Goal: Communication & Community: Answer question/provide support

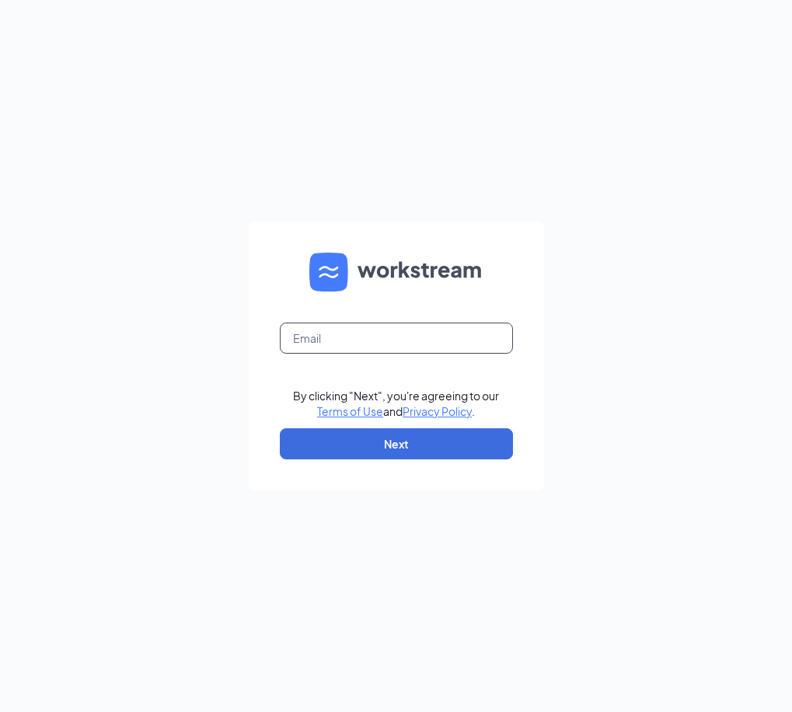
click at [326, 339] on input "text" at bounding box center [396, 338] width 233 height 31
type input "[EMAIL_ADDRESS][DOMAIN_NAME]"
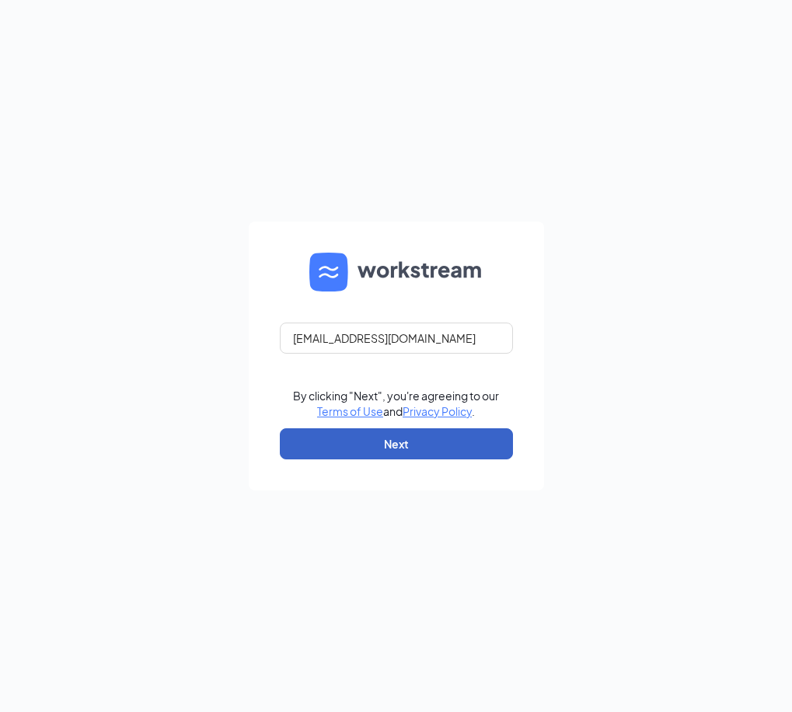
click at [384, 449] on button "Next" at bounding box center [396, 443] width 233 height 31
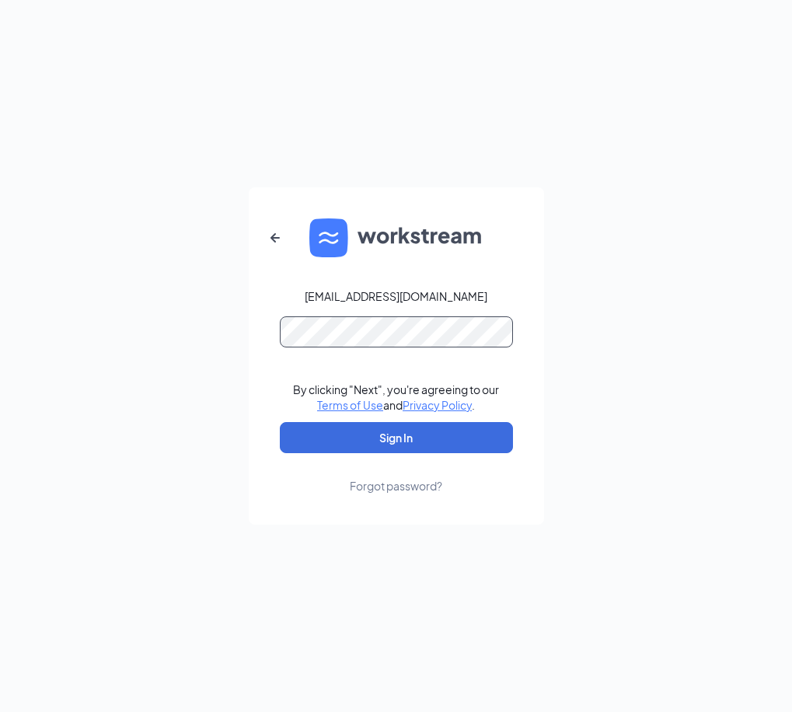
click at [280, 422] on button "Sign In" at bounding box center [396, 437] width 233 height 31
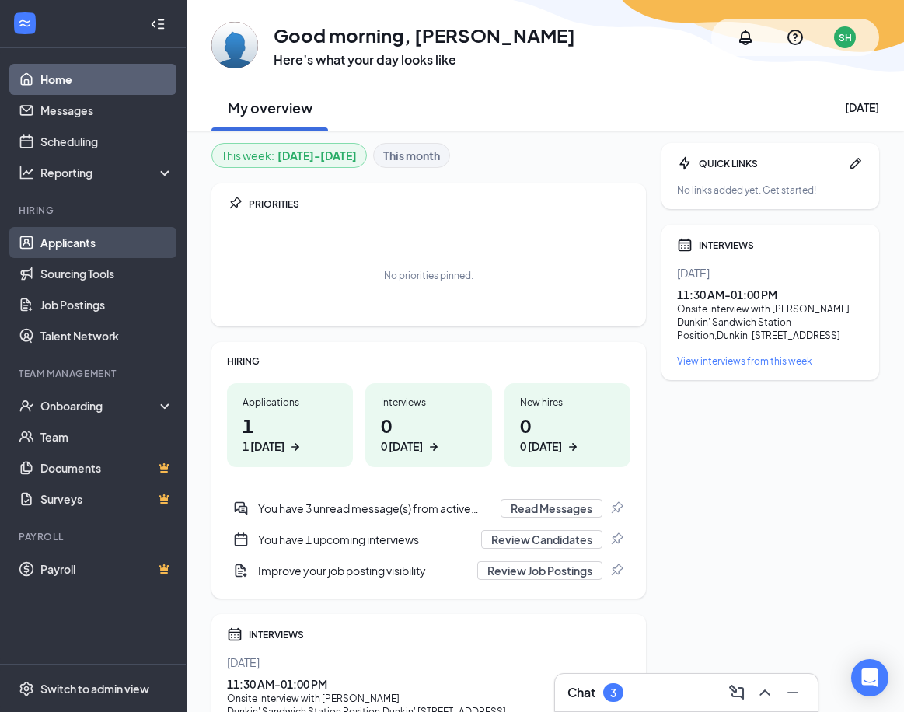
click at [75, 231] on link "Applicants" at bounding box center [106, 242] width 133 height 31
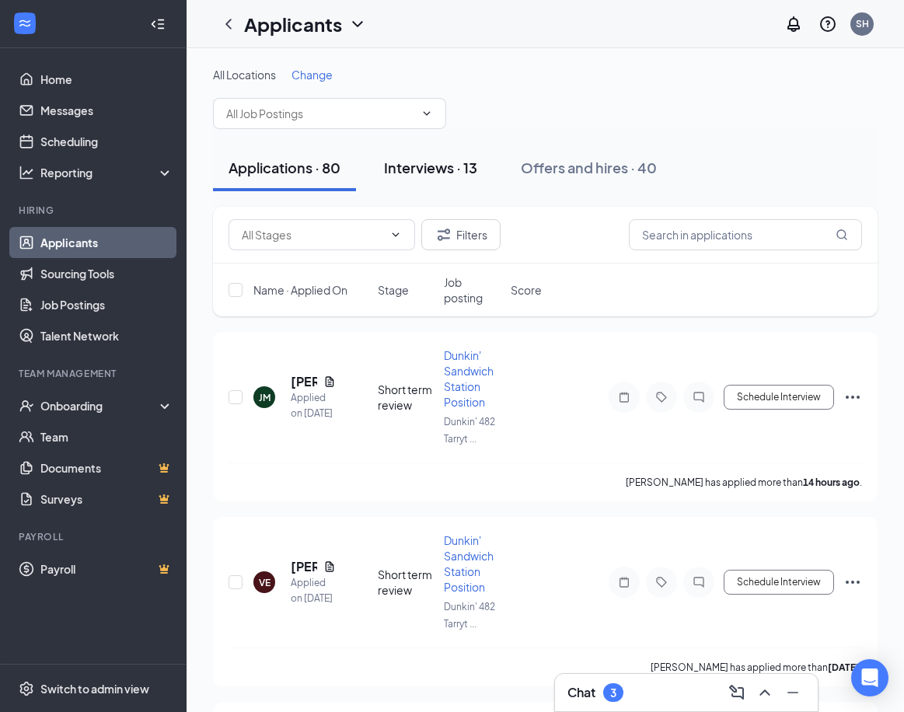
click at [445, 181] on button "Interviews · 13" at bounding box center [430, 168] width 124 height 47
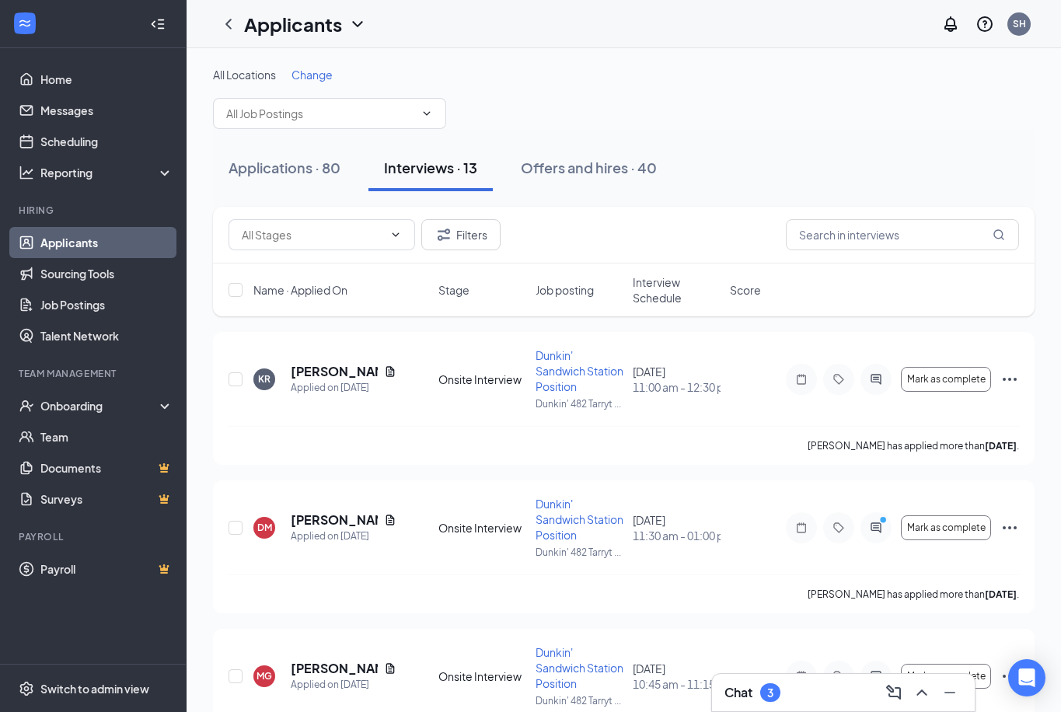
click at [658, 302] on span "Interview Schedule" at bounding box center [677, 289] width 88 height 31
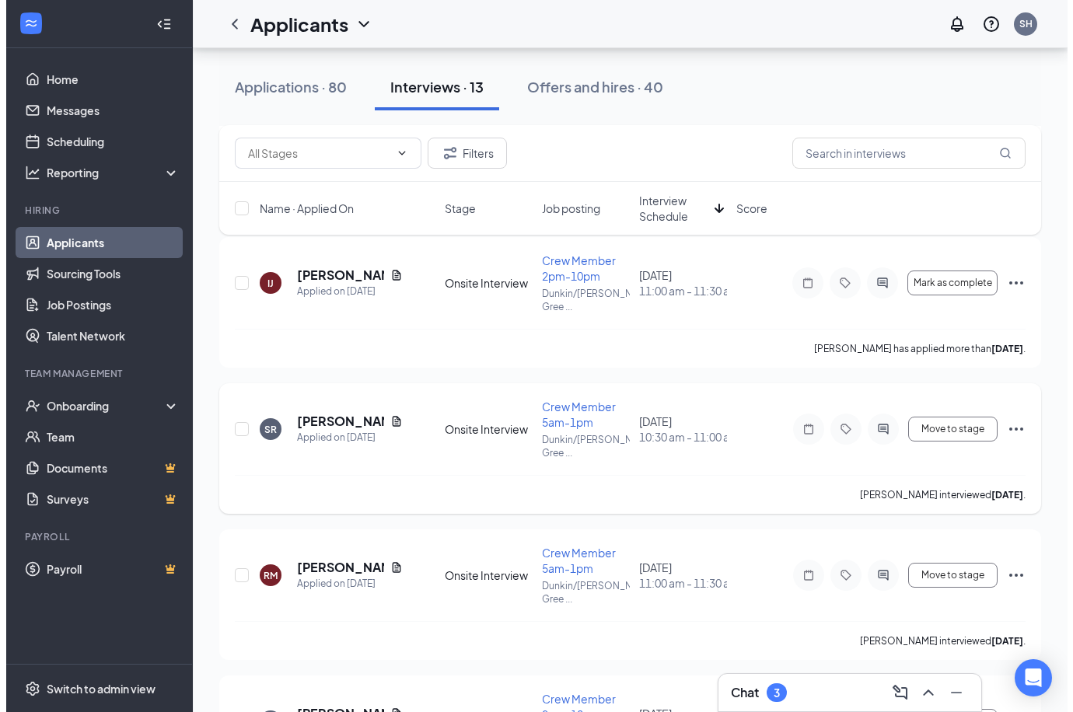
scroll to position [544, 0]
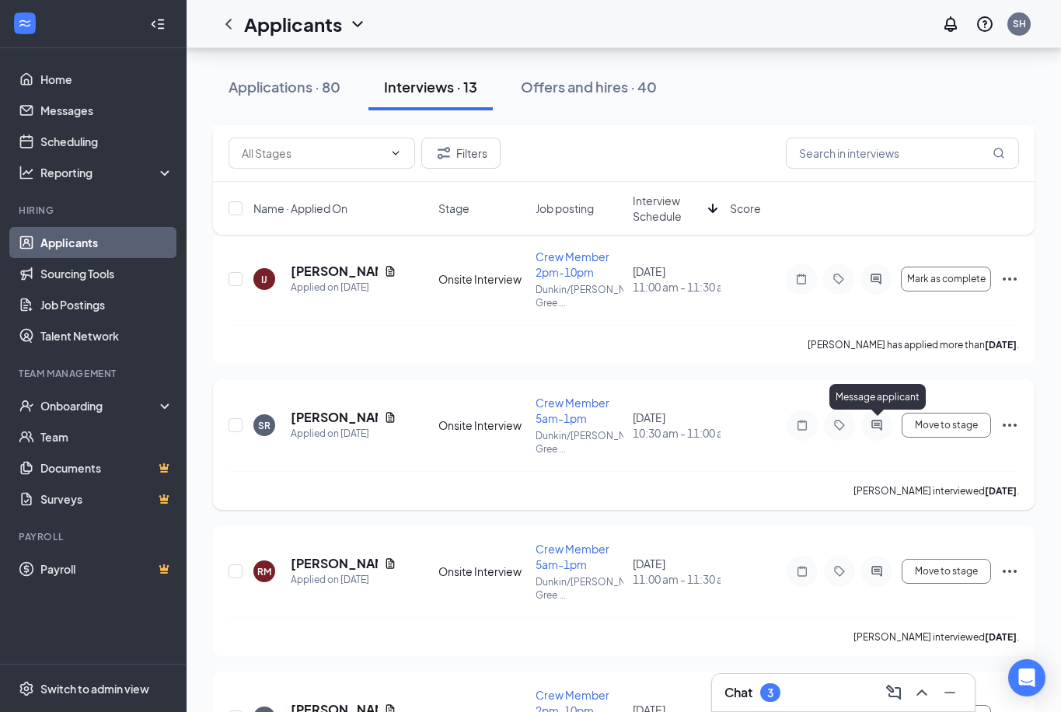
click at [791, 427] on icon "ActiveChat" at bounding box center [876, 425] width 10 height 10
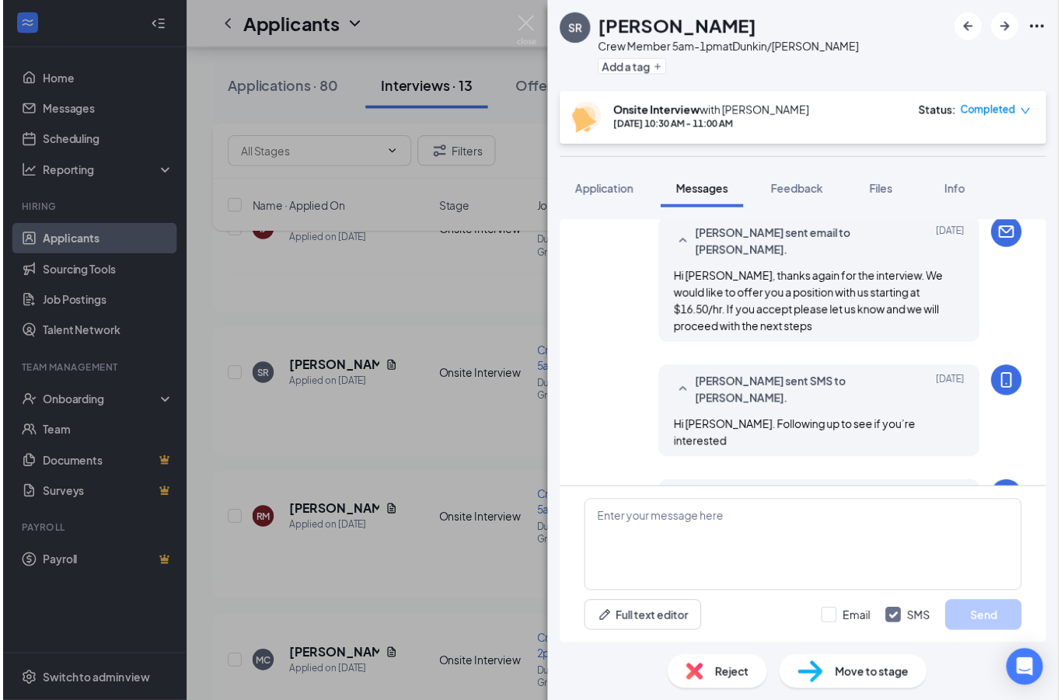
scroll to position [690, 0]
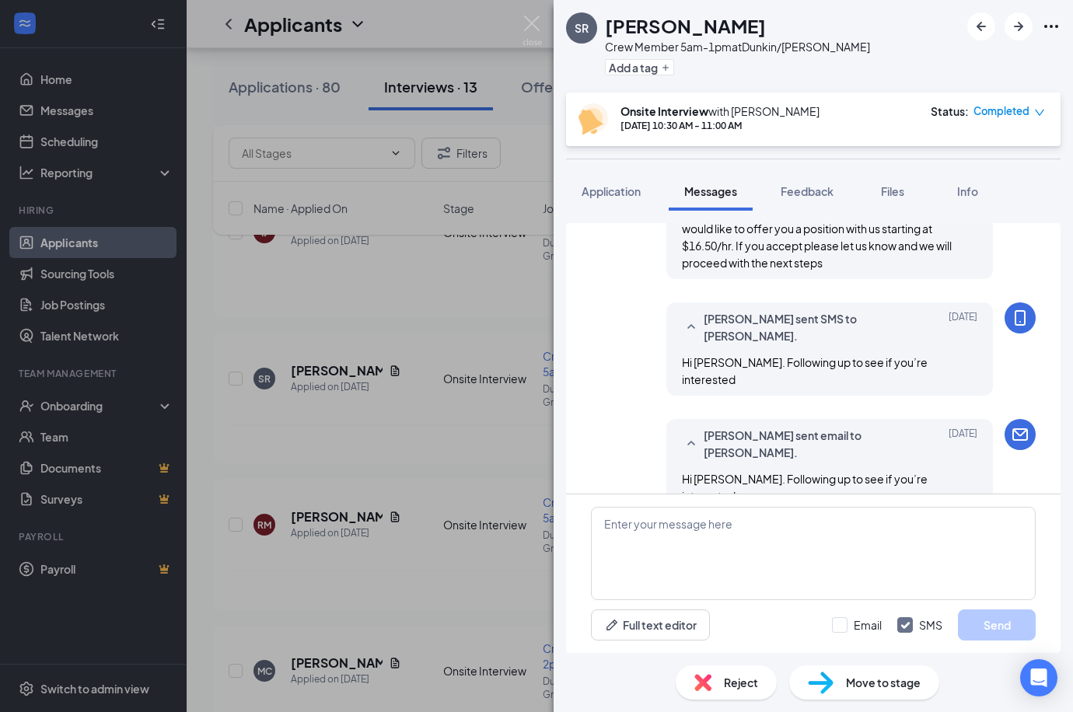
click at [421, 479] on div "SR [PERSON_NAME] Crew Member 5am-1pm at [GEOGRAPHIC_DATA]/[PERSON_NAME] Greenbu…" at bounding box center [536, 356] width 1073 height 712
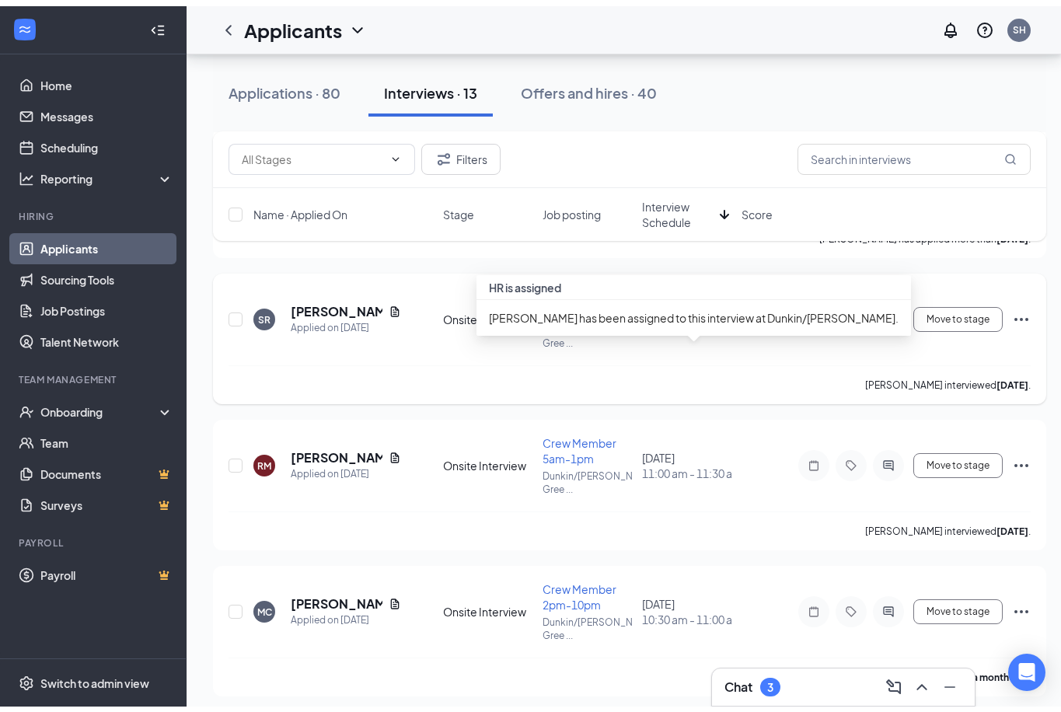
scroll to position [700, 0]
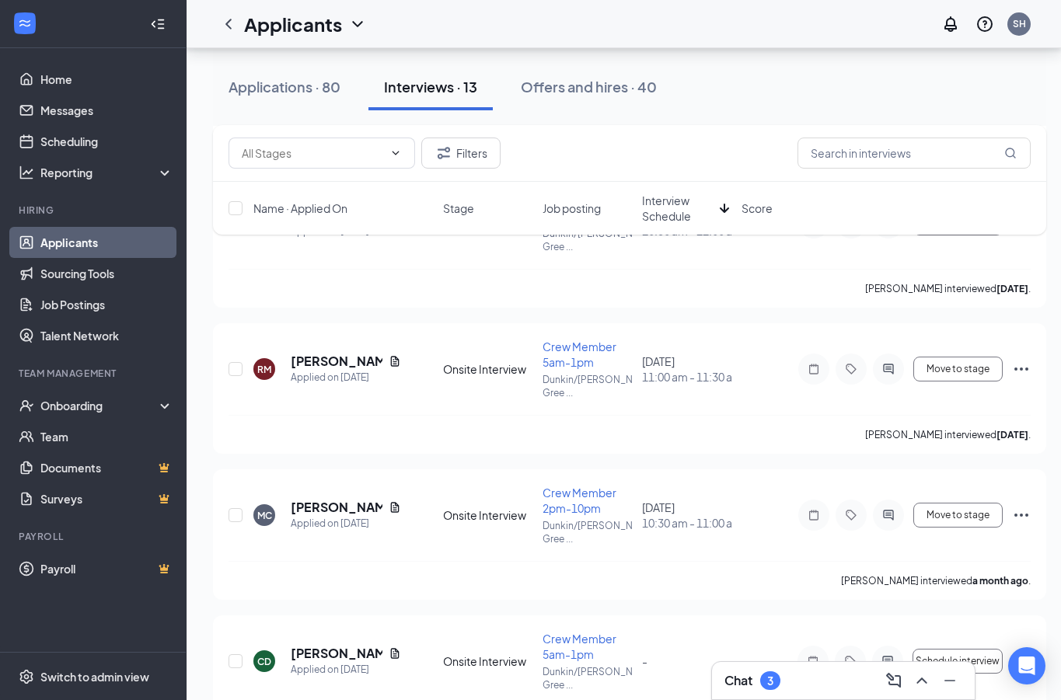
click at [147, 12] on div at bounding box center [157, 24] width 31 height 31
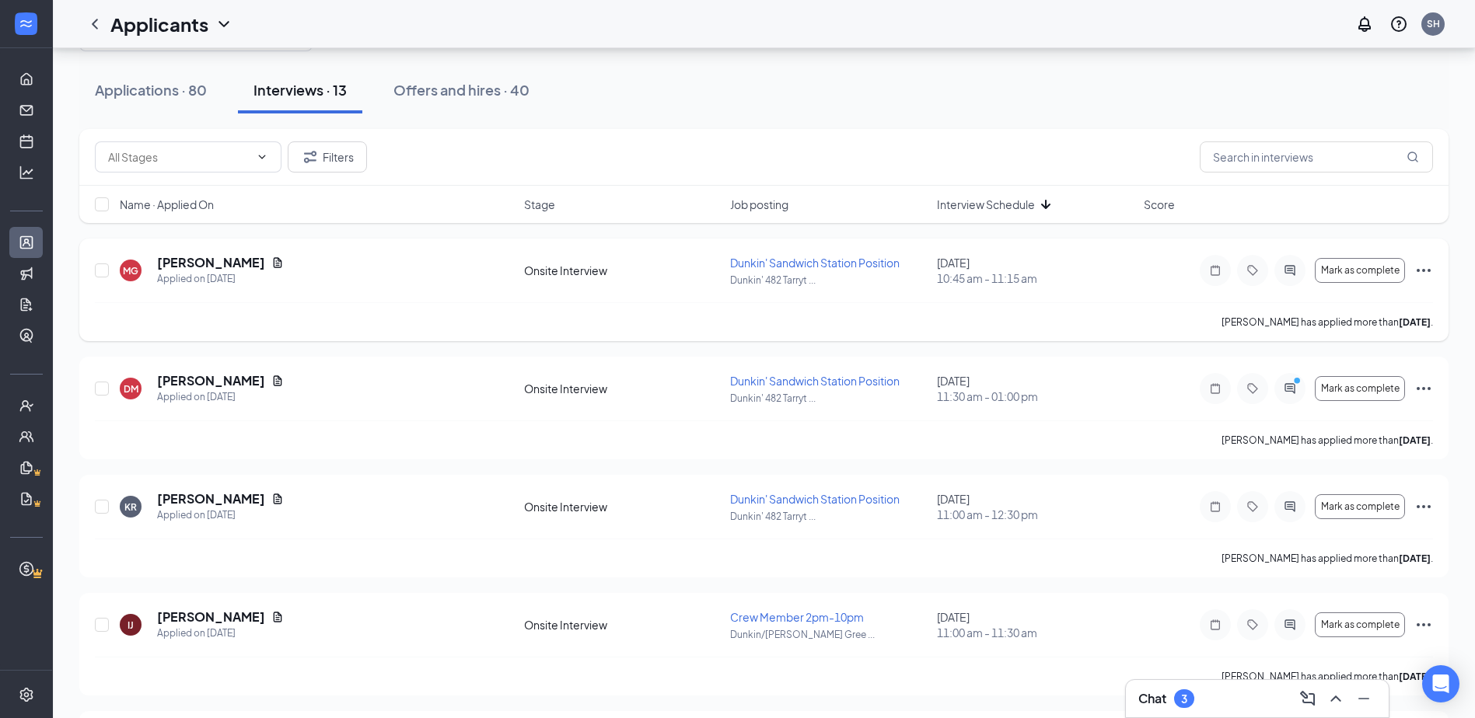
scroll to position [0, 0]
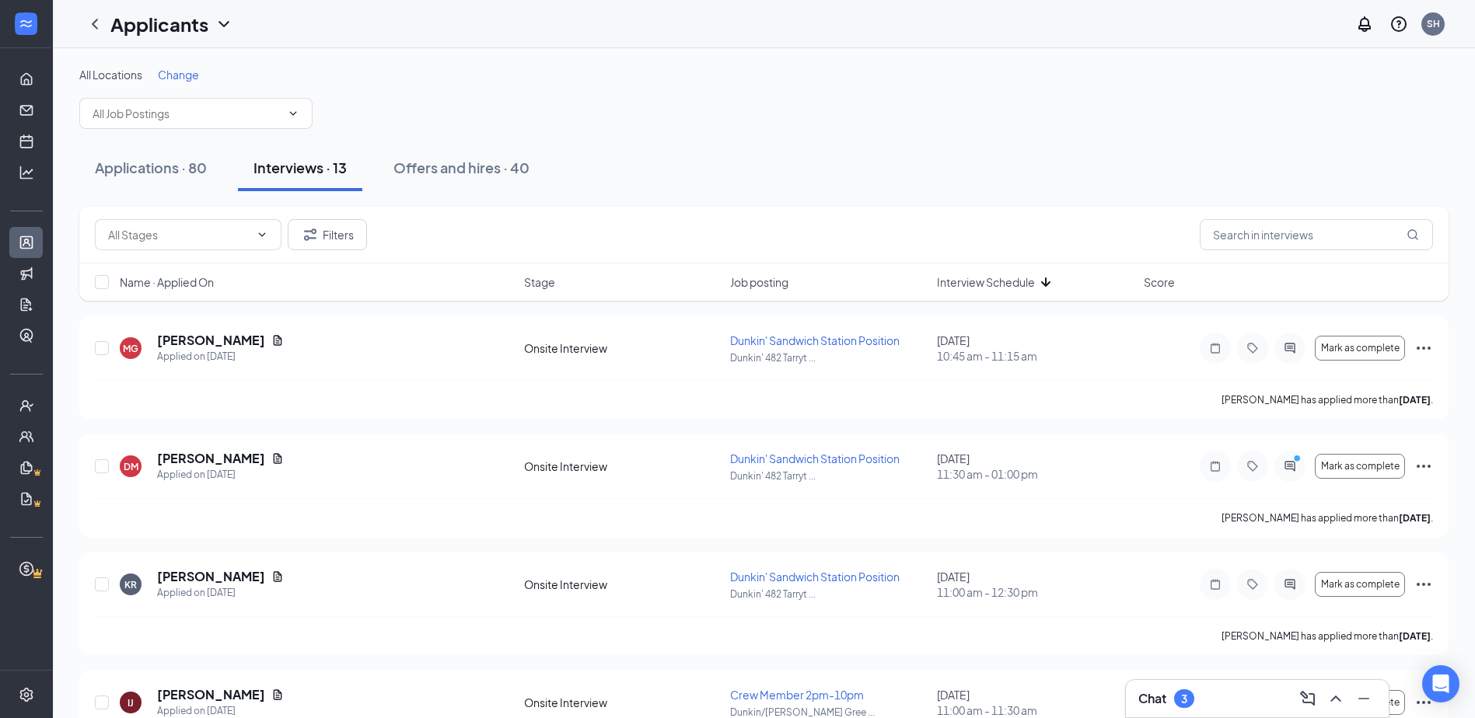
click at [791, 696] on div "Chat 3" at bounding box center [1257, 698] width 238 height 25
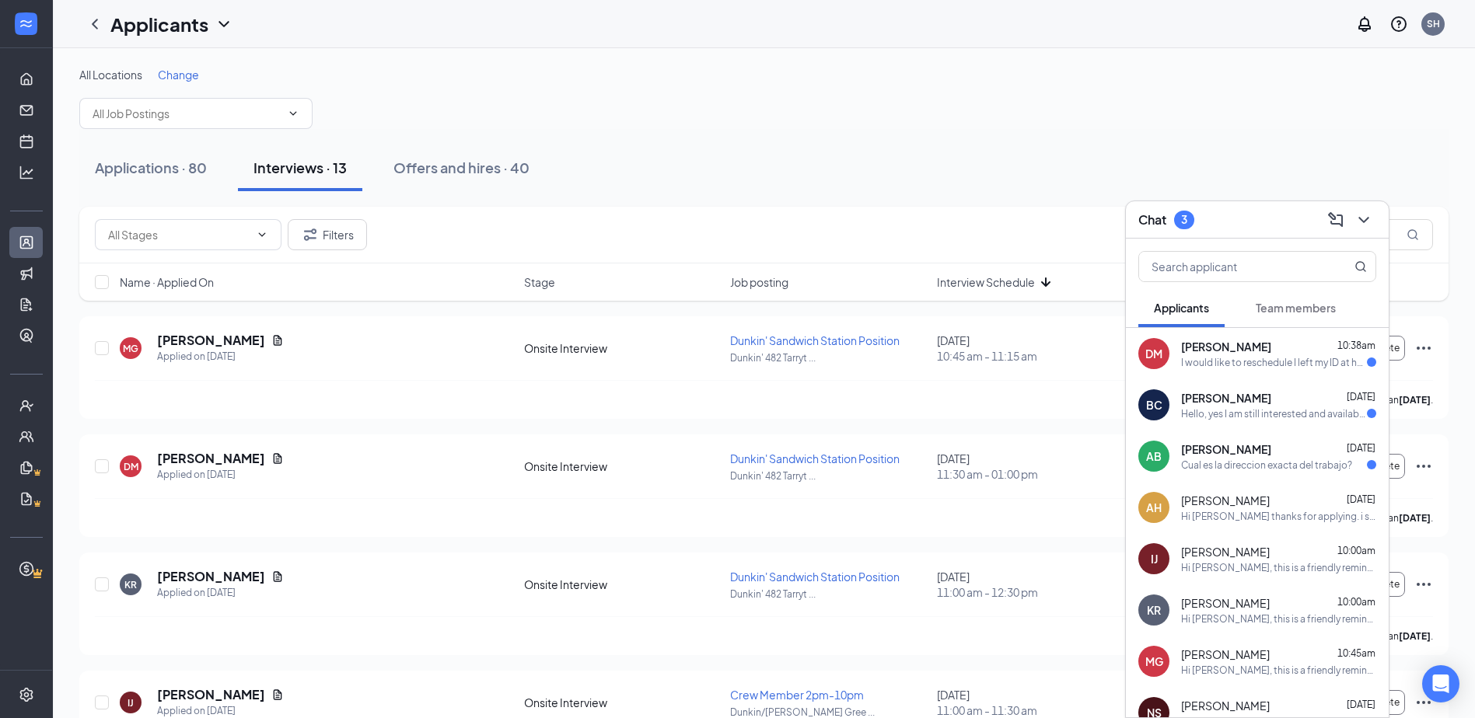
click at [791, 364] on div "I would like to reschedule I left my ID at home." at bounding box center [1274, 362] width 186 height 13
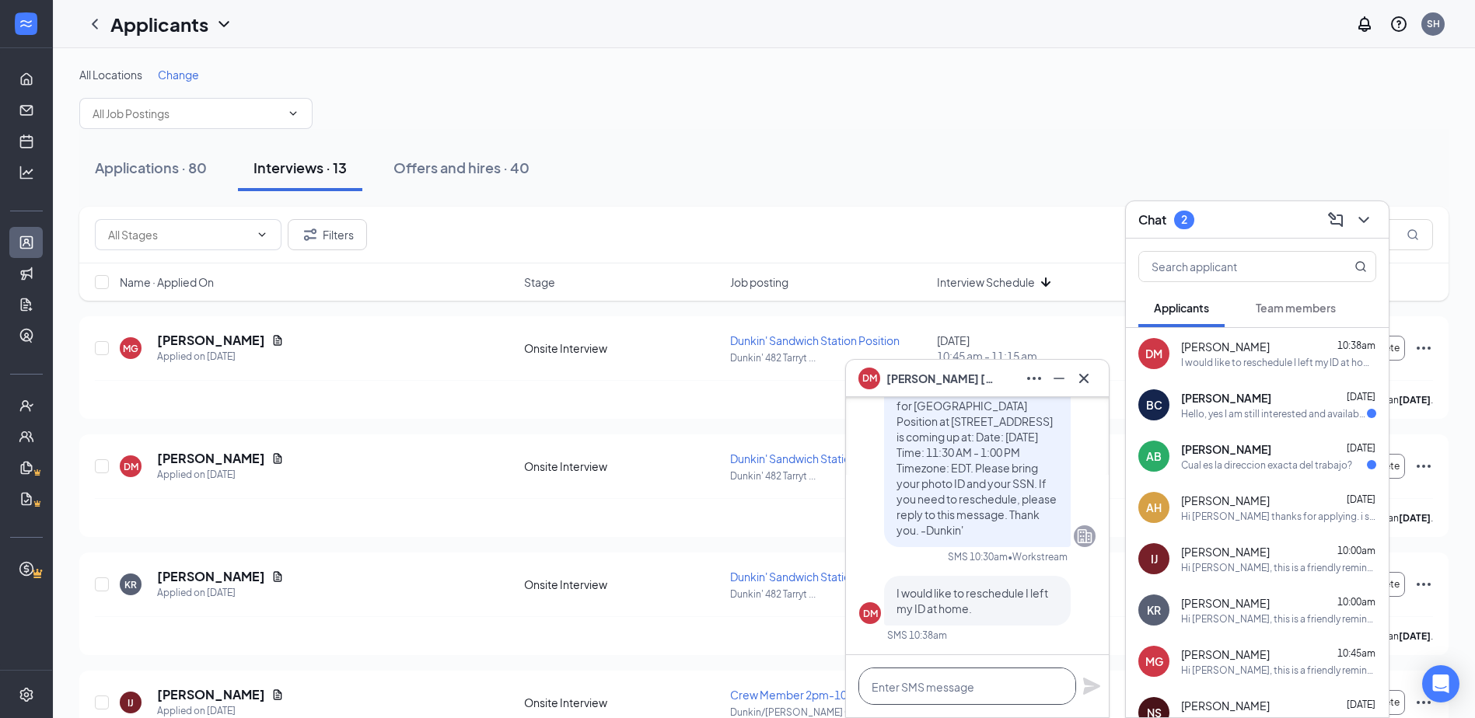
click at [791, 685] on textarea at bounding box center [967, 686] width 218 height 37
click at [791, 413] on div "Hello, yes I am still interested and available to work weekends. I just had que…" at bounding box center [1274, 413] width 186 height 13
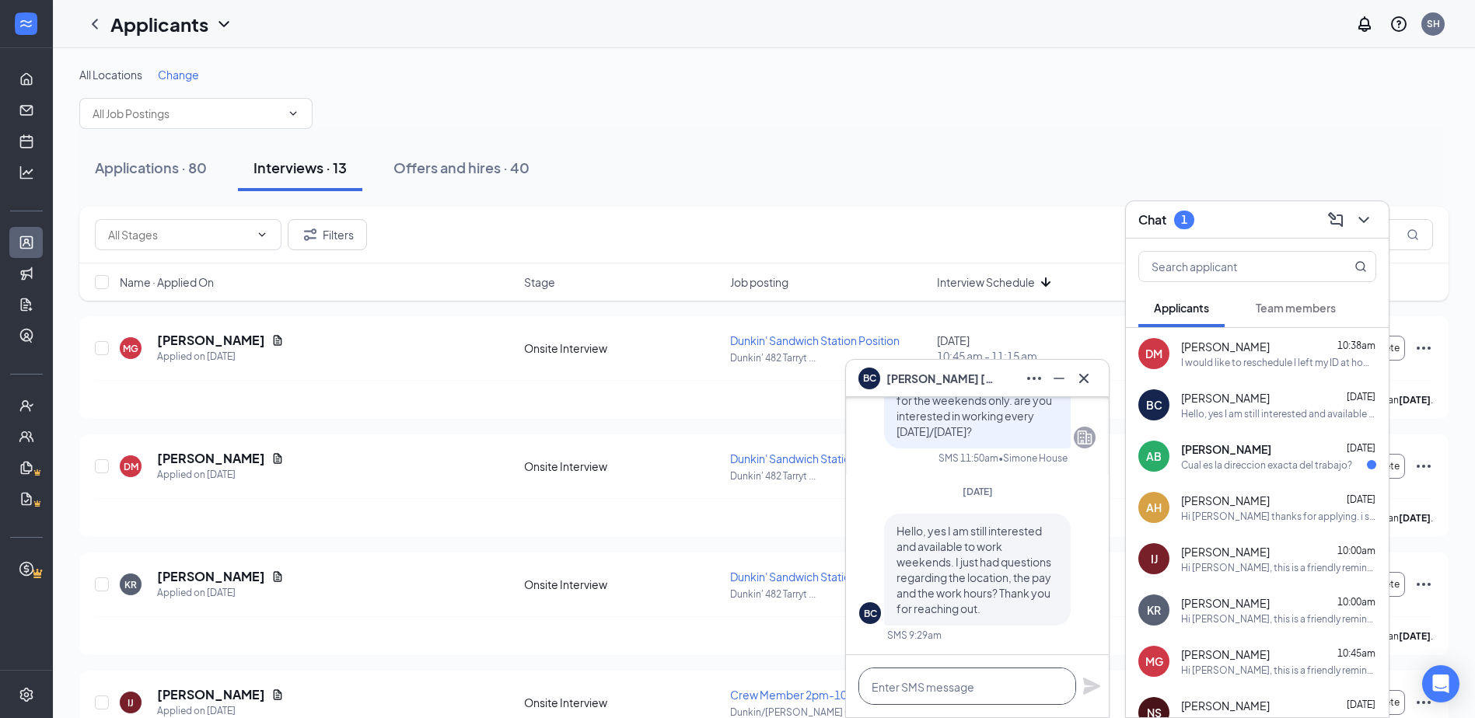
click at [791, 685] on textarea at bounding box center [967, 686] width 218 height 37
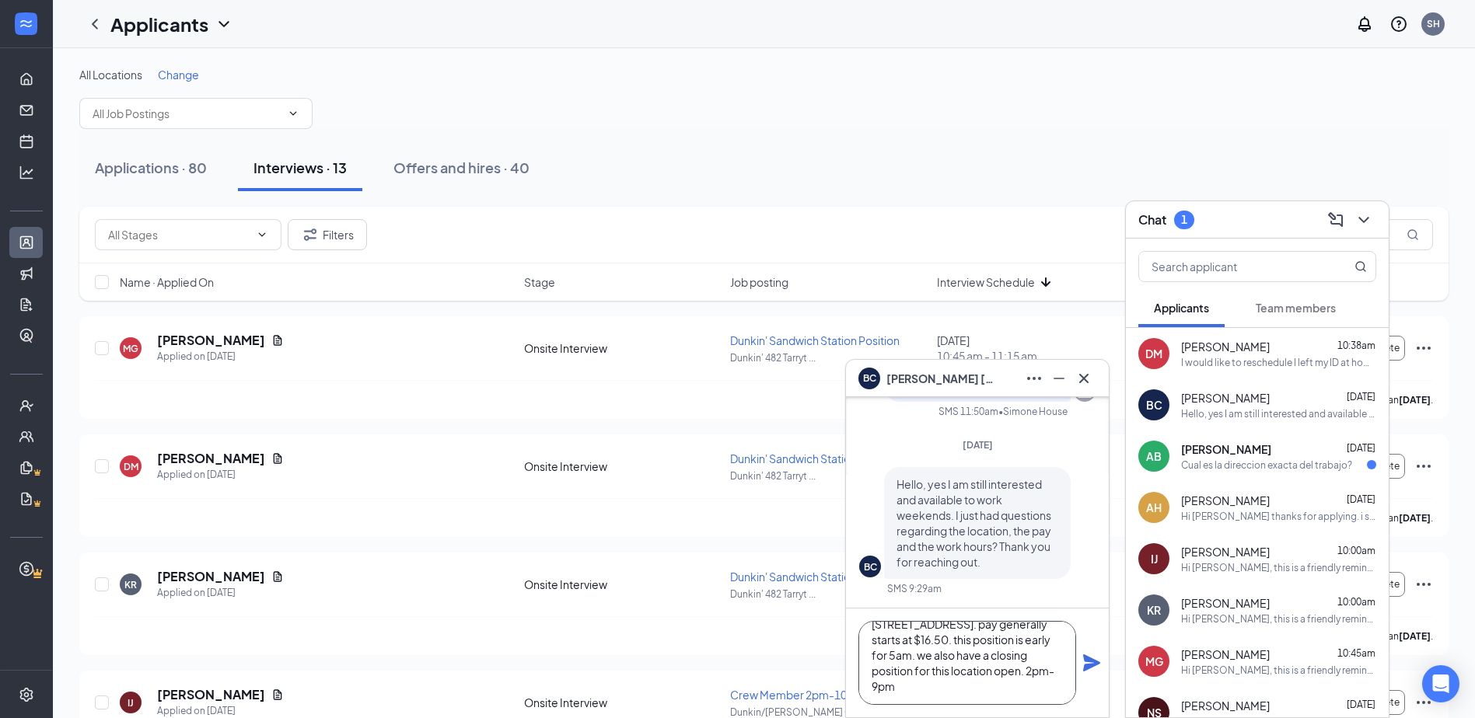
scroll to position [47, 0]
type textarea "Hi sorry for delay - the location is [STREET_ADDRESS]. pay generally starts at …"
click at [791, 660] on icon "Plane" at bounding box center [1091, 663] width 17 height 17
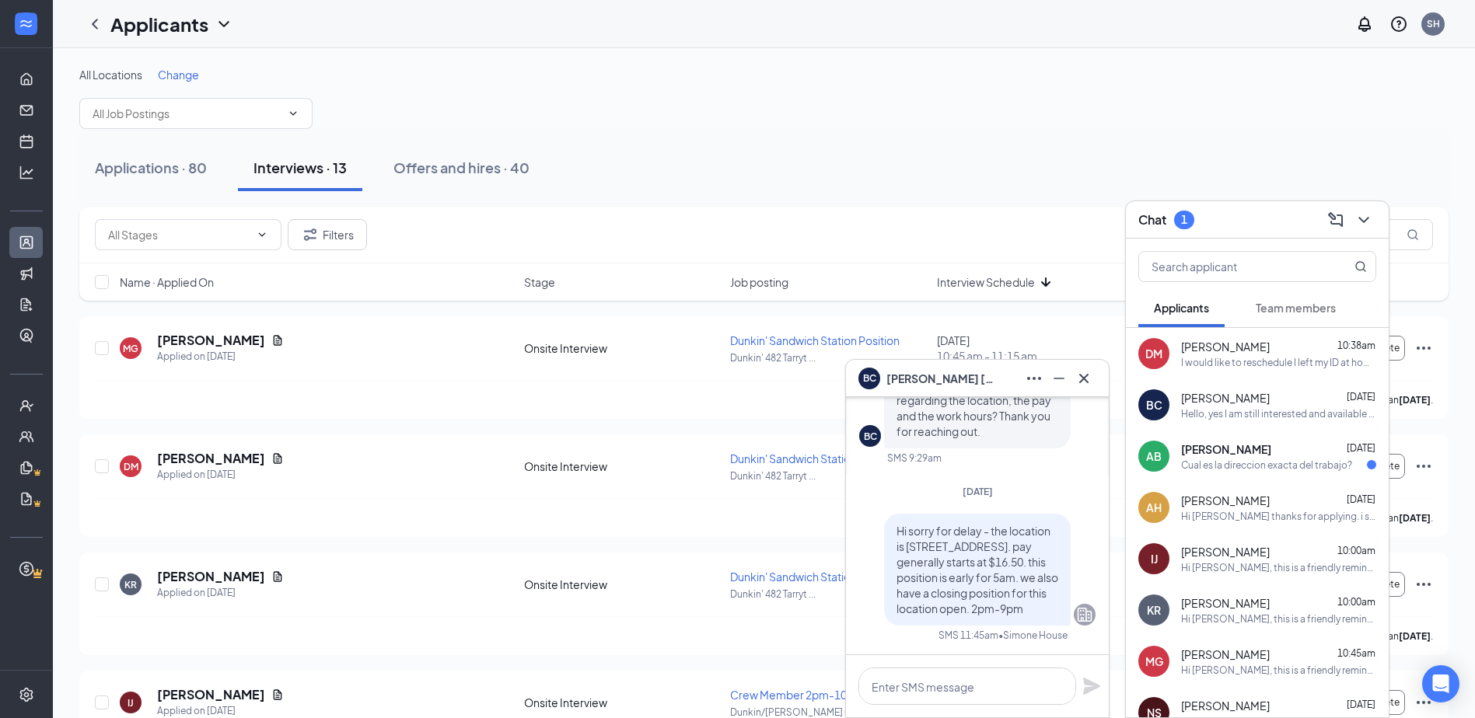
click at [791, 457] on div "[PERSON_NAME] [DATE] Cual es la direccion exacta del trabajo?" at bounding box center [1278, 457] width 195 height 30
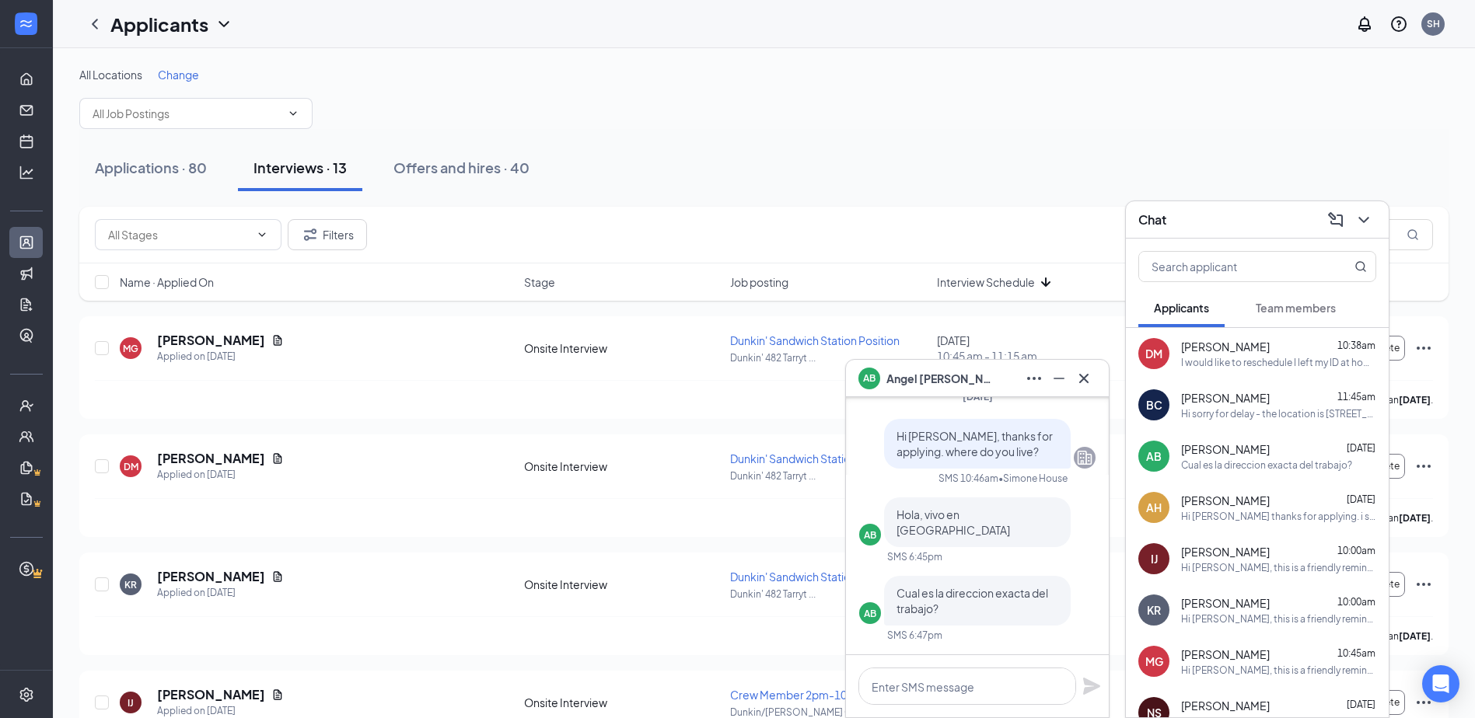
click at [791, 357] on div "I would like to reschedule I left my ID at home." at bounding box center [1278, 362] width 195 height 13
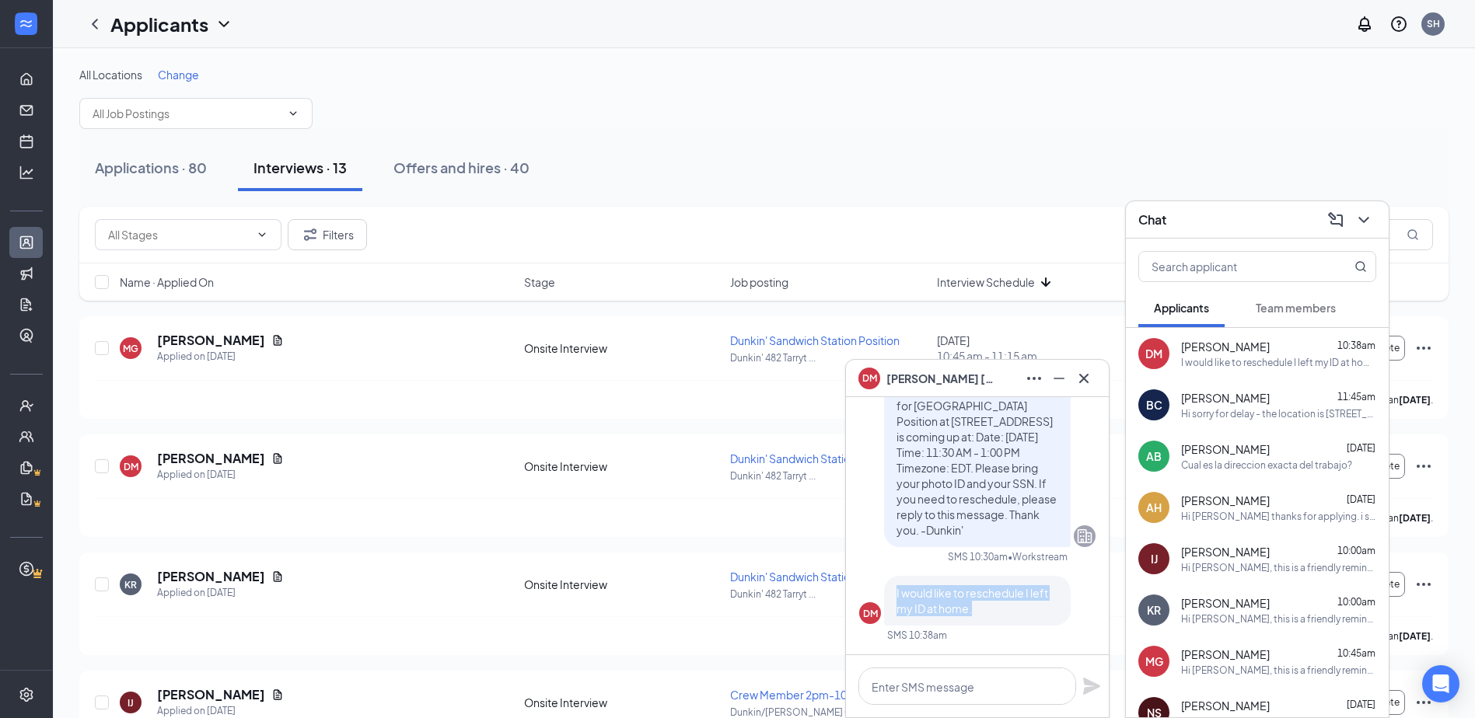
drag, startPoint x: 989, startPoint y: 608, endPoint x: 892, endPoint y: 591, distance: 98.7
click at [791, 591] on div "I would like to reschedule I left my ID at home." at bounding box center [977, 601] width 187 height 50
drag, startPoint x: 892, startPoint y: 591, endPoint x: 969, endPoint y: 610, distance: 79.4
click at [791, 610] on span "I would like to reschedule I left my ID at home." at bounding box center [972, 601] width 152 height 30
click at [791, 692] on textarea at bounding box center [967, 686] width 218 height 37
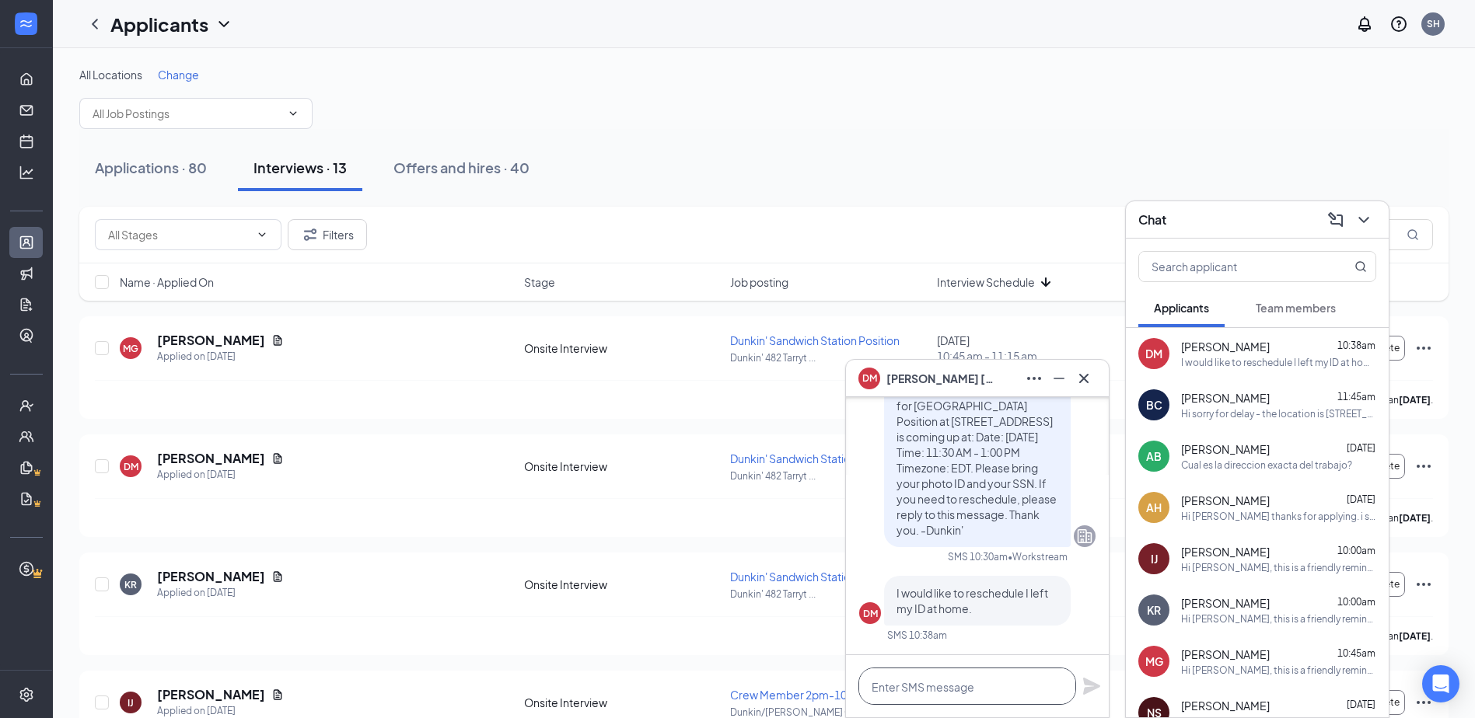
click at [791, 686] on textarea at bounding box center [967, 686] width 218 height 37
type textarea "c"
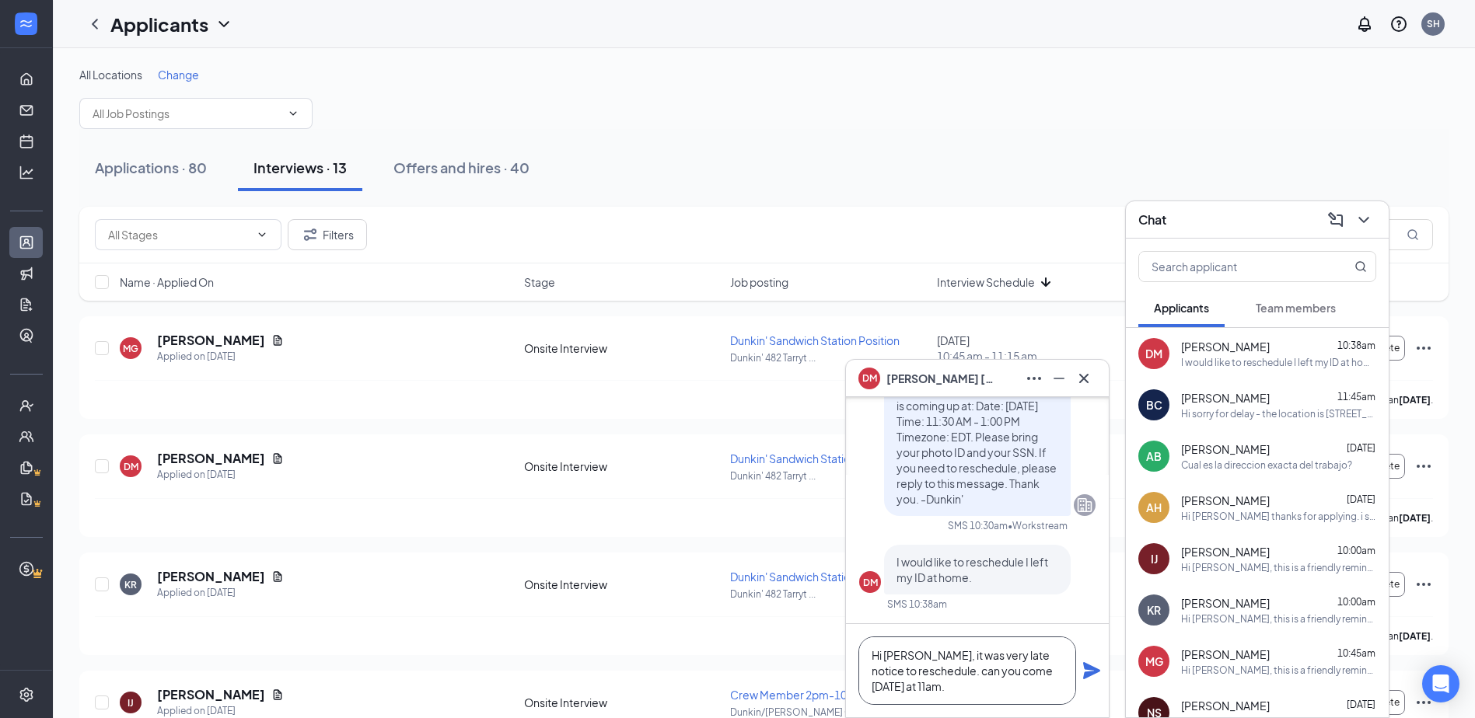
type textarea "Hi [PERSON_NAME], it was very late notice to reschedule. can you come [DATE] at…"
click at [791, 672] on div "Hi [PERSON_NAME], it was very late notice to reschedule. can you come [DATE] at…" at bounding box center [977, 670] width 263 height 93
click at [791, 672] on icon "Plane" at bounding box center [1091, 671] width 19 height 19
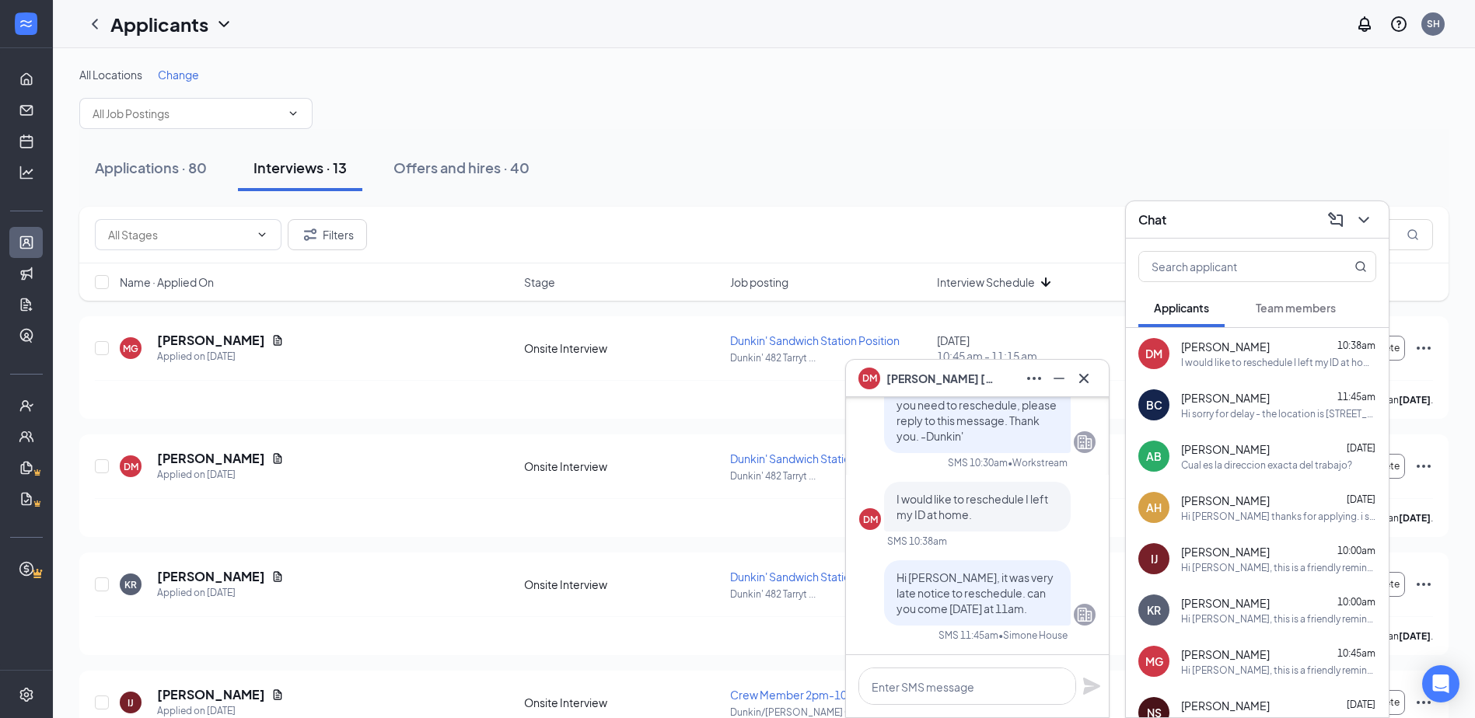
click at [791, 96] on div "All Locations Change" at bounding box center [763, 98] width 1369 height 62
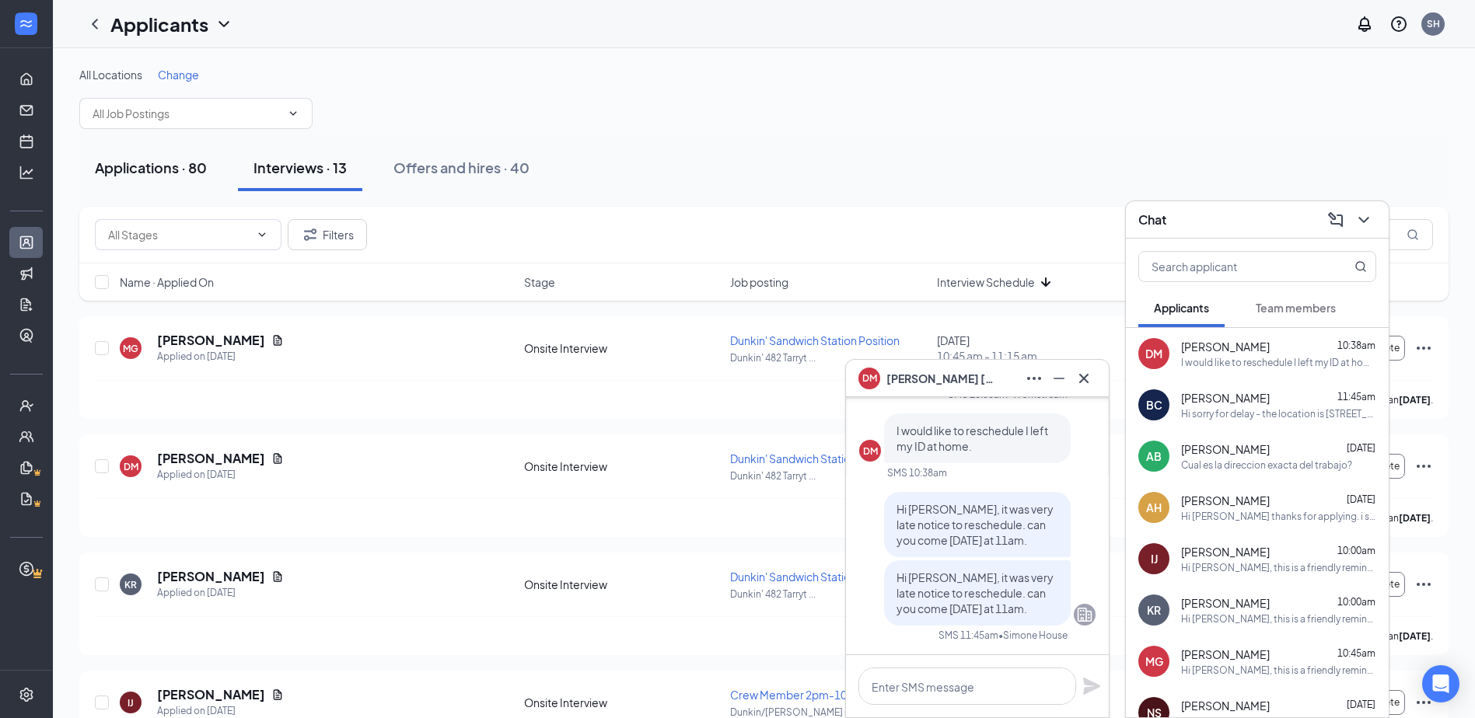
click at [143, 185] on button "Applications · 80" at bounding box center [150, 168] width 143 height 47
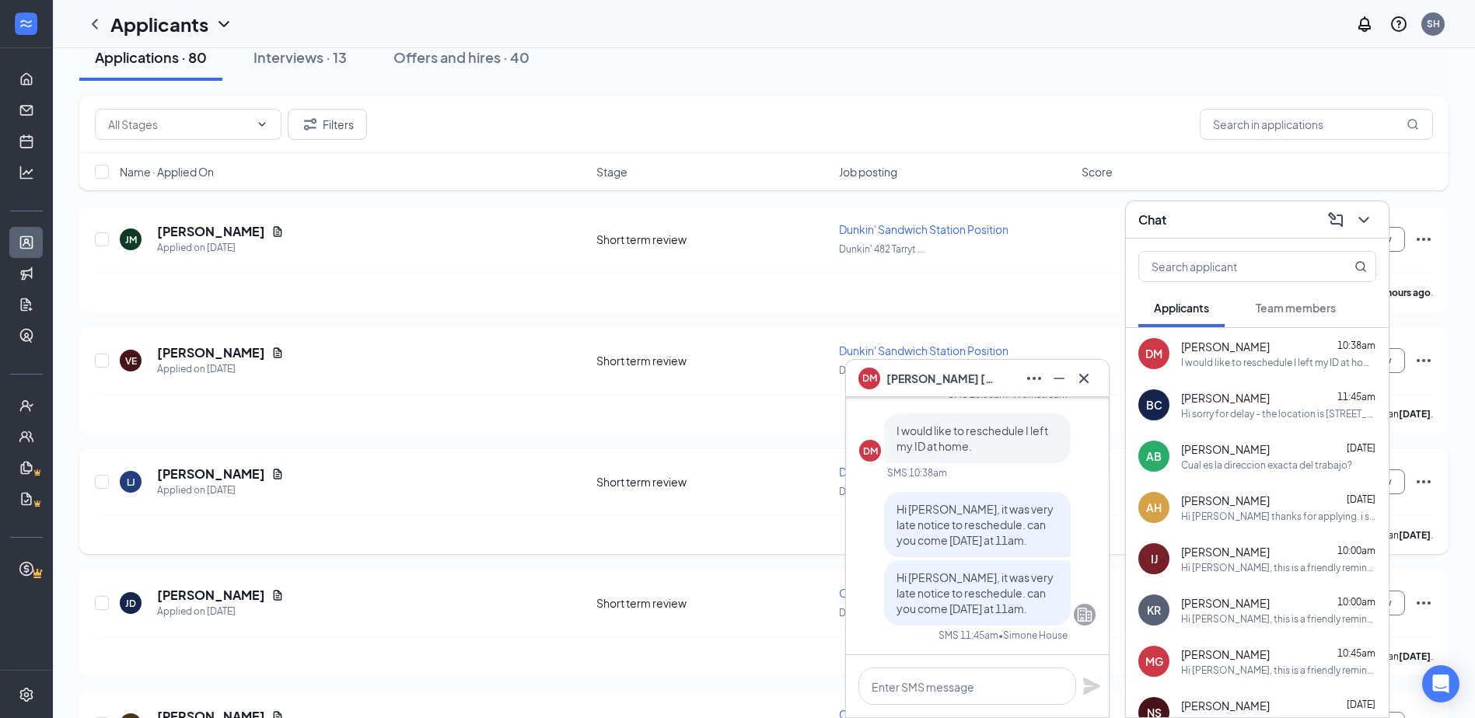
scroll to position [311, 0]
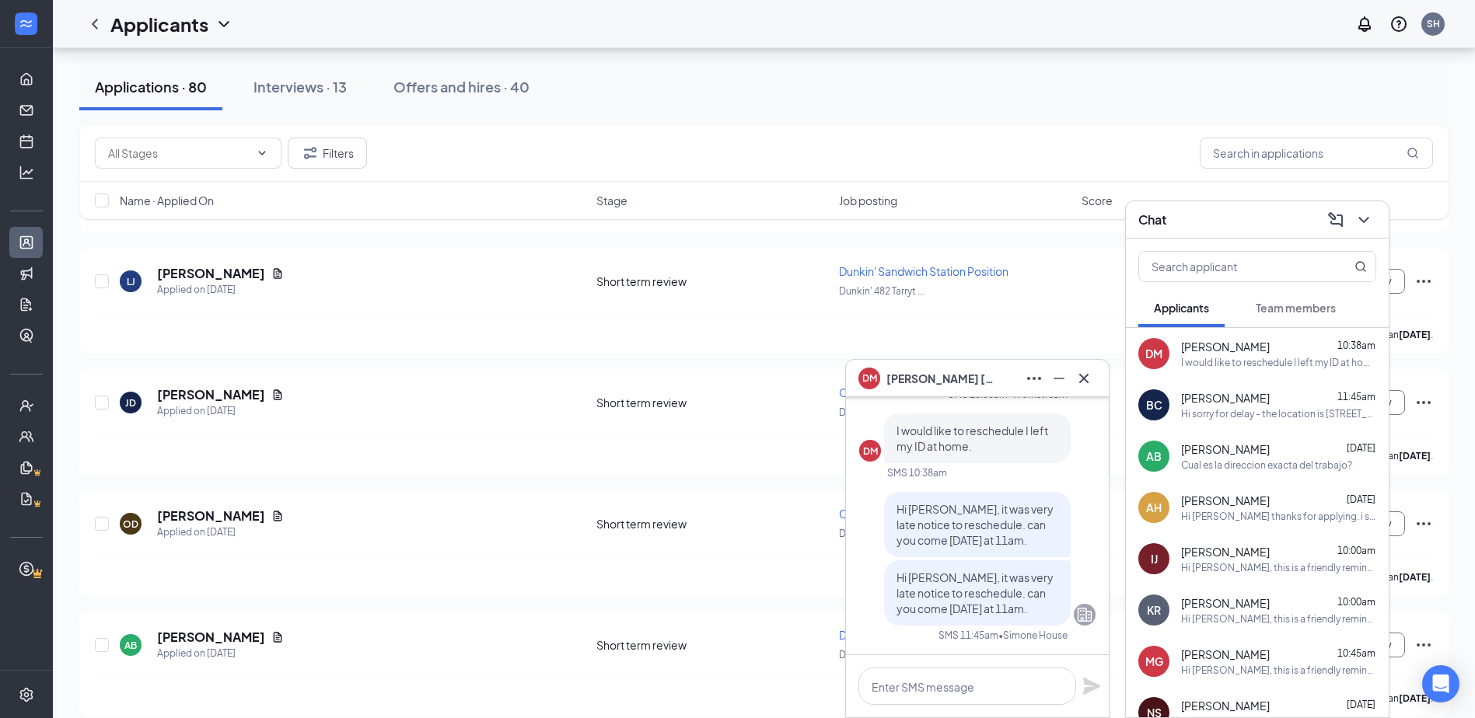
click at [791, 464] on div "Cual es la direccion exacta del trabajo?" at bounding box center [1266, 465] width 171 height 13
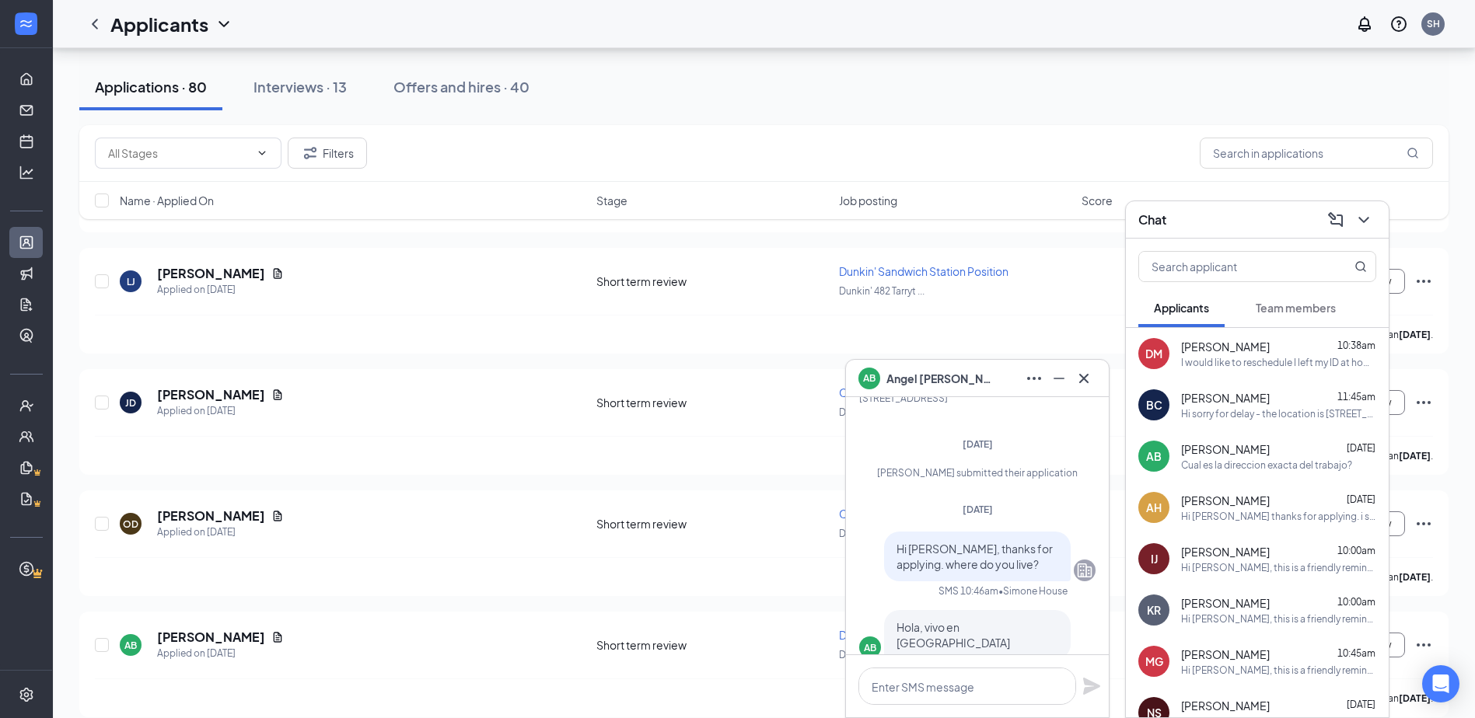
scroll to position [0, 0]
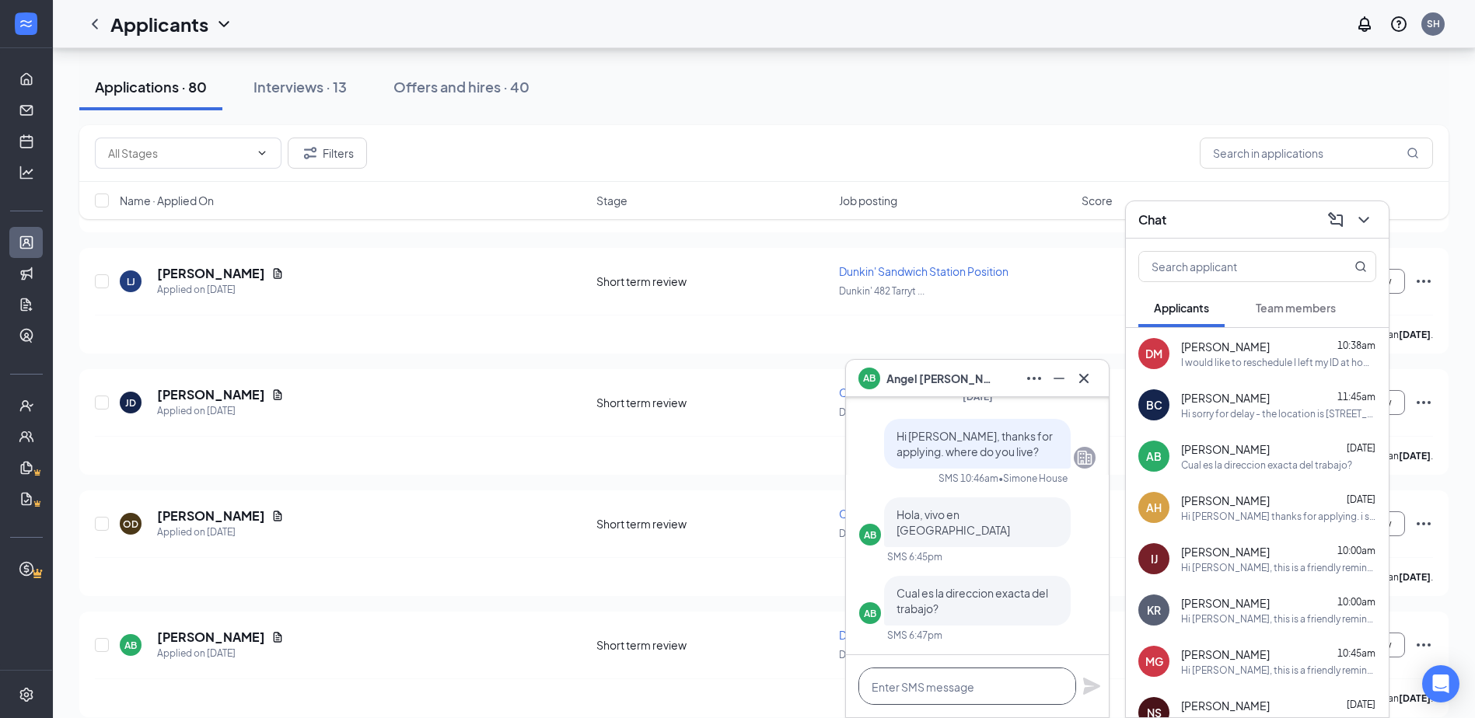
drag, startPoint x: 958, startPoint y: 680, endPoint x: 961, endPoint y: 667, distance: 13.6
click at [791, 668] on textarea at bounding box center [967, 686] width 218 height 37
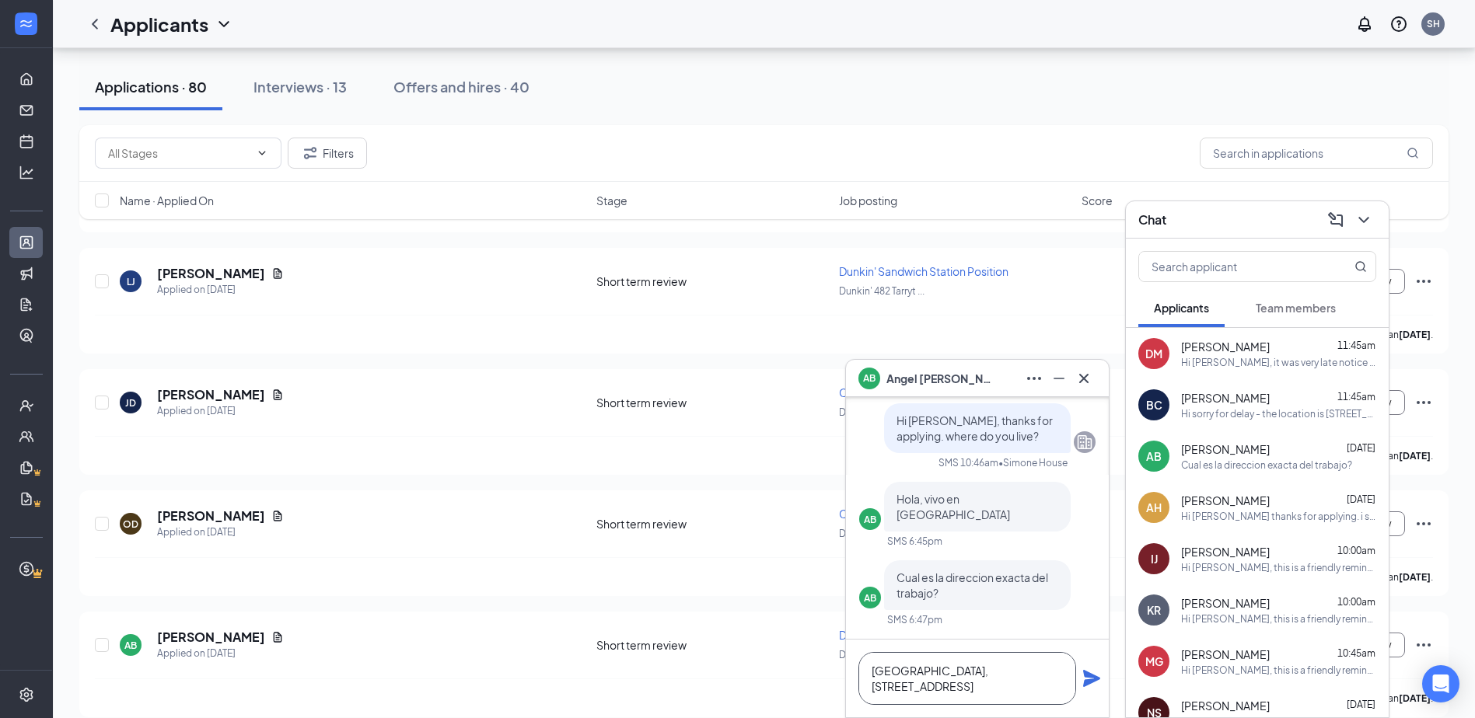
type textarea "[GEOGRAPHIC_DATA], [STREET_ADDRESS]"
click at [791, 677] on icon "Plane" at bounding box center [1091, 678] width 17 height 17
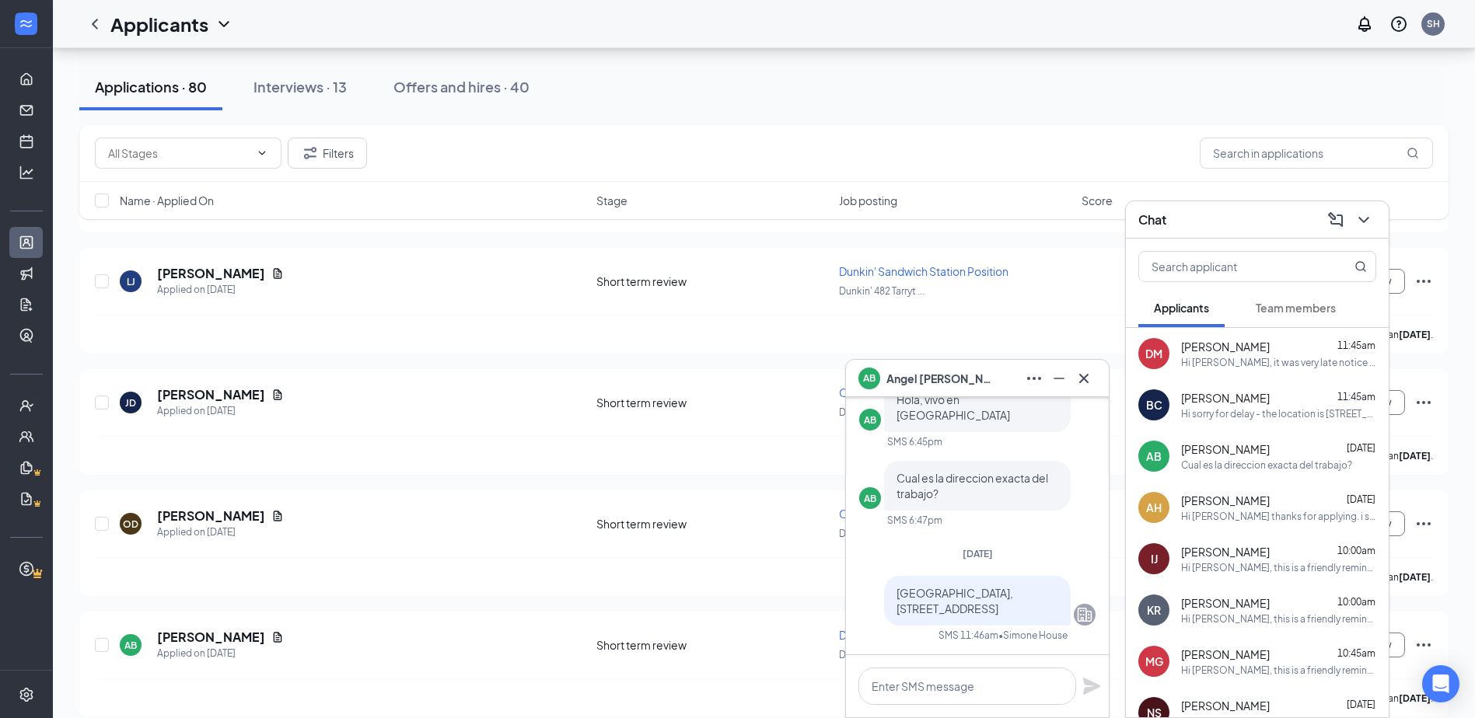
scroll to position [0, 0]
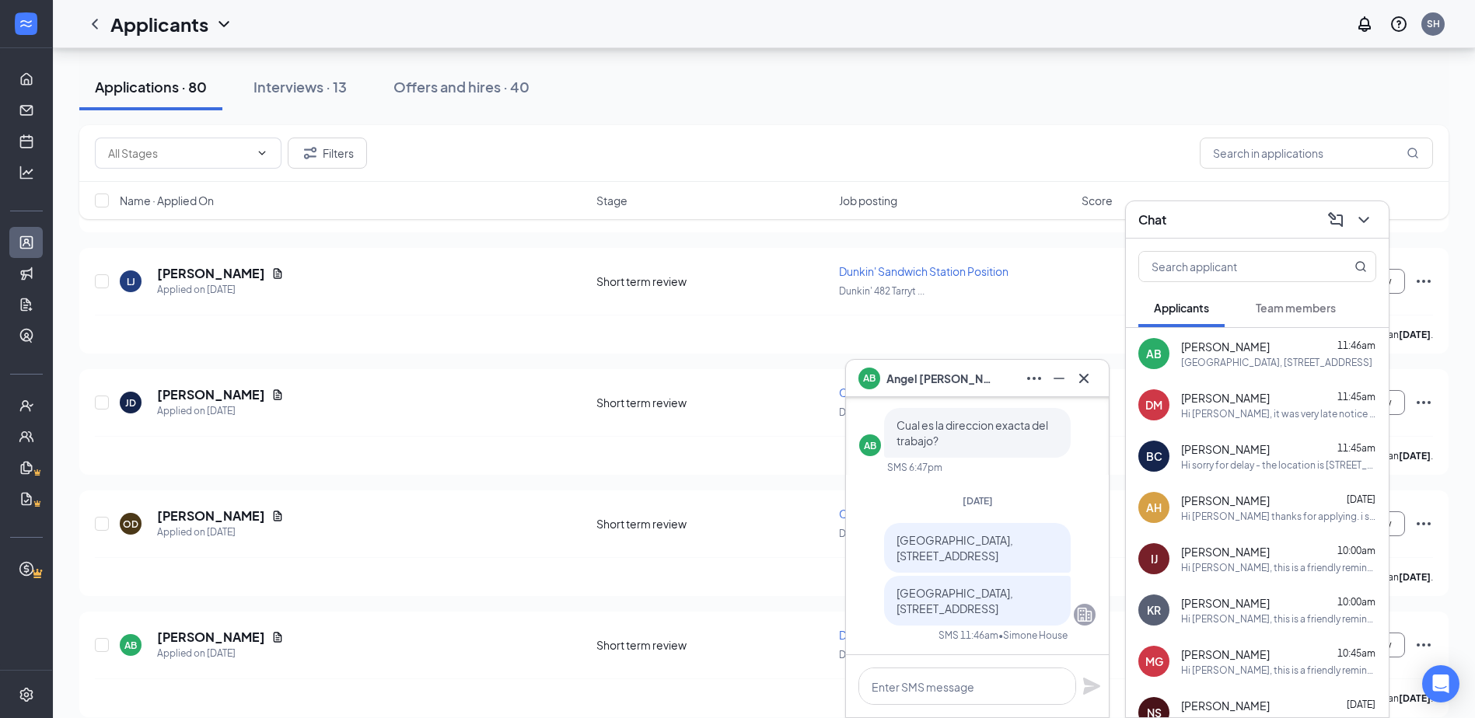
click at [791, 130] on div "Filters" at bounding box center [763, 153] width 1369 height 57
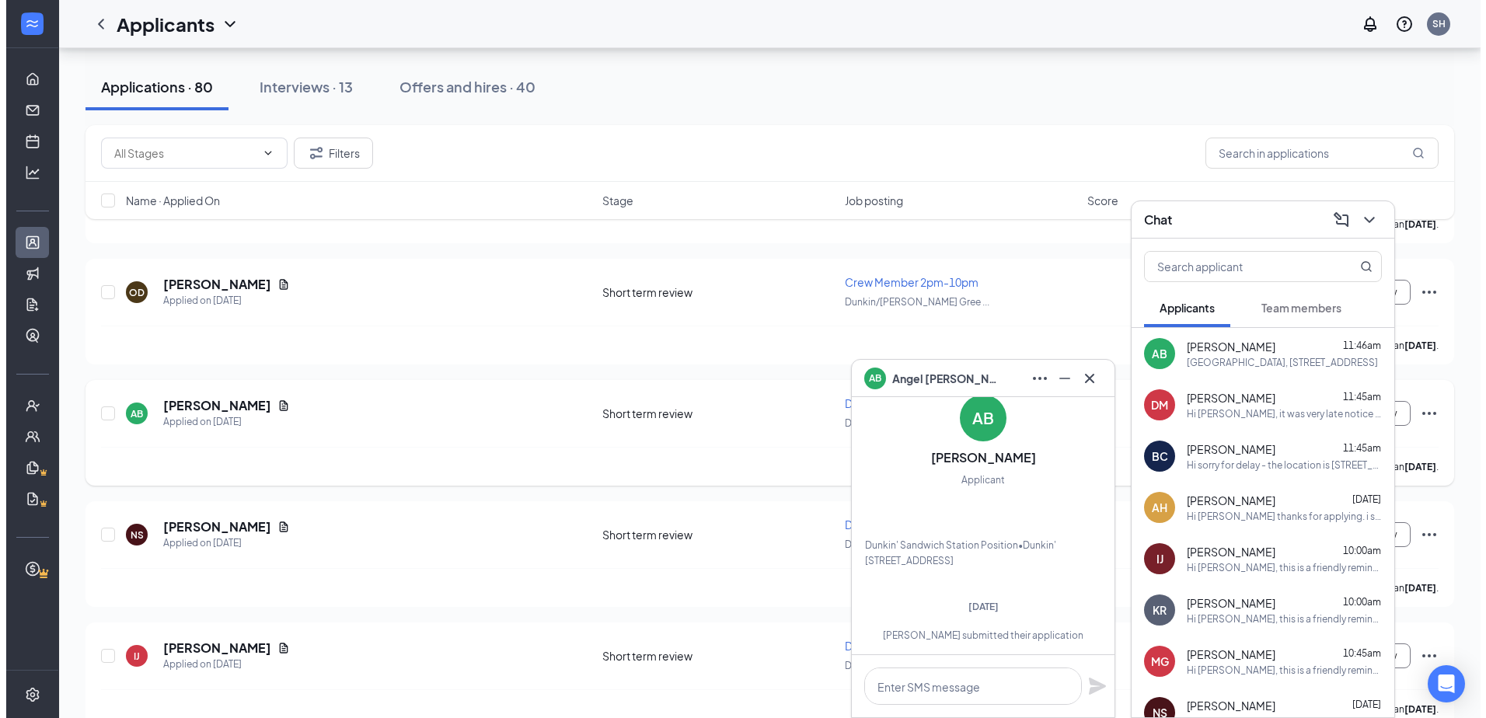
scroll to position [544, 0]
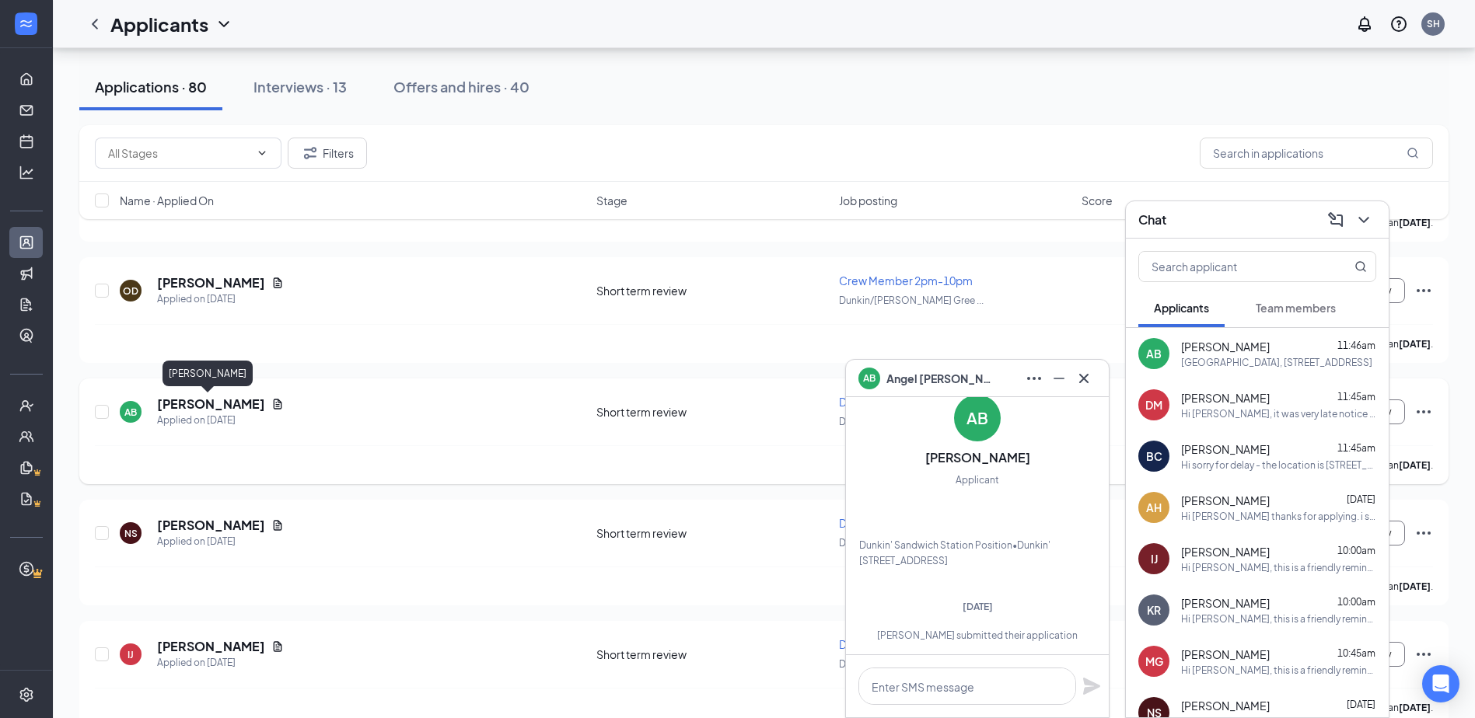
click at [211, 405] on h5 "[PERSON_NAME]" at bounding box center [211, 404] width 108 height 17
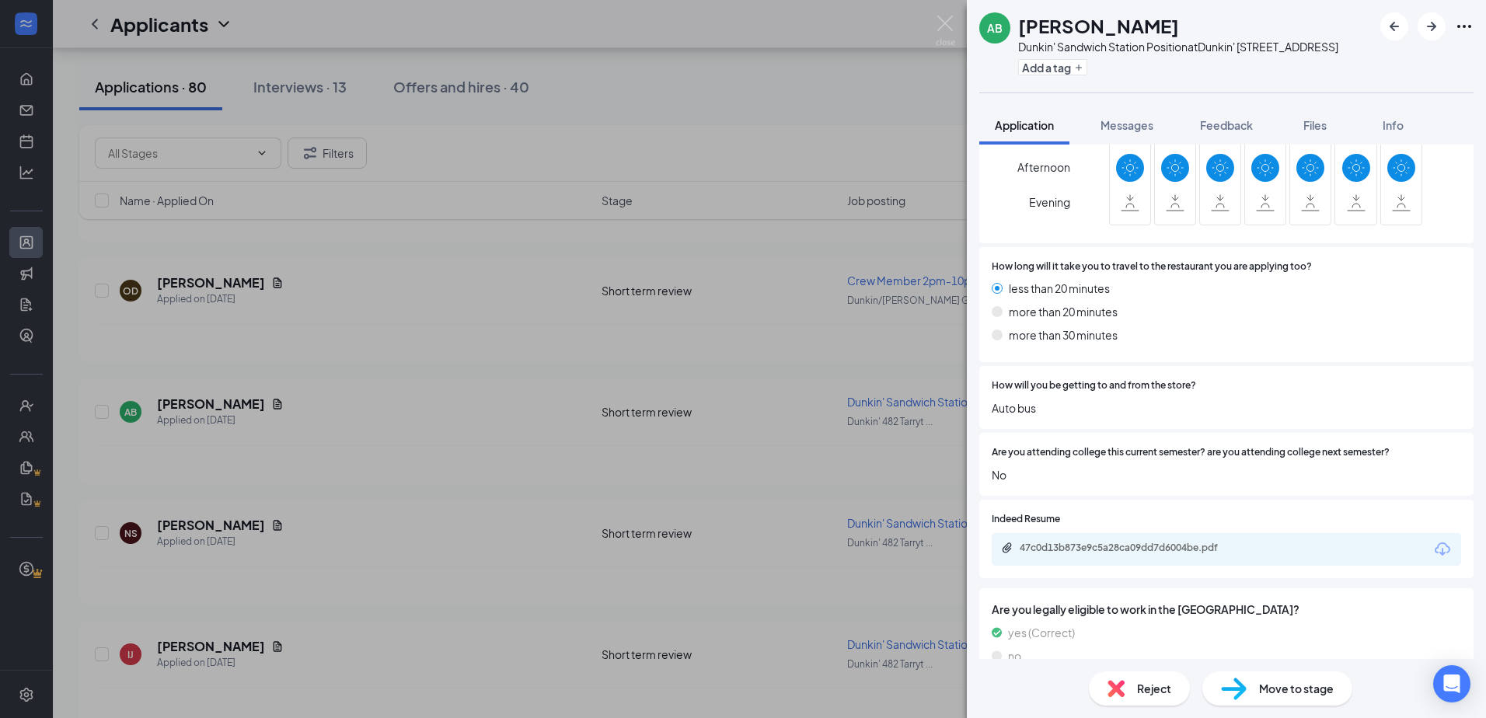
scroll to position [544, 0]
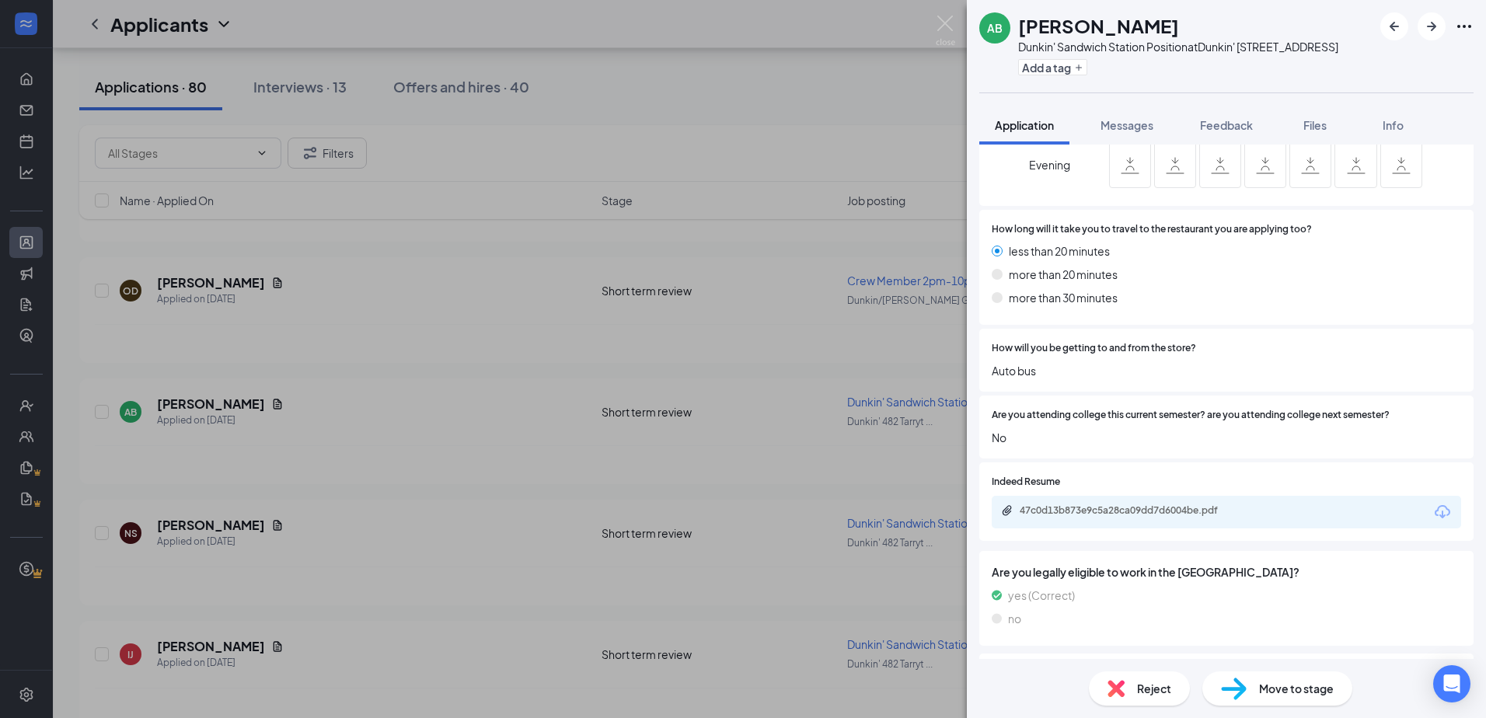
click at [747, 130] on div "AB [PERSON_NAME] Dunkin' Sandwich Station Position at [GEOGRAPHIC_DATA][STREET_…" at bounding box center [743, 359] width 1486 height 718
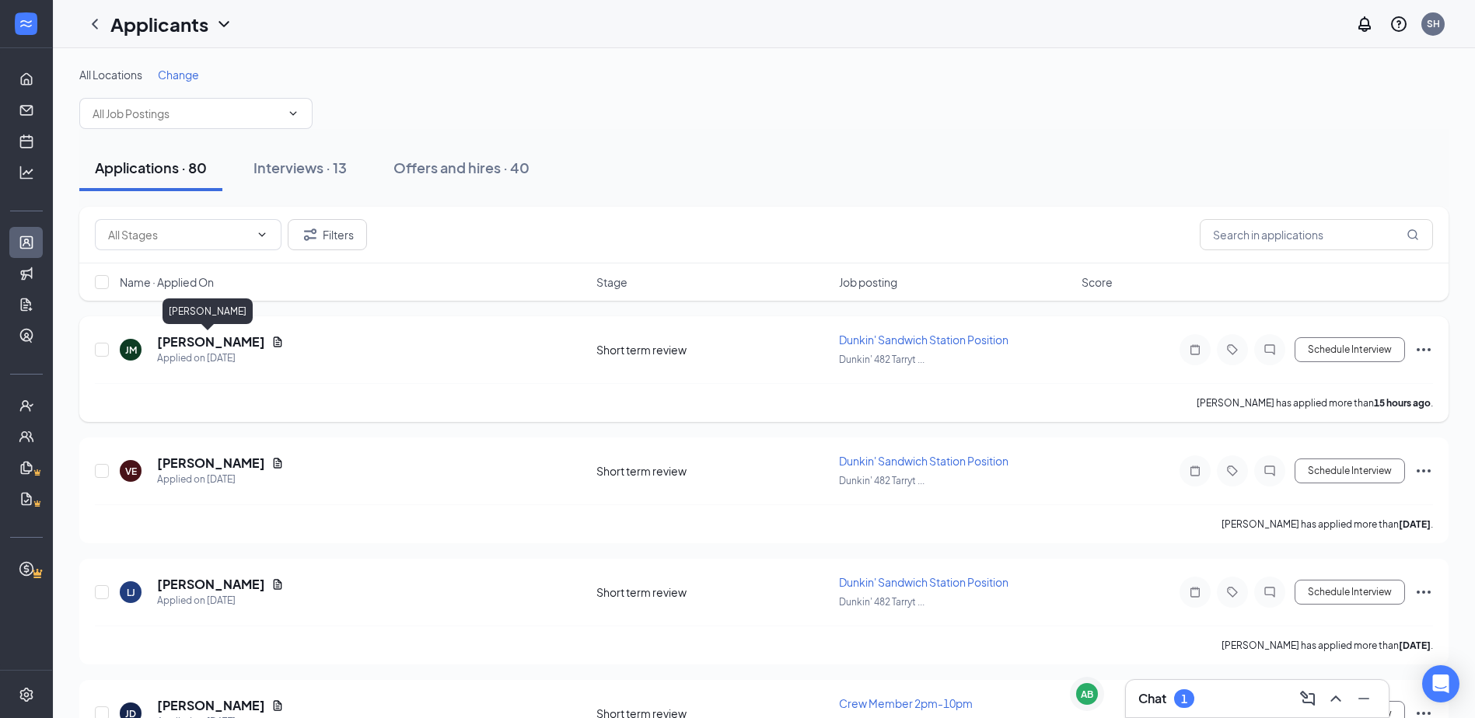
click at [215, 340] on h5 "[PERSON_NAME]" at bounding box center [211, 341] width 108 height 17
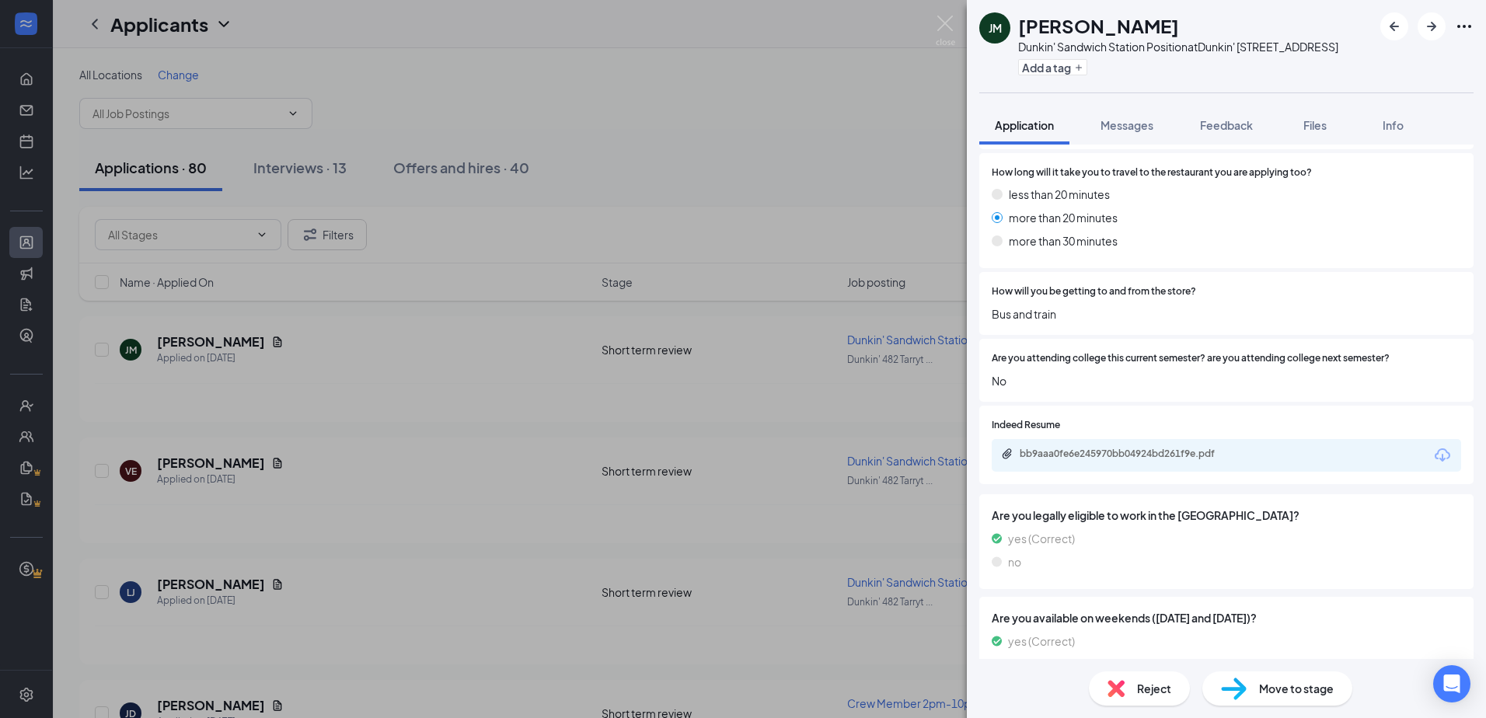
scroll to position [622, 0]
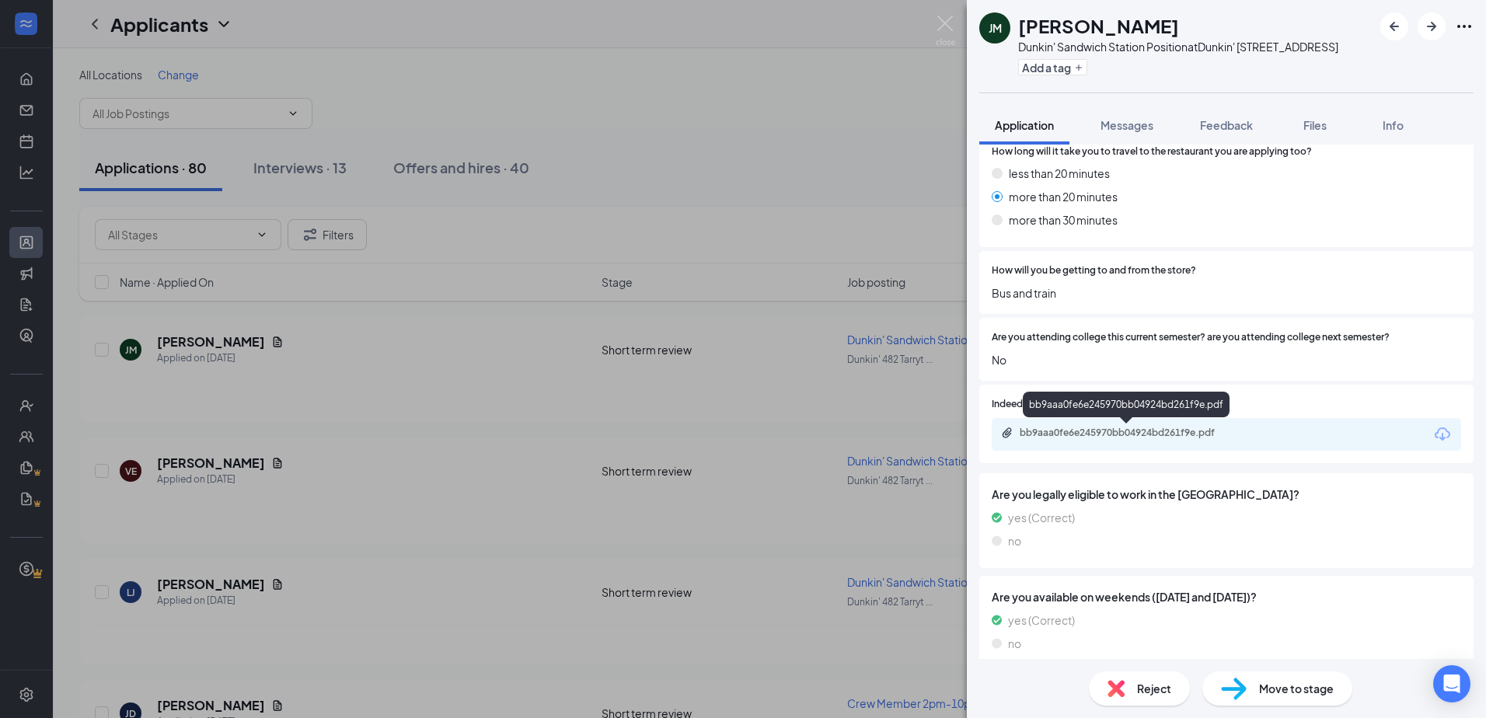
click at [791, 440] on div "bb9aaa0fe6e245970bb04924bd261f9e.pdf" at bounding box center [1127, 434] width 252 height 15
click at [791, 686] on img at bounding box center [1116, 688] width 17 height 17
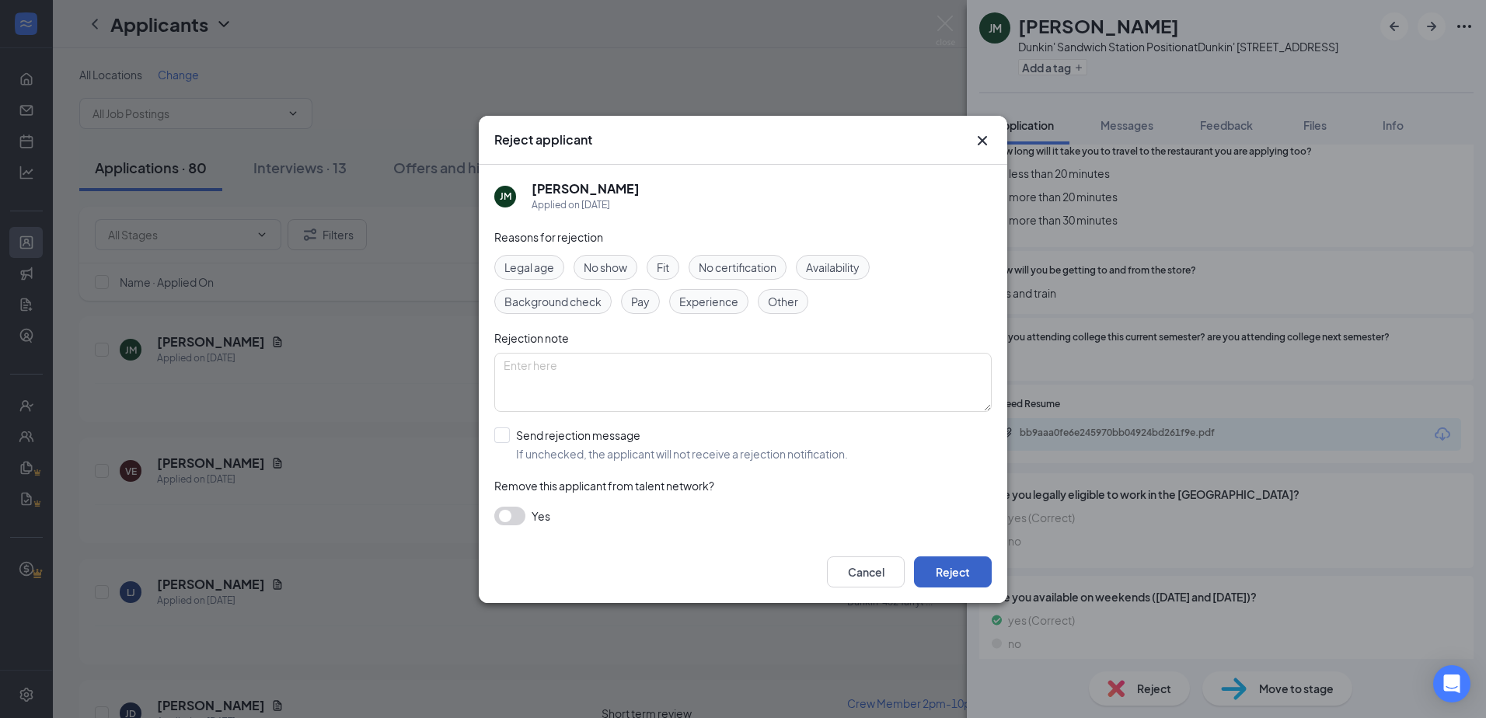
click at [791, 564] on button "Reject" at bounding box center [953, 572] width 78 height 31
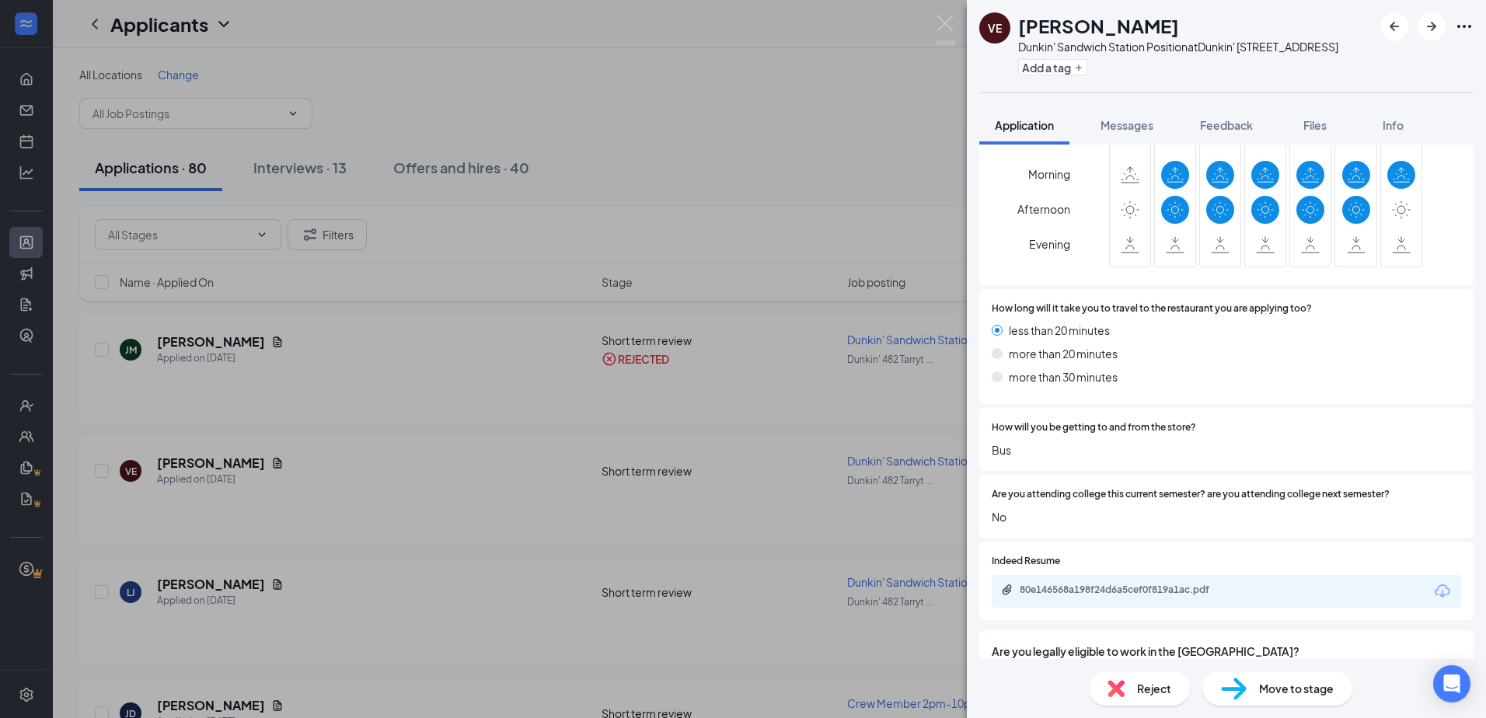
scroll to position [466, 0]
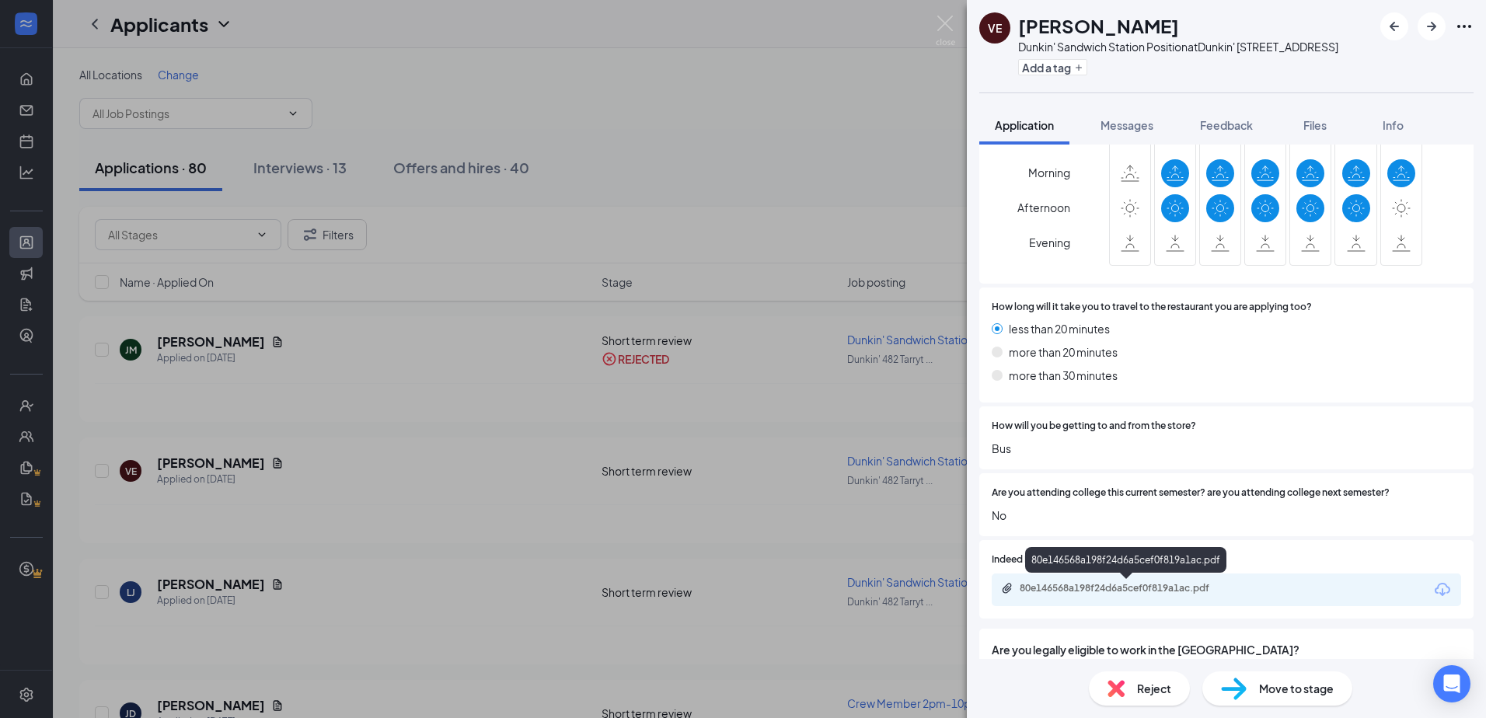
click at [791, 587] on div "80e146568a198f24d6a5cef0f819a1ac.pdf" at bounding box center [1129, 588] width 218 height 12
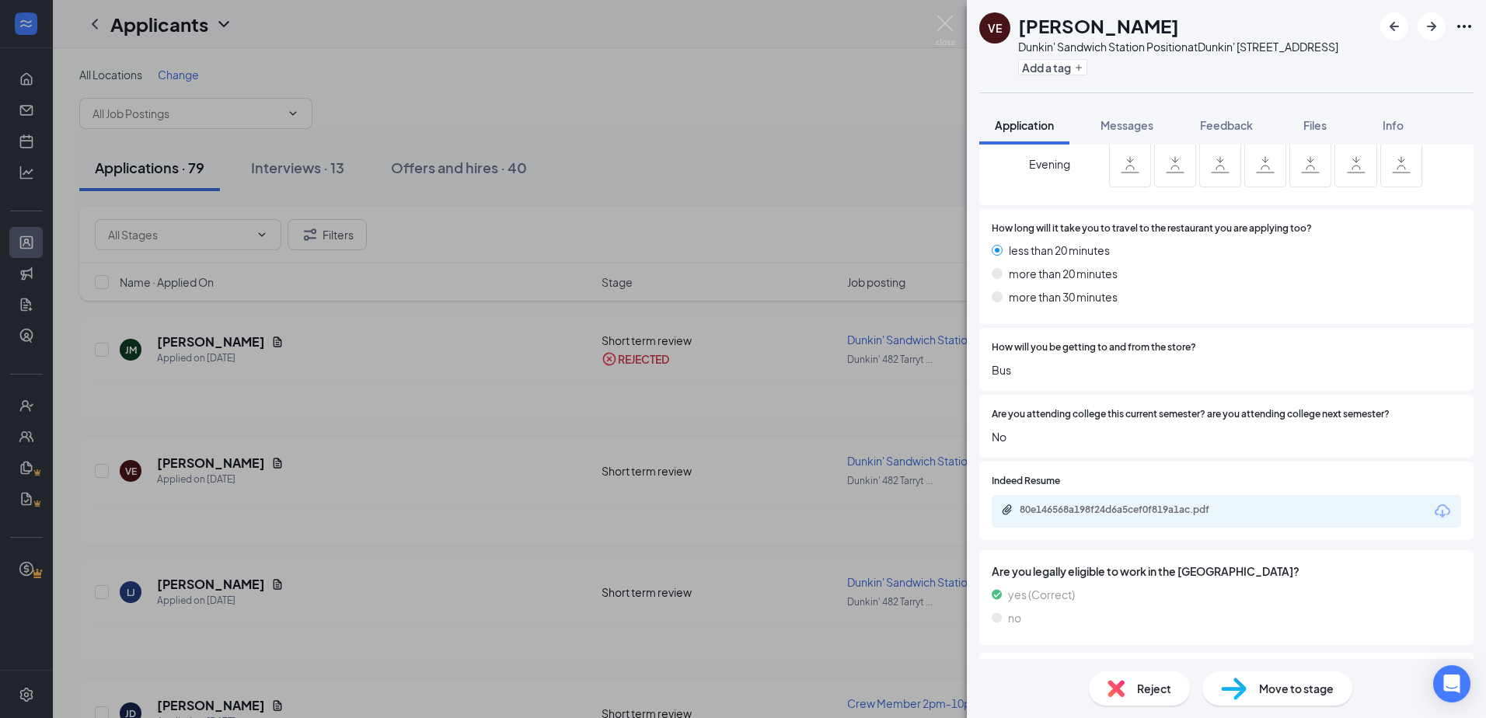
scroll to position [843, 0]
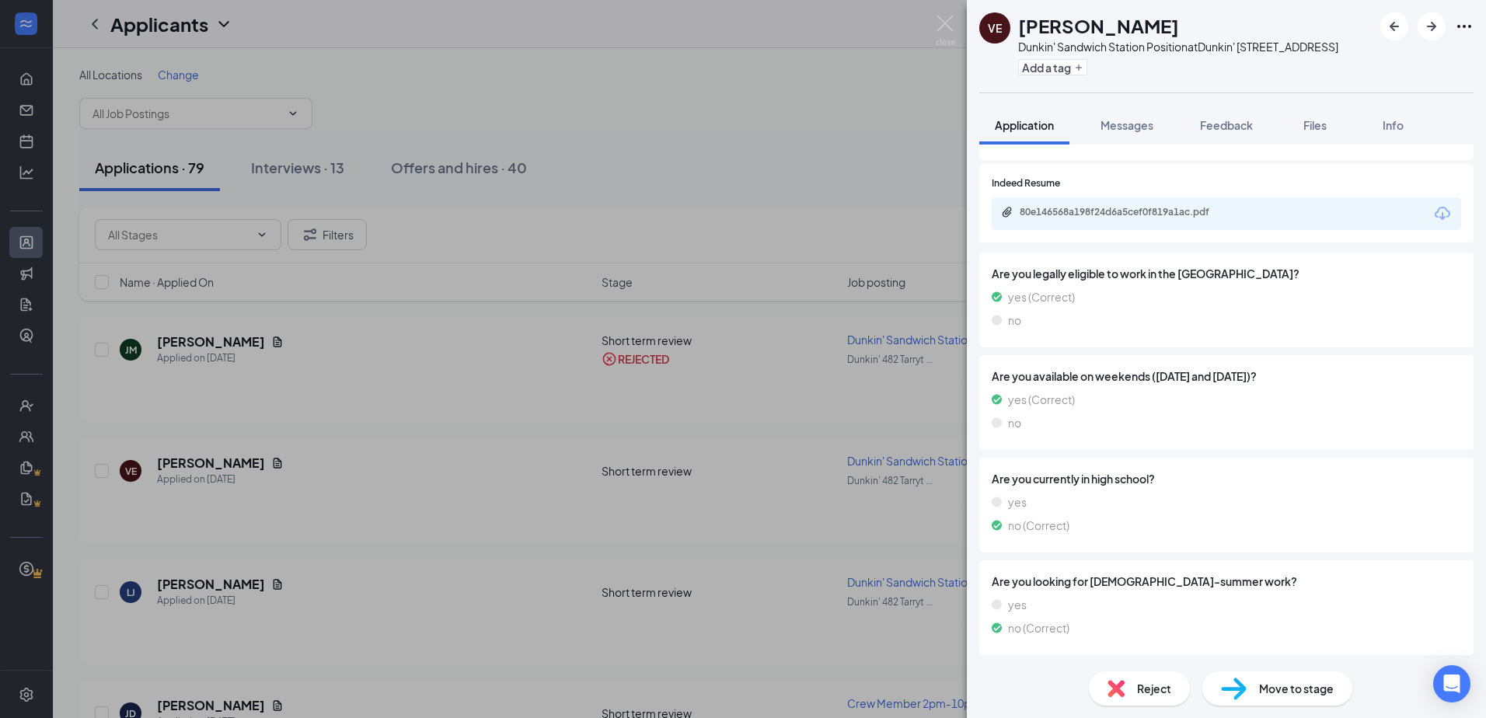
drag, startPoint x: 707, startPoint y: 128, endPoint x: 246, endPoint y: 501, distance: 593.6
click at [707, 132] on div "VE [PERSON_NAME] Dunkin' Sandwich Station Position at Dunkin' [STREET_ADDRESS] …" at bounding box center [743, 359] width 1486 height 718
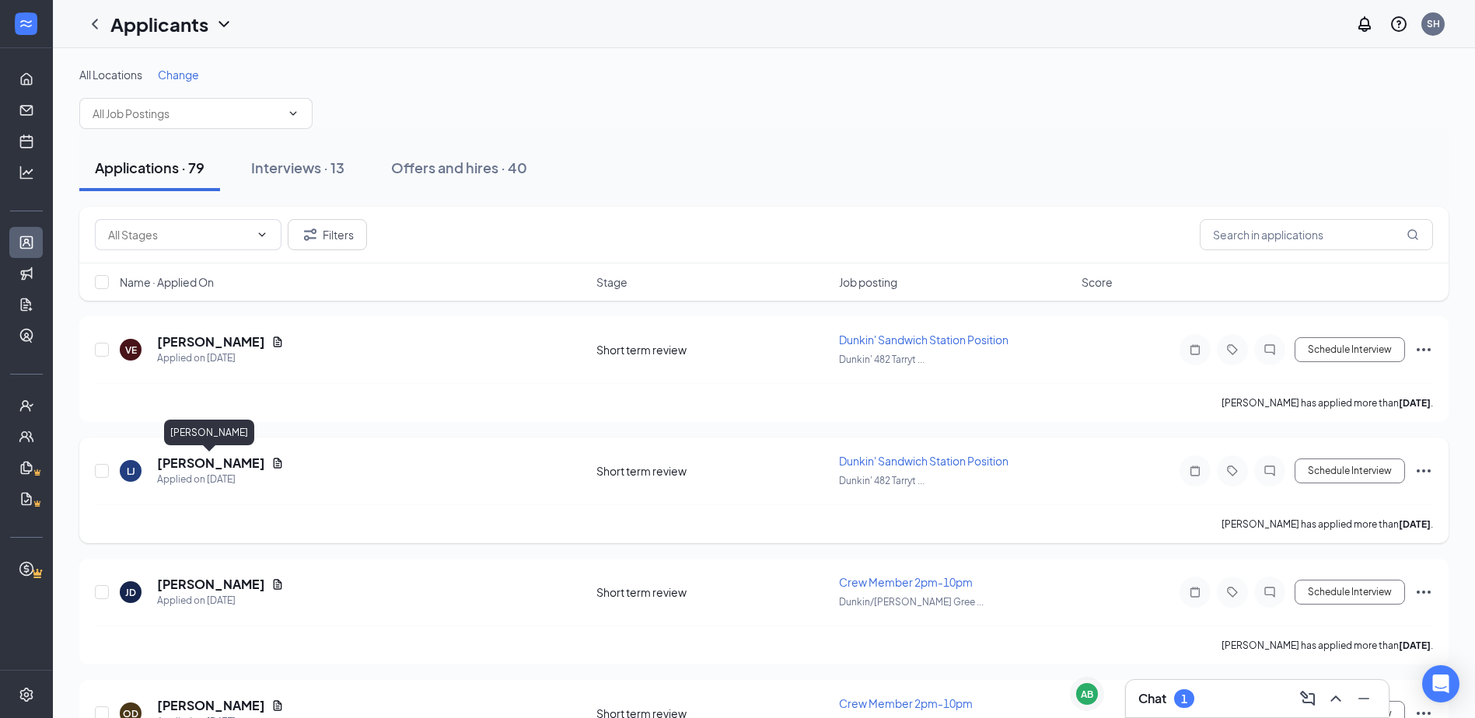
click at [204, 459] on h5 "[PERSON_NAME]" at bounding box center [211, 463] width 108 height 17
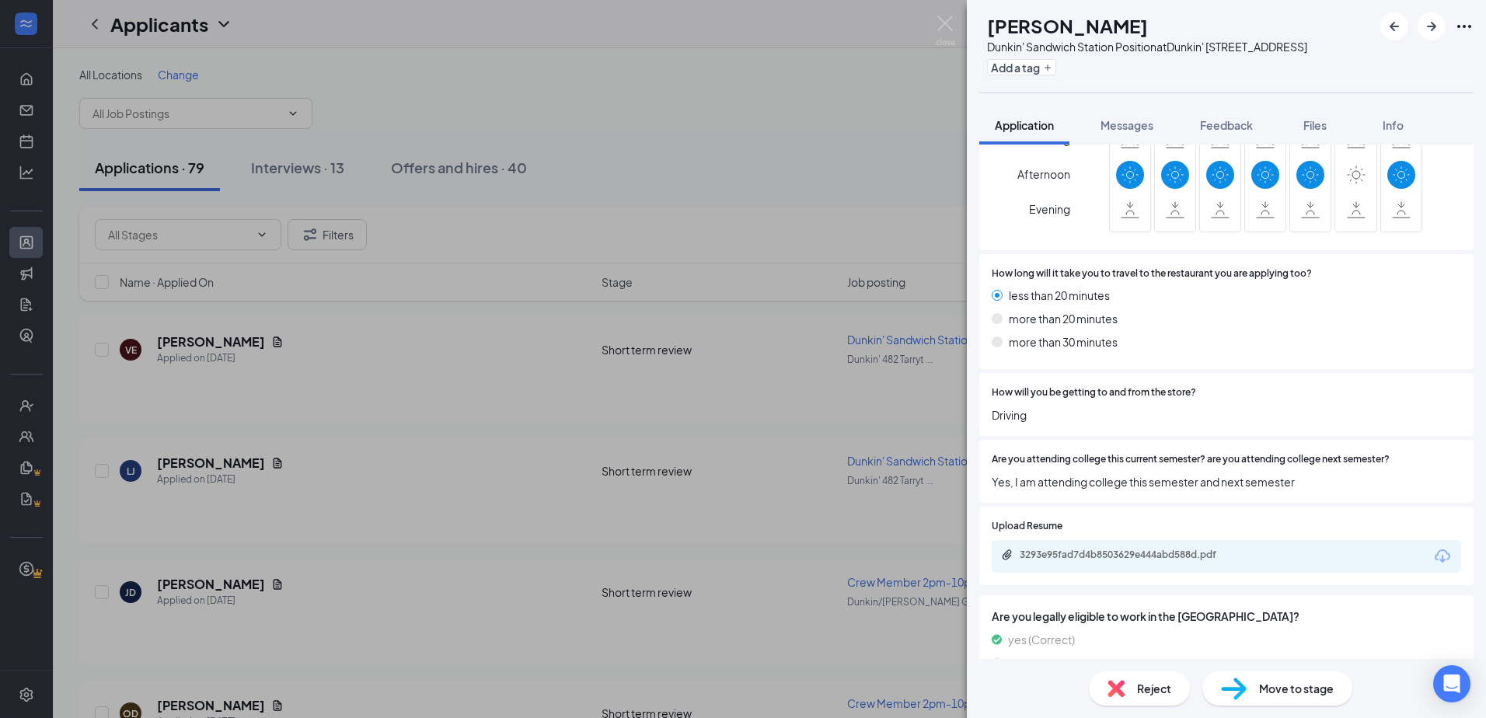
scroll to position [544, 0]
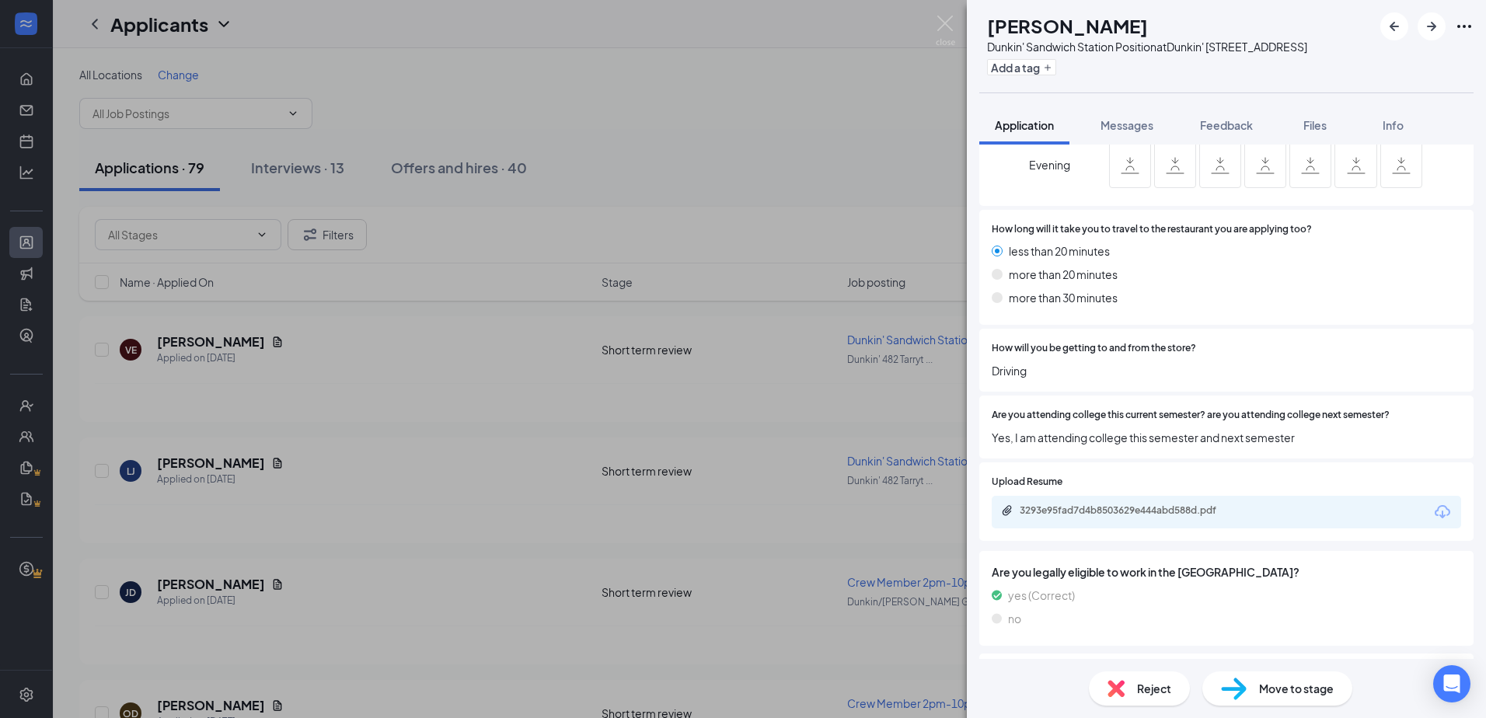
click at [791, 504] on div "3293e95fad7d4b8503629e444abd588d.pdf" at bounding box center [1227, 512] width 470 height 33
click at [791, 511] on div "3293e95fad7d4b8503629e444abd588d.pdf" at bounding box center [1129, 510] width 218 height 12
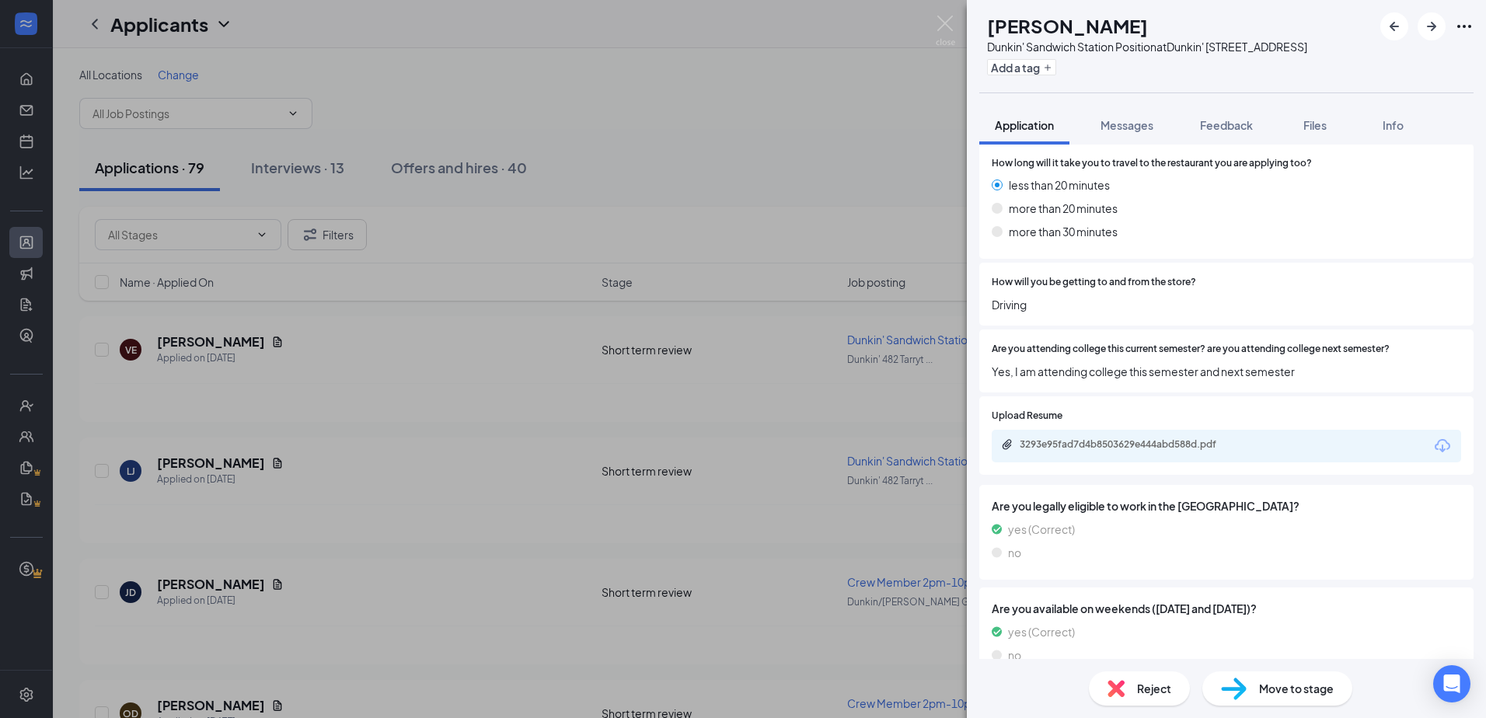
scroll to position [603, 0]
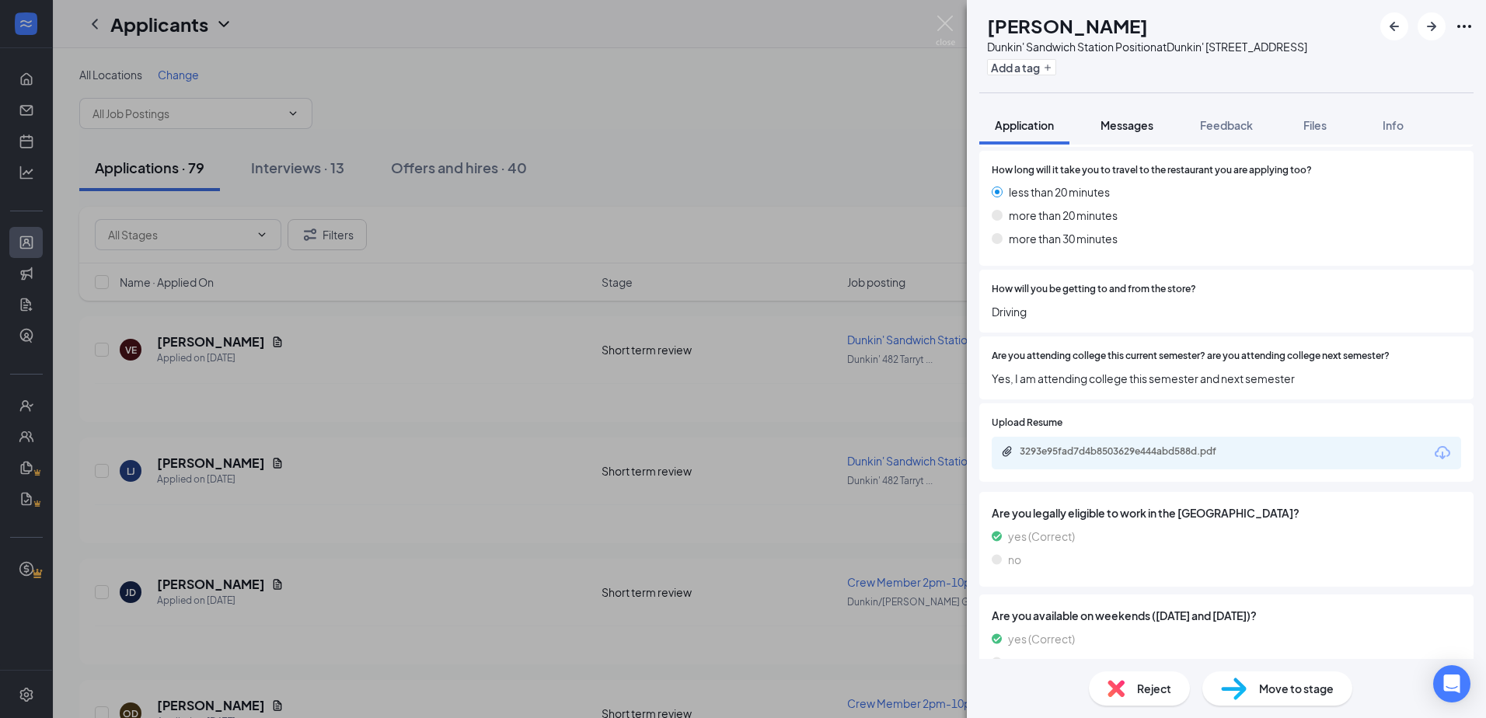
click at [791, 131] on span "Messages" at bounding box center [1127, 125] width 53 height 14
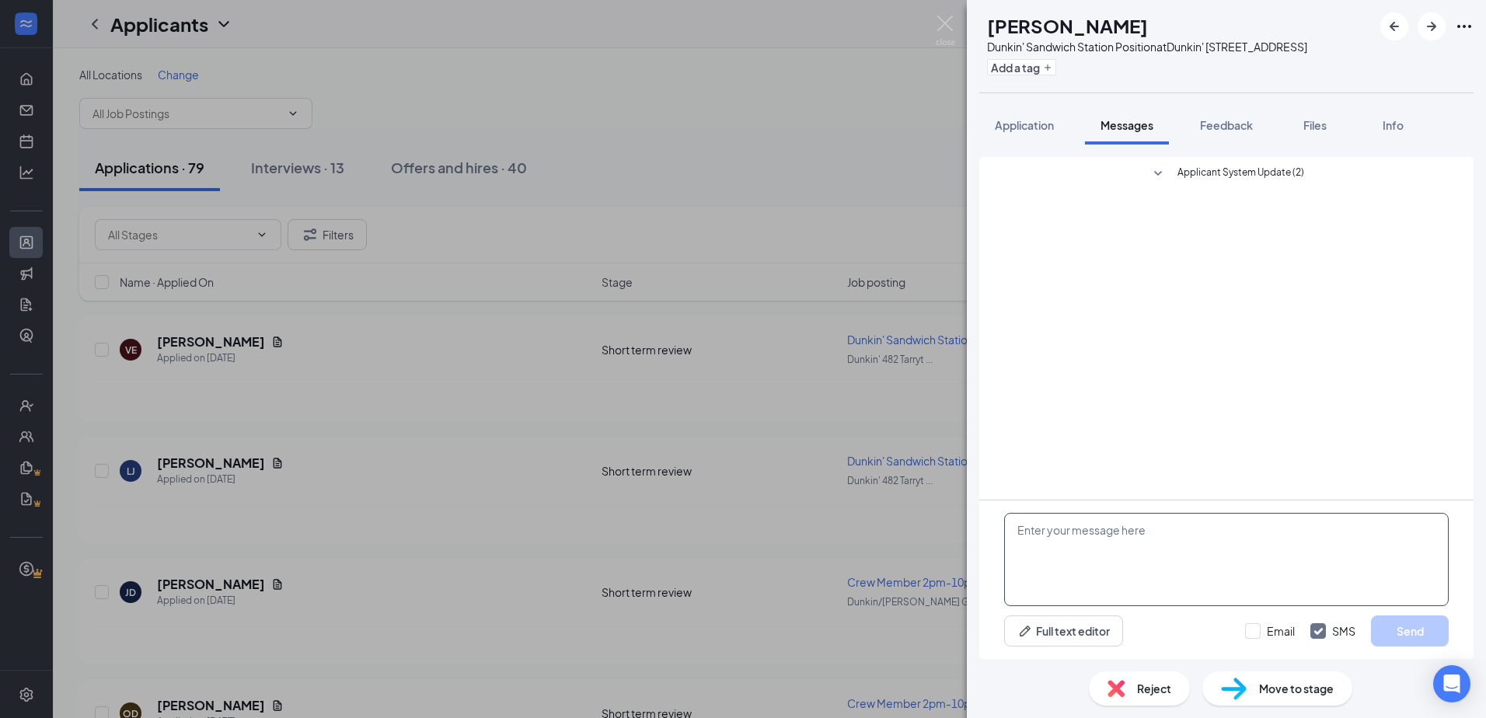
click at [791, 571] on textarea at bounding box center [1226, 559] width 445 height 93
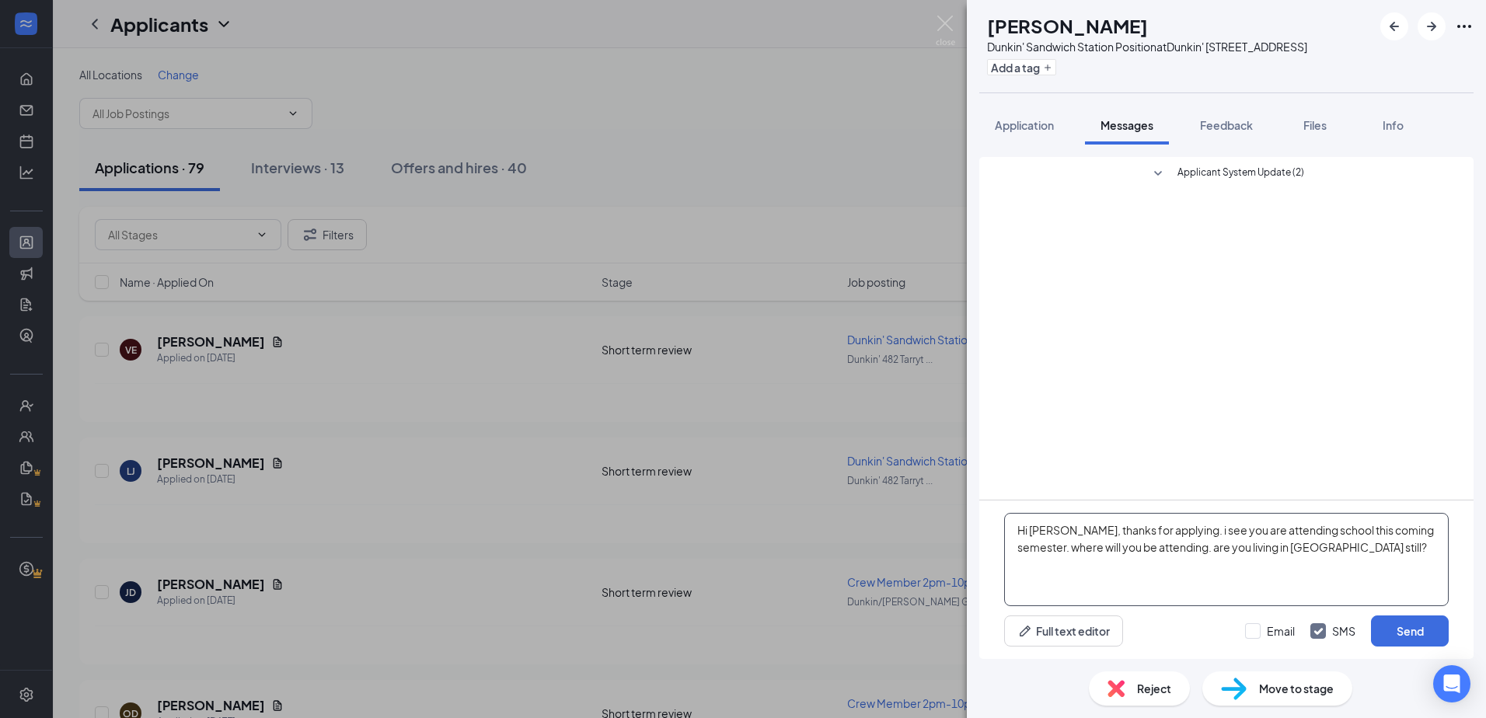
type textarea "Hi [PERSON_NAME], thanks for applying. i see you are attending school this comi…"
click at [791, 615] on div "Hi [PERSON_NAME], thanks for applying. i see you are attending school this comi…" at bounding box center [1226, 580] width 494 height 159
click at [791, 623] on button "Send" at bounding box center [1410, 631] width 78 height 31
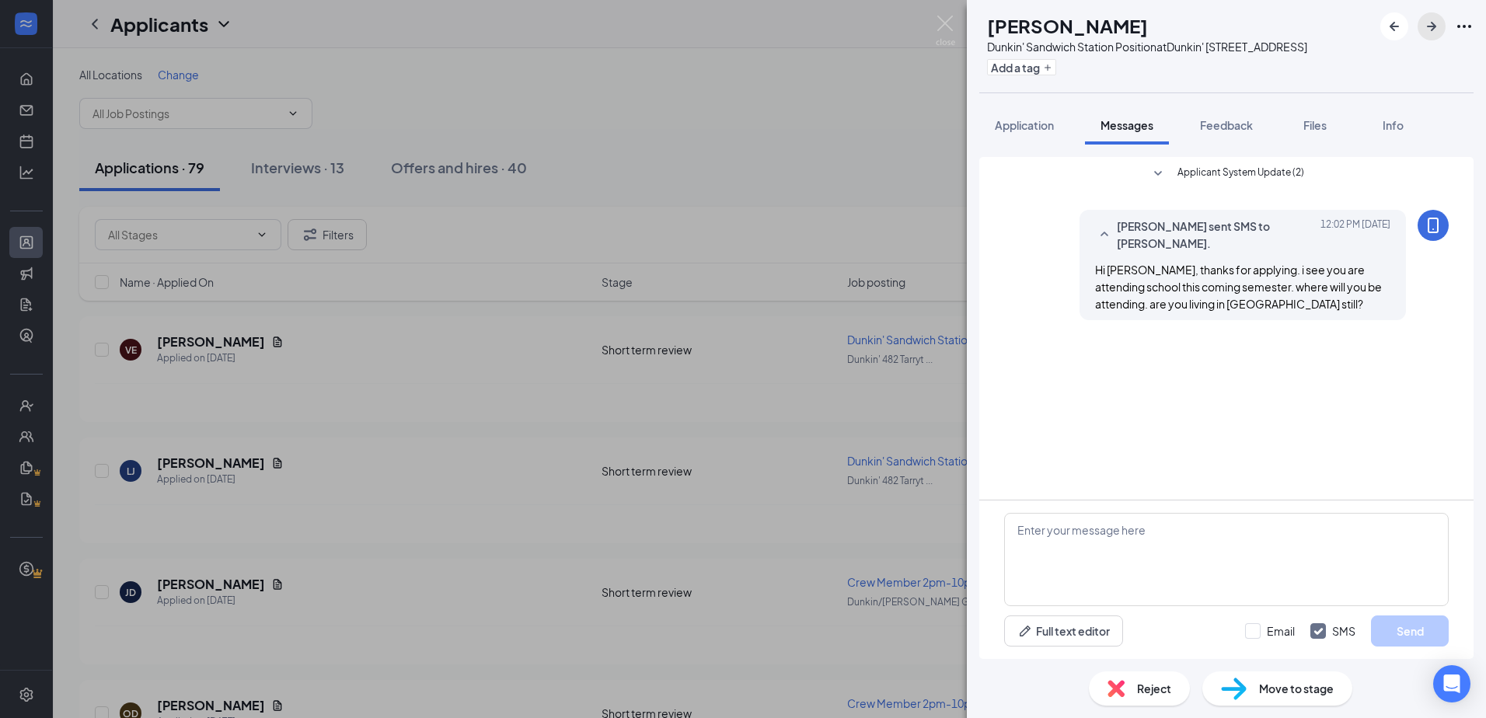
click at [791, 32] on icon "ArrowRight" at bounding box center [1432, 26] width 19 height 19
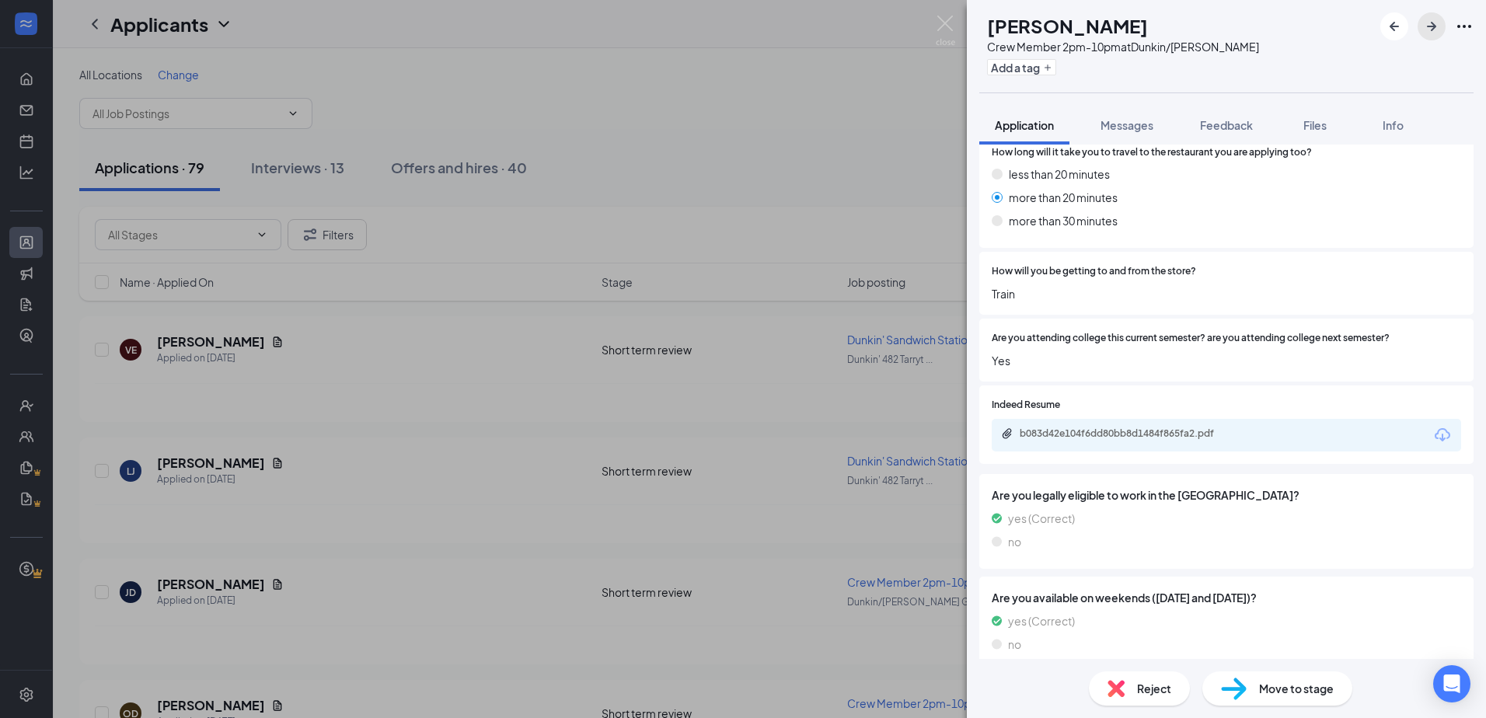
scroll to position [622, 0]
click at [791, 426] on div "b083d42e104f6dd80bb8d1484f865fa2.pdf" at bounding box center [1227, 434] width 470 height 33
click at [791, 437] on div "b083d42e104f6dd80bb8d1484f865fa2.pdf" at bounding box center [1129, 433] width 218 height 12
click at [791, 706] on div "Reject Move to stage" at bounding box center [1226, 688] width 519 height 59
click at [791, 693] on span "Reject" at bounding box center [1154, 688] width 34 height 17
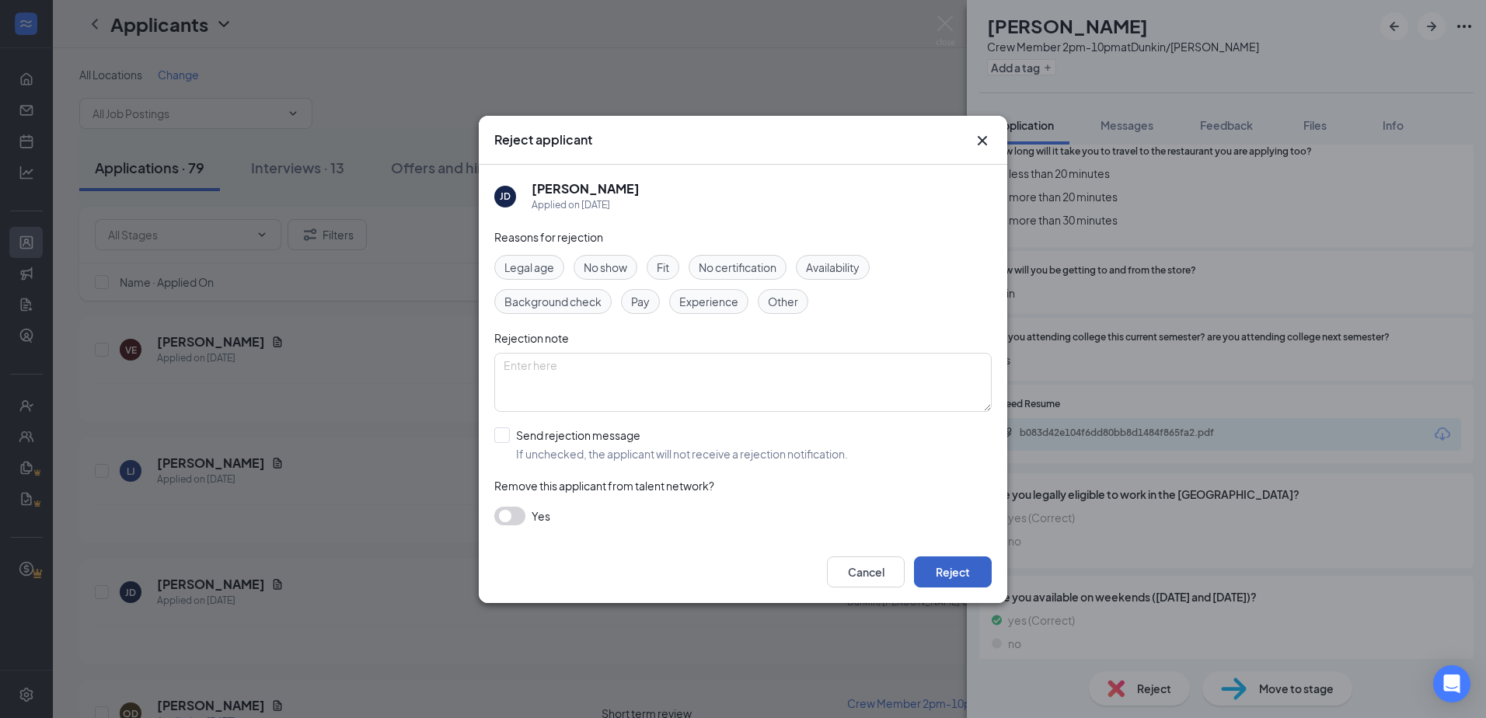
click at [791, 578] on button "Reject" at bounding box center [953, 572] width 78 height 31
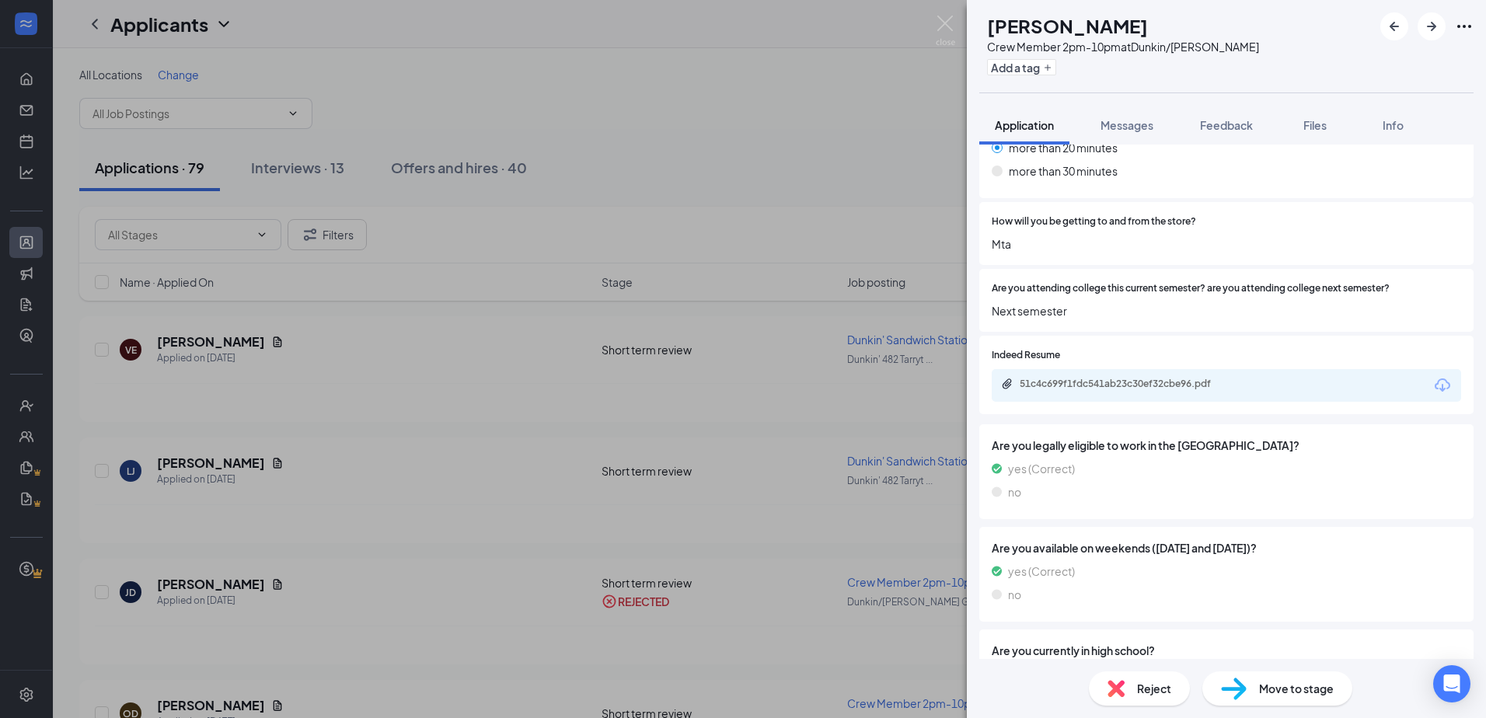
scroll to position [700, 0]
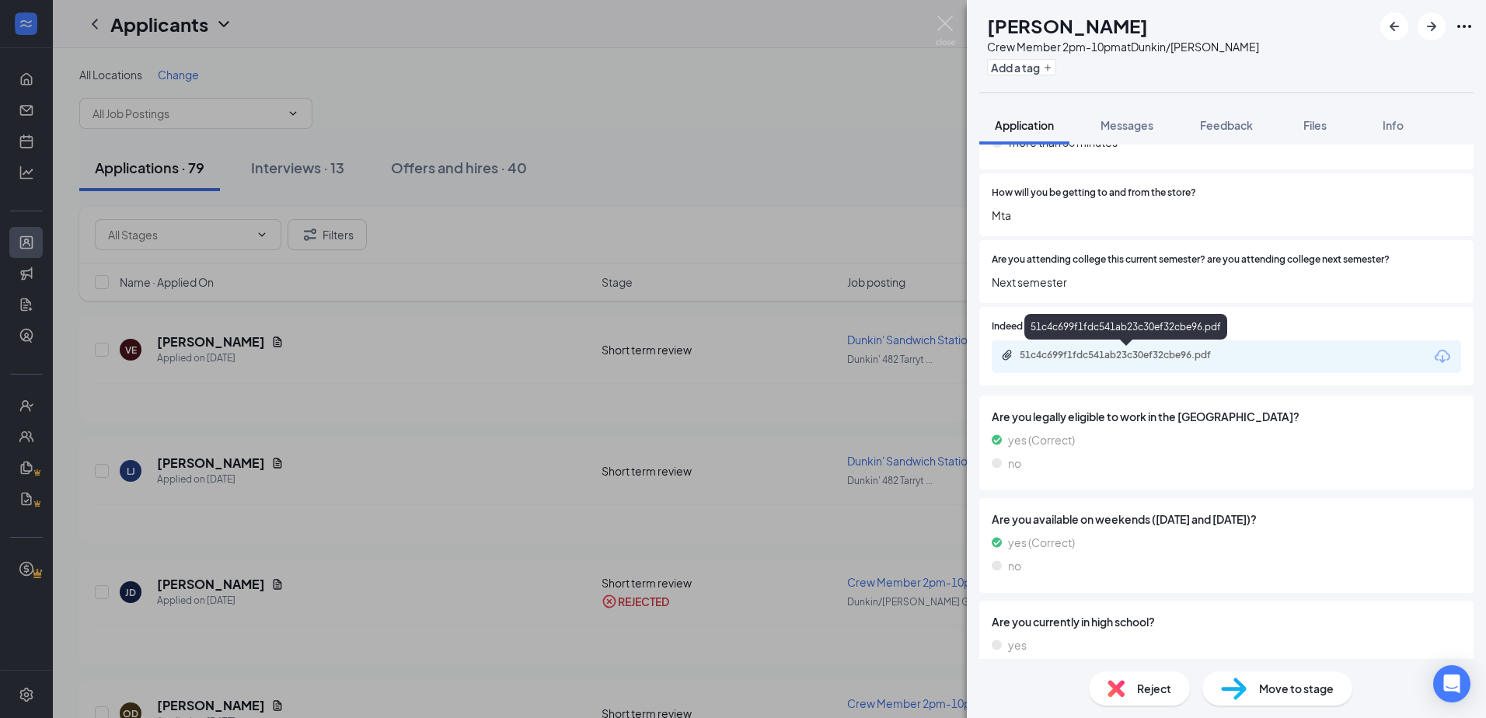
click at [791, 356] on div "51c4c699f1fdc541ab23c30ef32cbe96.pdf" at bounding box center [1129, 355] width 218 height 12
click at [791, 702] on div "Reject" at bounding box center [1139, 689] width 101 height 34
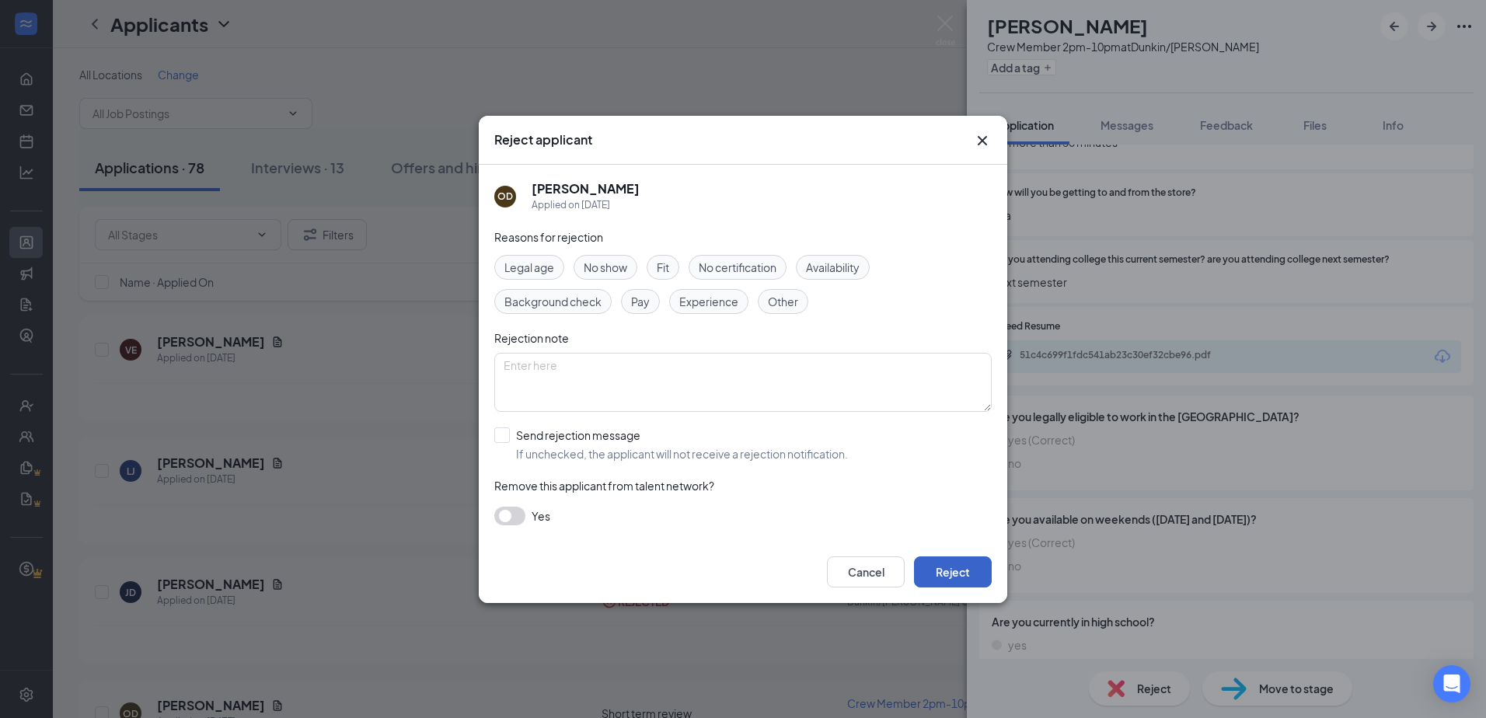
click at [791, 577] on button "Reject" at bounding box center [953, 572] width 78 height 31
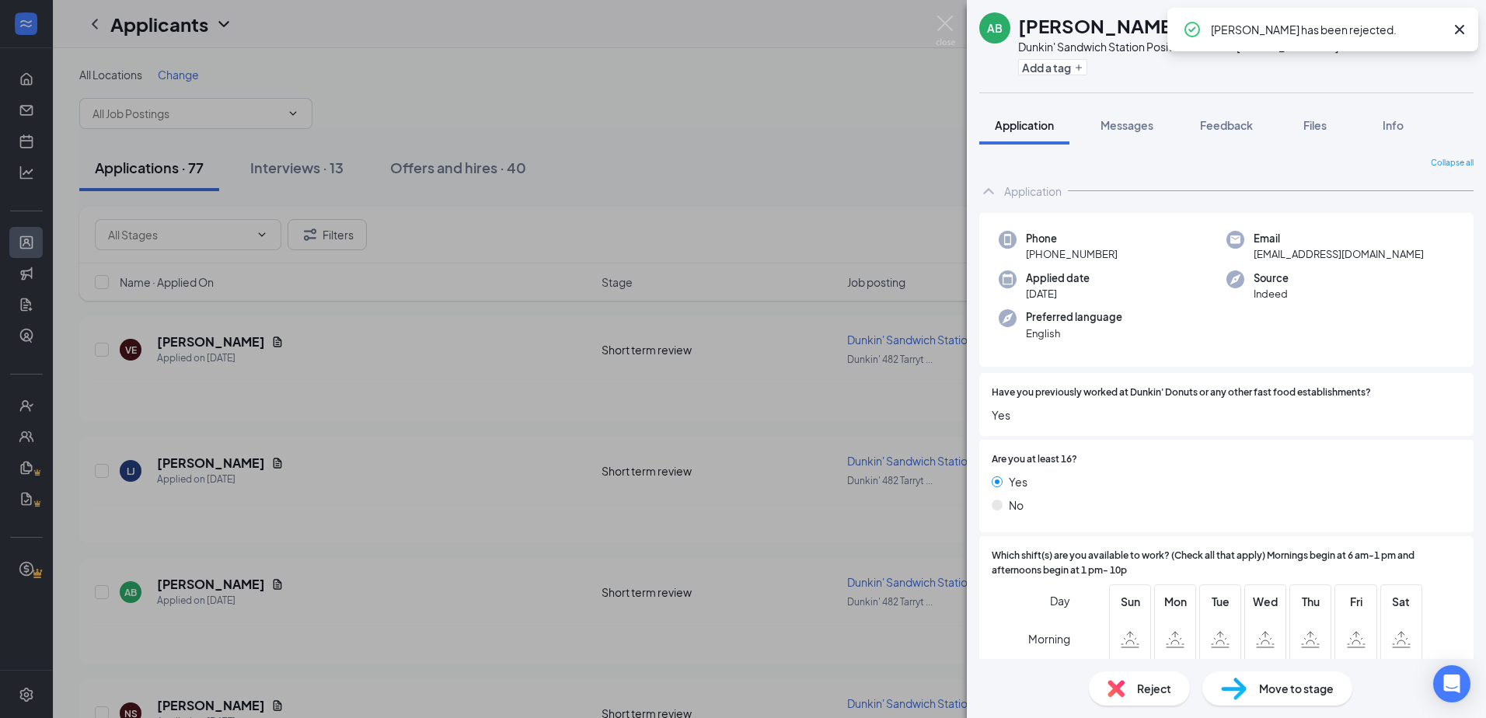
click at [791, 210] on div "AB [PERSON_NAME] Dunkin' Sandwich Station Position at [GEOGRAPHIC_DATA][STREET_…" at bounding box center [743, 359] width 1486 height 718
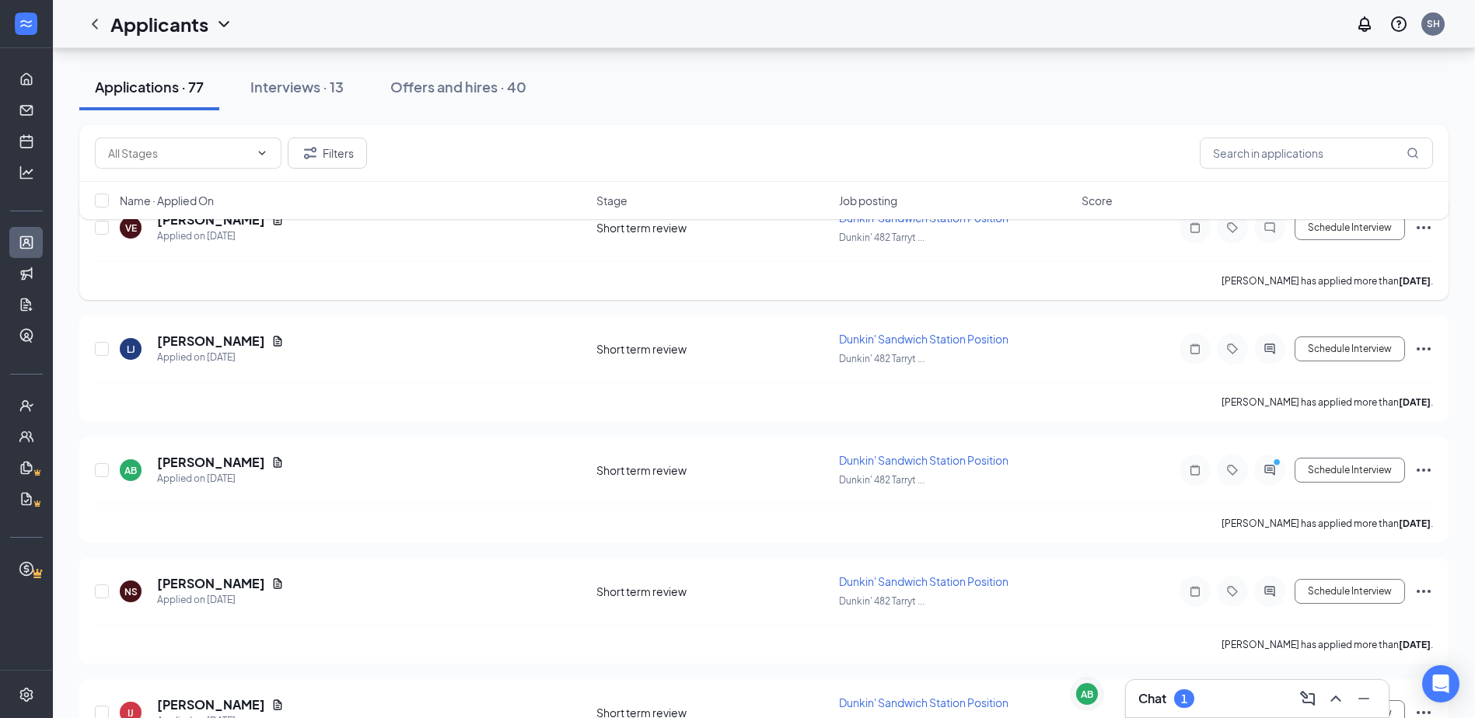
scroll to position [311, 0]
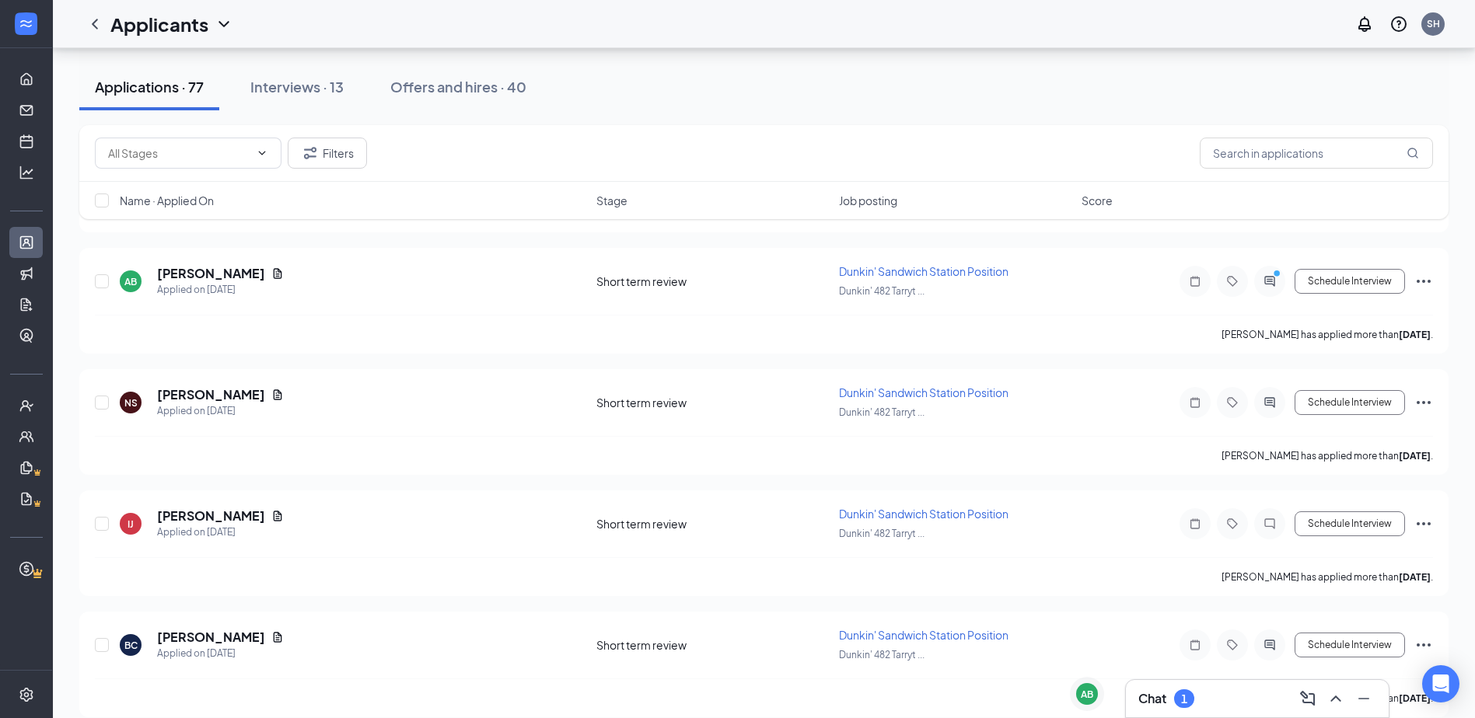
click at [791, 696] on div "Chat 1" at bounding box center [1257, 698] width 238 height 25
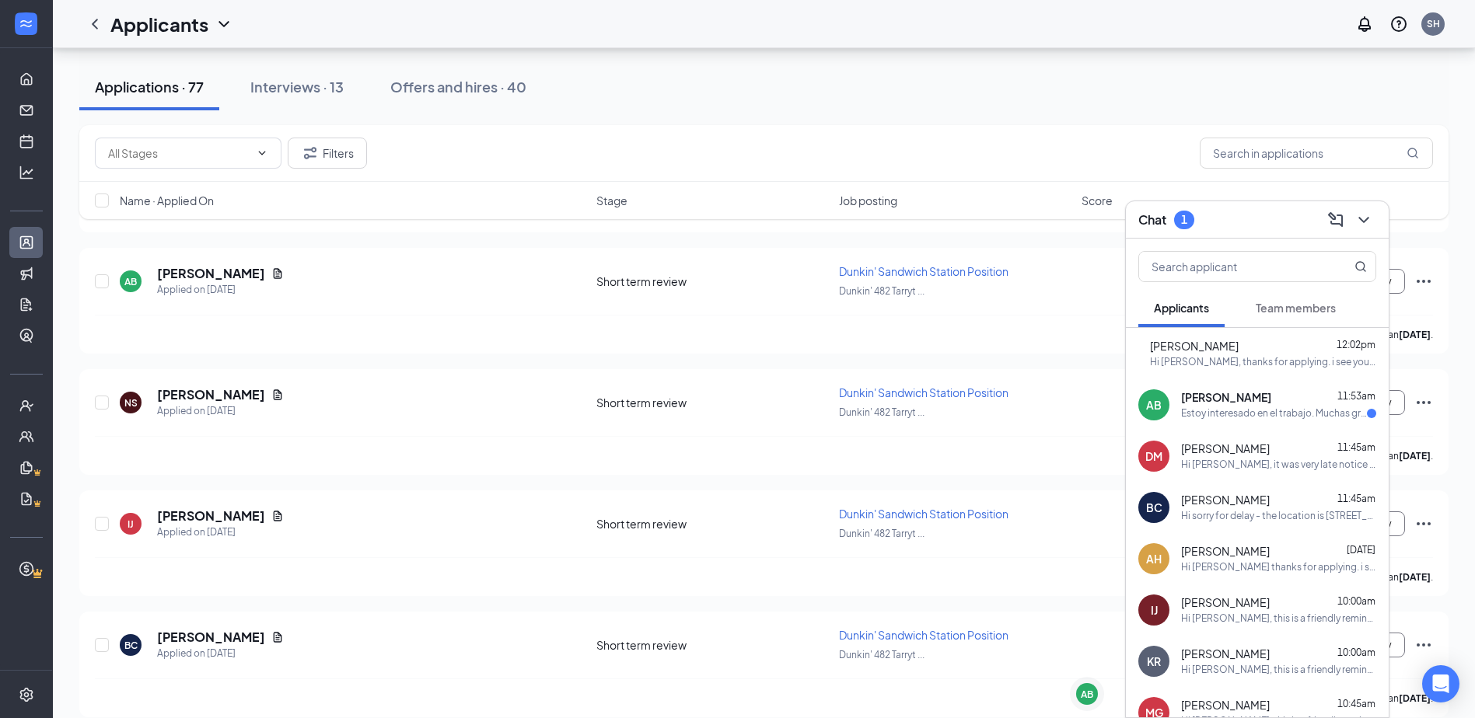
click at [791, 428] on div "AB [PERSON_NAME] 11:53am Estoy interesado en el trabajo. Muchas gracias." at bounding box center [1257, 404] width 263 height 51
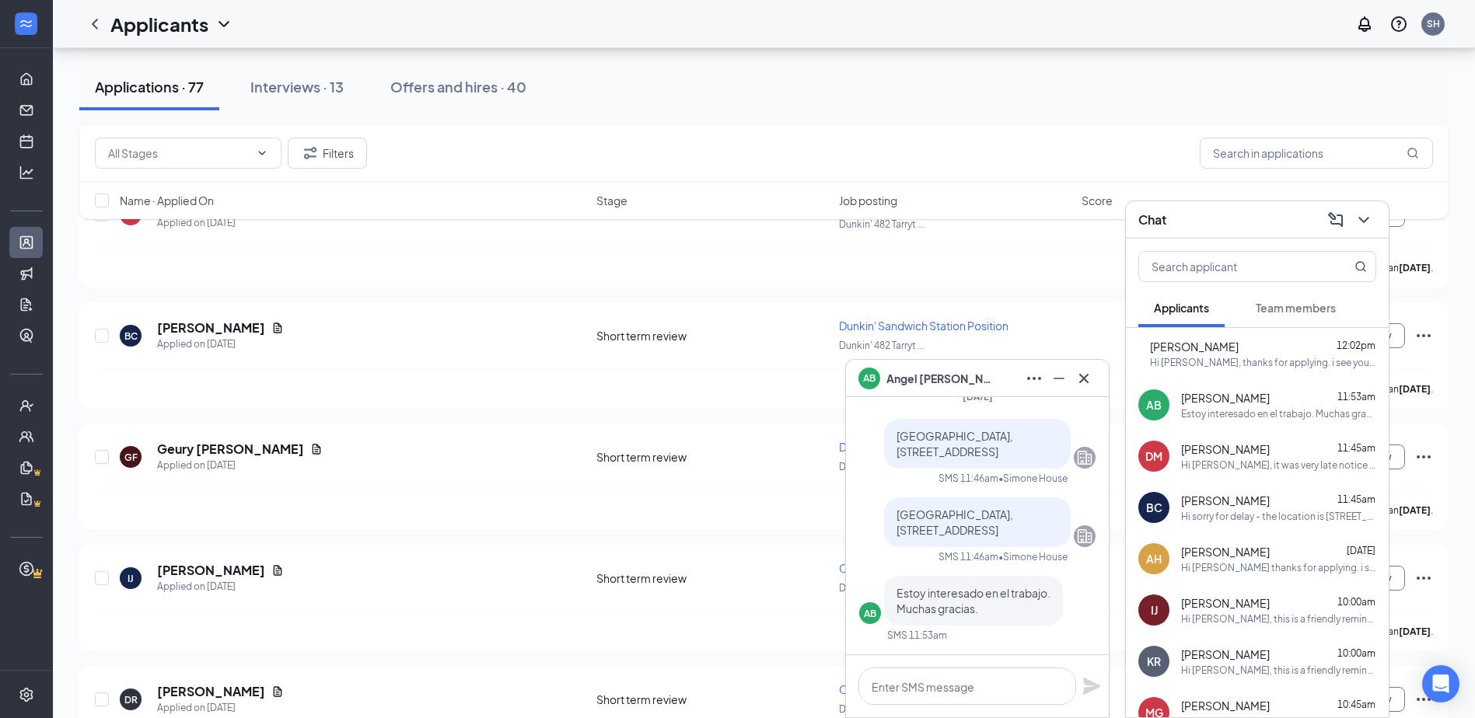
scroll to position [1244, 0]
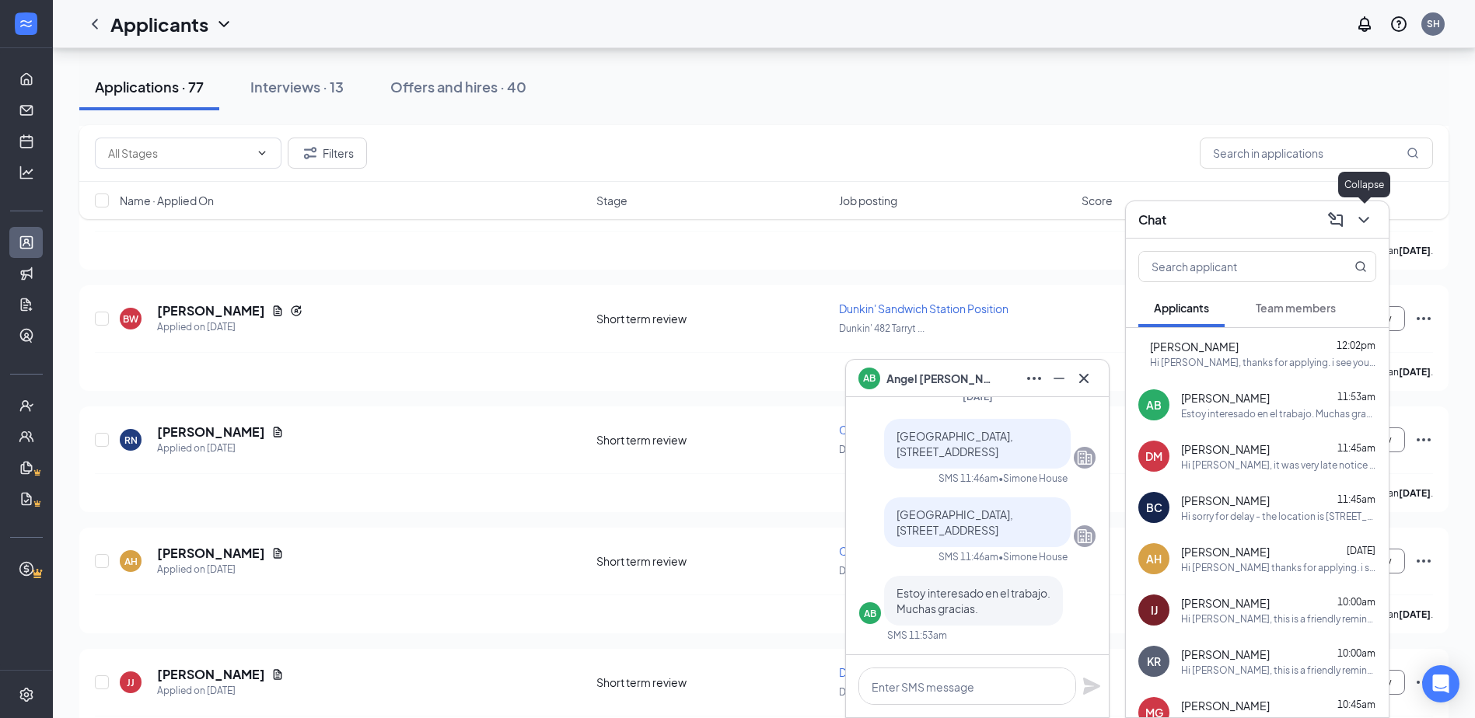
click at [791, 208] on button at bounding box center [1363, 220] width 25 height 25
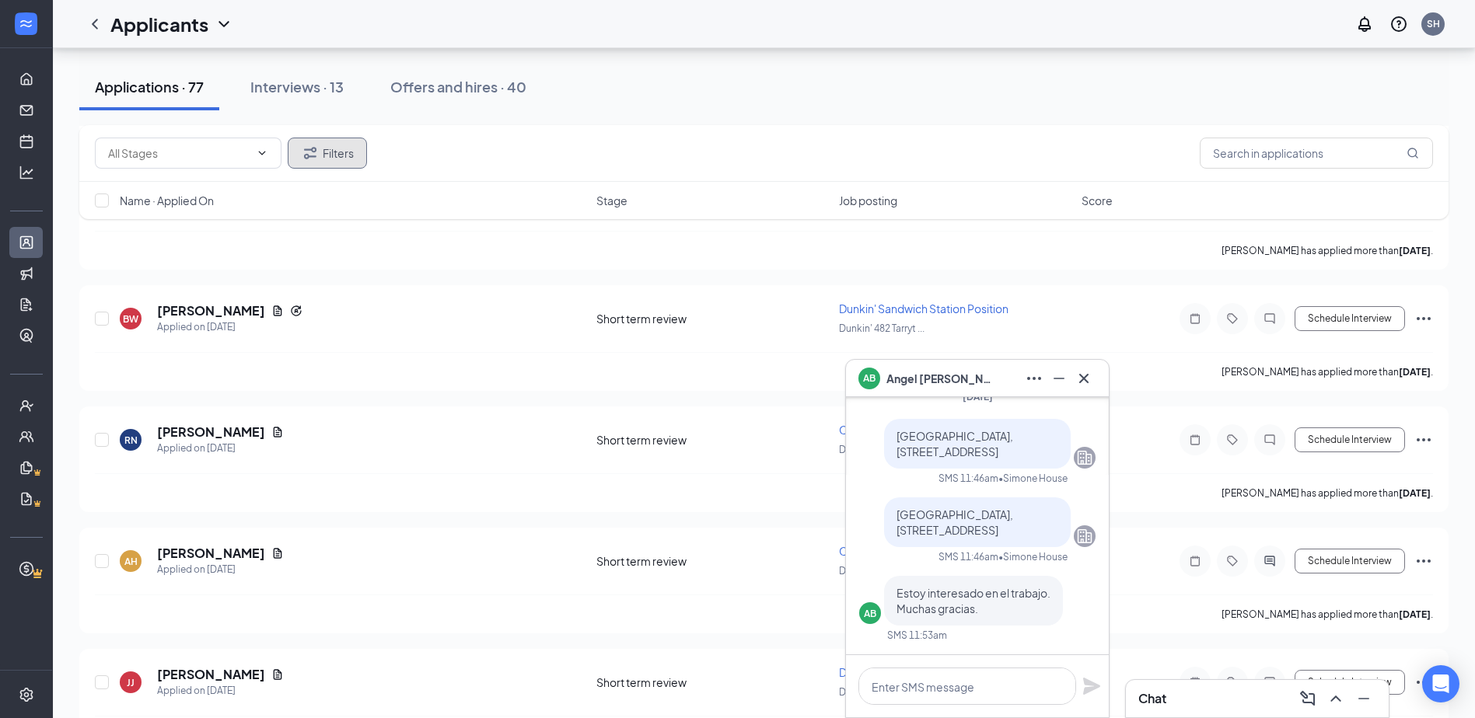
click at [348, 155] on button "Filters" at bounding box center [327, 153] width 79 height 31
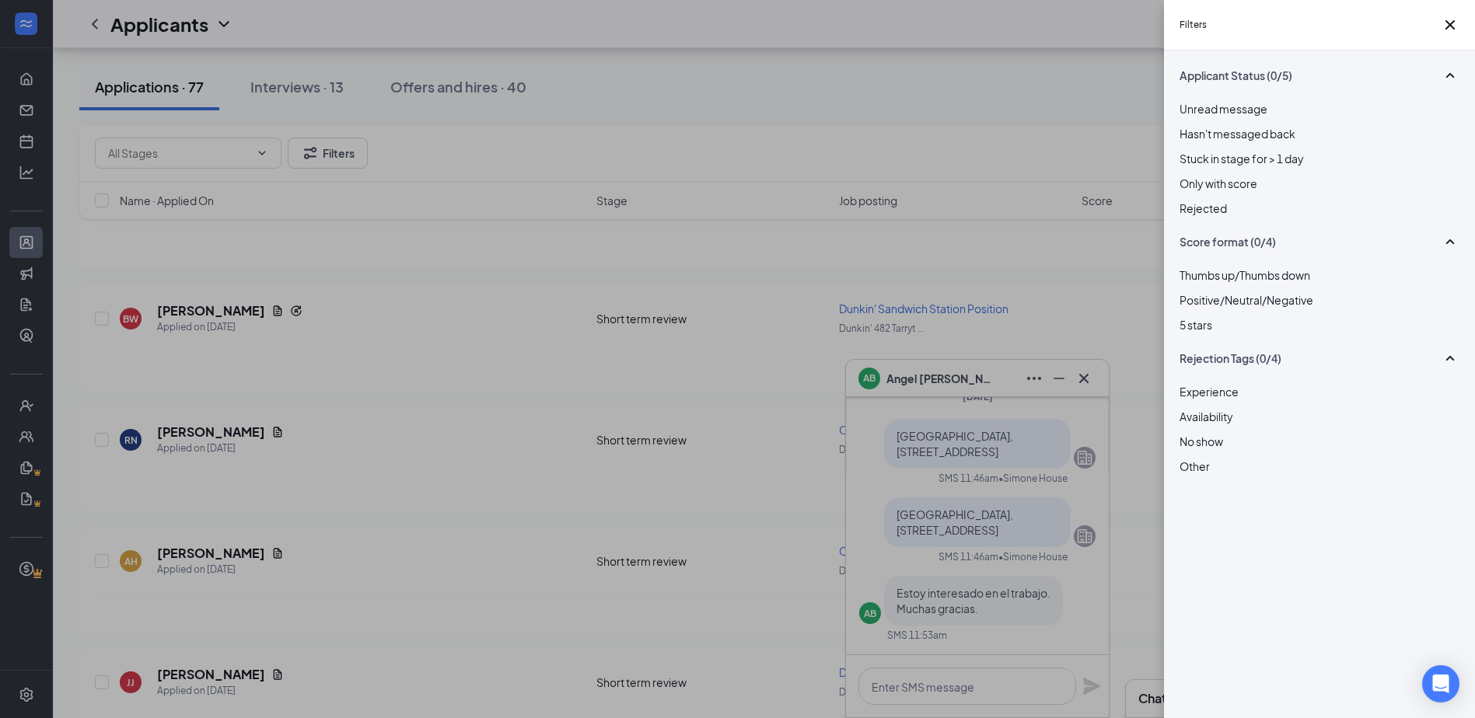
click at [791, 378] on div "Filters Applicant Status (0/5) Unread message Hasn't messaged back Stuck in sta…" at bounding box center [737, 359] width 1475 height 718
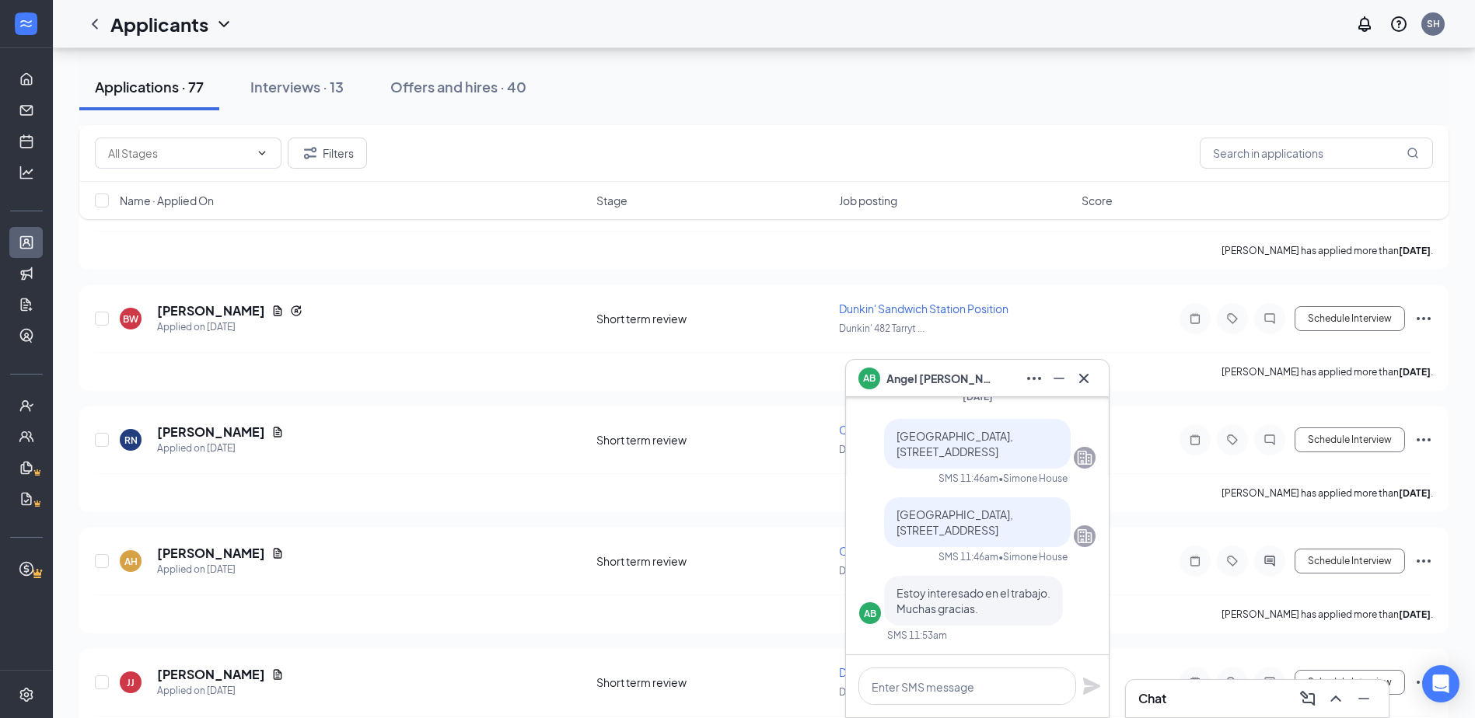
click at [791, 90] on div "Applications · 77 Interviews · 13 Offers and hires · 40" at bounding box center [763, 87] width 1369 height 47
click at [791, 372] on icon "Minimize" at bounding box center [1058, 378] width 19 height 19
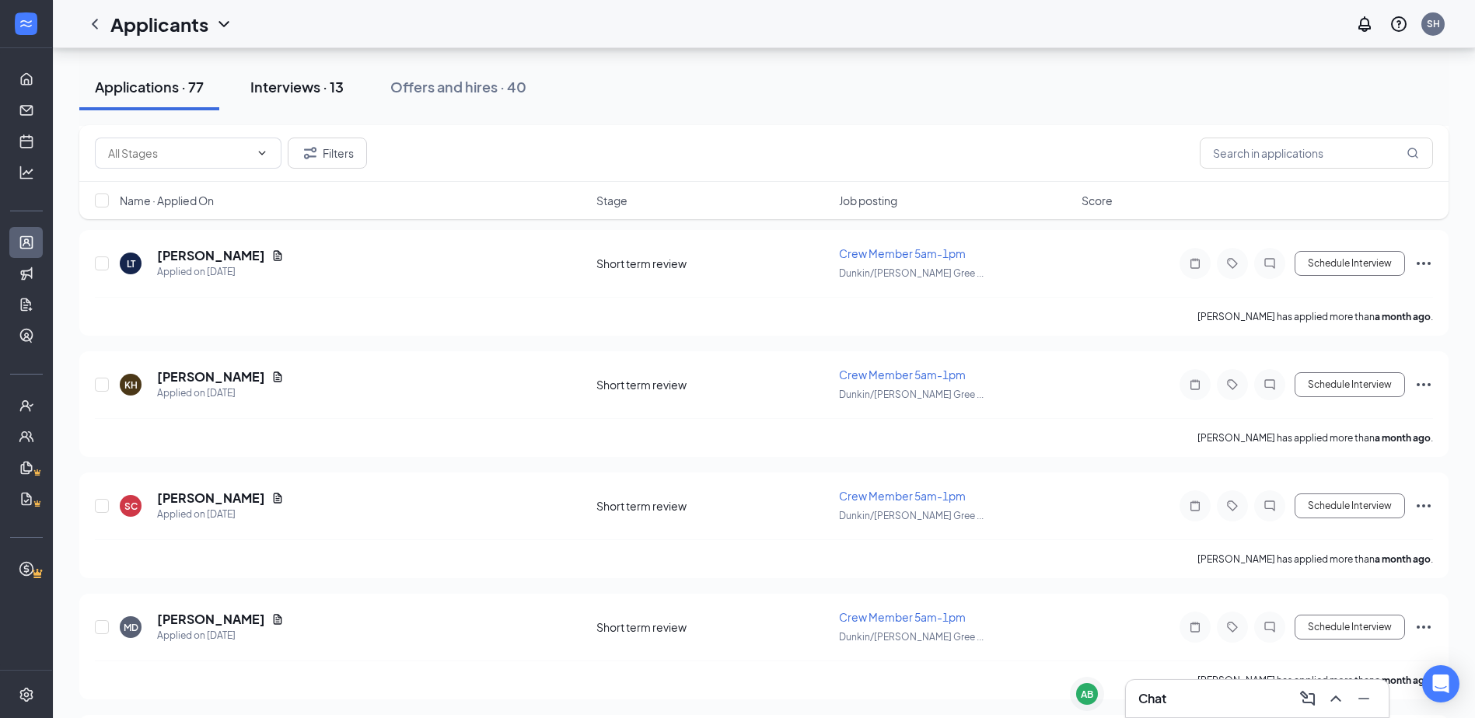
scroll to position [6877, 0]
click at [307, 90] on div "Interviews · 13" at bounding box center [296, 86] width 93 height 19
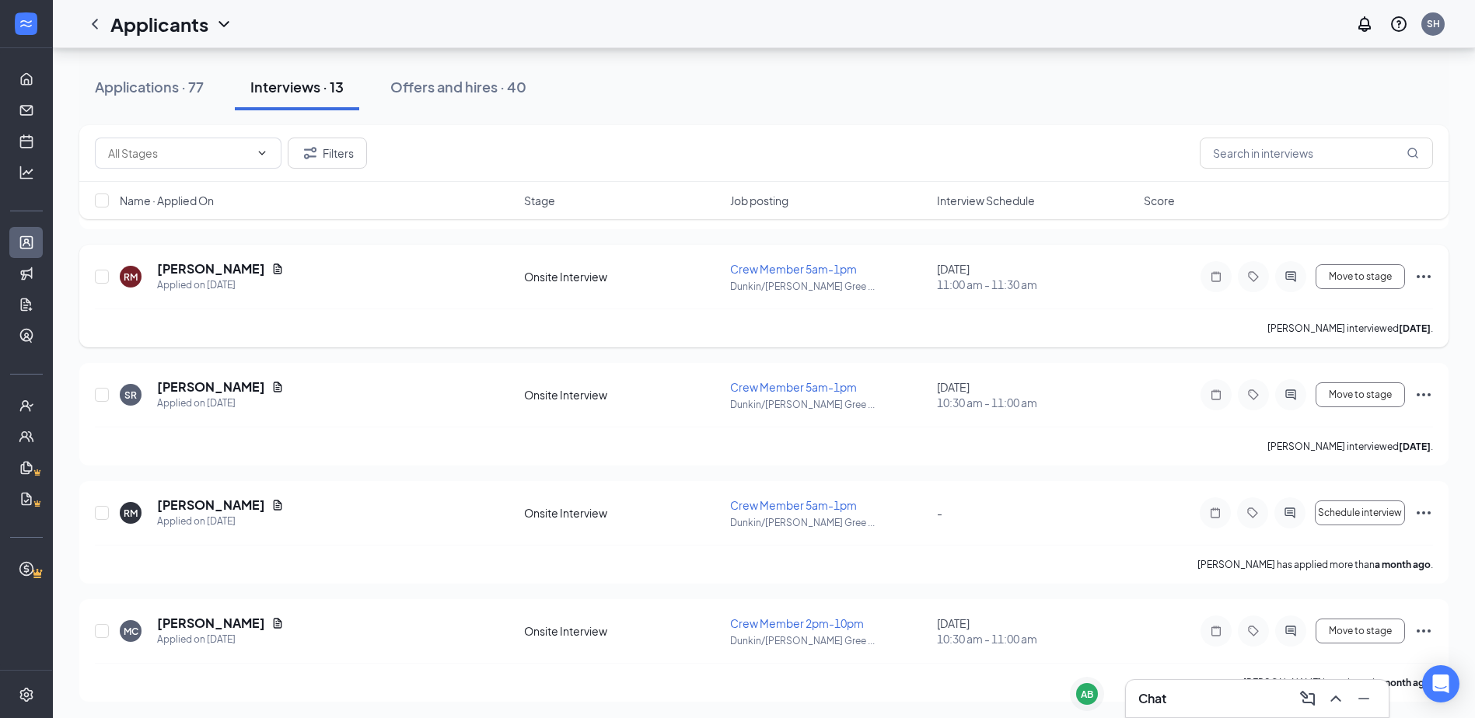
scroll to position [1137, 0]
click at [791, 200] on span "Interview Schedule" at bounding box center [986, 201] width 98 height 16
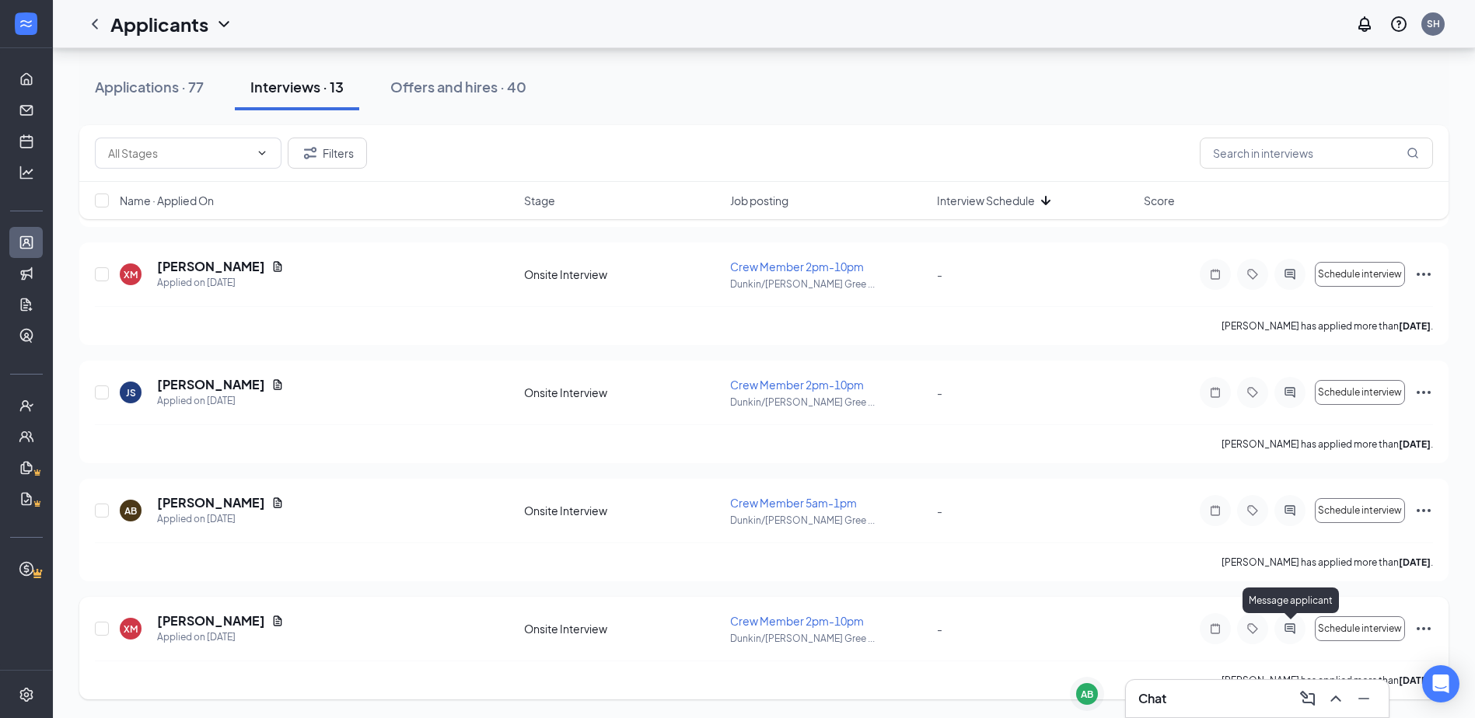
click at [791, 633] on icon "ActiveChat" at bounding box center [1289, 629] width 19 height 12
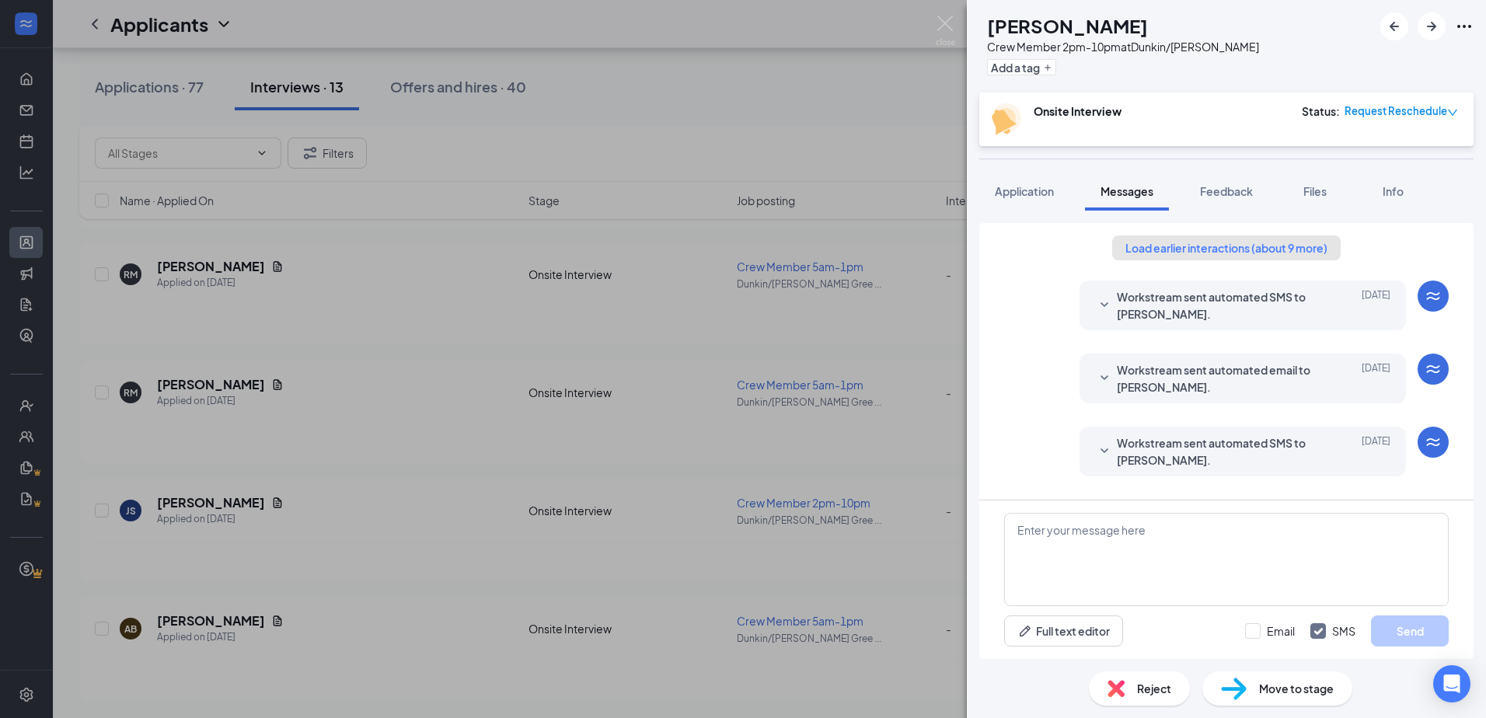
click at [791, 246] on button "Load earlier interactions (about 9 more)" at bounding box center [1226, 248] width 229 height 25
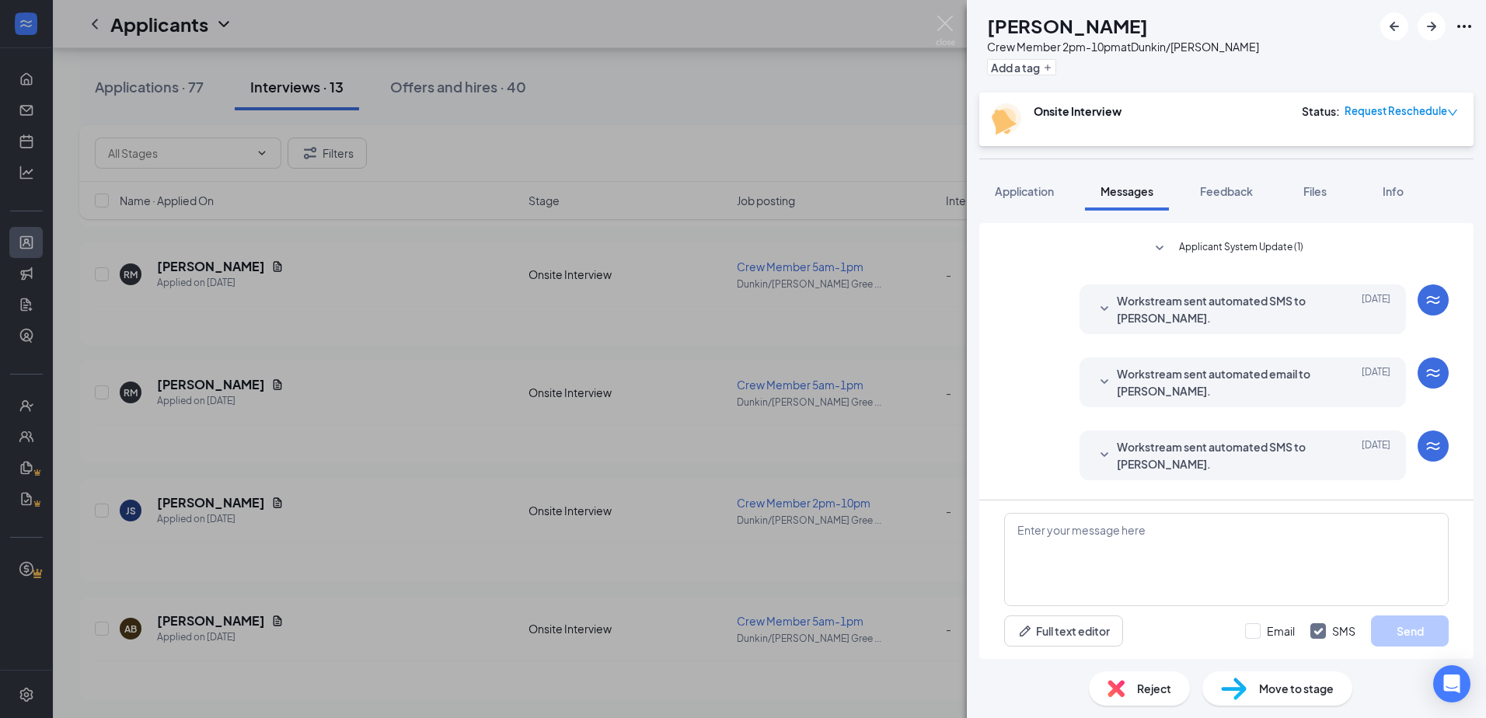
scroll to position [1048, 0]
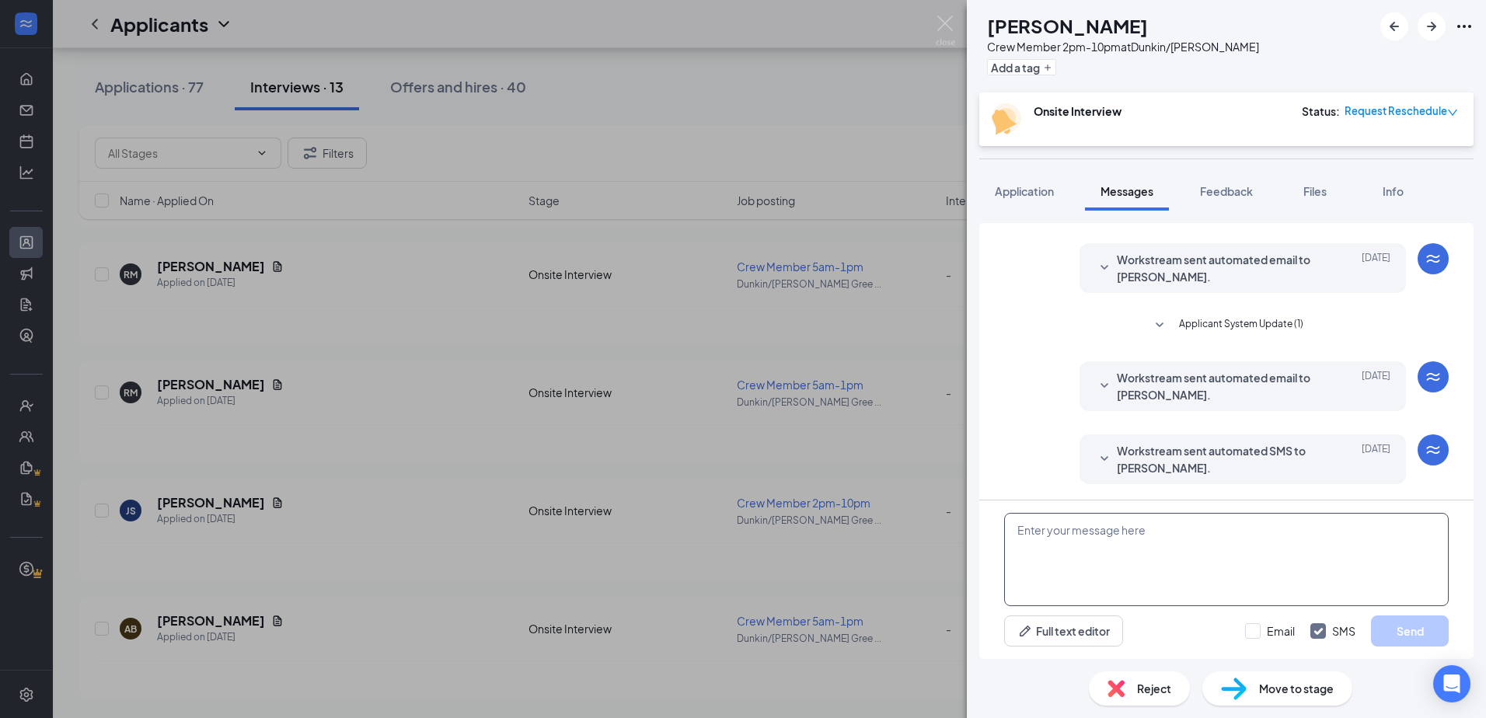
click at [791, 544] on textarea at bounding box center [1226, 559] width 445 height 93
type textarea "H"
click at [791, 685] on span "Reject" at bounding box center [1154, 688] width 34 height 17
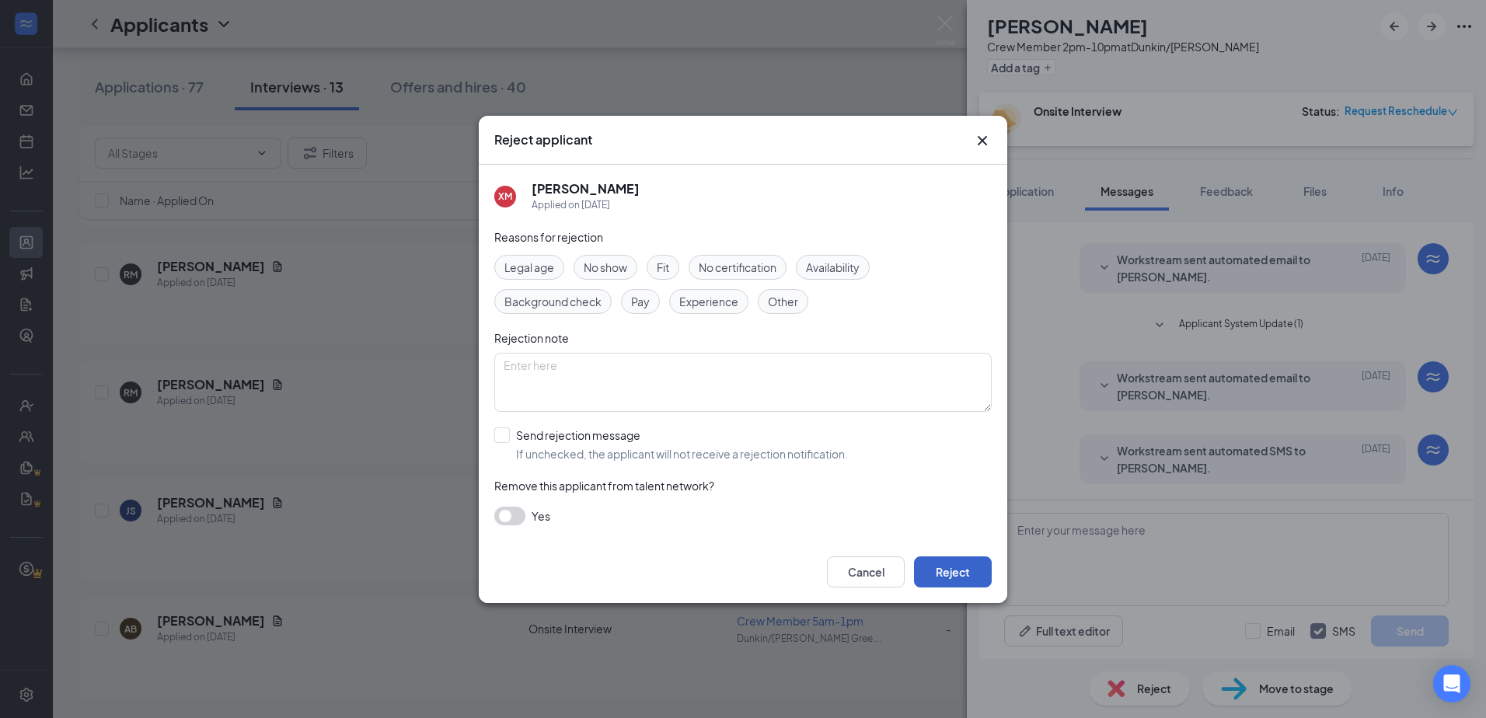
click at [791, 586] on button "Reject" at bounding box center [953, 572] width 78 height 31
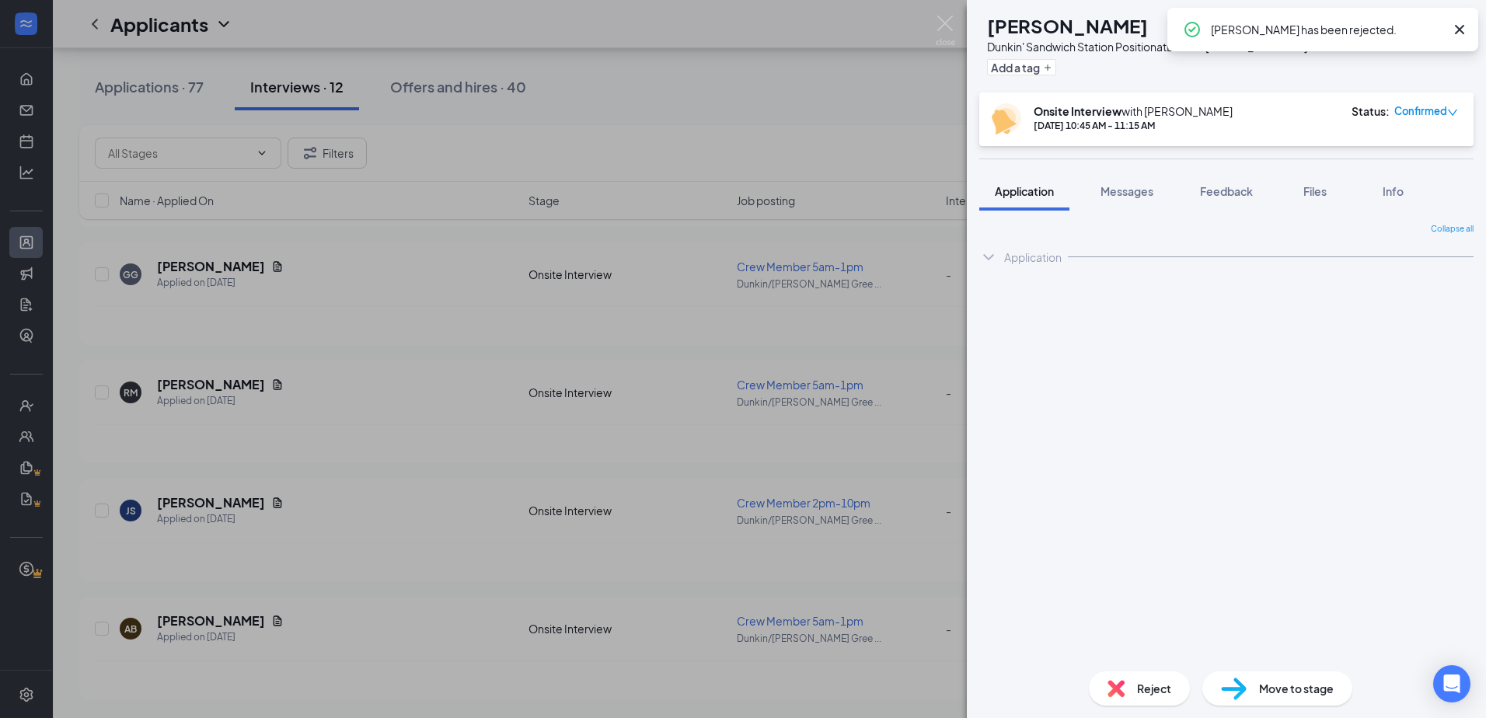
scroll to position [1019, 0]
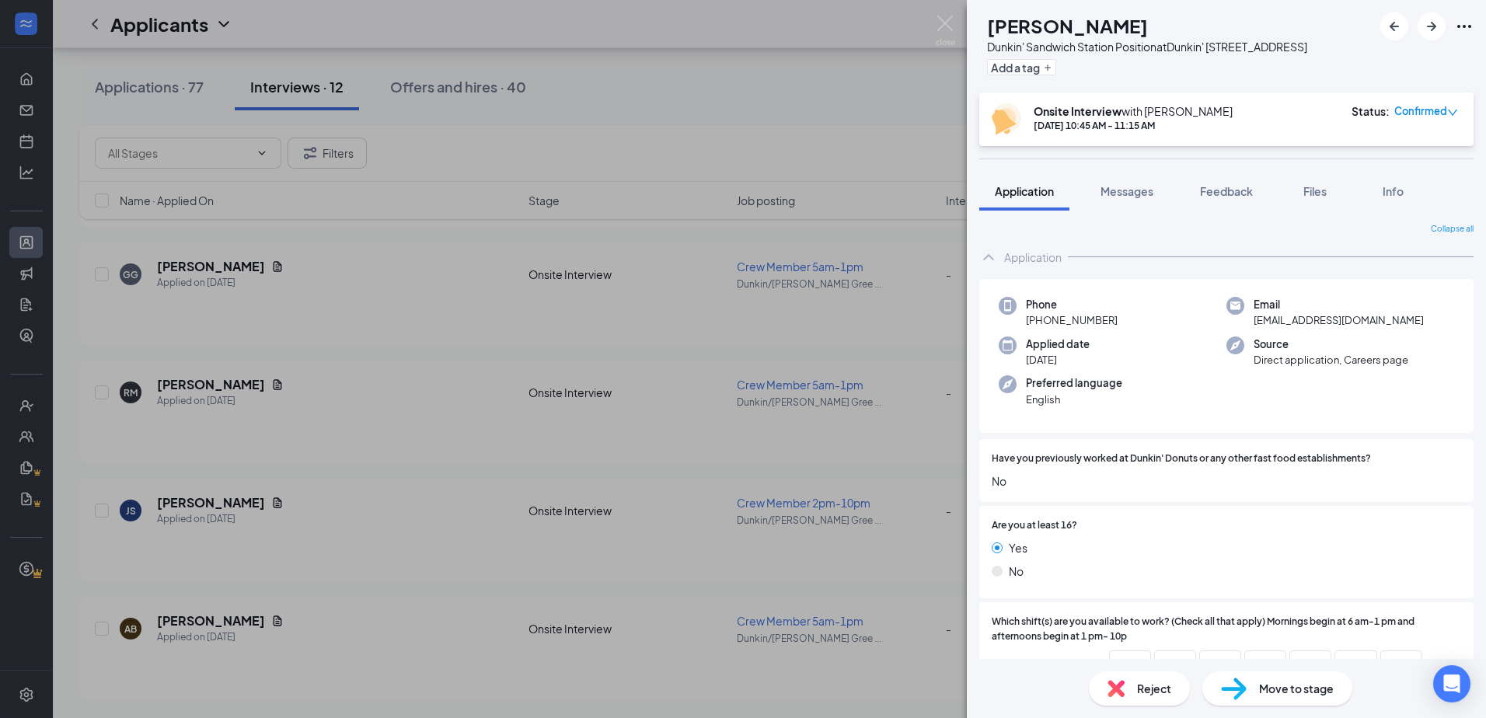
click at [343, 659] on div "MG [PERSON_NAME] Dunkin' Sandwich Station Position at Dunkin' [STREET_ADDRESS] …" at bounding box center [743, 359] width 1486 height 718
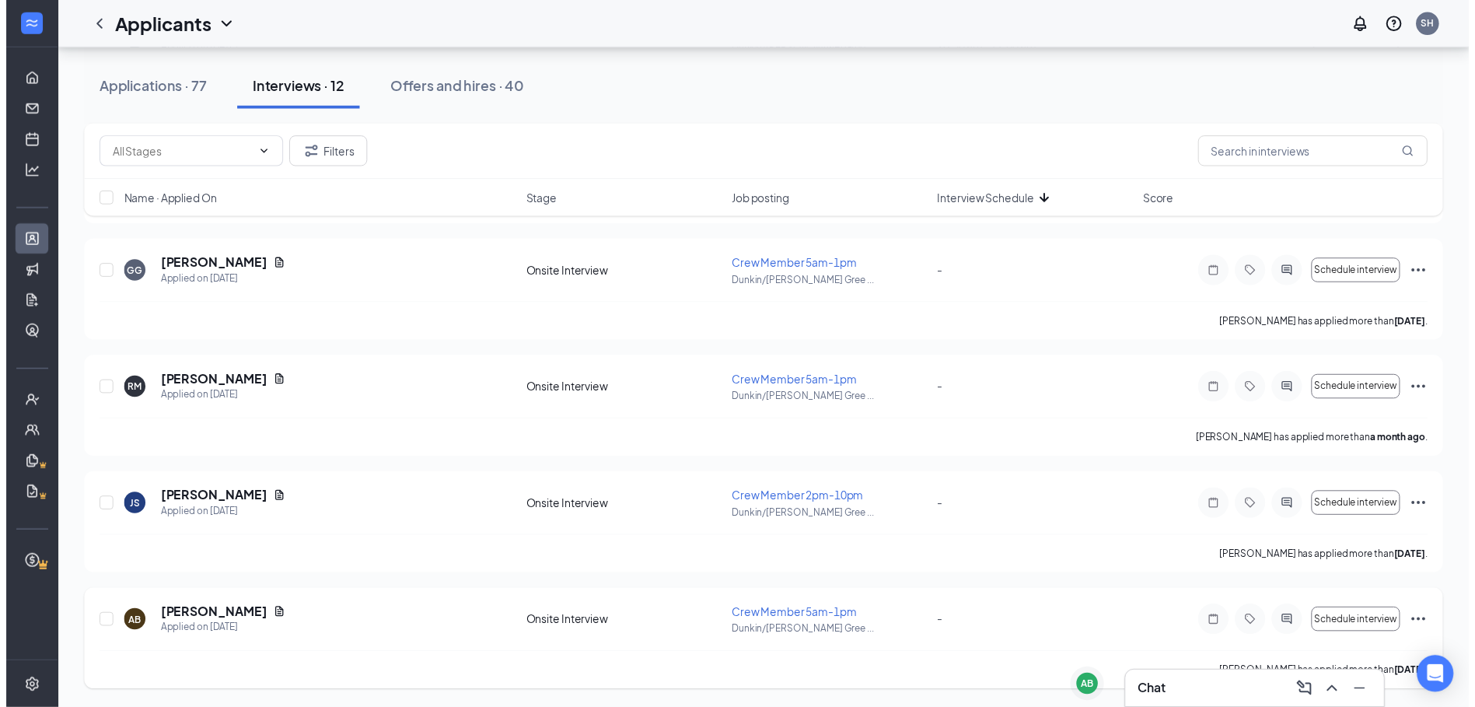
scroll to position [1031, 0]
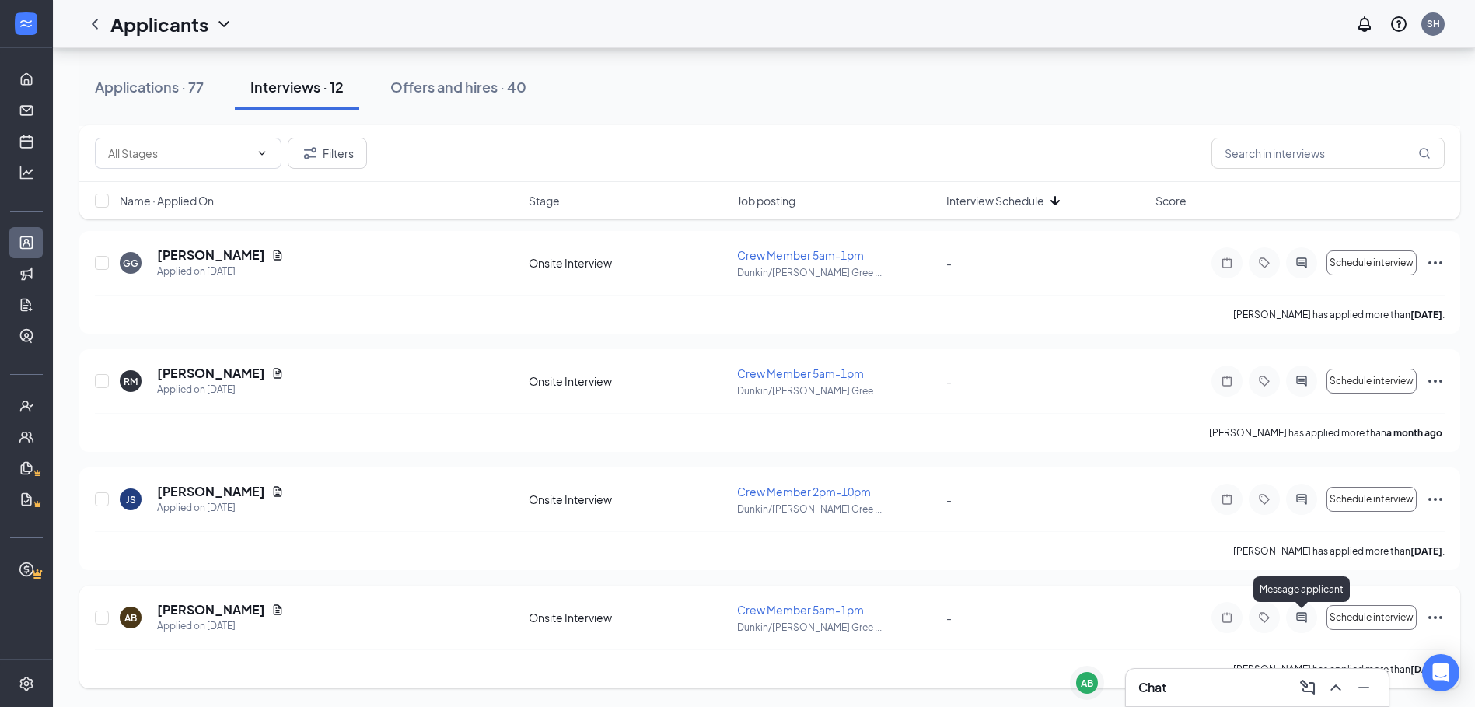
click at [791, 615] on icon "ActiveChat" at bounding box center [1301, 617] width 10 height 10
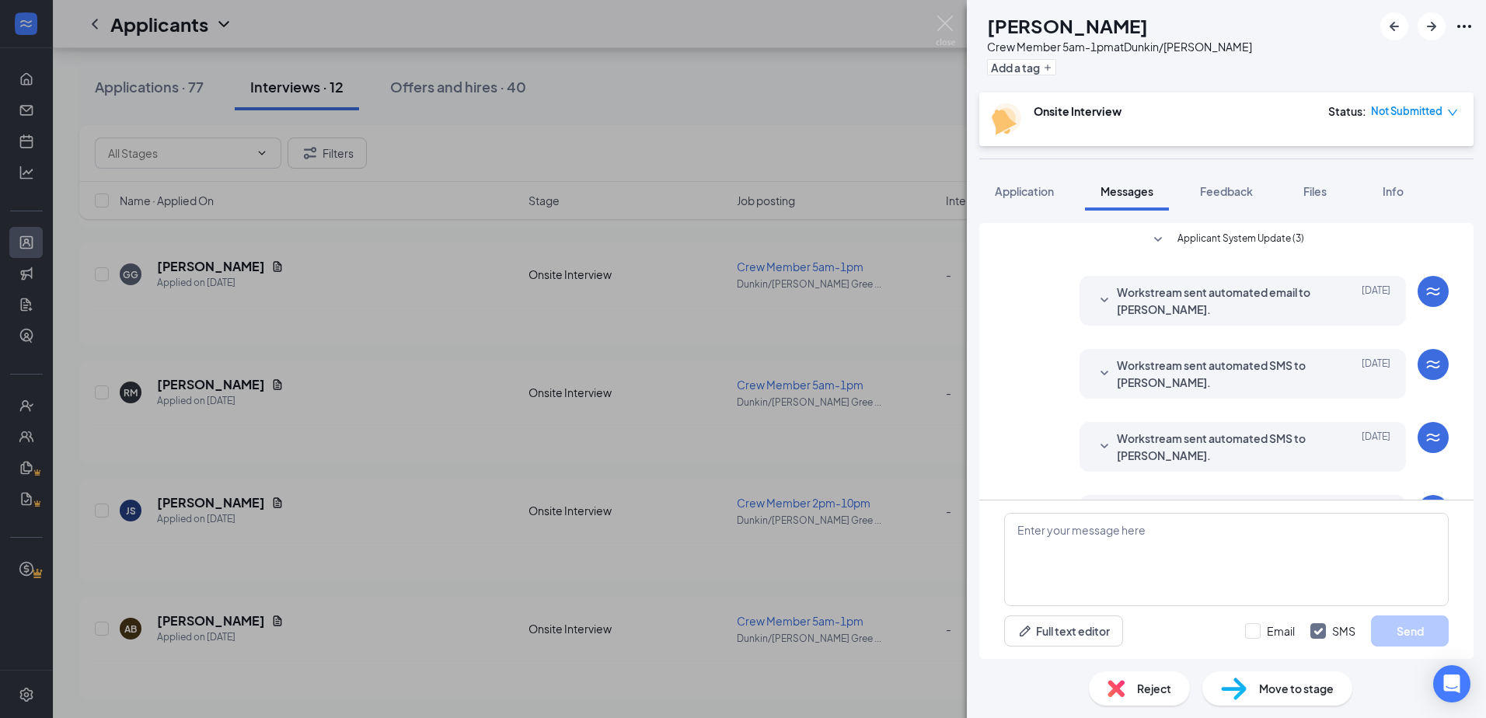
click at [791, 240] on span "Applicant System Update (3)" at bounding box center [1241, 240] width 127 height 19
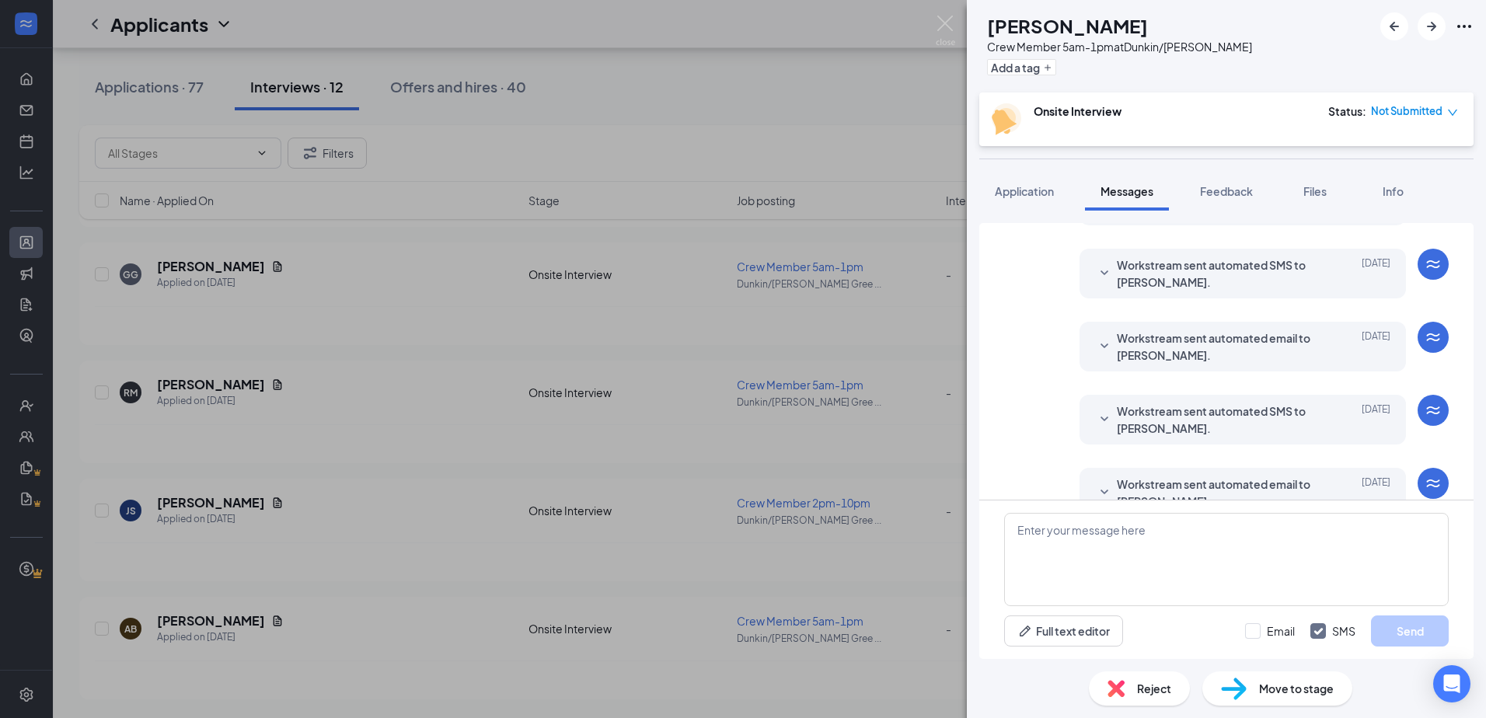
scroll to position [328, 0]
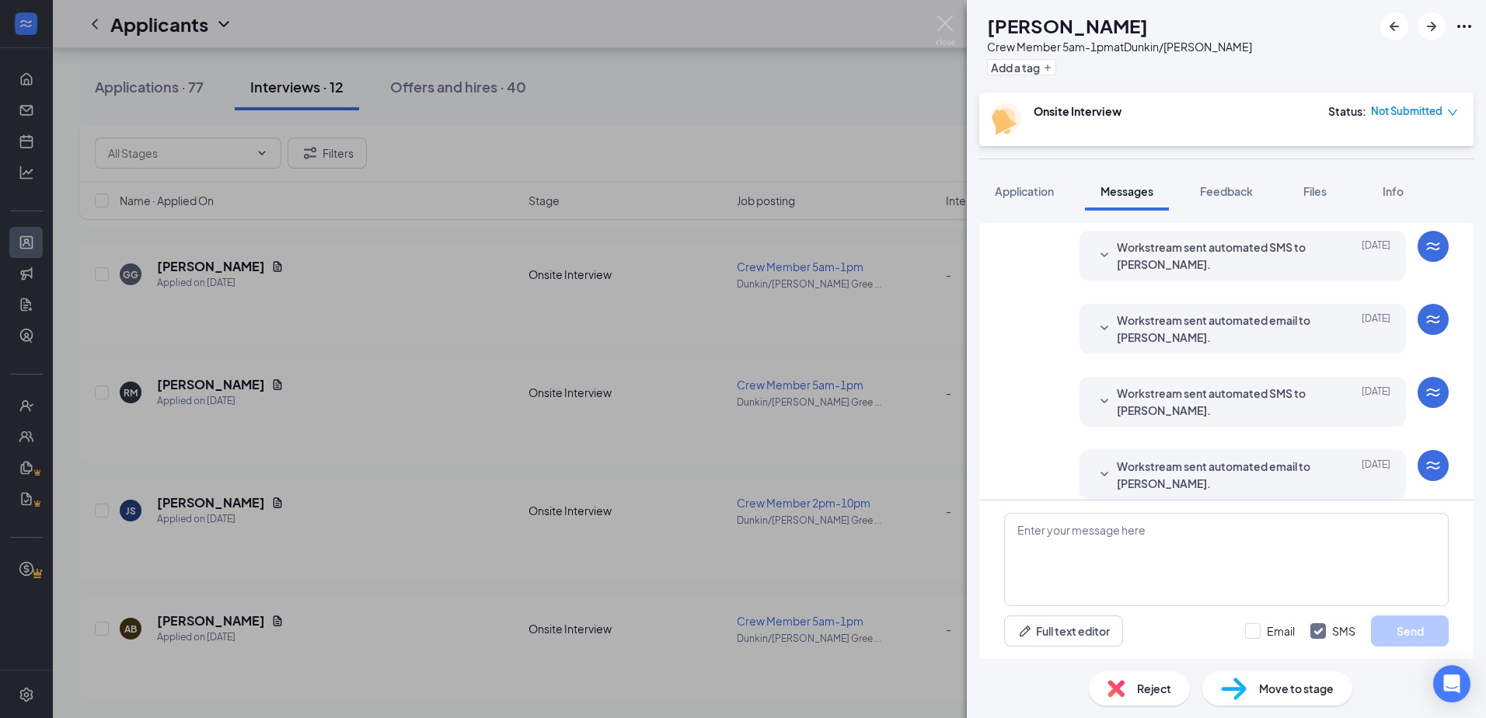
click at [791, 460] on span "Workstream sent automated email to [PERSON_NAME]." at bounding box center [1219, 475] width 204 height 34
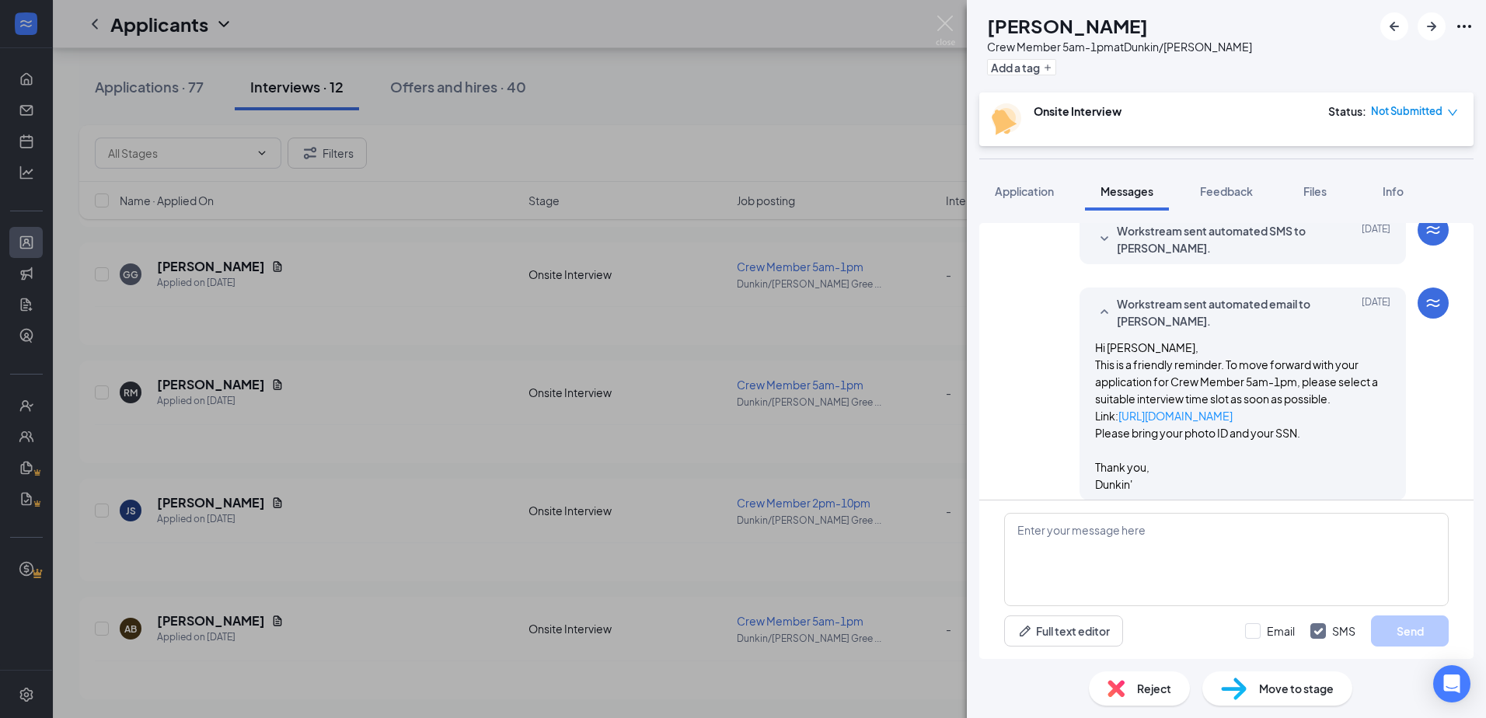
scroll to position [491, 0]
click at [791, 689] on div "Reject" at bounding box center [1139, 689] width 101 height 34
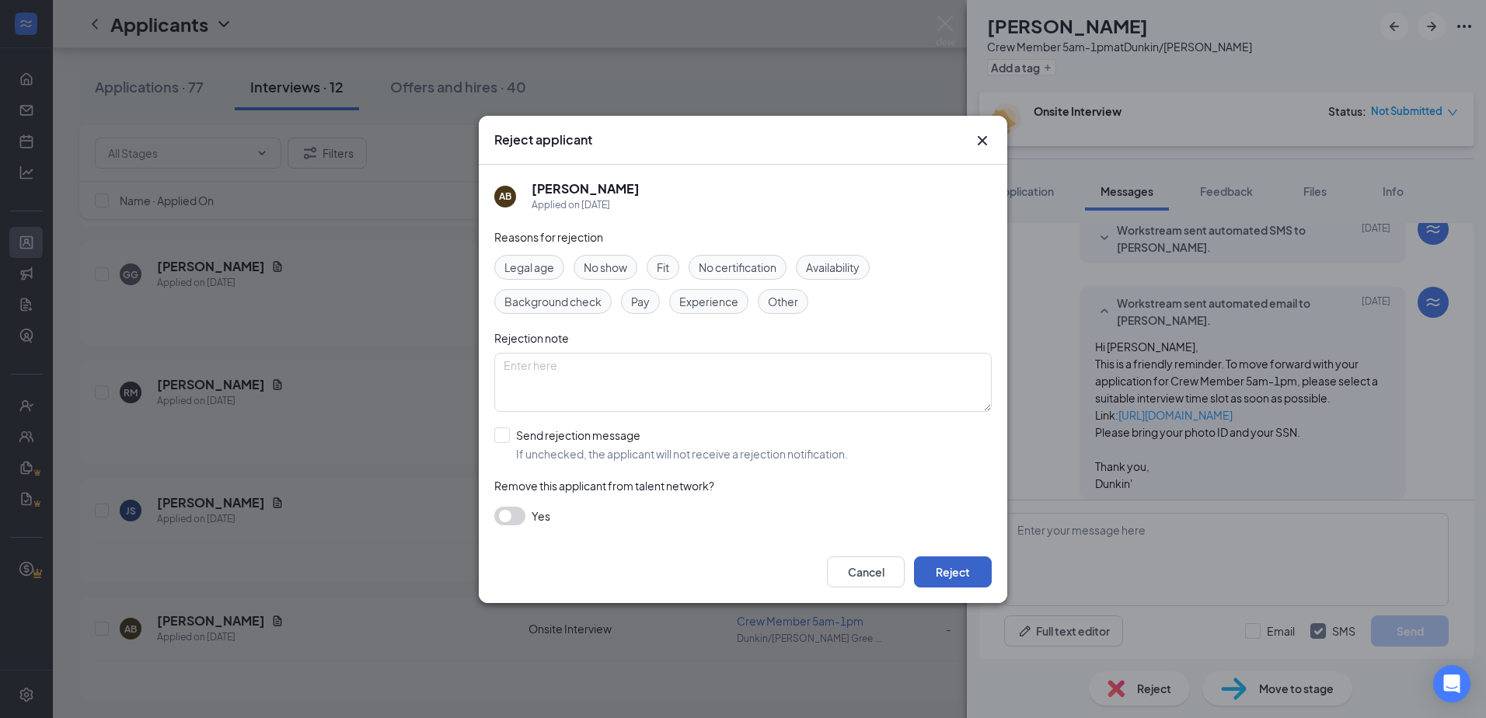
click at [791, 581] on button "Reject" at bounding box center [953, 572] width 78 height 31
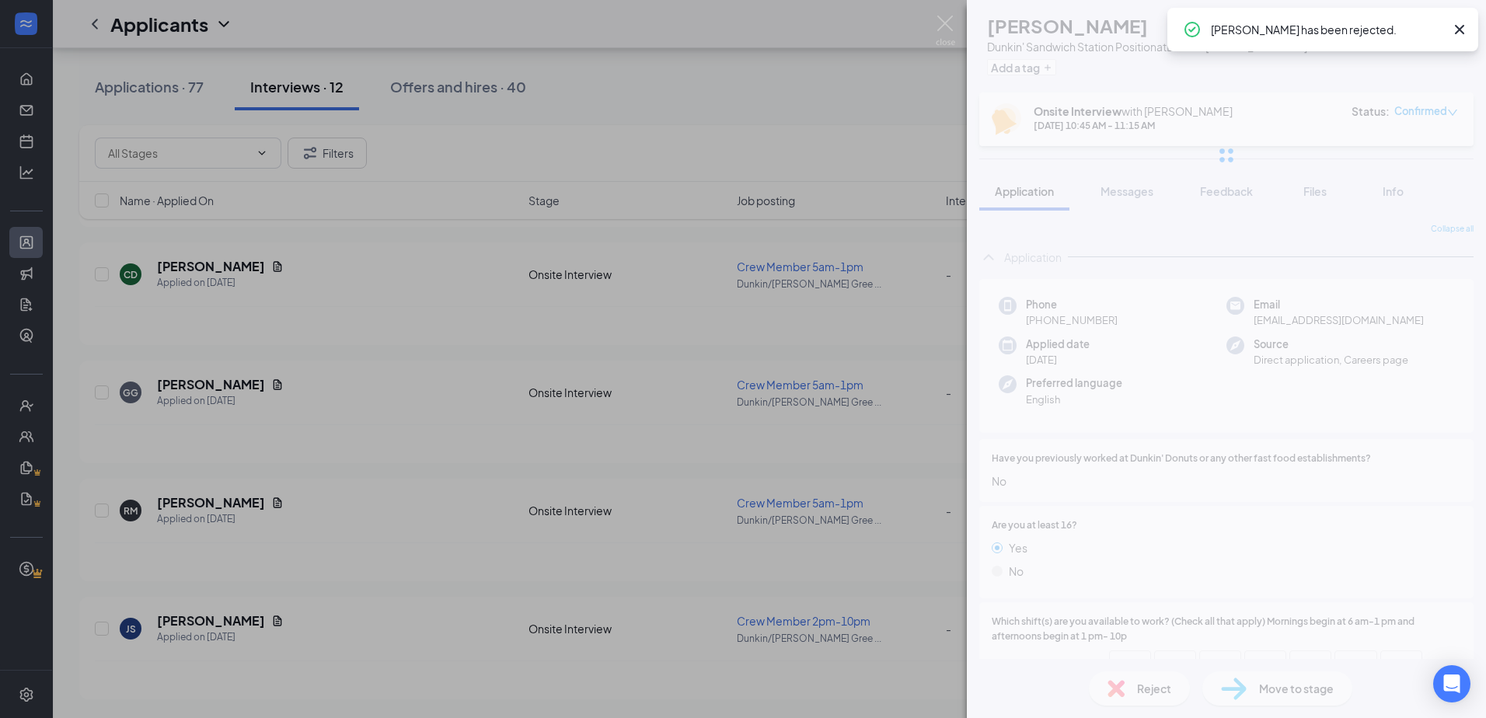
scroll to position [901, 0]
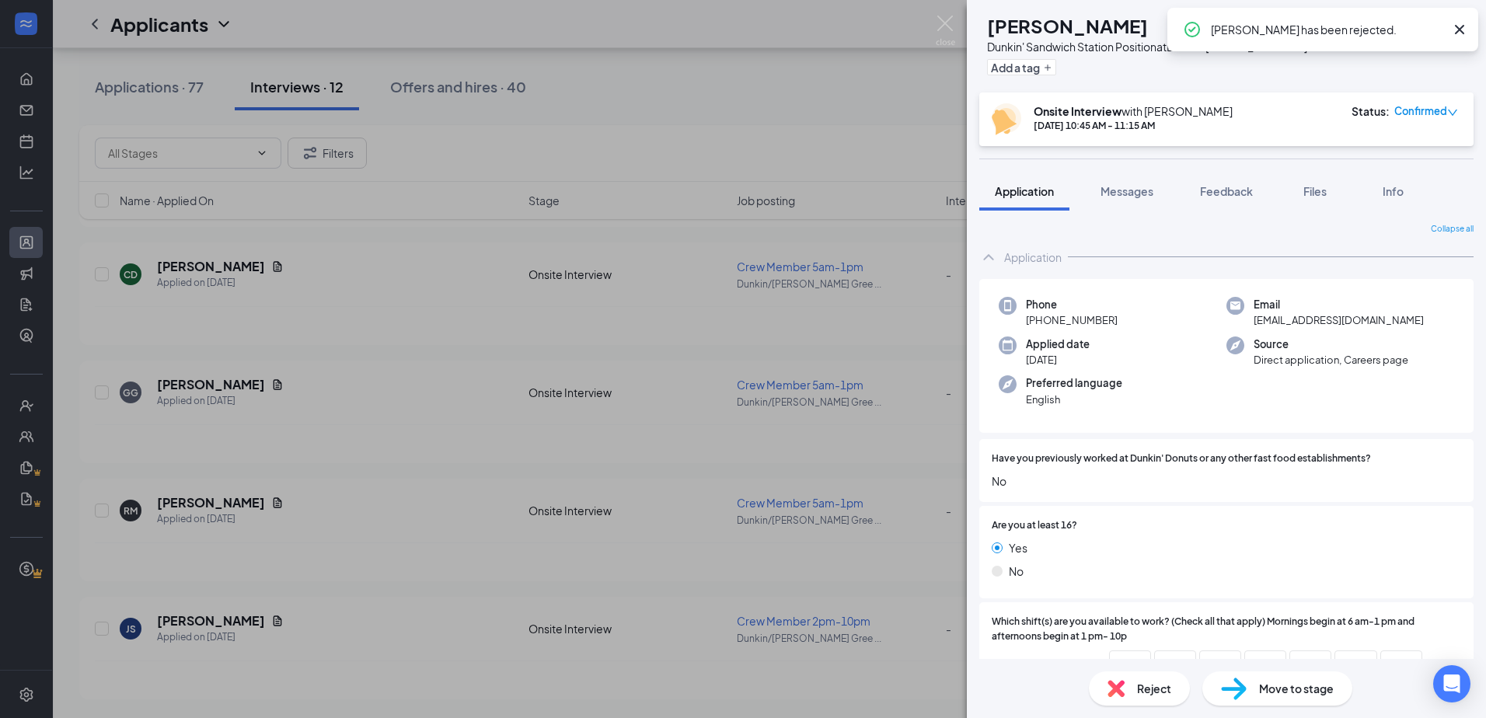
click at [791, 148] on div "MG [PERSON_NAME] Dunkin' Sandwich Station Position at Dunkin' [STREET_ADDRESS] …" at bounding box center [743, 359] width 1486 height 718
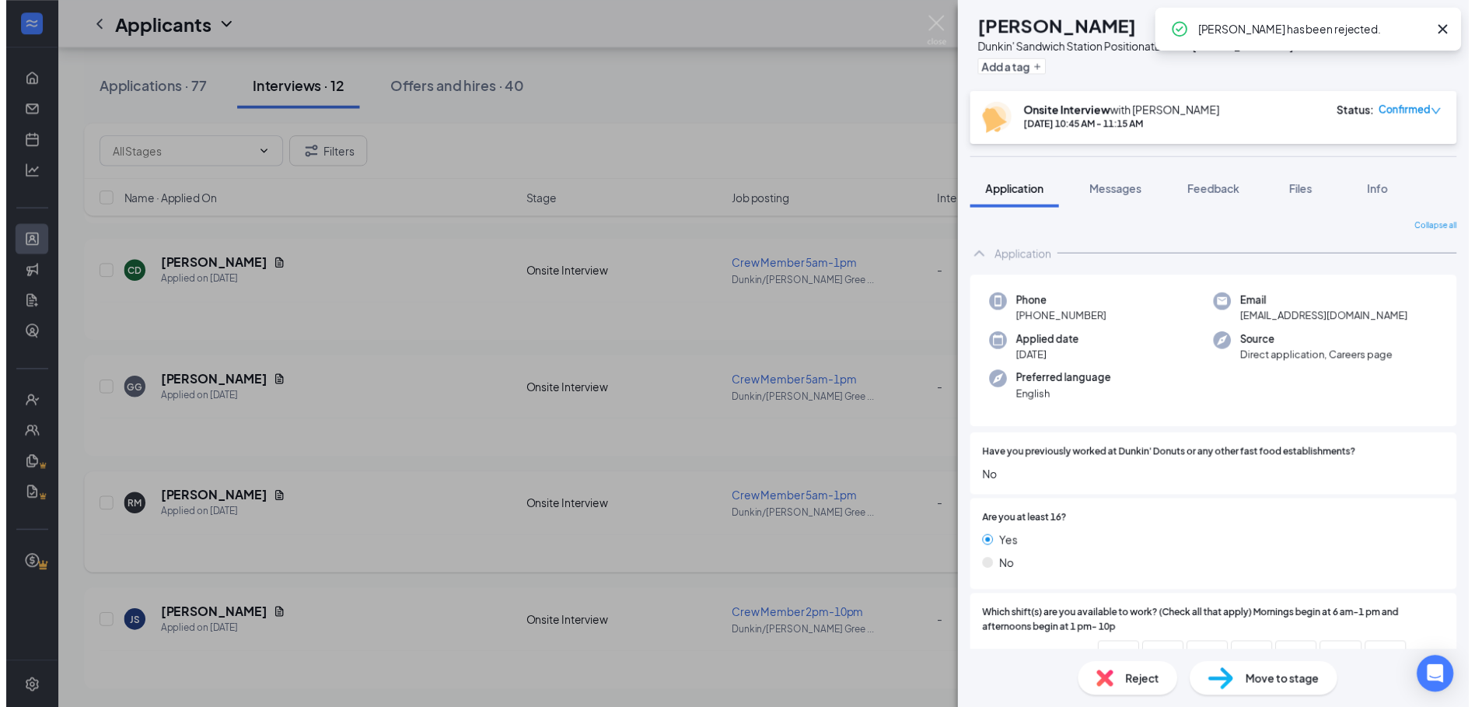
scroll to position [913, 0]
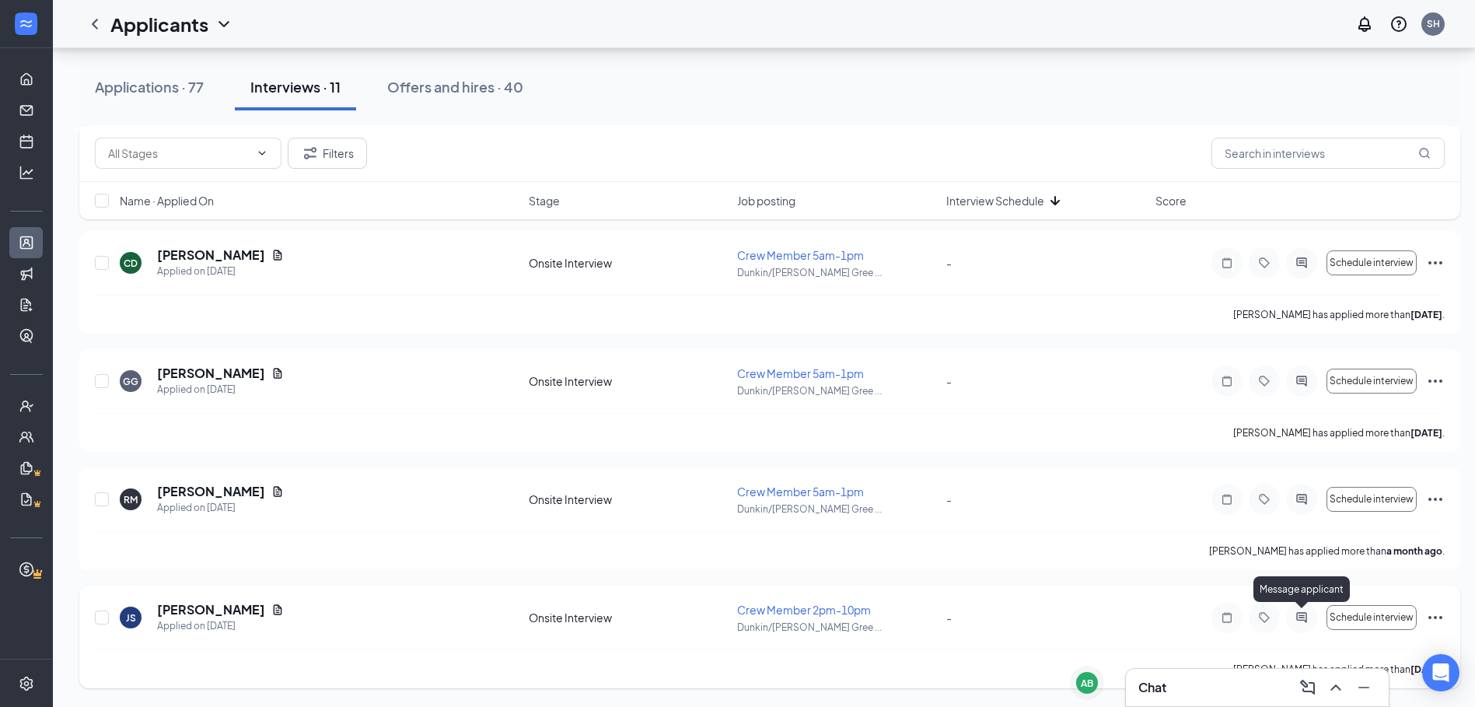
click at [791, 617] on icon "ActiveChat" at bounding box center [1301, 617] width 10 height 10
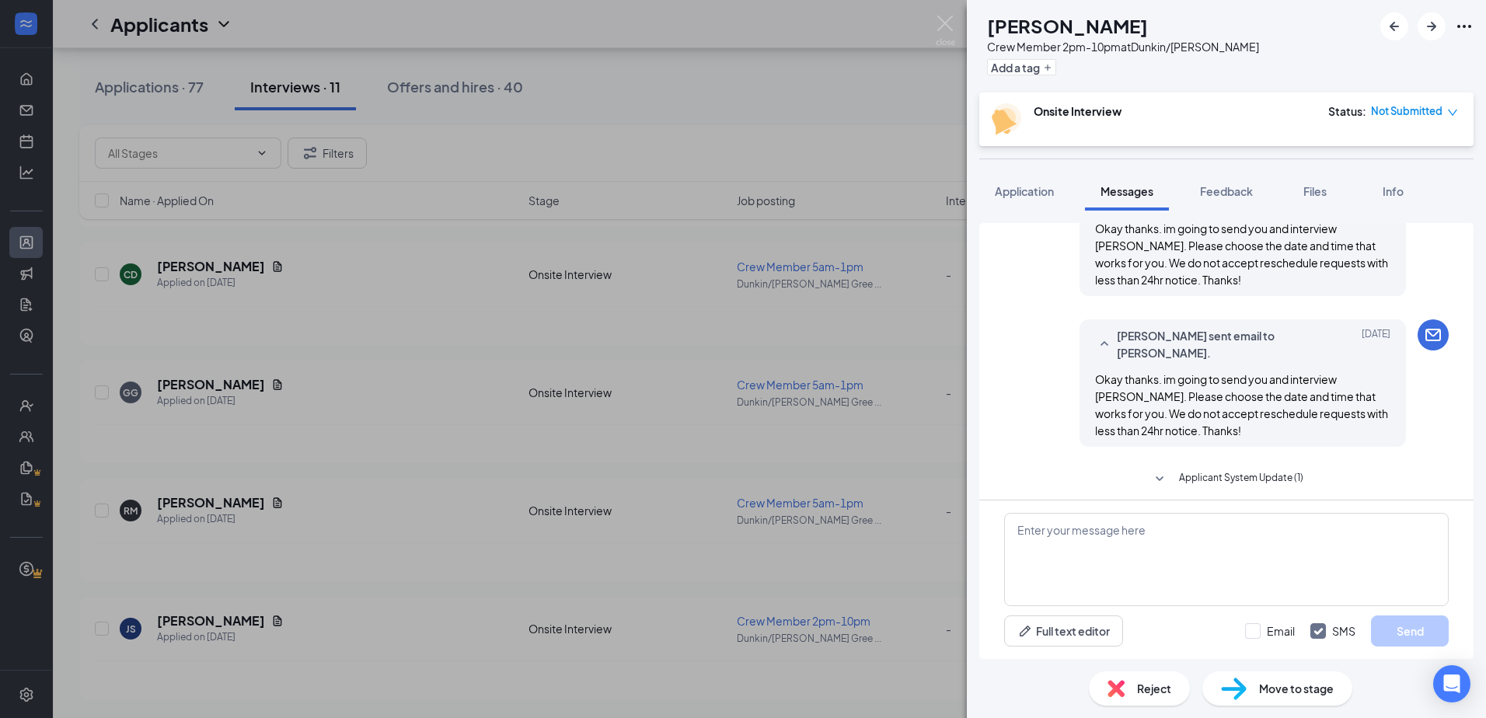
scroll to position [642, 0]
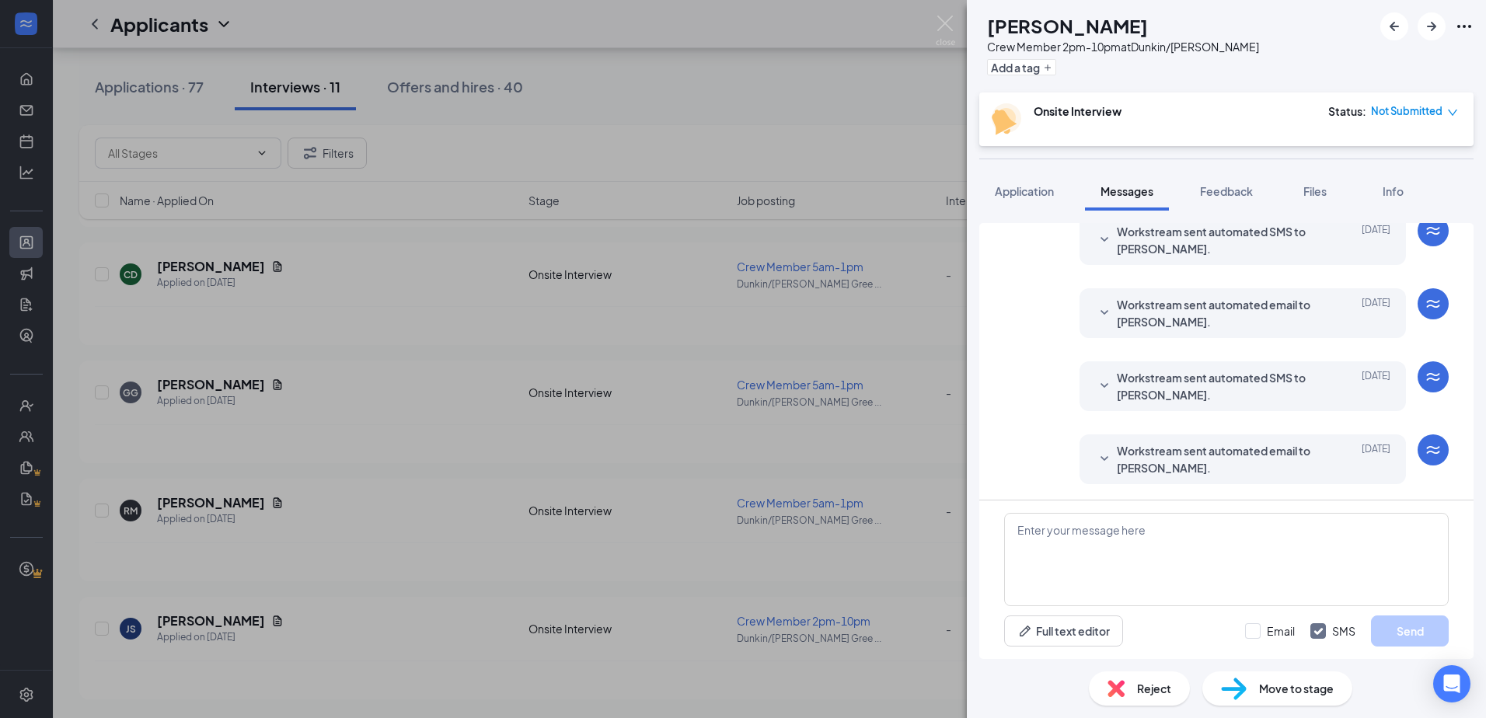
click at [791, 689] on span "Reject" at bounding box center [1154, 688] width 34 height 17
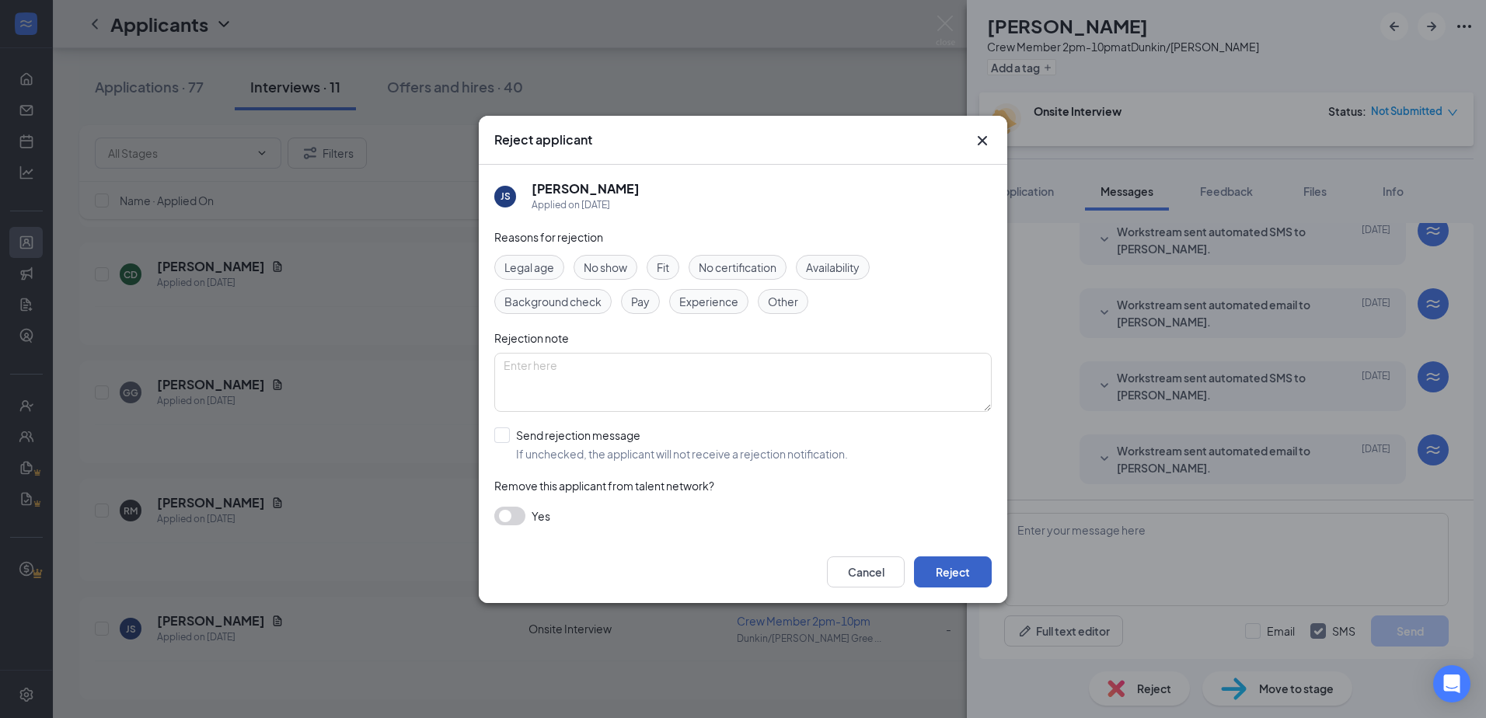
click at [791, 579] on button "Reject" at bounding box center [953, 572] width 78 height 31
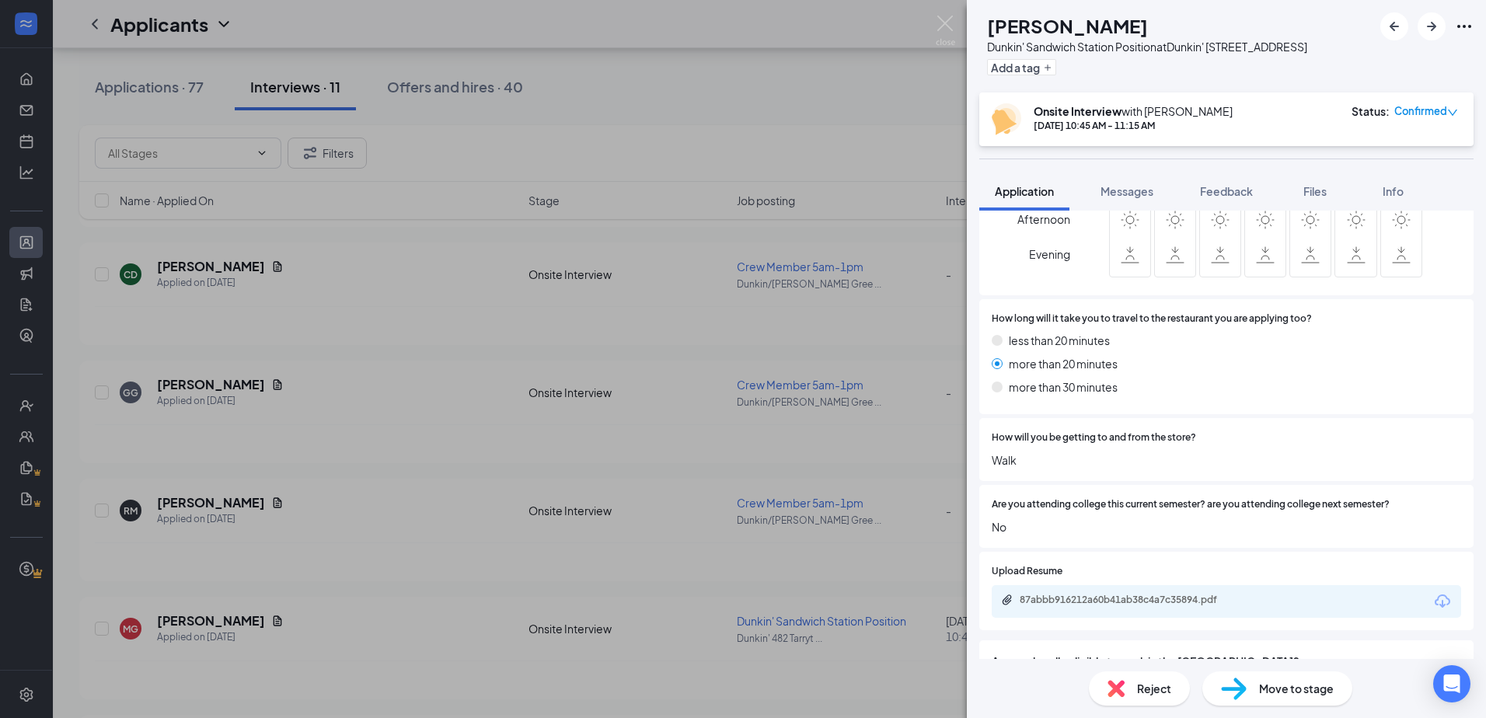
scroll to position [155, 0]
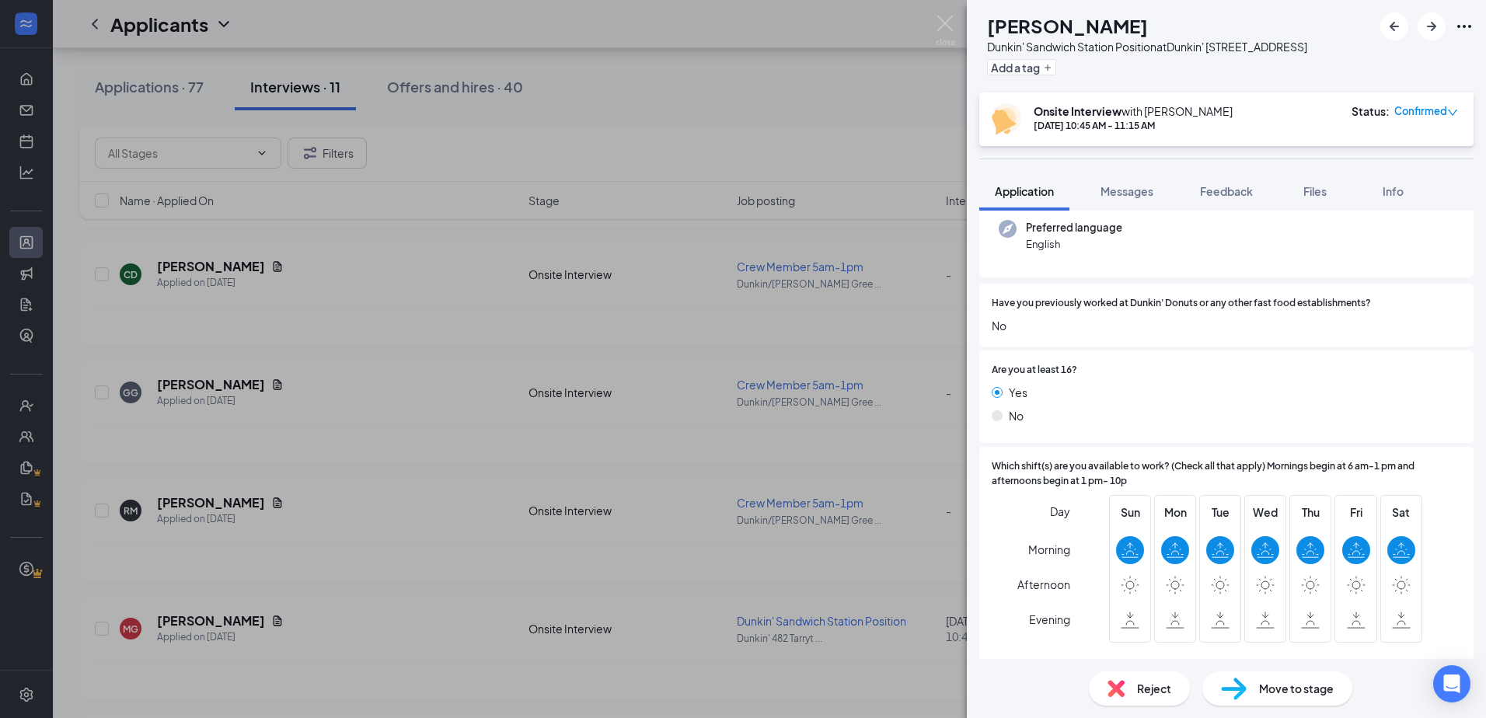
click at [785, 105] on div "MG [PERSON_NAME] Dunkin' Sandwich Station Position at Dunkin' [STREET_ADDRESS] …" at bounding box center [743, 359] width 1486 height 718
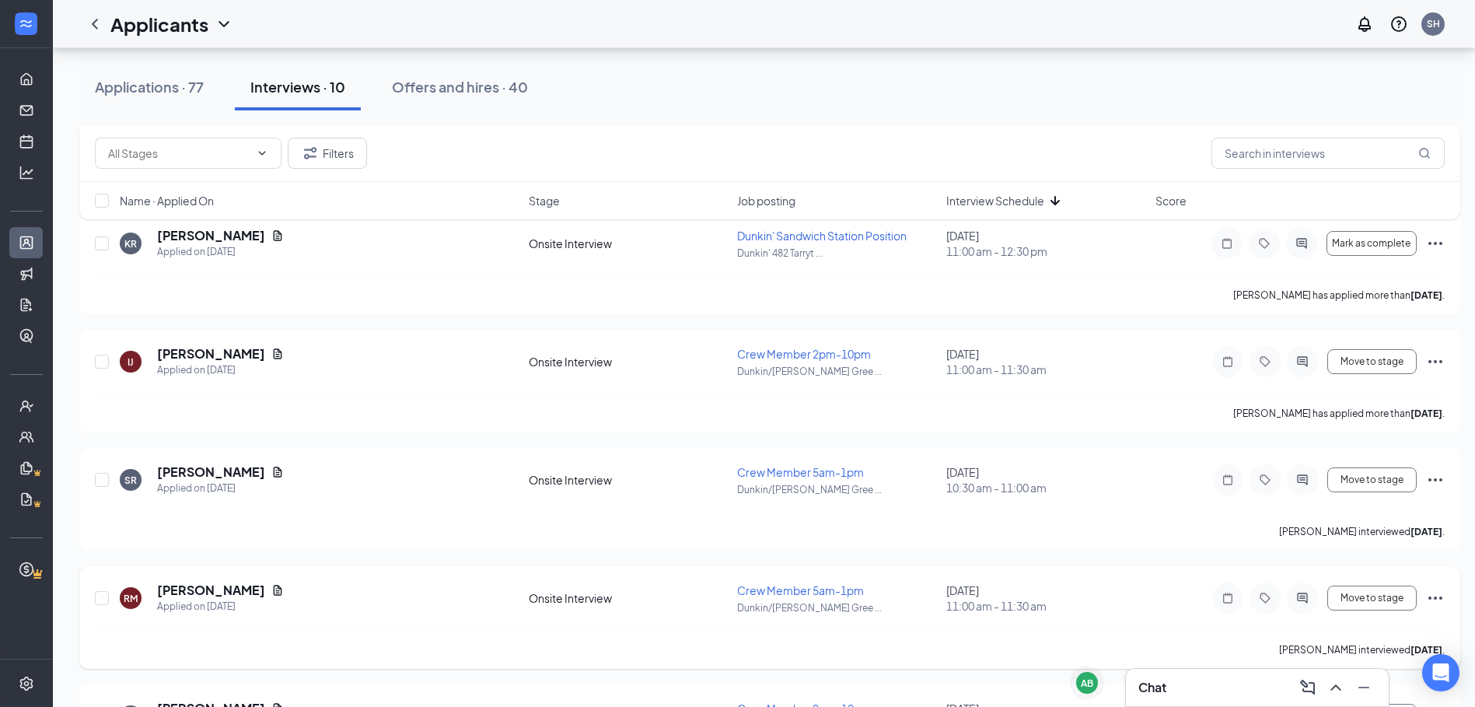
scroll to position [1976, 0]
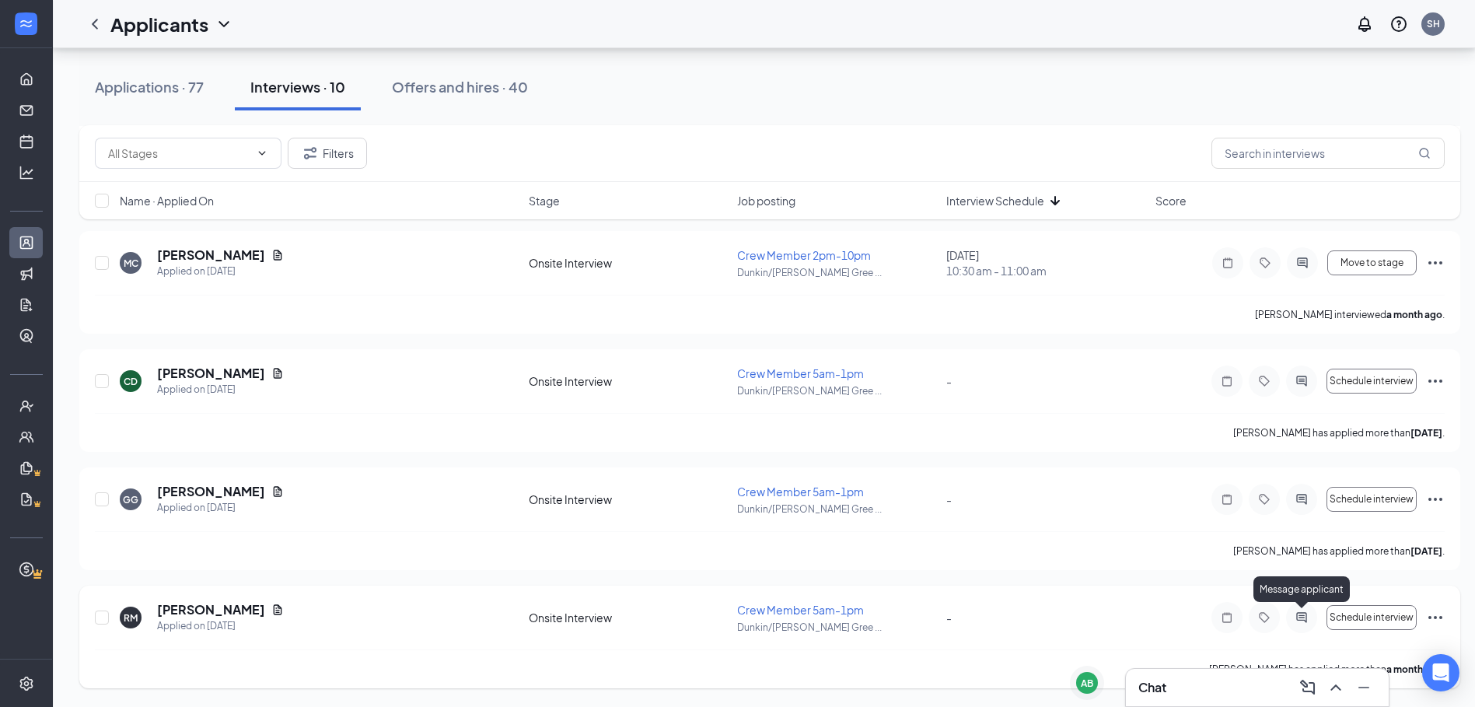
click at [791, 620] on icon "ActiveChat" at bounding box center [1301, 617] width 10 height 10
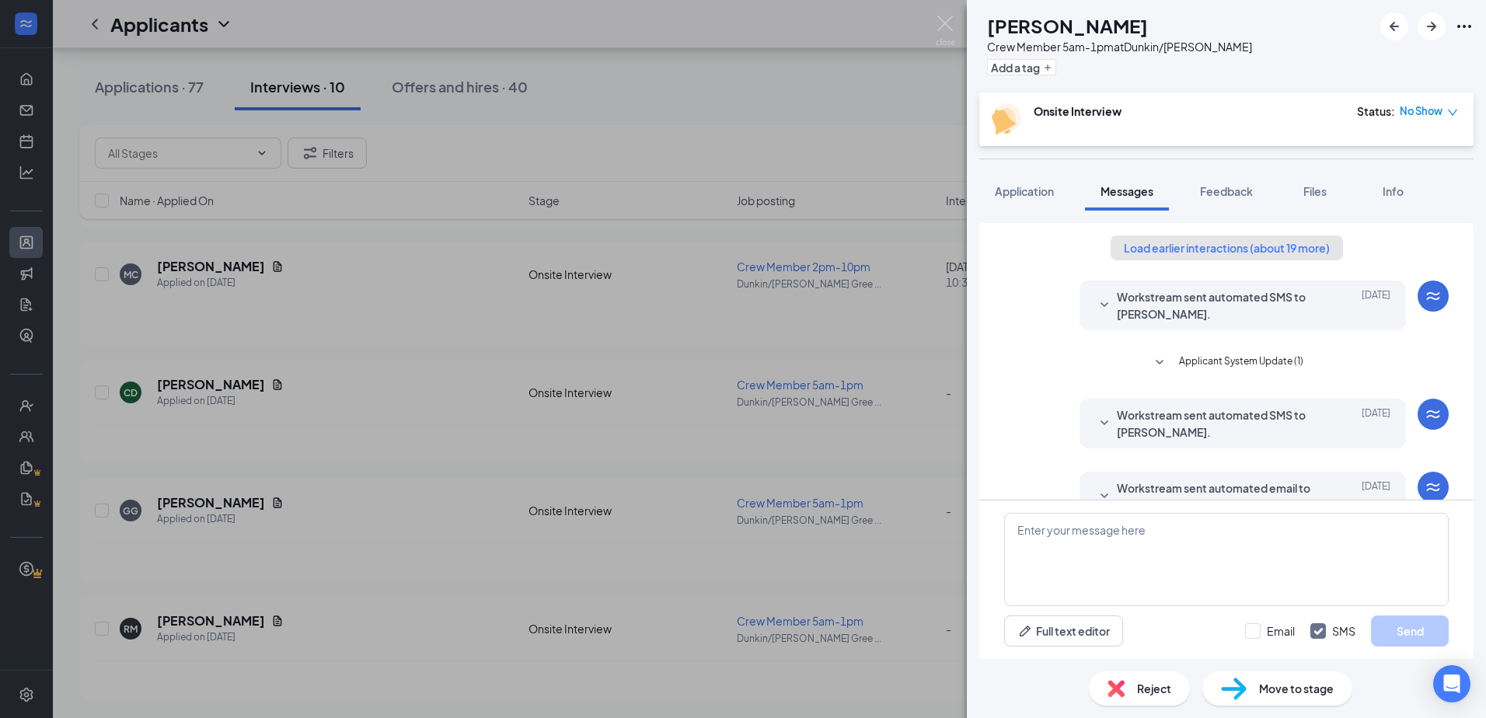
click at [791, 239] on button "Load earlier interactions (about 19 more)" at bounding box center [1227, 248] width 232 height 25
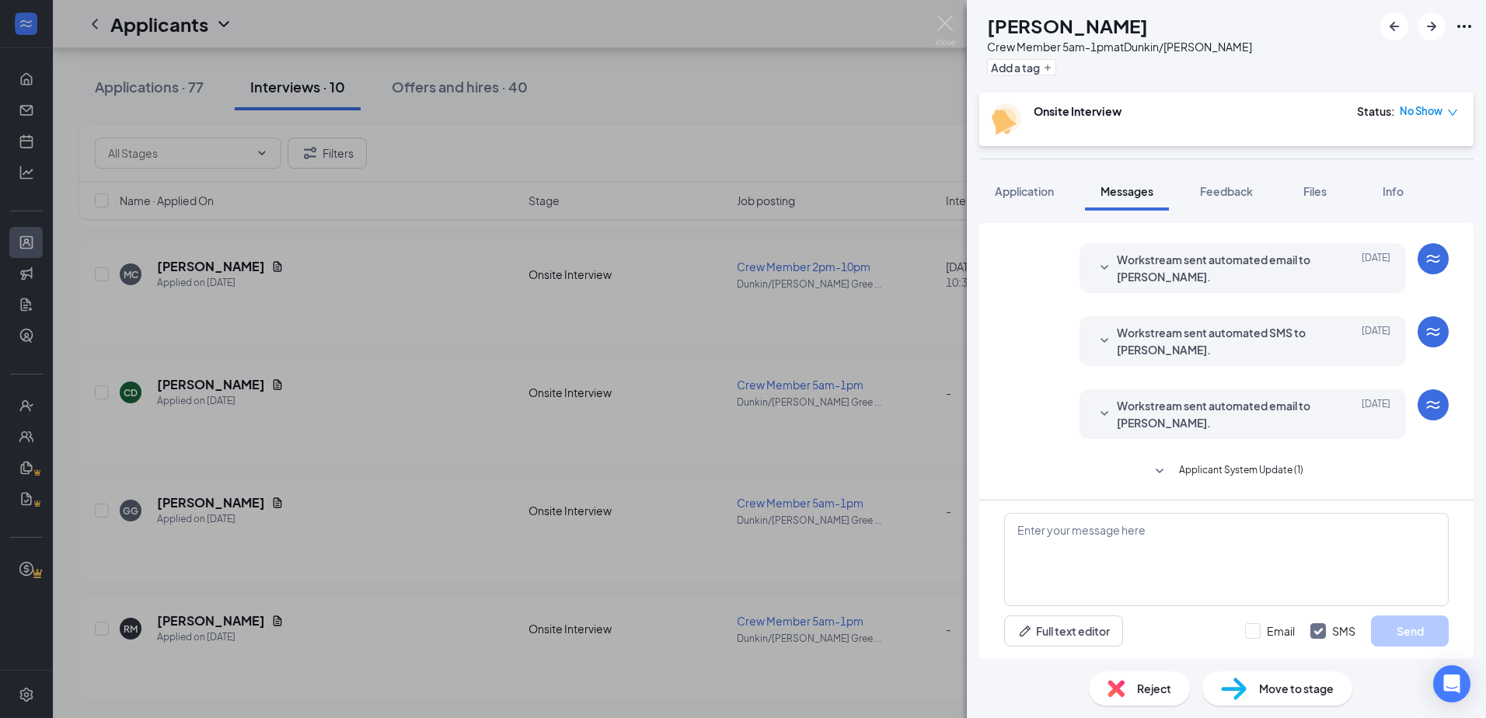
scroll to position [2030, 0]
click at [791, 689] on div "Reject" at bounding box center [1139, 689] width 101 height 34
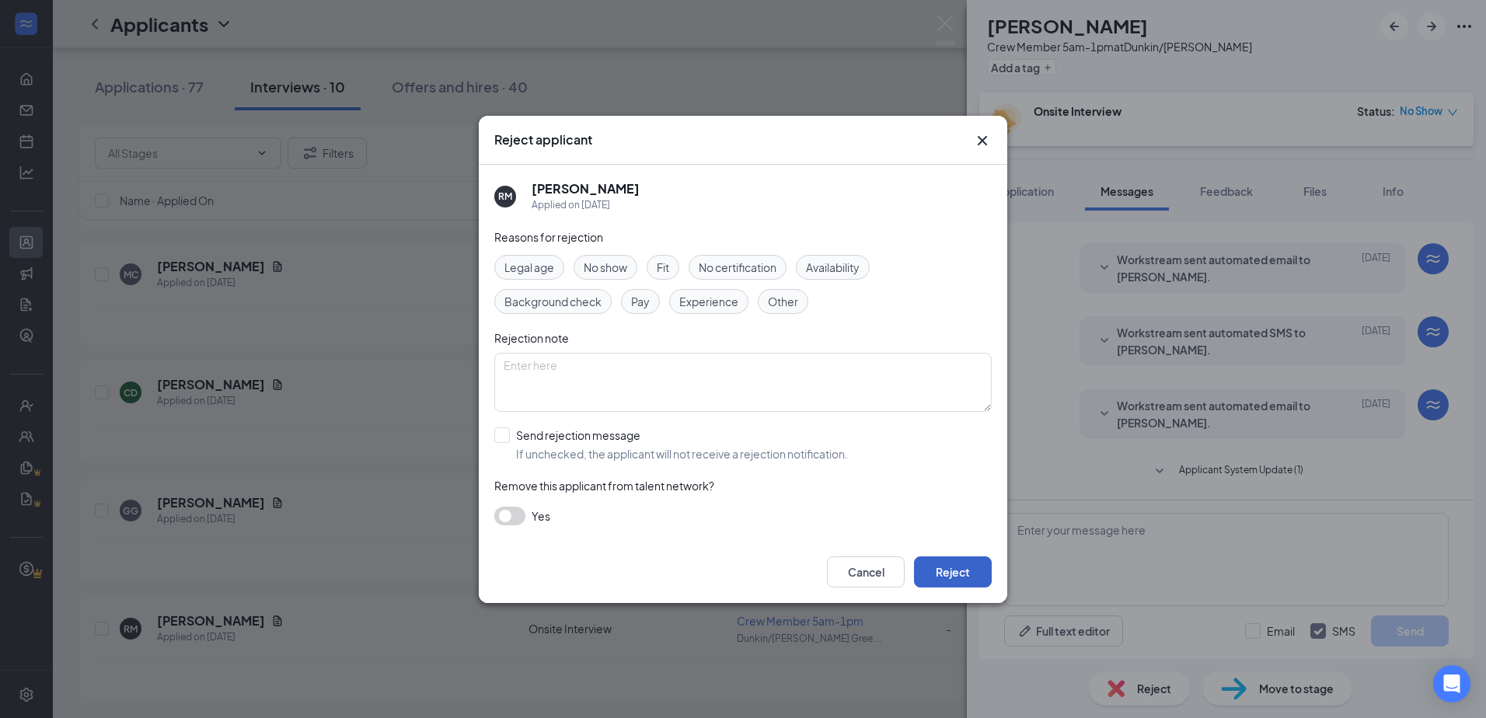
click at [791, 574] on button "Reject" at bounding box center [953, 572] width 78 height 31
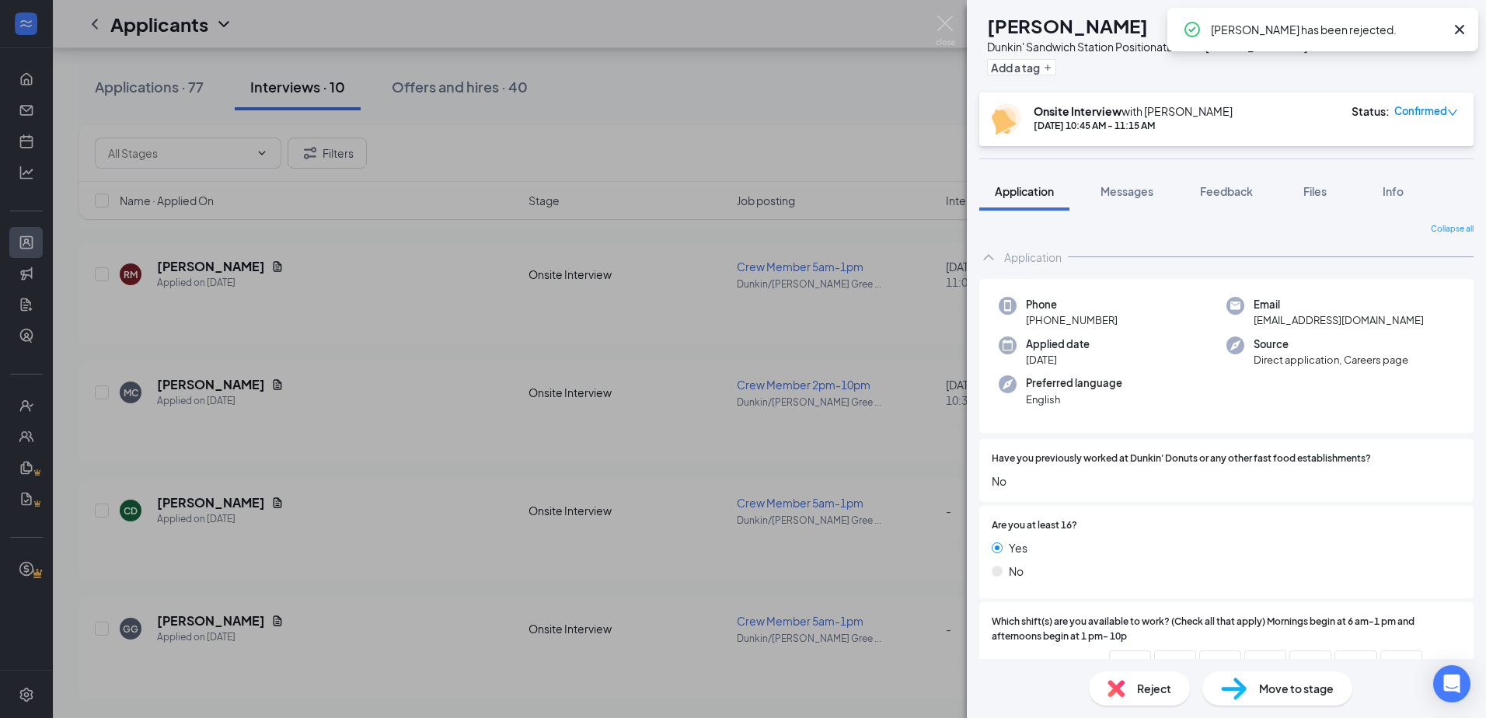
click at [791, 117] on div "MG [PERSON_NAME] Dunkin' Sandwich Station Position at Dunkin' [STREET_ADDRESS] …" at bounding box center [743, 359] width 1486 height 718
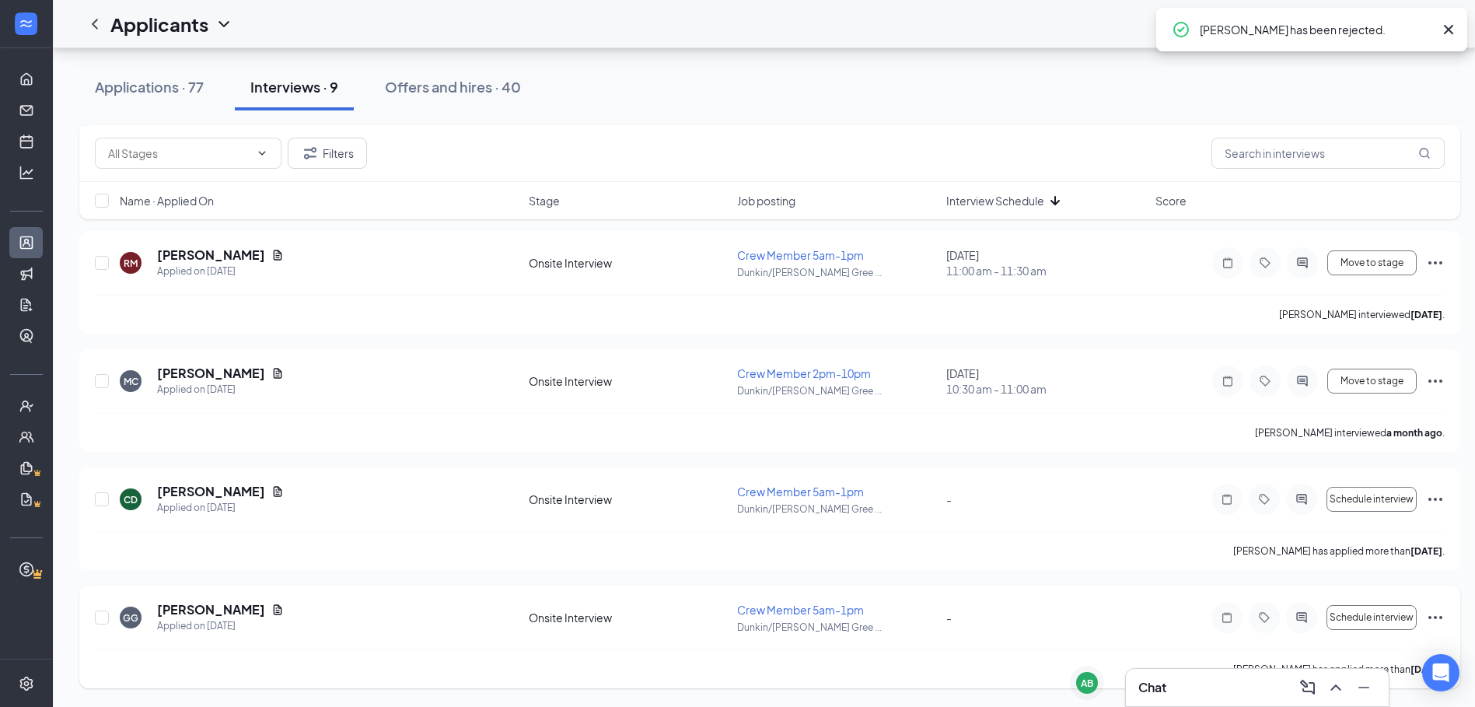
scroll to position [1740, 0]
click at [791, 621] on icon "ActiveChat" at bounding box center [1301, 617] width 19 height 12
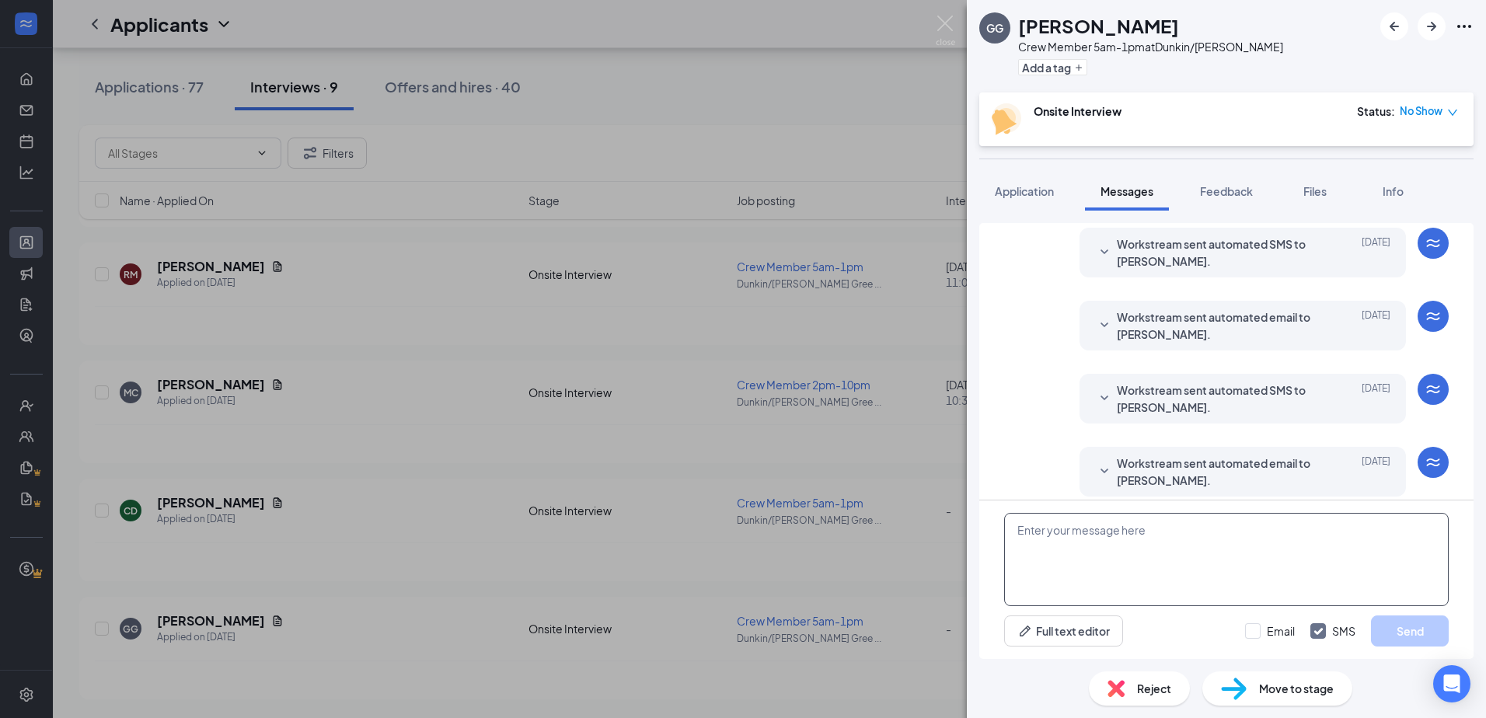
scroll to position [448, 0]
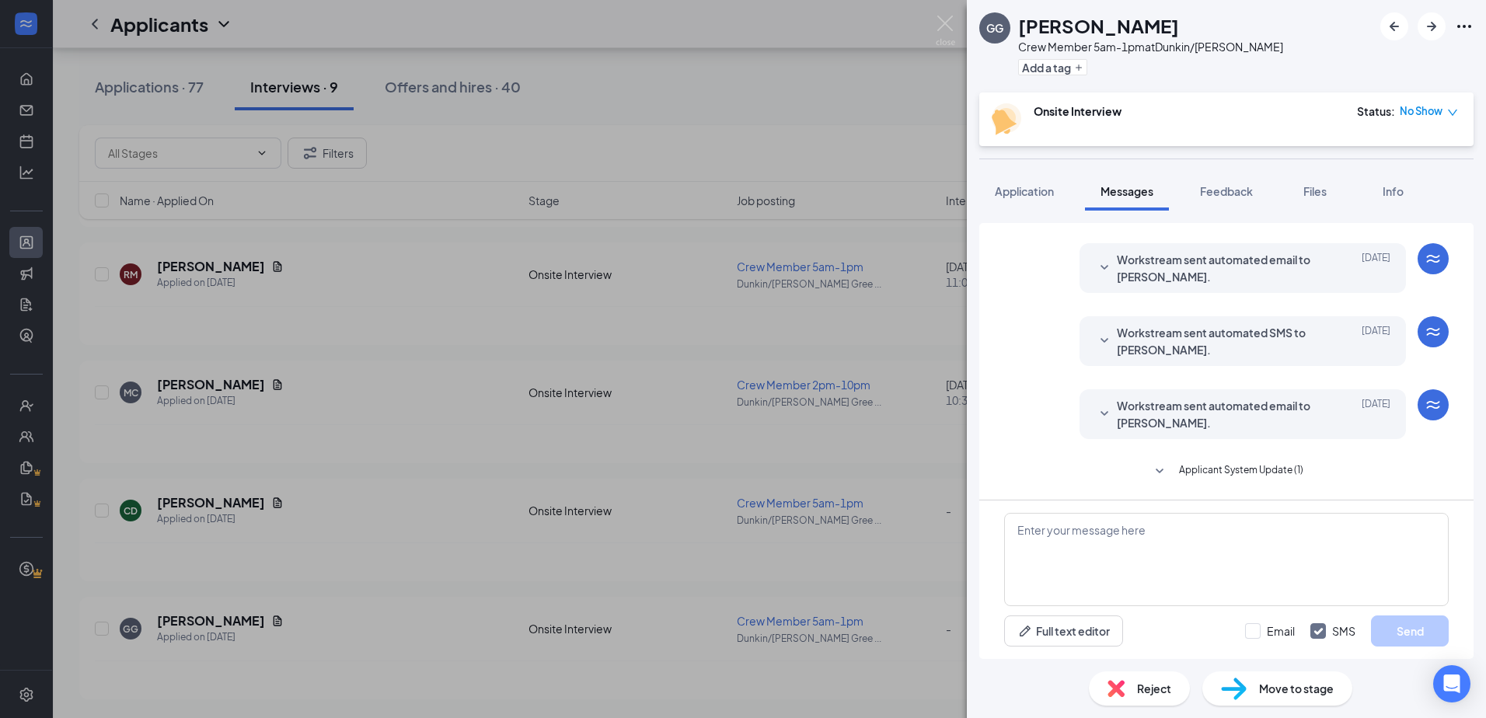
click at [791, 470] on span "Applicant System Update (1)" at bounding box center [1241, 472] width 124 height 19
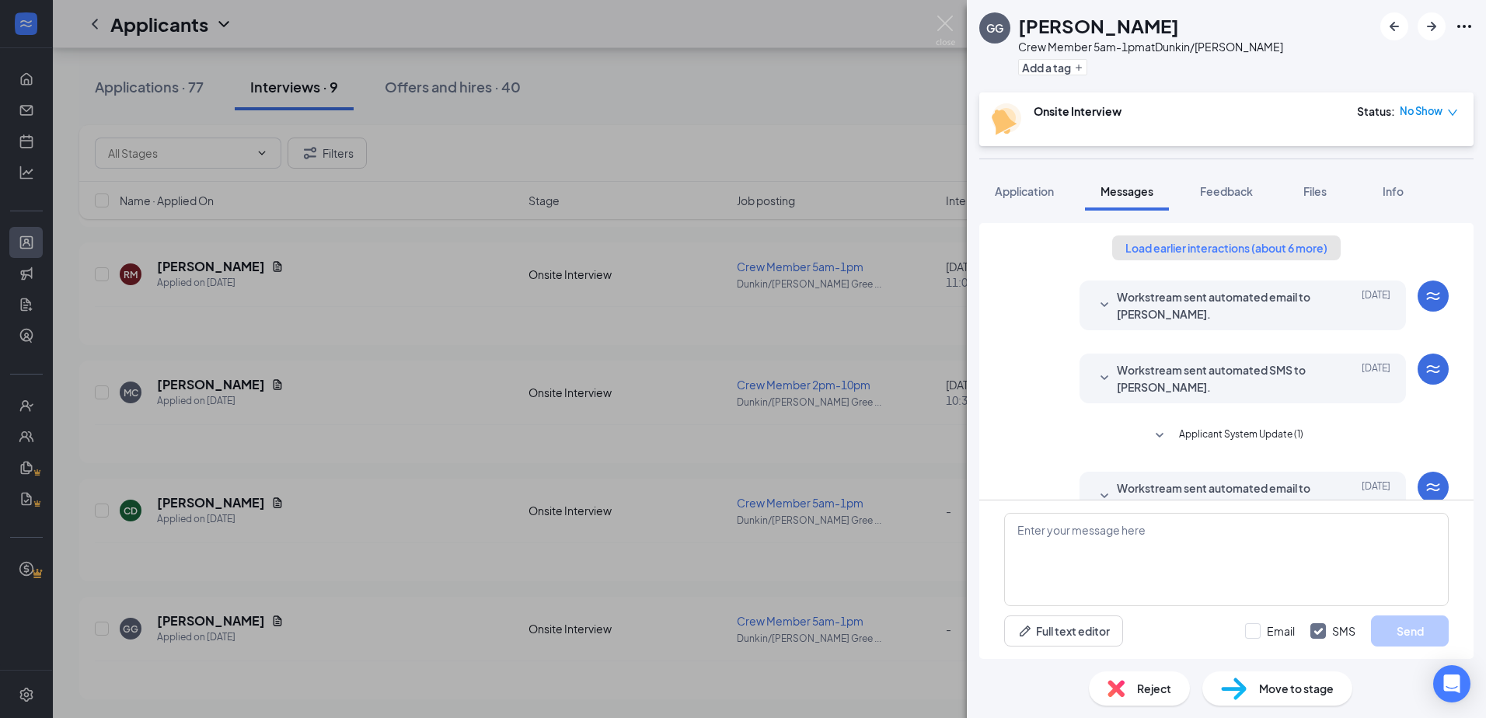
click at [791, 253] on button "Load earlier interactions (about 6 more)" at bounding box center [1226, 248] width 229 height 25
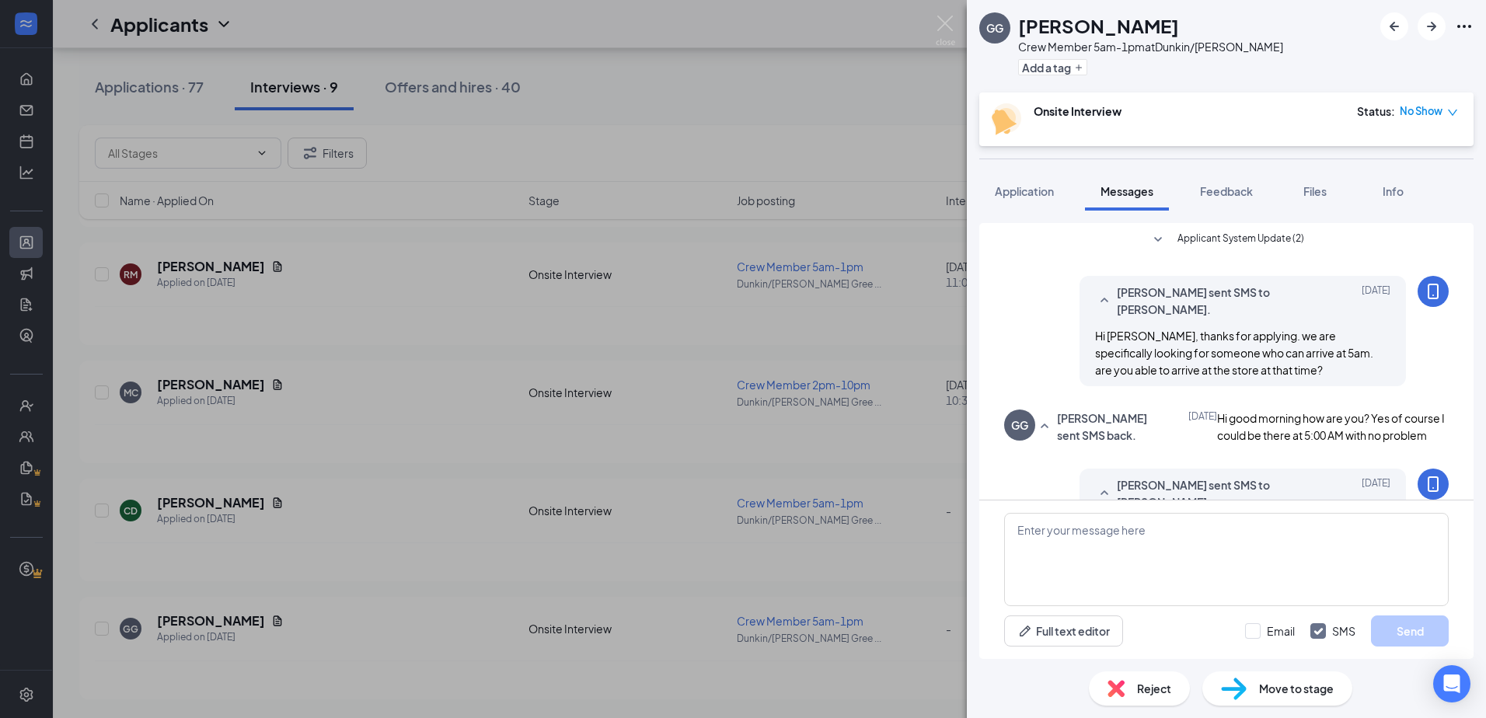
scroll to position [855, 0]
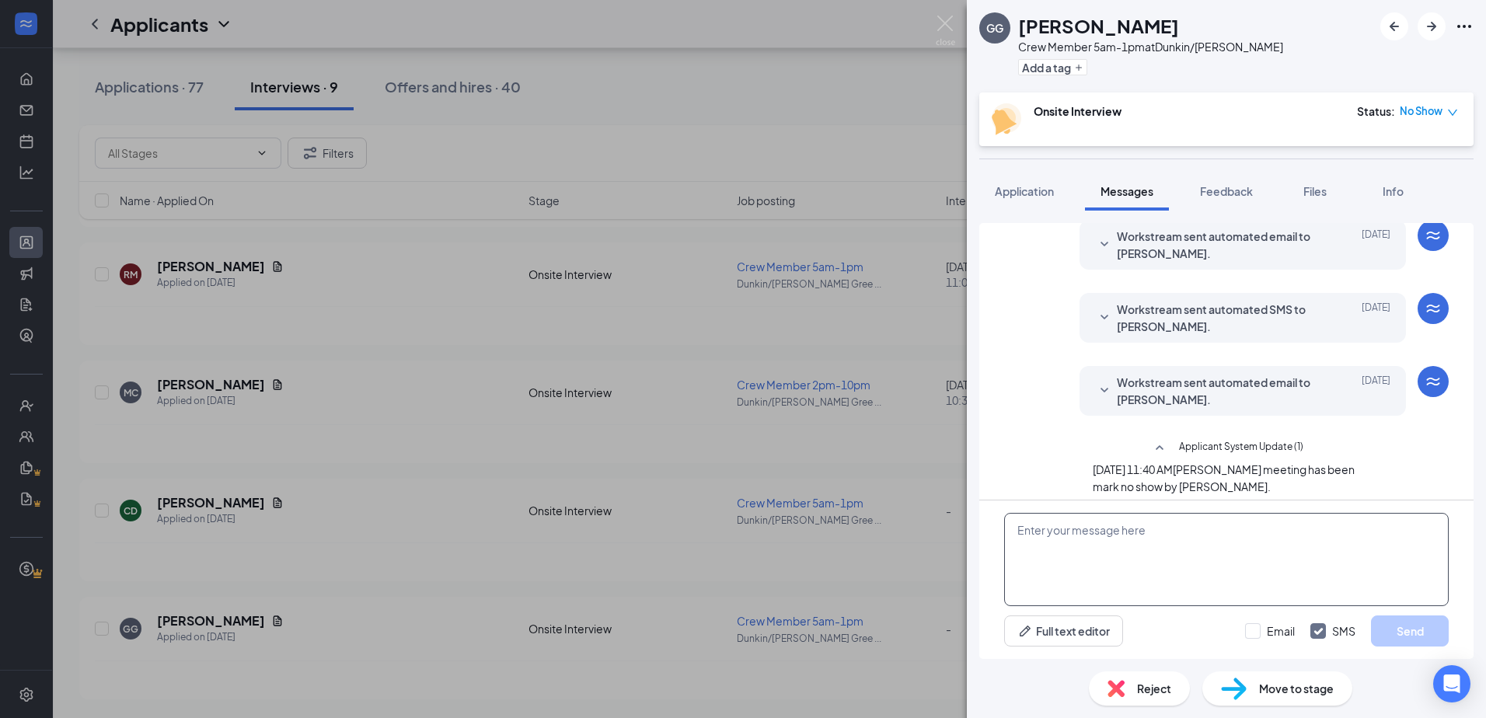
click at [791, 546] on textarea at bounding box center [1226, 559] width 445 height 93
type textarea "H"
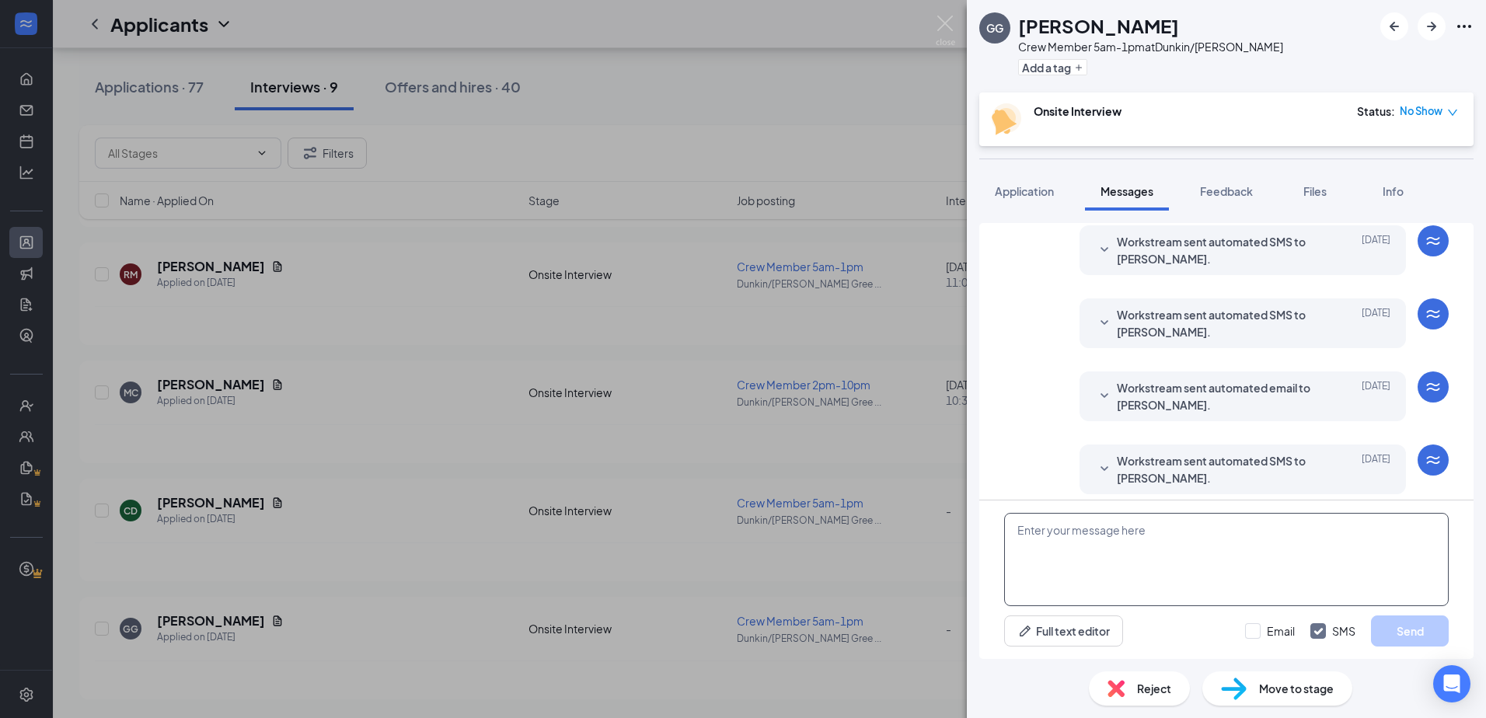
scroll to position [683, 0]
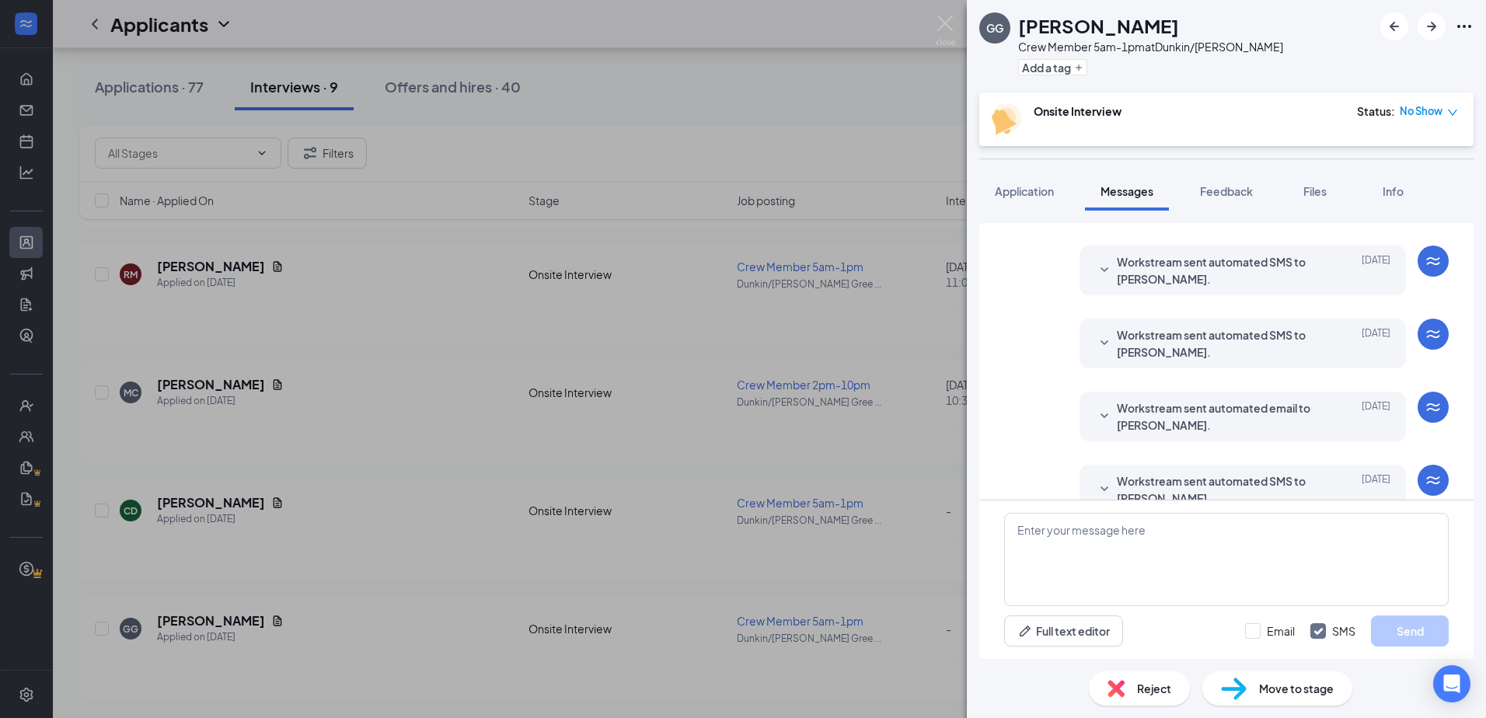
click at [791, 288] on span "Workstream sent automated SMS to [PERSON_NAME]." at bounding box center [1219, 270] width 204 height 34
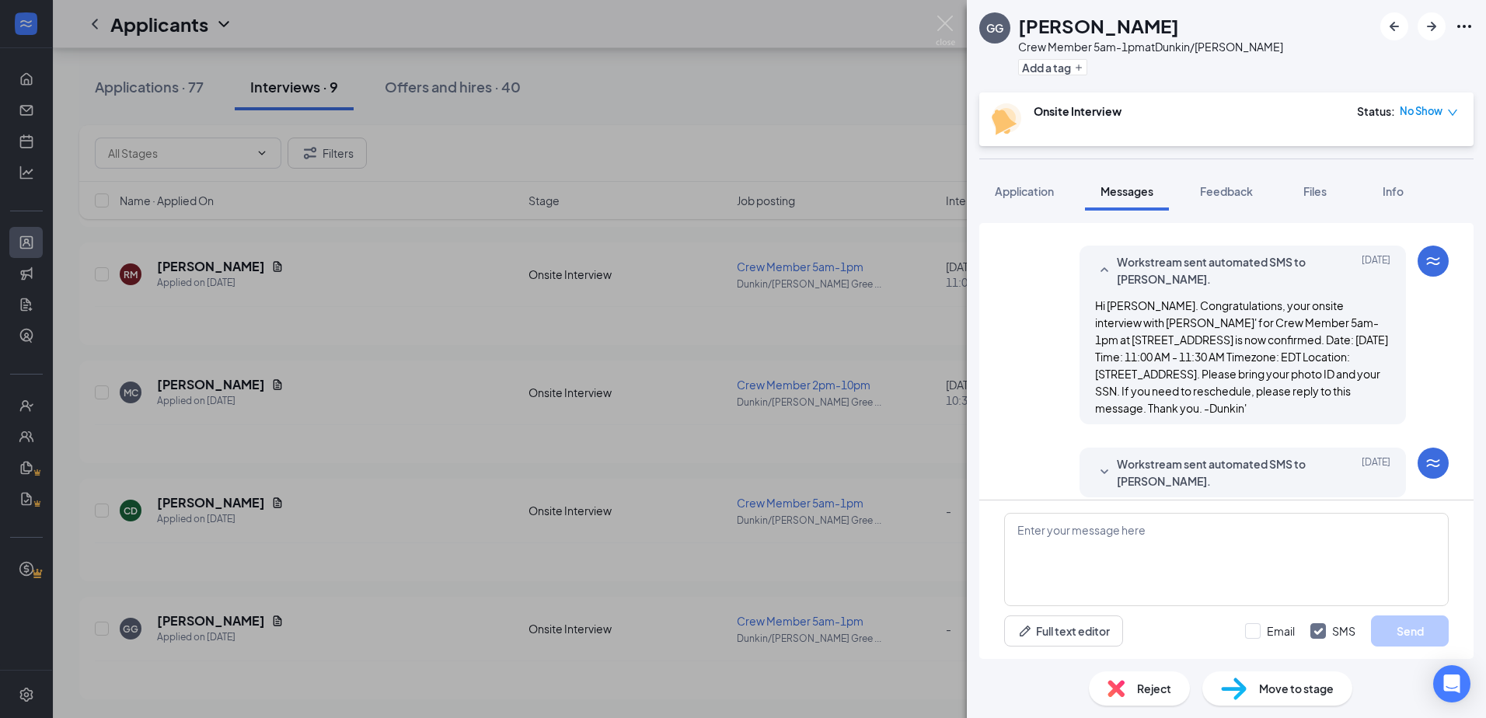
click at [791, 693] on span "Reject" at bounding box center [1154, 688] width 34 height 17
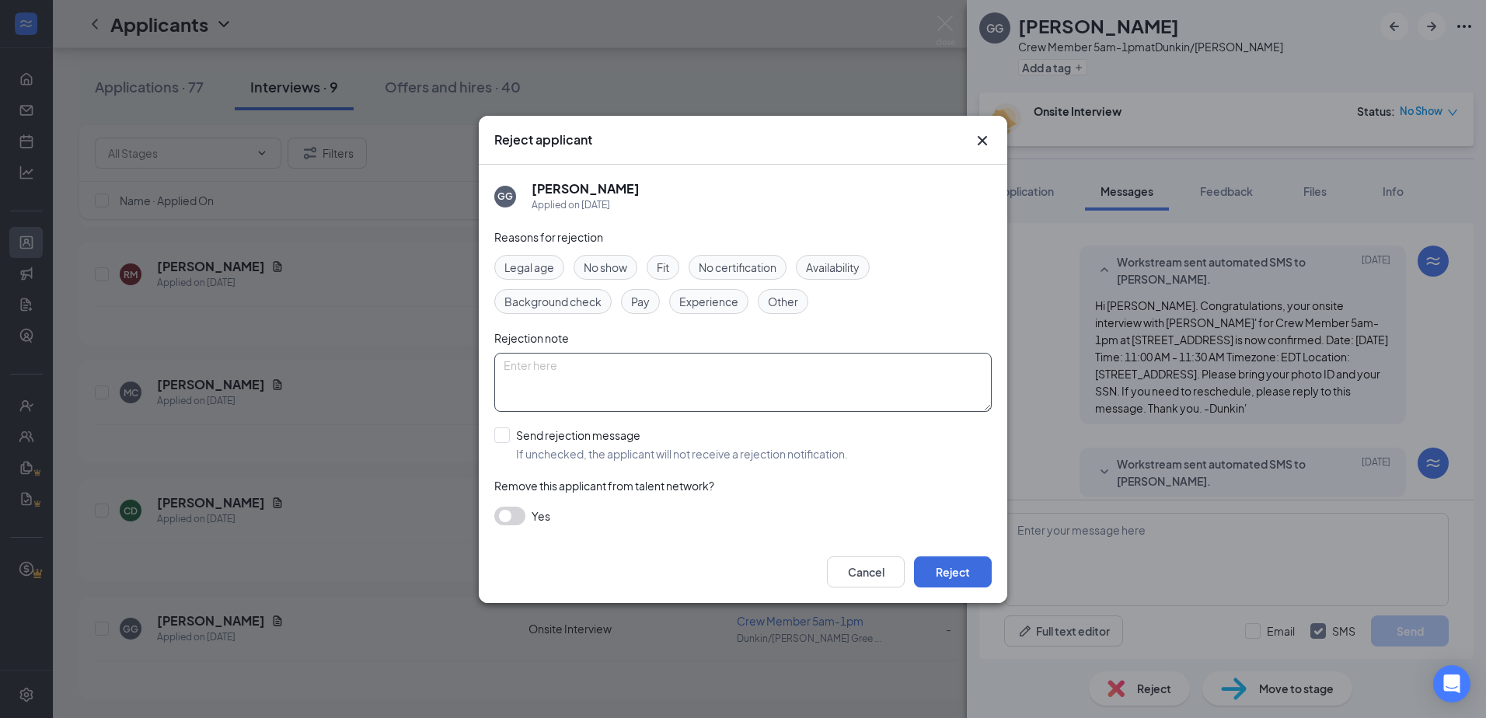
click at [637, 384] on textarea at bounding box center [742, 382] width 497 height 59
type textarea "no show"
click at [791, 560] on button "Reject" at bounding box center [953, 572] width 78 height 31
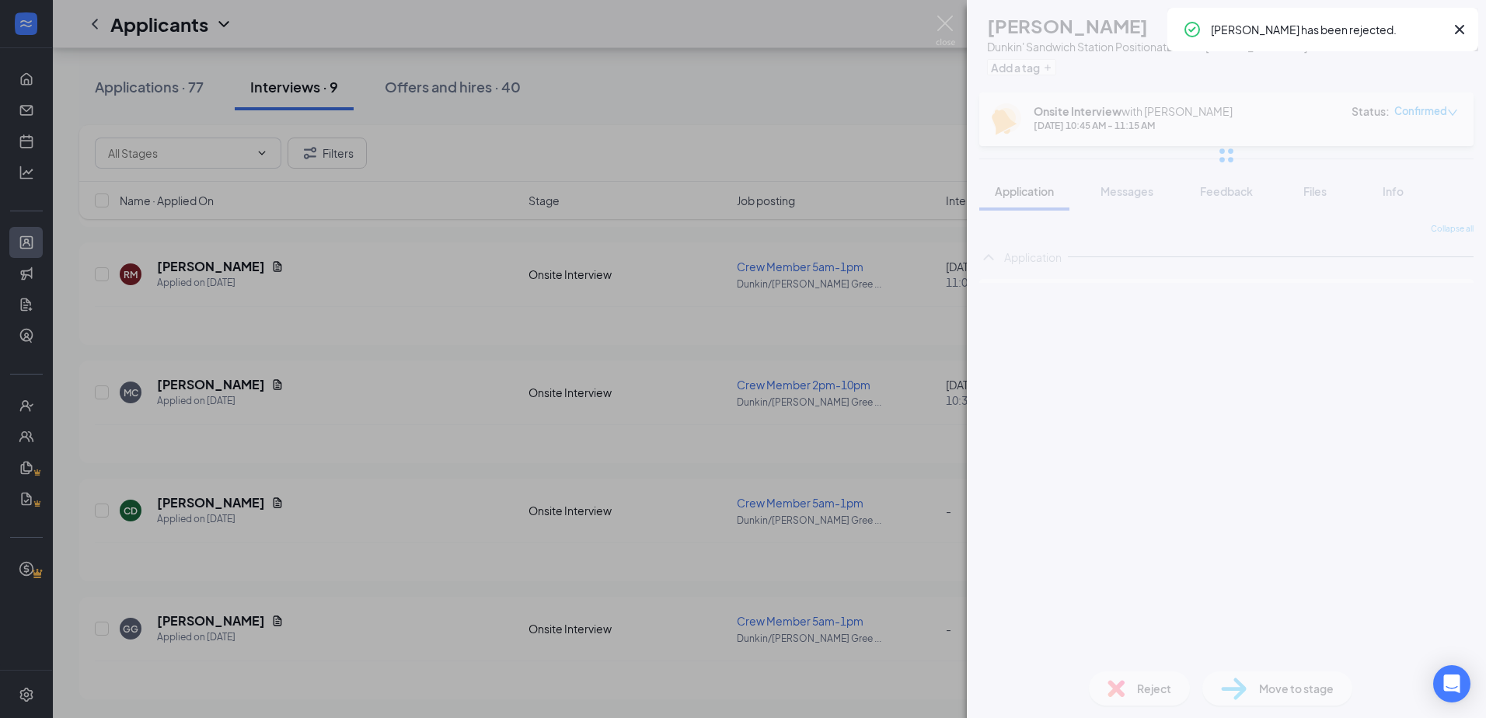
click at [650, 68] on div "MG [PERSON_NAME] Dunkin' Sandwich Station Position at Dunkin' [STREET_ADDRESS] …" at bounding box center [743, 359] width 1486 height 718
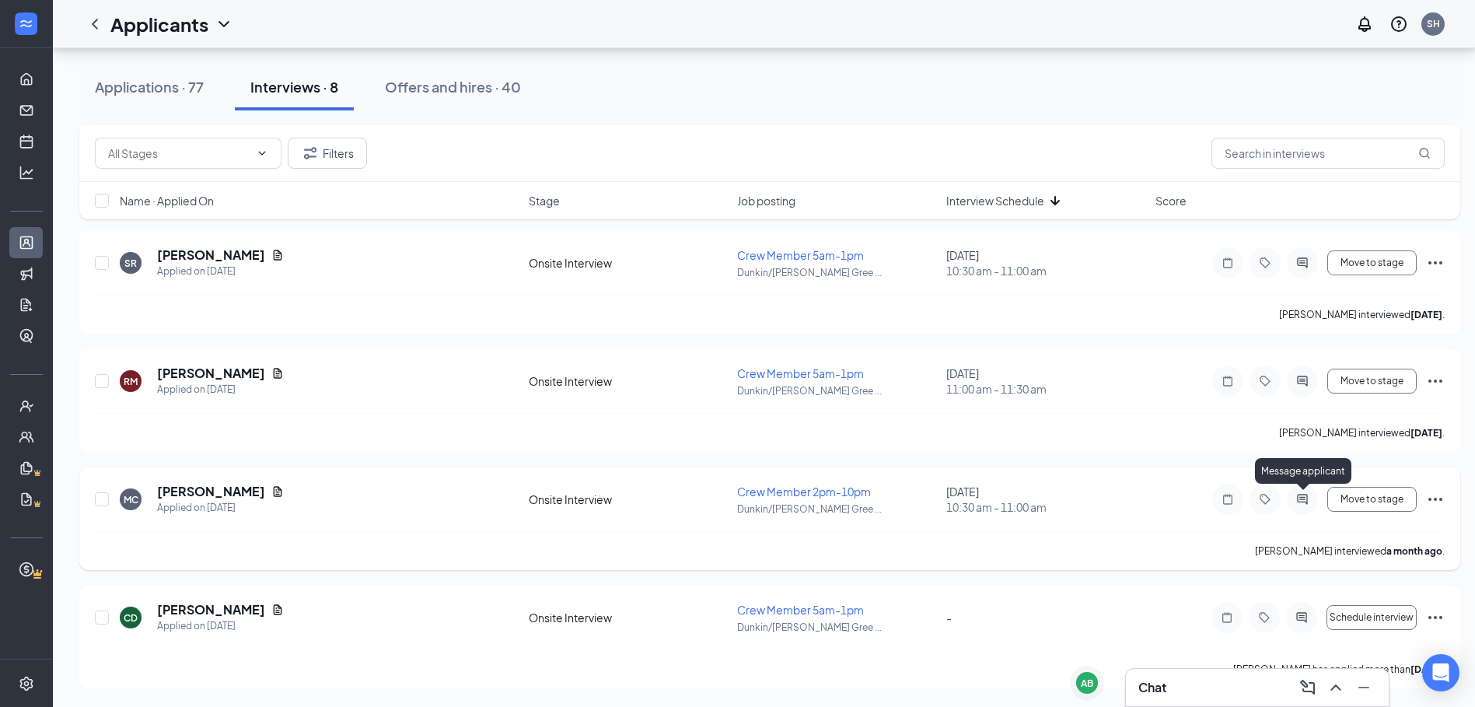
click at [791, 499] on icon "ActiveChat" at bounding box center [1302, 499] width 10 height 10
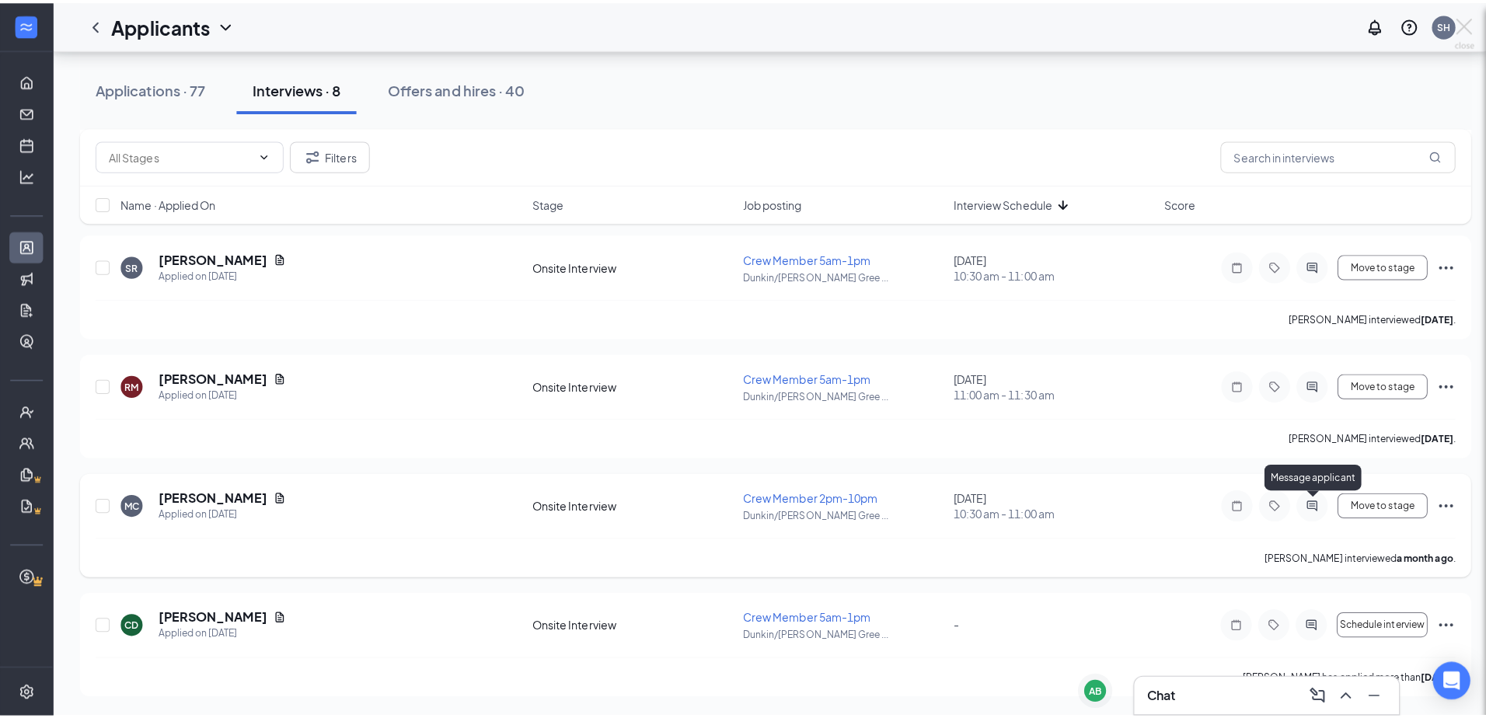
scroll to position [1492, 0]
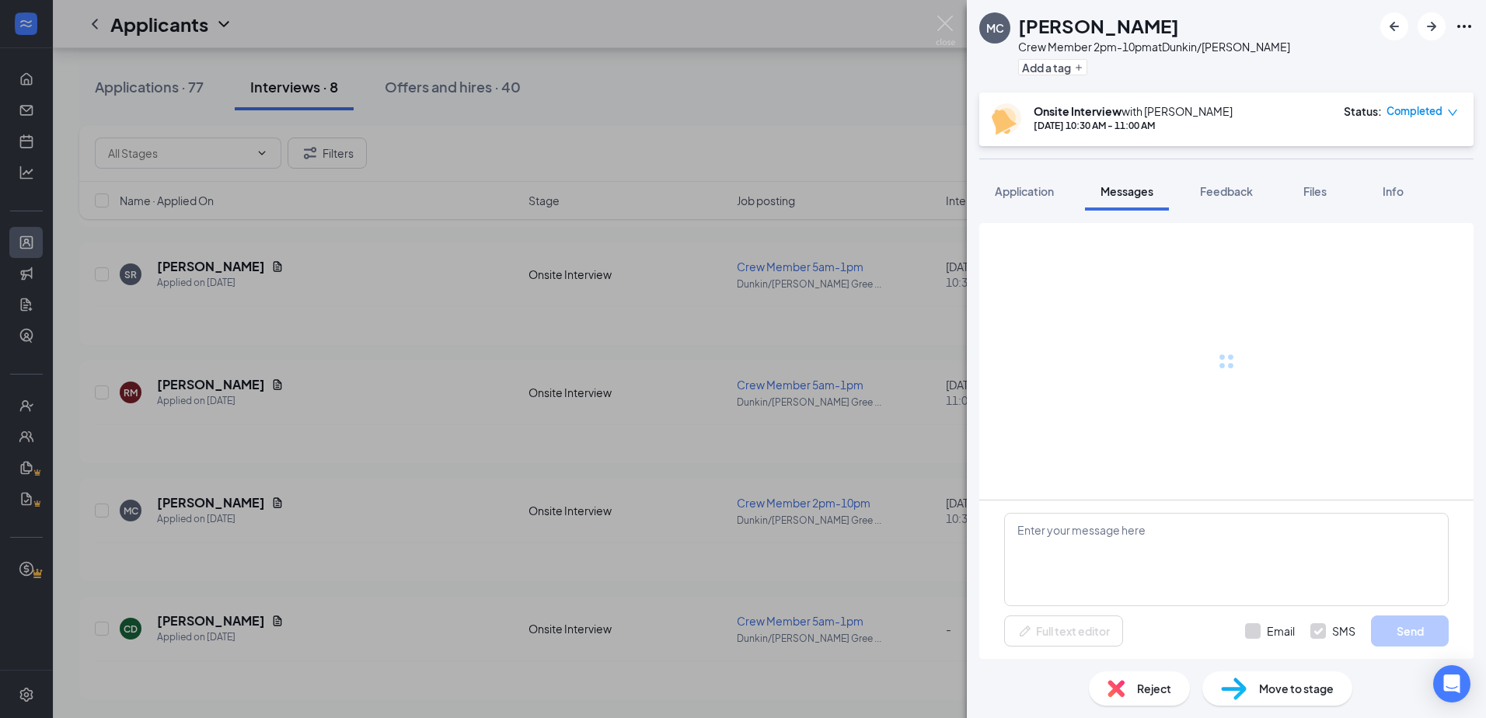
click at [766, 84] on div "MC [PERSON_NAME] Crew Member 2pm-10pm at [GEOGRAPHIC_DATA]/[PERSON_NAME][GEOGRA…" at bounding box center [743, 359] width 1486 height 718
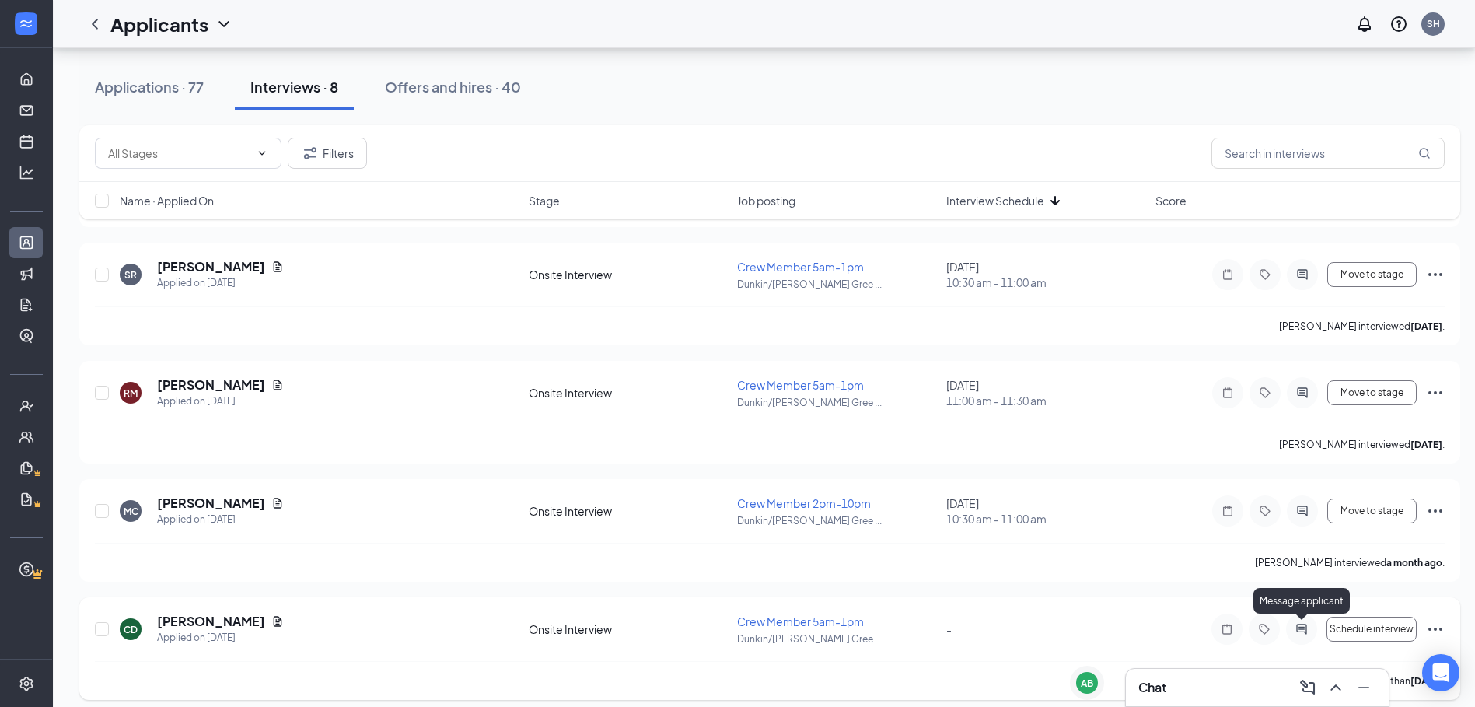
click at [791, 632] on icon "ActiveChat" at bounding box center [1301, 628] width 10 height 10
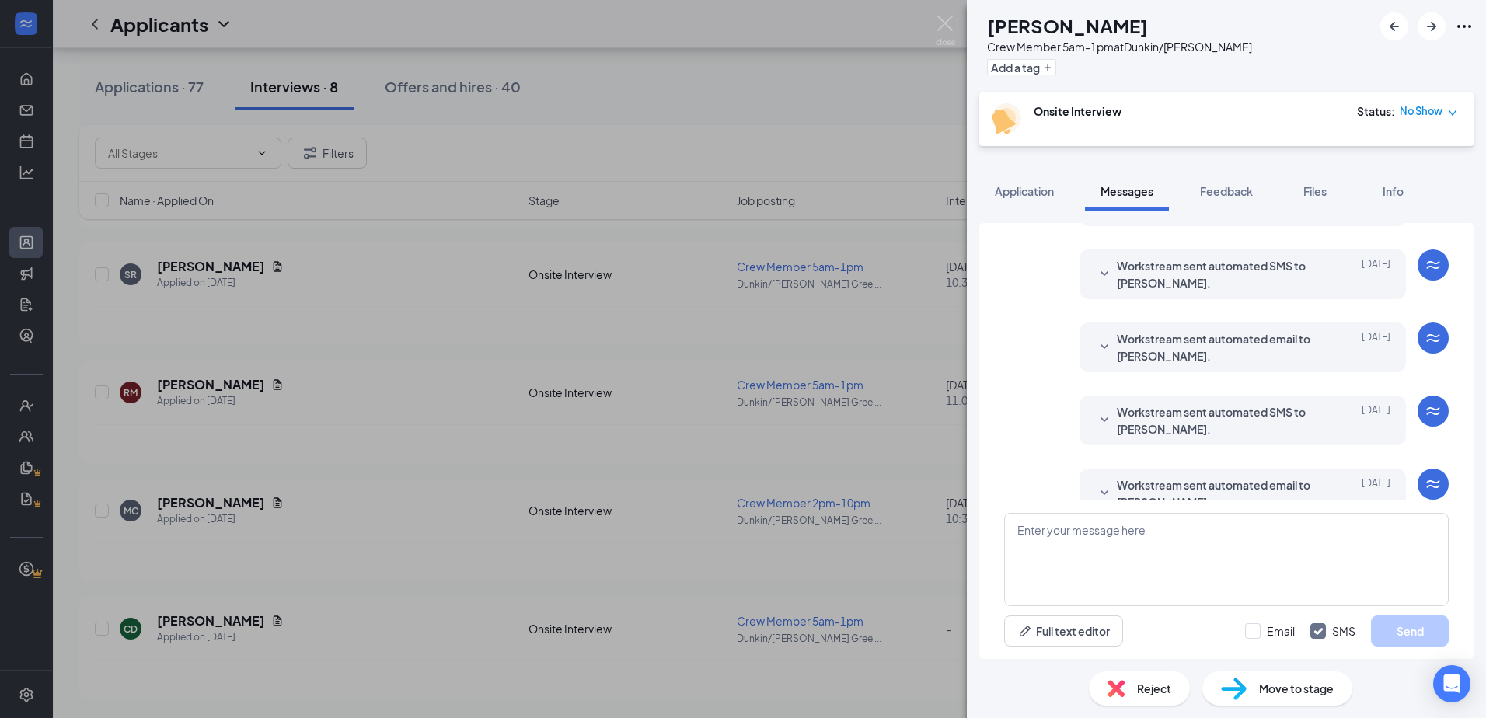
scroll to position [448, 0]
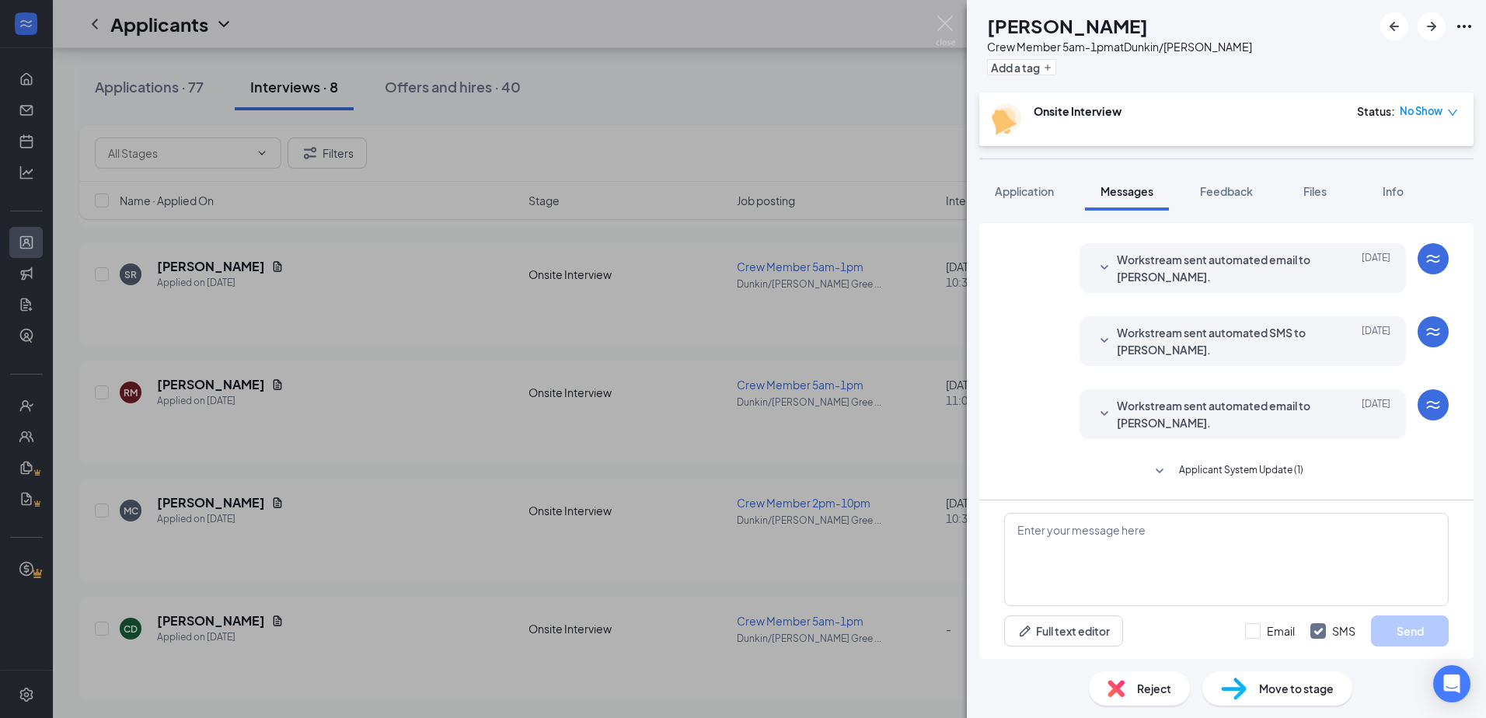
click at [791, 686] on span "Reject" at bounding box center [1154, 688] width 34 height 17
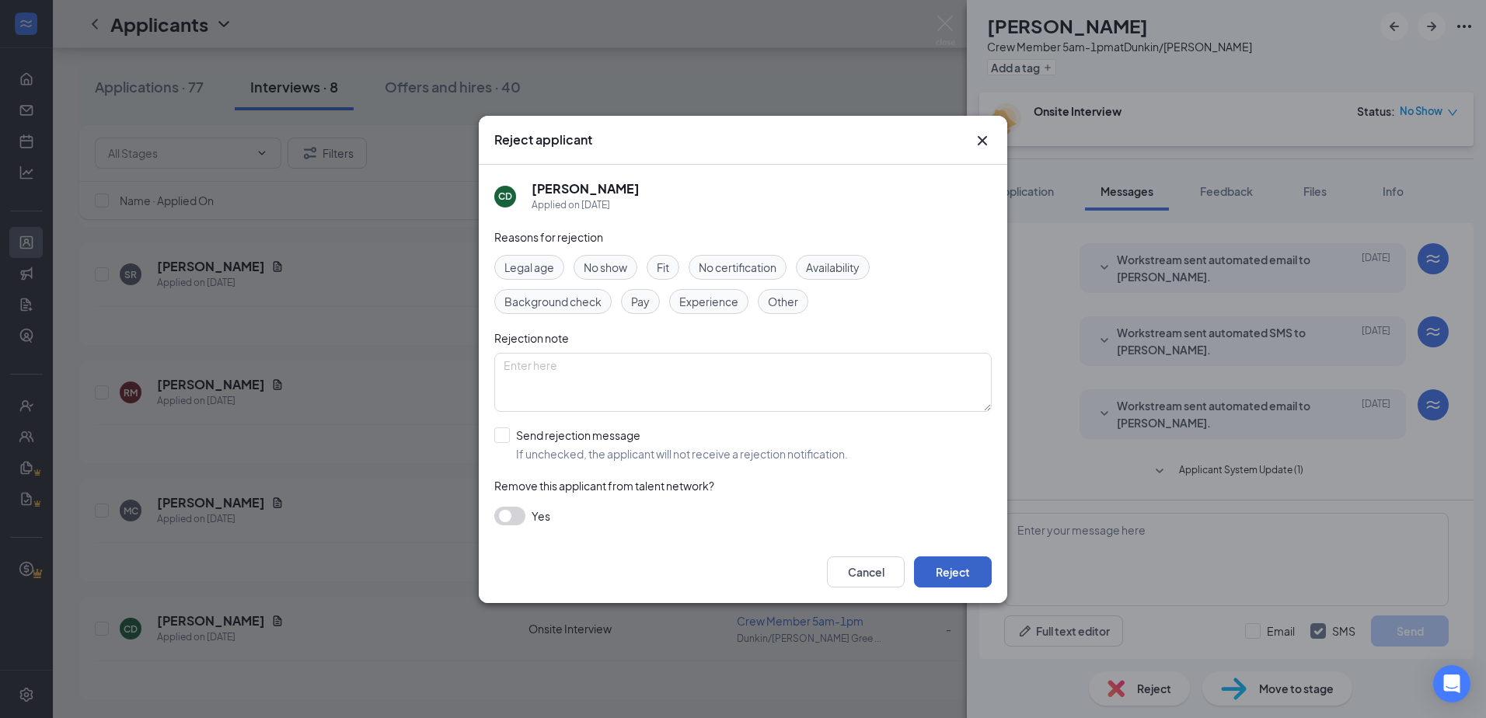
click at [791, 574] on button "Reject" at bounding box center [953, 572] width 78 height 31
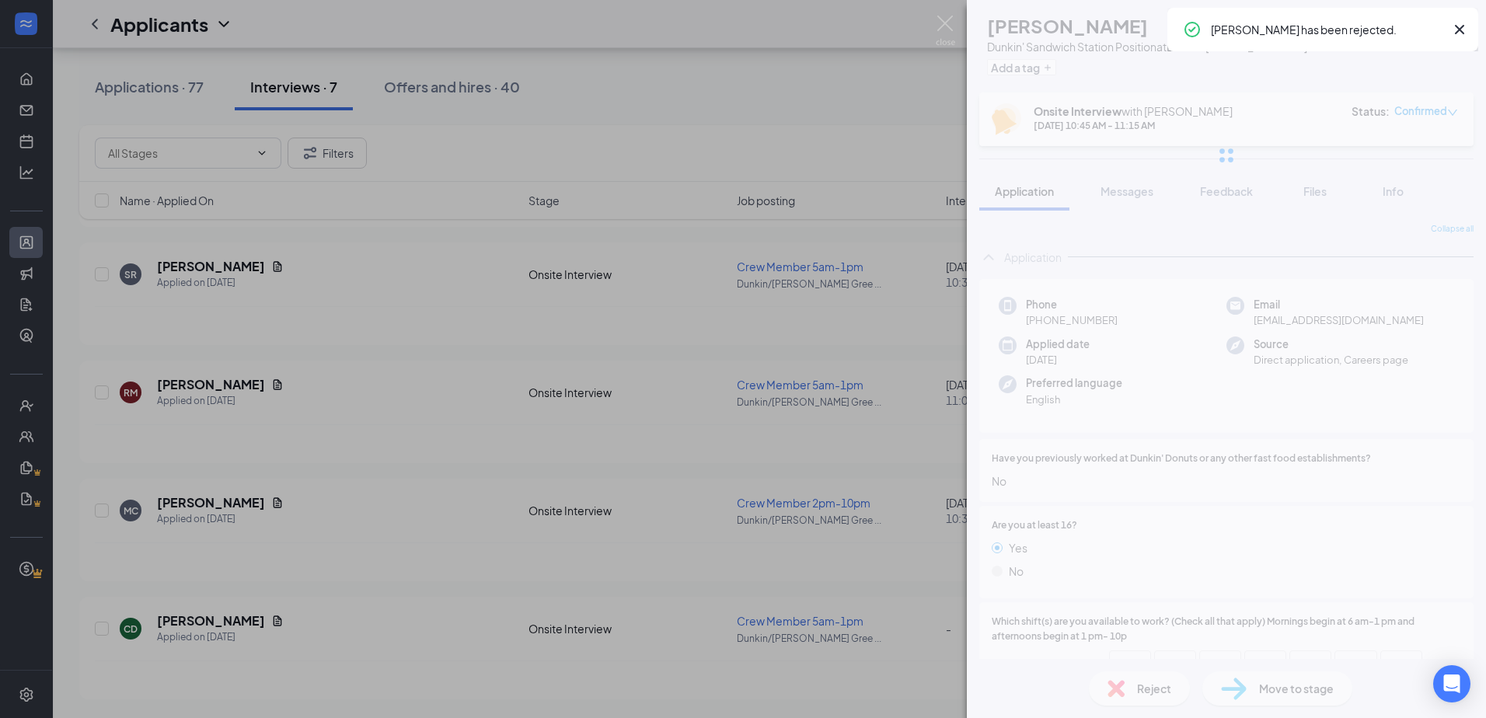
click at [791, 81] on div "MG [PERSON_NAME] Dunkin' Sandwich Station Position at Dunkin' [STREET_ADDRESS] …" at bounding box center [743, 359] width 1486 height 718
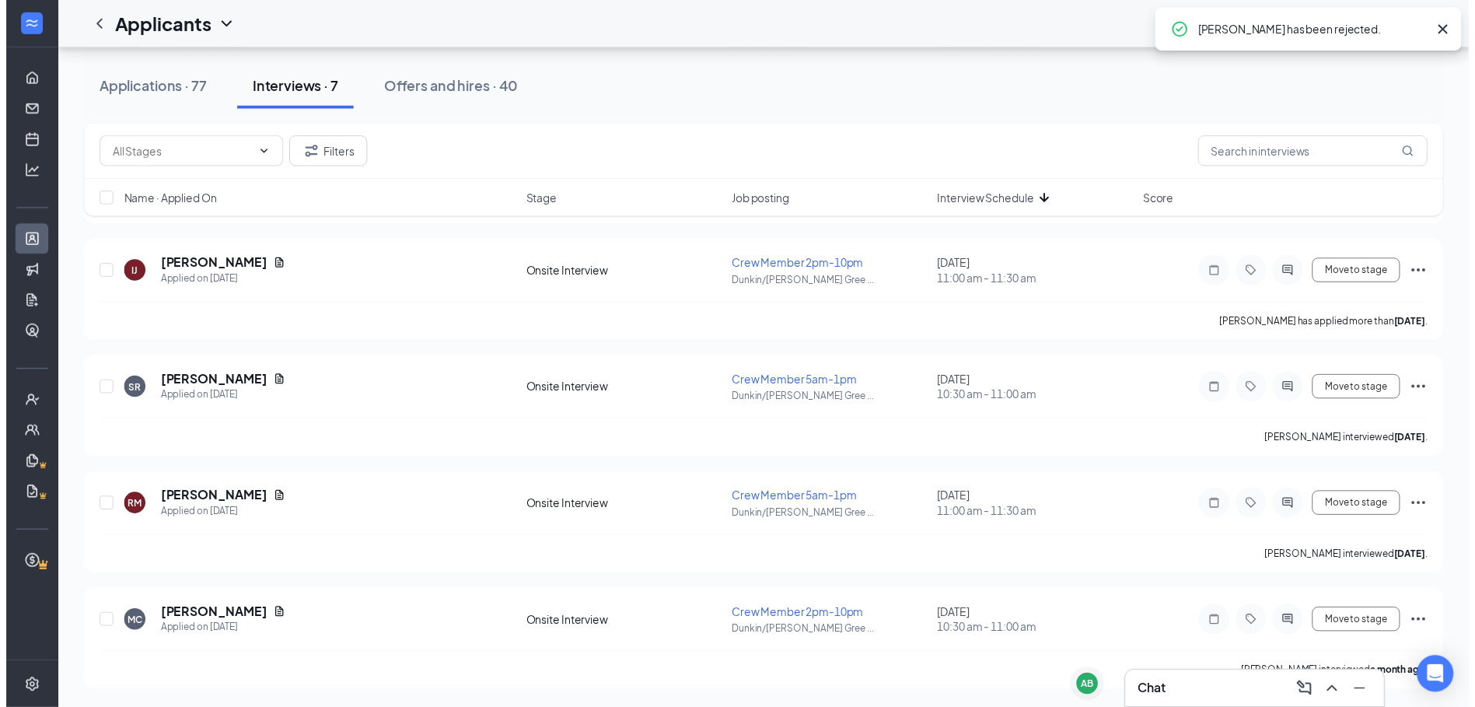
scroll to position [1267, 0]
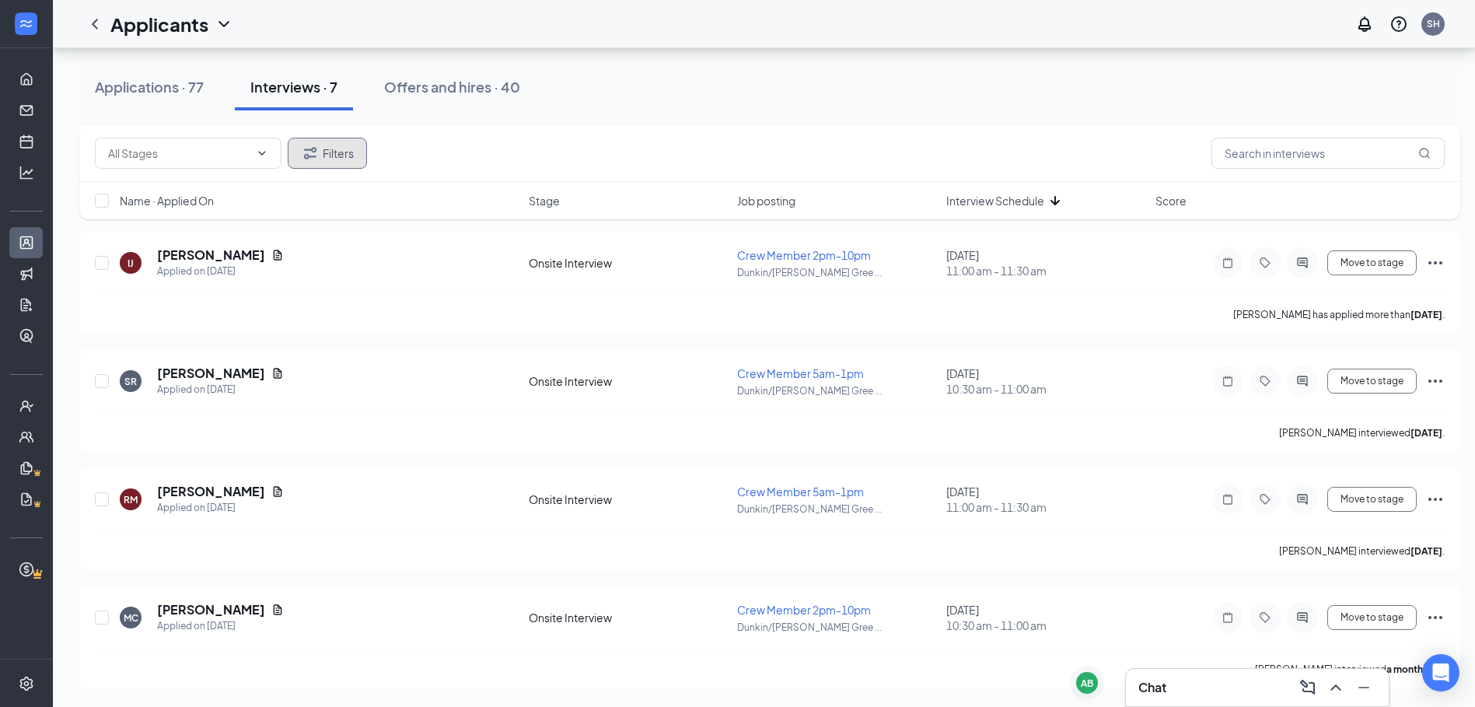
click at [347, 143] on button "Filters" at bounding box center [327, 153] width 79 height 31
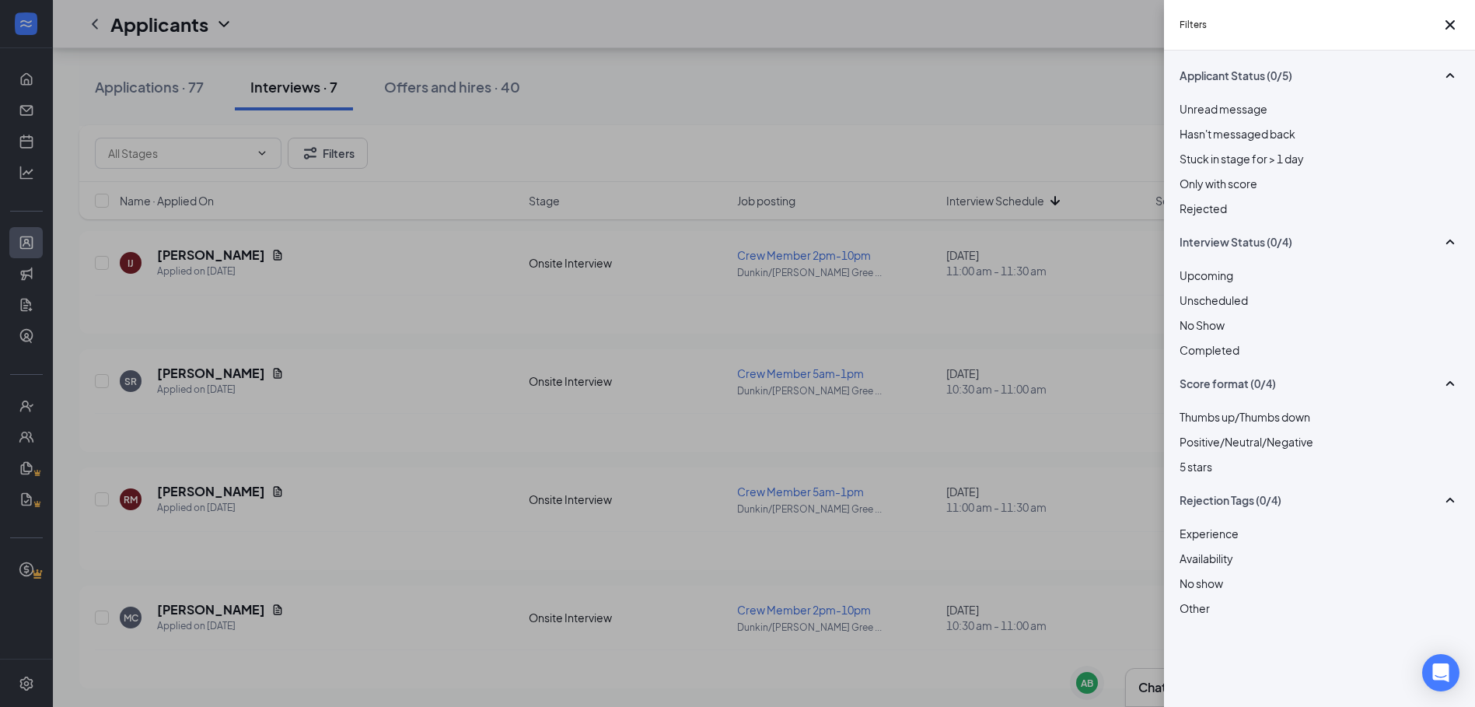
click at [791, 215] on span "Rejected" at bounding box center [1202, 208] width 47 height 14
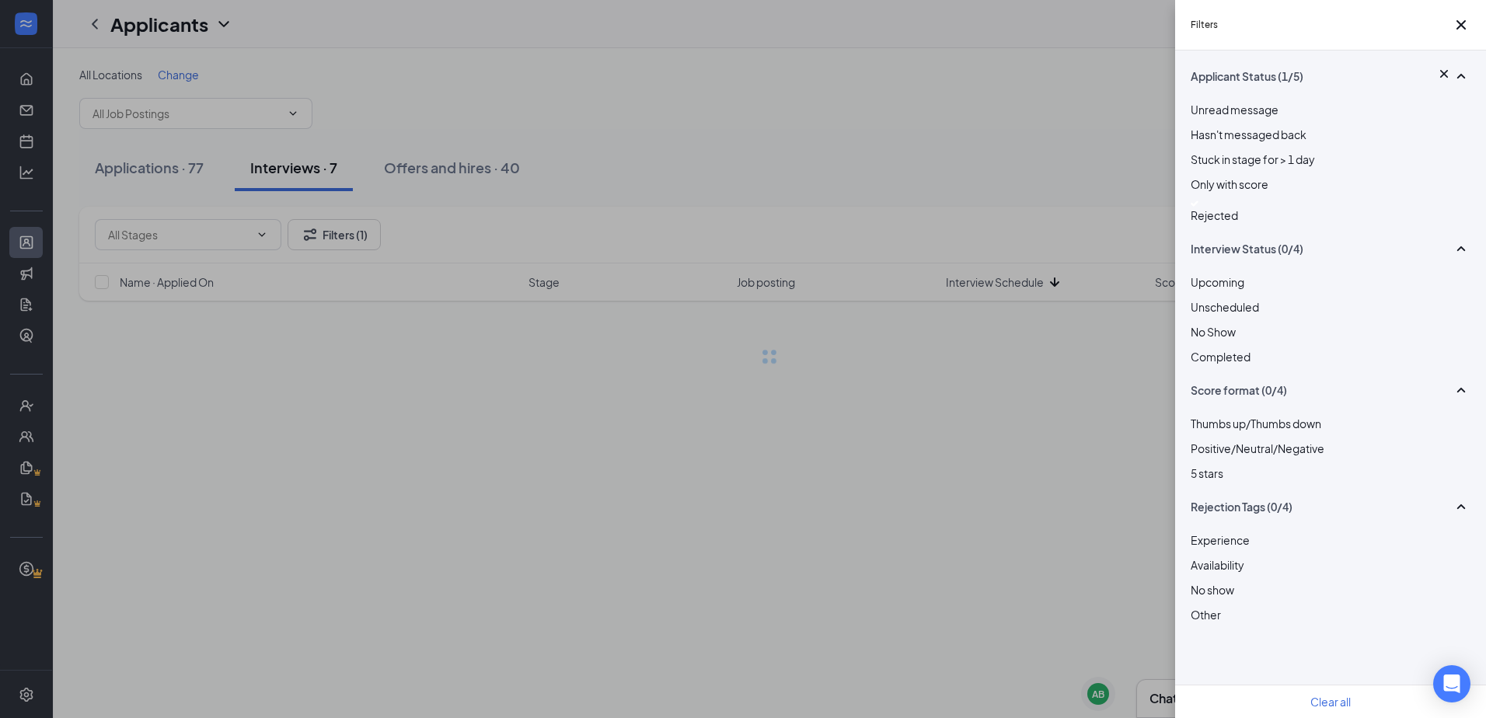
click at [791, 90] on div "Filters Applicant Status (1/5) Unread message Hasn't messaged back Stuck in sta…" at bounding box center [743, 359] width 1486 height 718
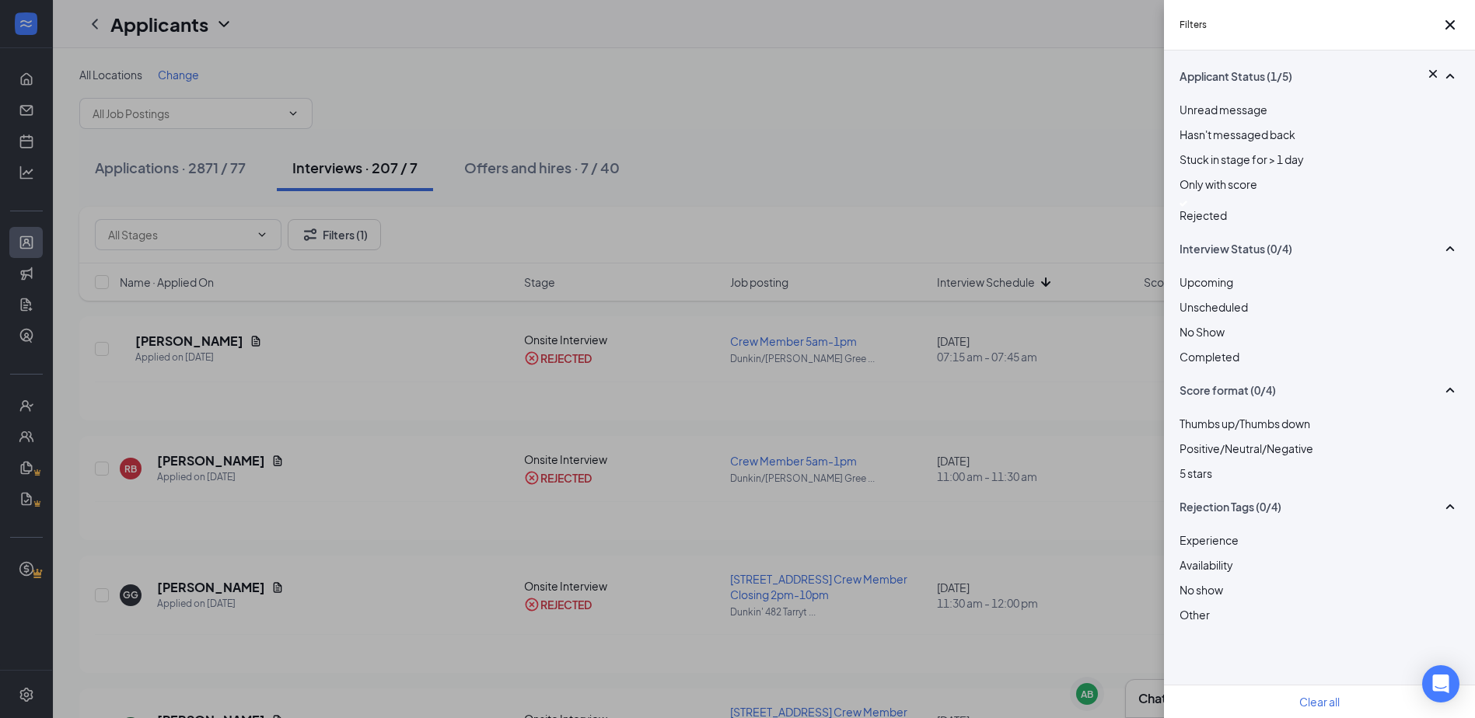
click at [791, 218] on div "Filters Applicant Status (1/5) Unread message Hasn't messaged back Stuck in sta…" at bounding box center [737, 359] width 1475 height 718
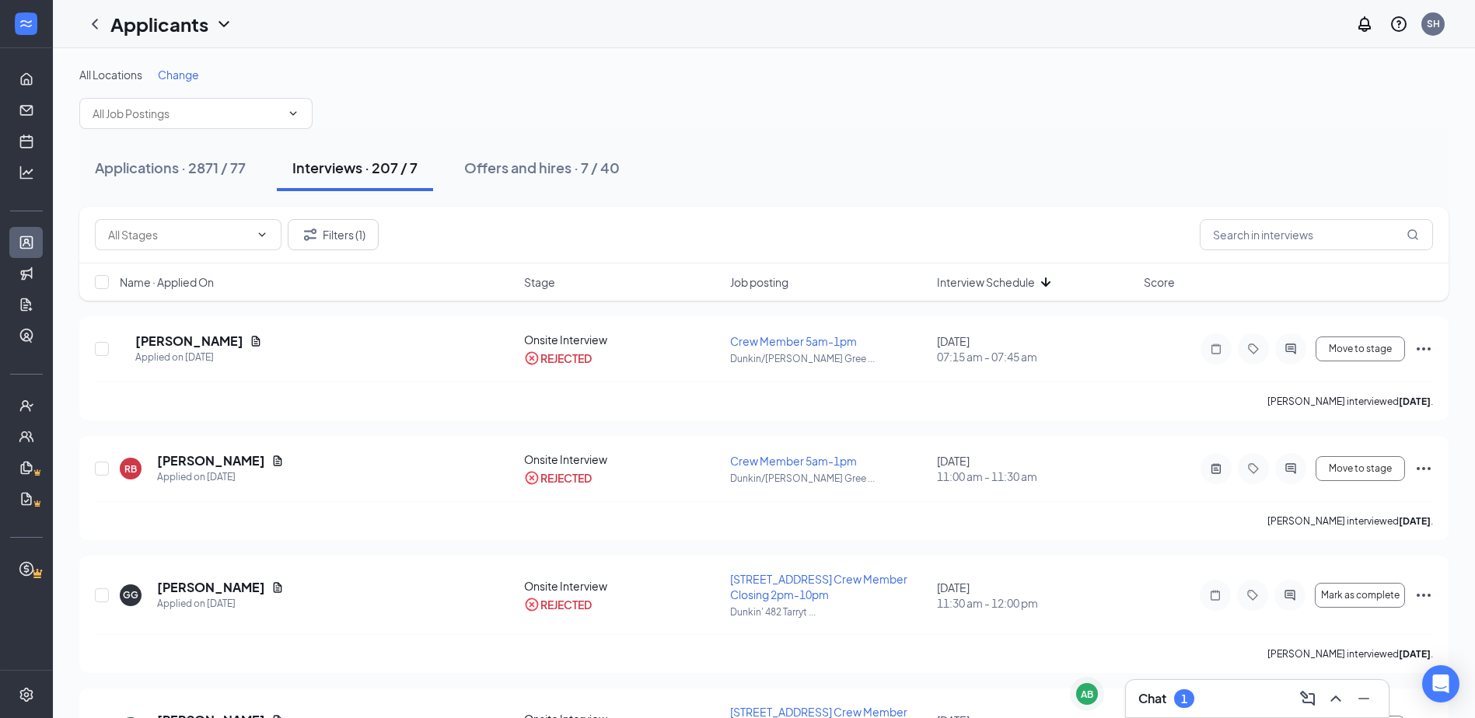
click at [791, 274] on div "Name · Applied On Stage Job posting Interview Schedule Score" at bounding box center [763, 282] width 1369 height 37
click at [791, 285] on span "Interview Schedule" at bounding box center [986, 282] width 98 height 16
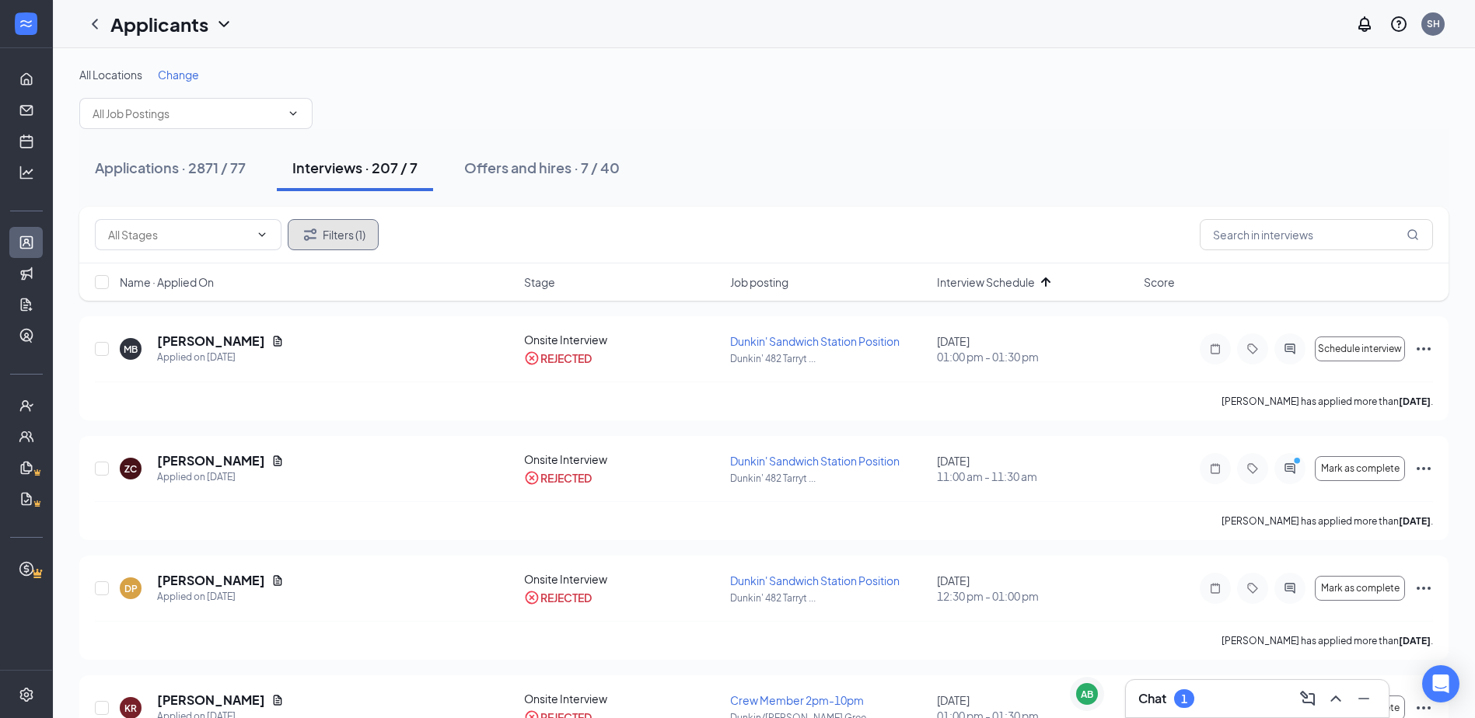
click at [330, 240] on button "Filters (1)" at bounding box center [333, 234] width 91 height 31
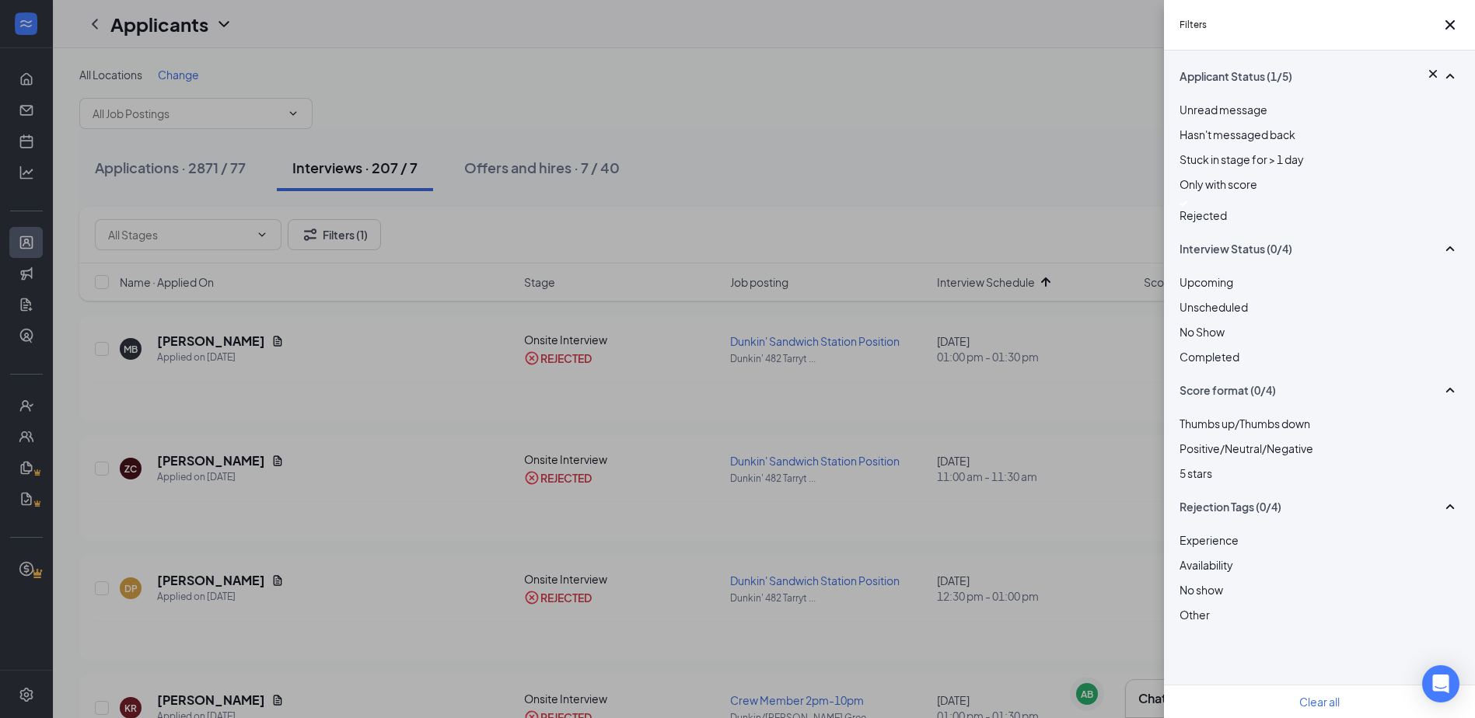
drag, startPoint x: 1214, startPoint y: 234, endPoint x: 958, endPoint y: 198, distance: 259.0
click at [791, 222] on span "Rejected" at bounding box center [1202, 215] width 47 height 14
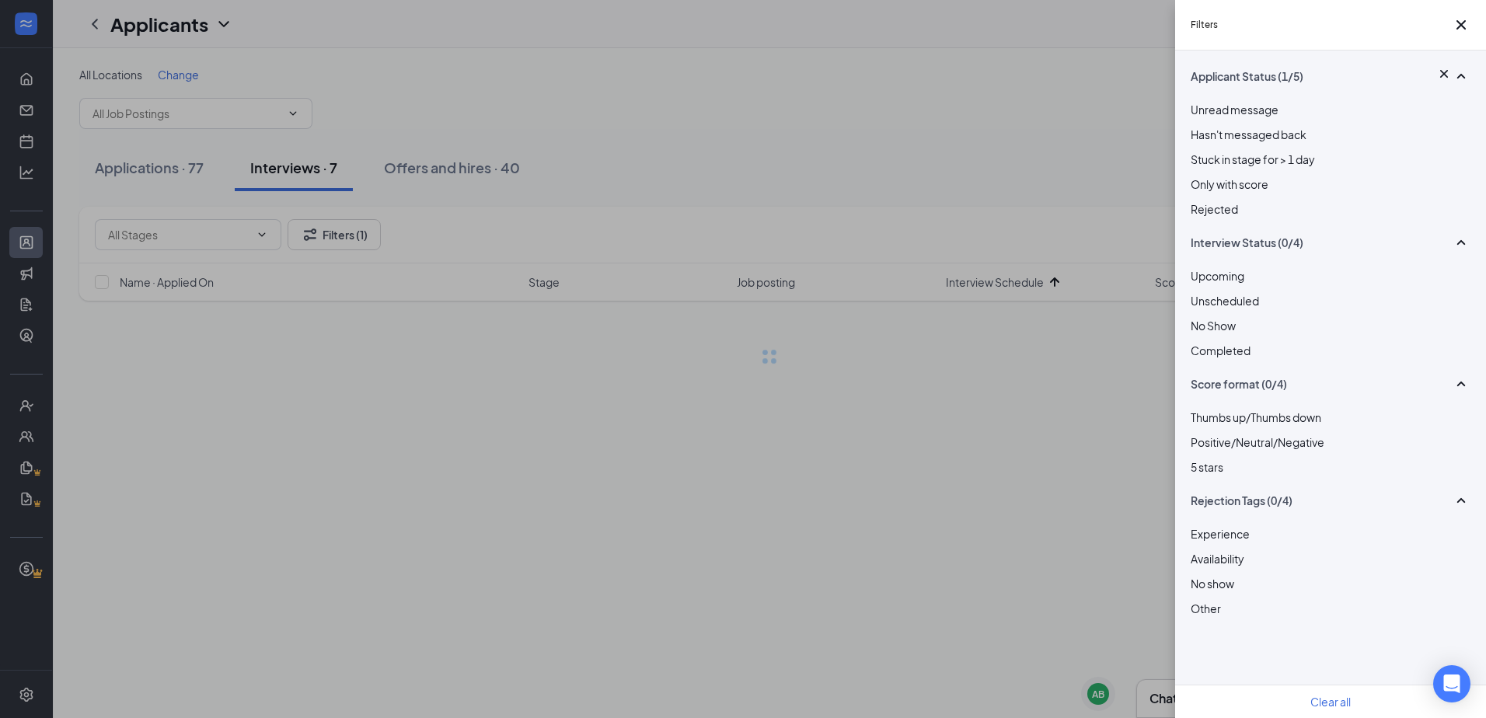
click at [791, 198] on div "Filters Applicant Status (1/5) Unread message Hasn't messaged back Stuck in sta…" at bounding box center [743, 359] width 1486 height 718
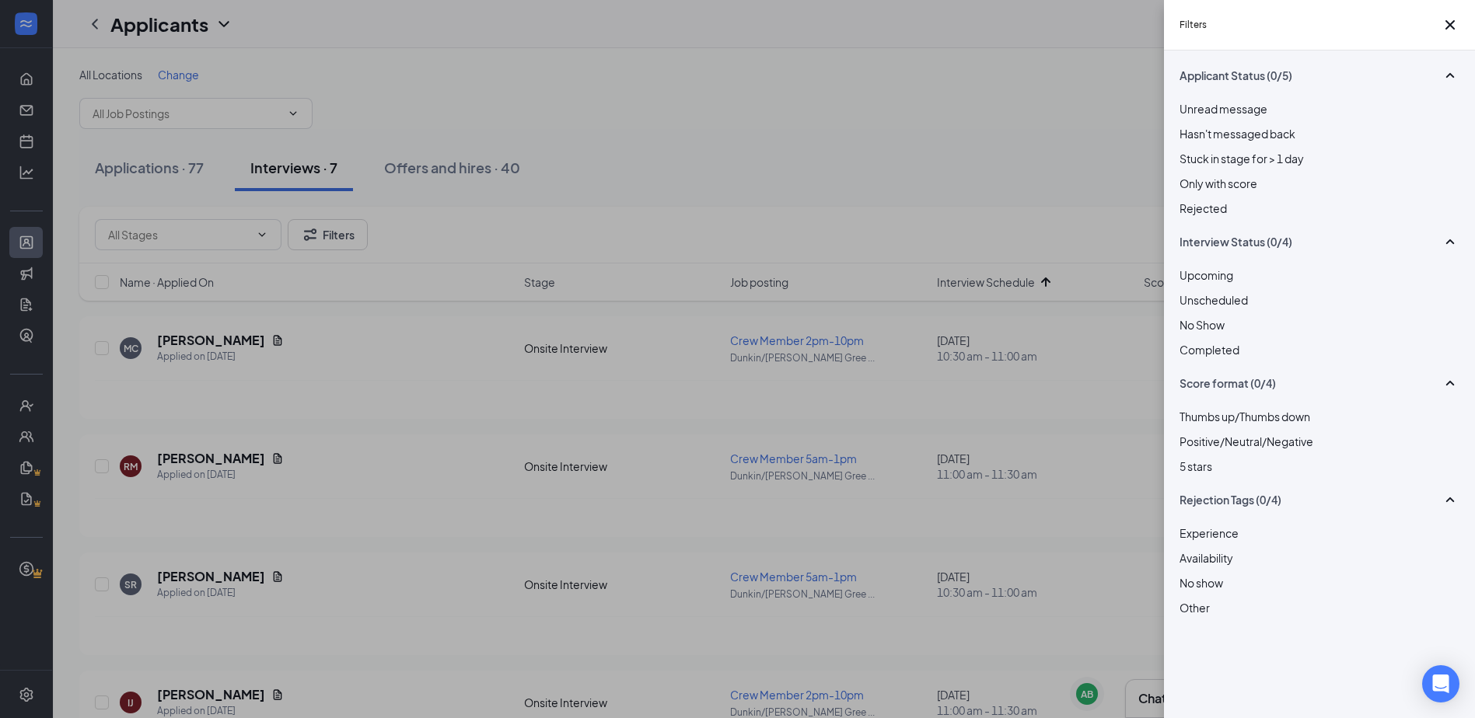
click at [791, 198] on div "Filters Applicant Status (0/5) Unread message Hasn't messaged back Stuck in sta…" at bounding box center [737, 359] width 1475 height 718
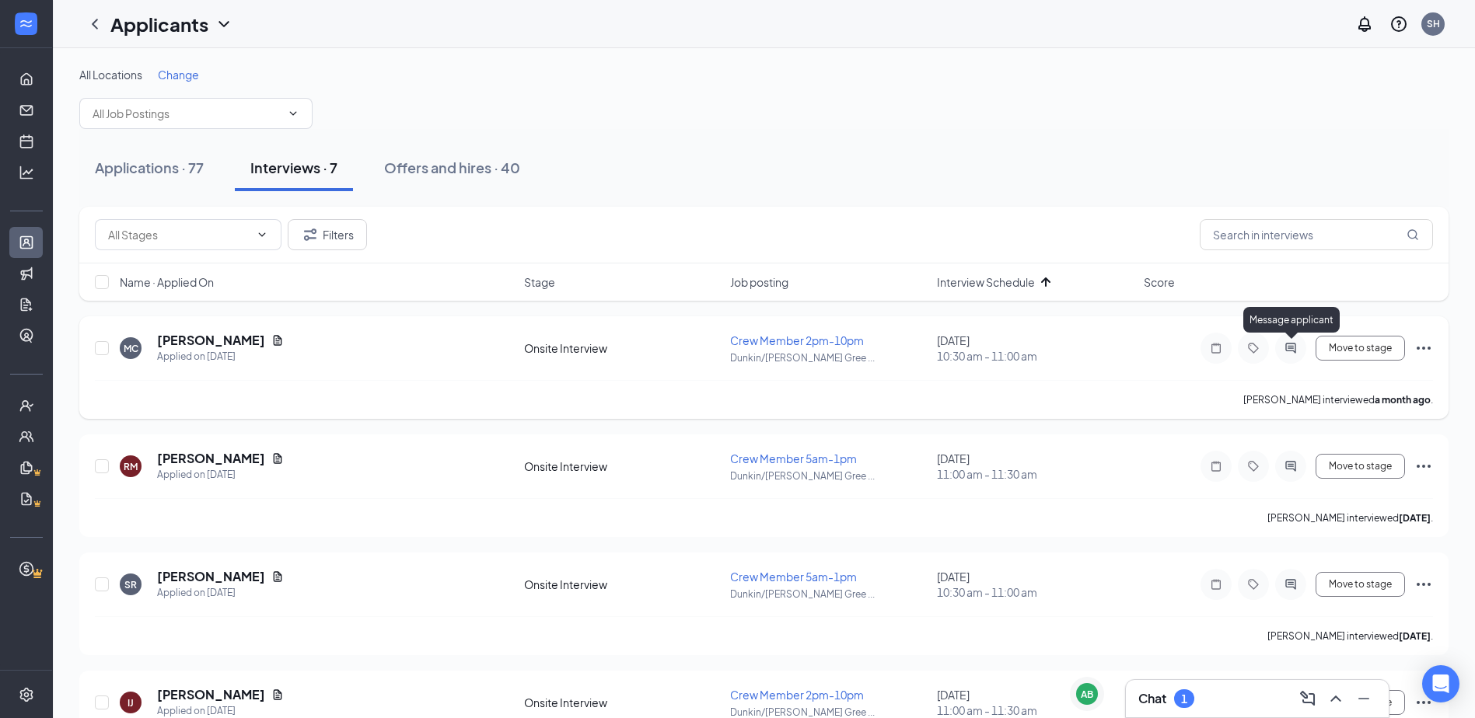
click at [791, 346] on icon "ActiveChat" at bounding box center [1290, 348] width 10 height 10
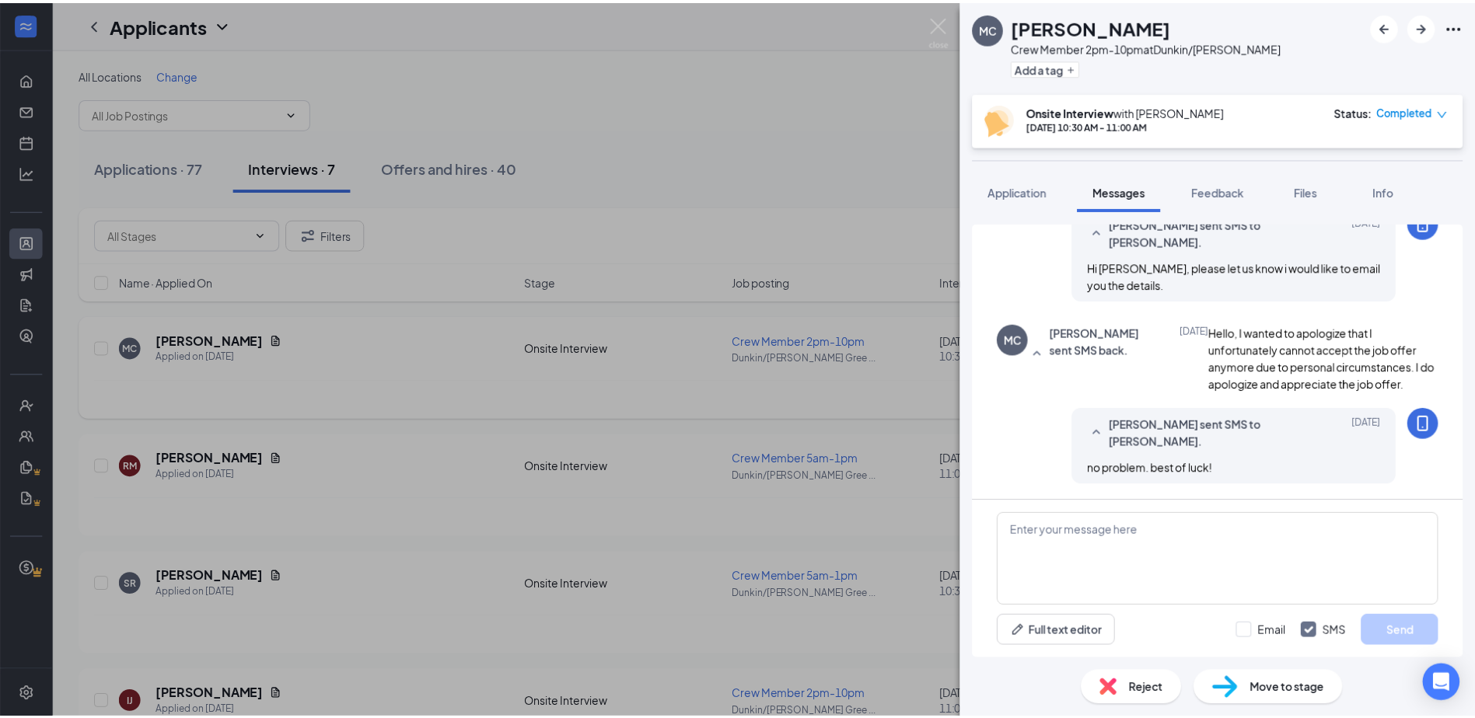
scroll to position [902, 0]
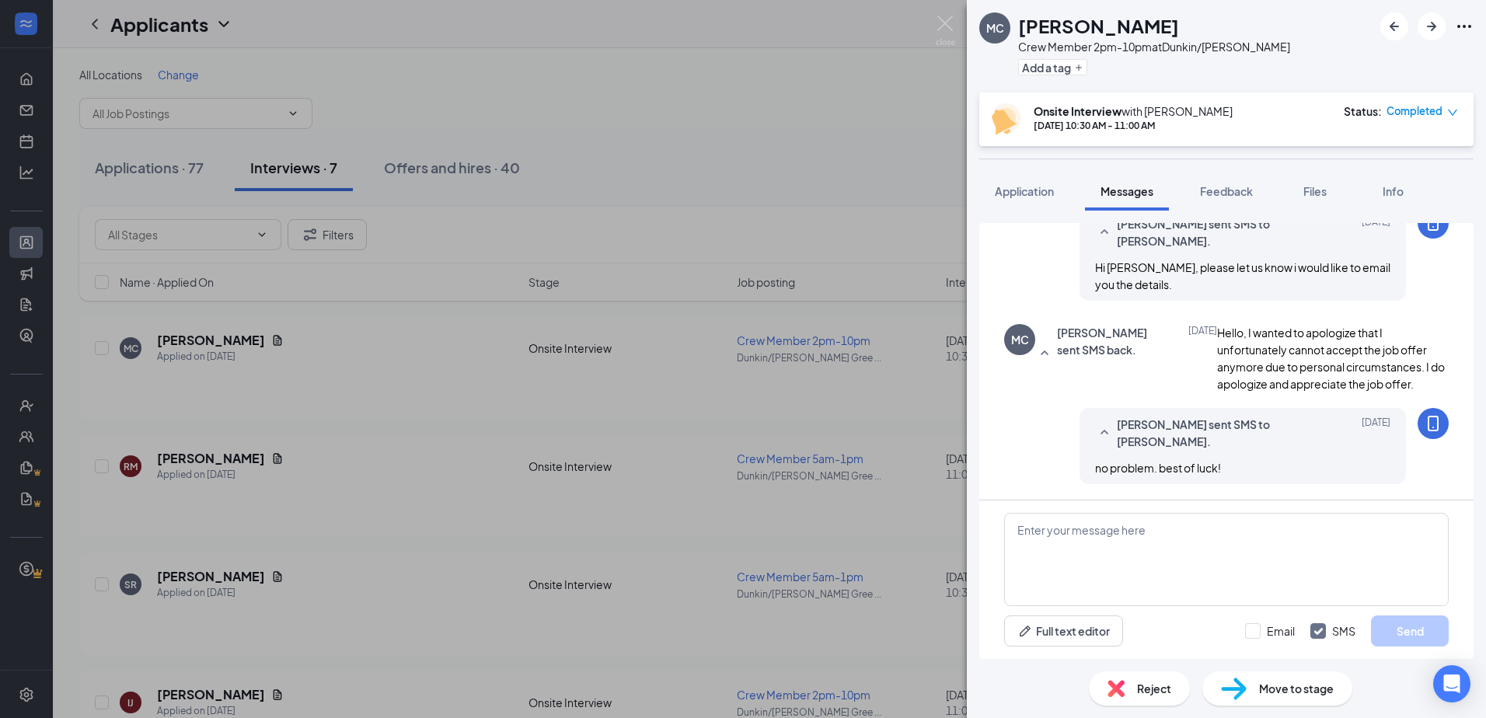
click at [791, 695] on span "Reject" at bounding box center [1154, 688] width 34 height 17
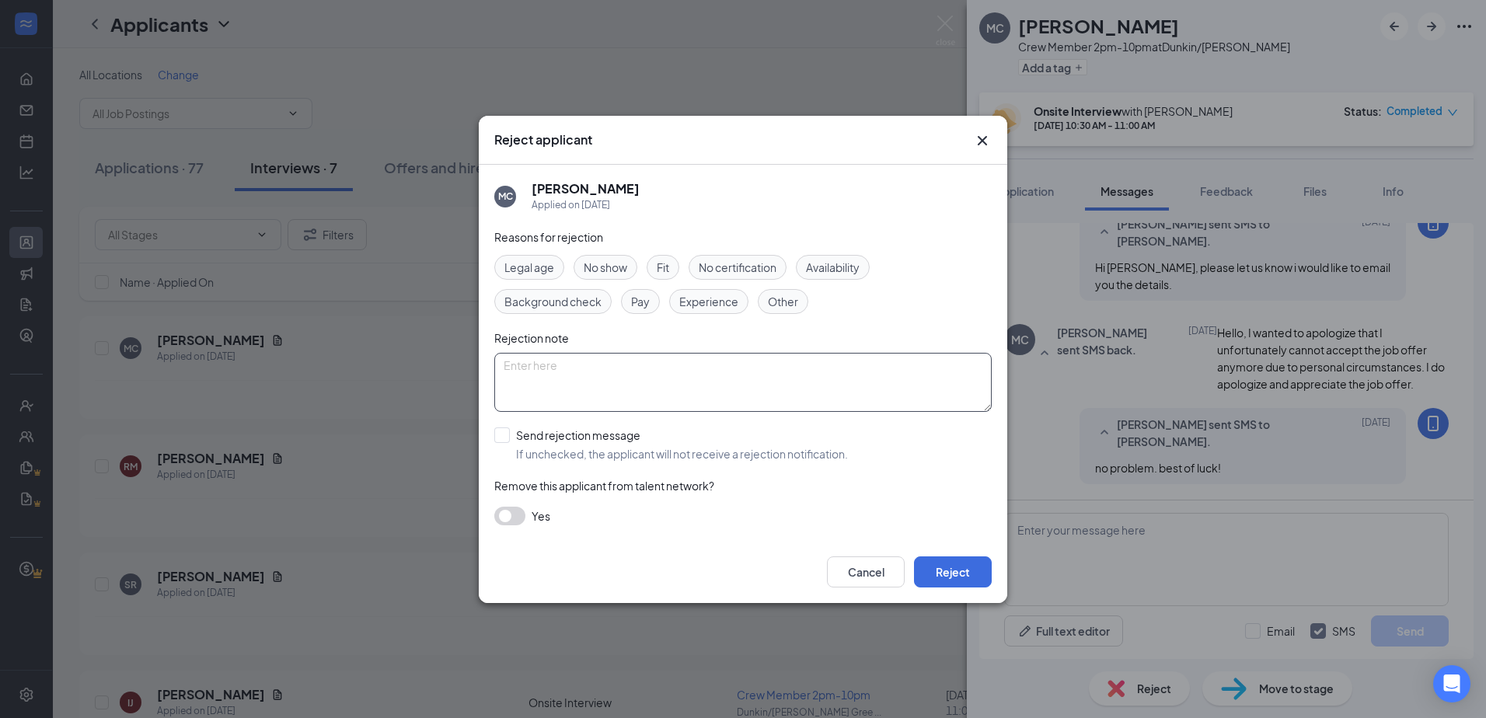
click at [748, 394] on textarea at bounding box center [742, 382] width 497 height 59
type textarea "no longer interested"
click at [791, 574] on button "Reject" at bounding box center [953, 572] width 78 height 31
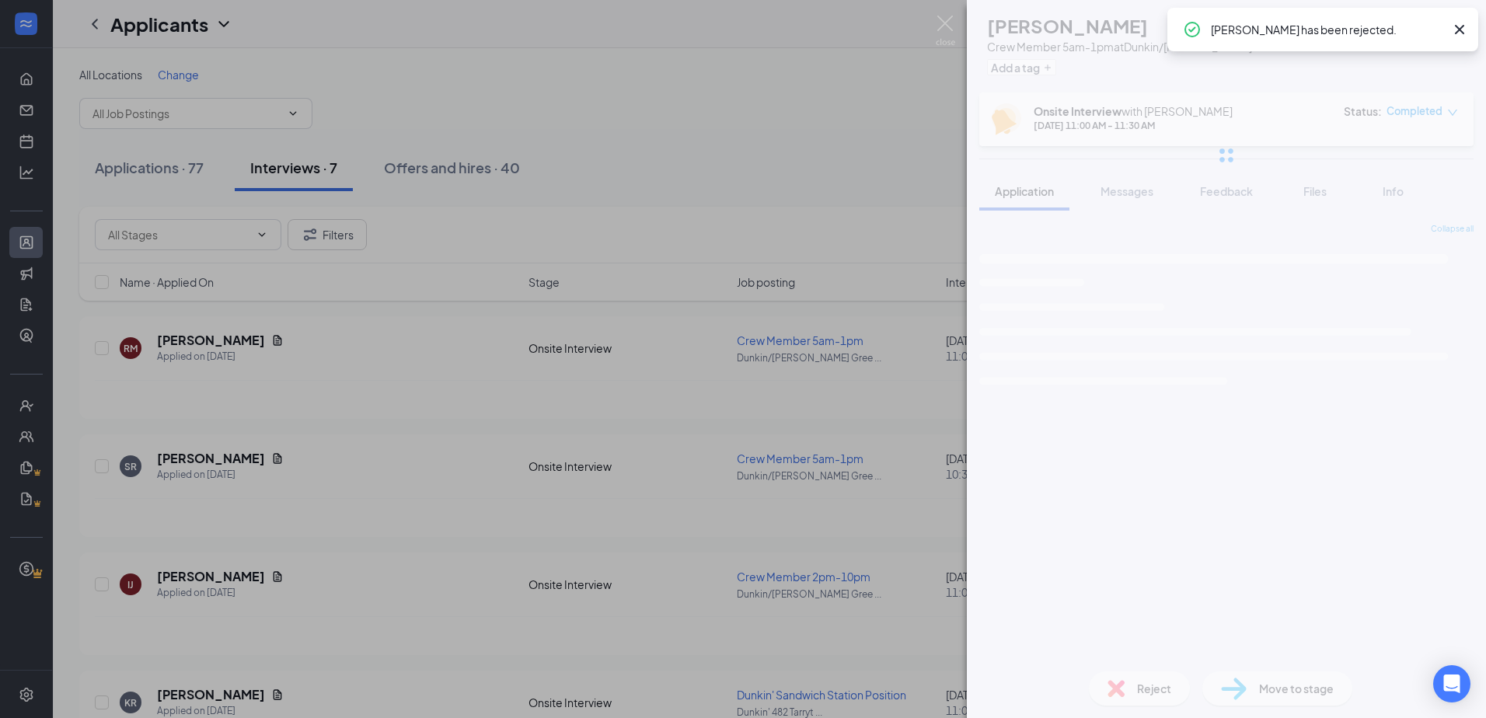
click at [668, 163] on div "RM [PERSON_NAME] Crew Member 5am-1pm at [GEOGRAPHIC_DATA]/[PERSON_NAME] Greenbu…" at bounding box center [743, 359] width 1486 height 718
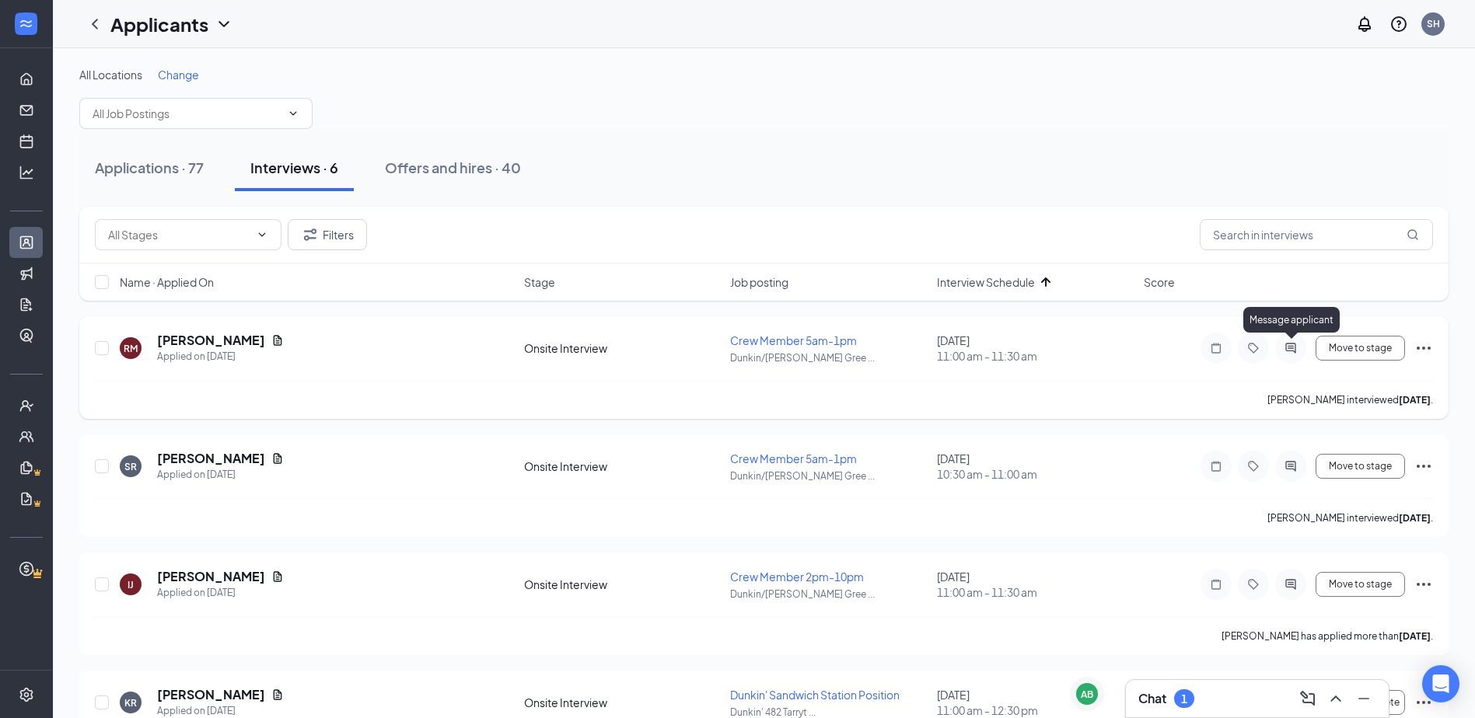
click at [791, 345] on icon "ActiveChat" at bounding box center [1290, 348] width 19 height 12
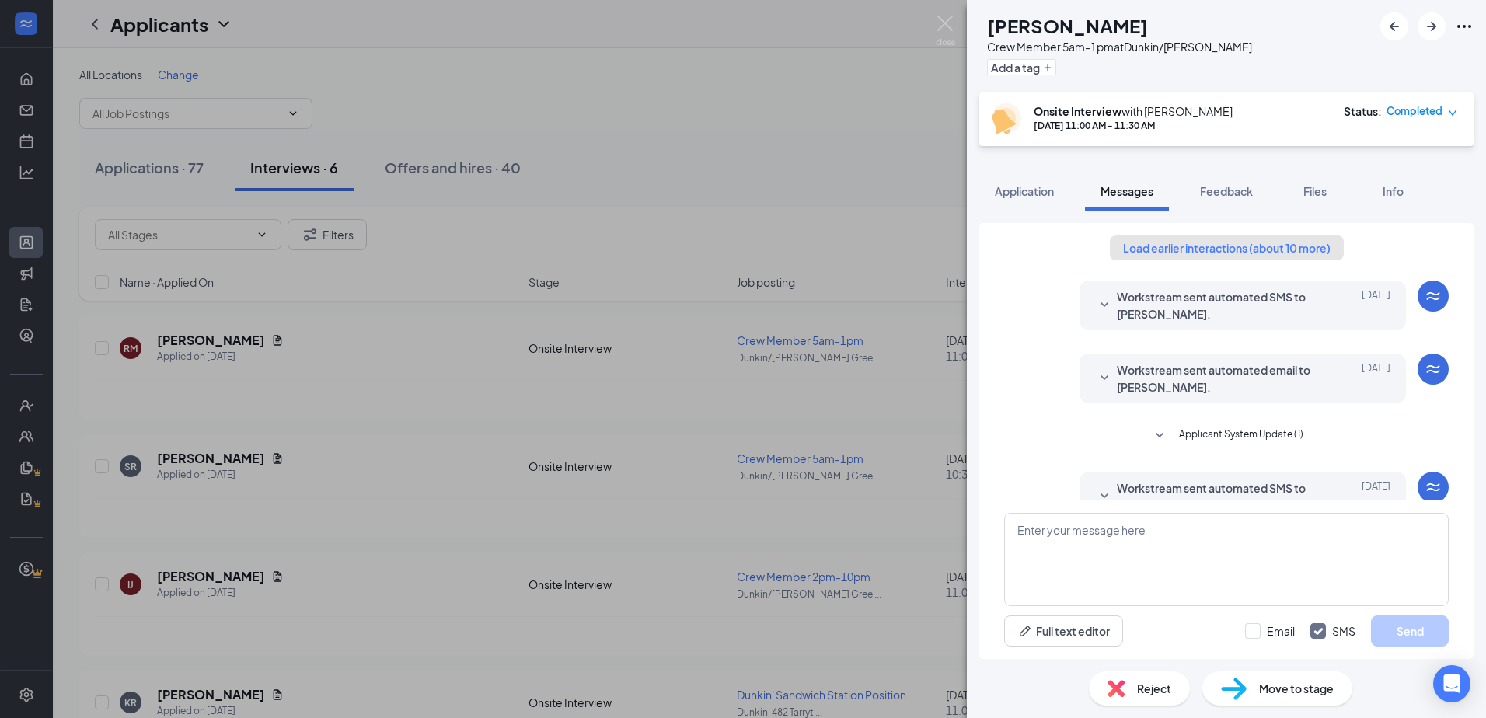
click at [791, 241] on button "Load earlier interactions (about 10 more)" at bounding box center [1227, 248] width 234 height 25
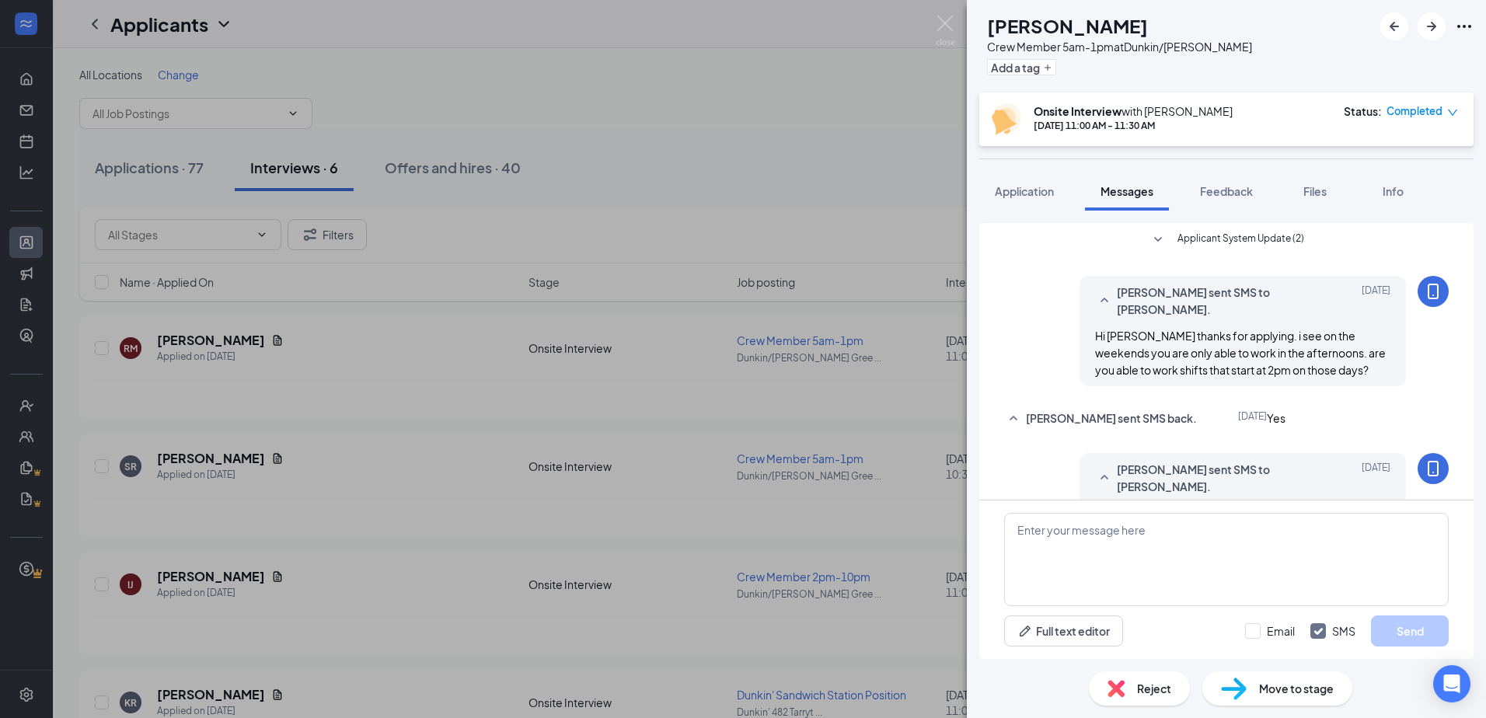
click at [791, 150] on div "RM [PERSON_NAME] Crew Member 5am-1pm at [GEOGRAPHIC_DATA]/[PERSON_NAME] Greenbu…" at bounding box center [743, 359] width 1486 height 718
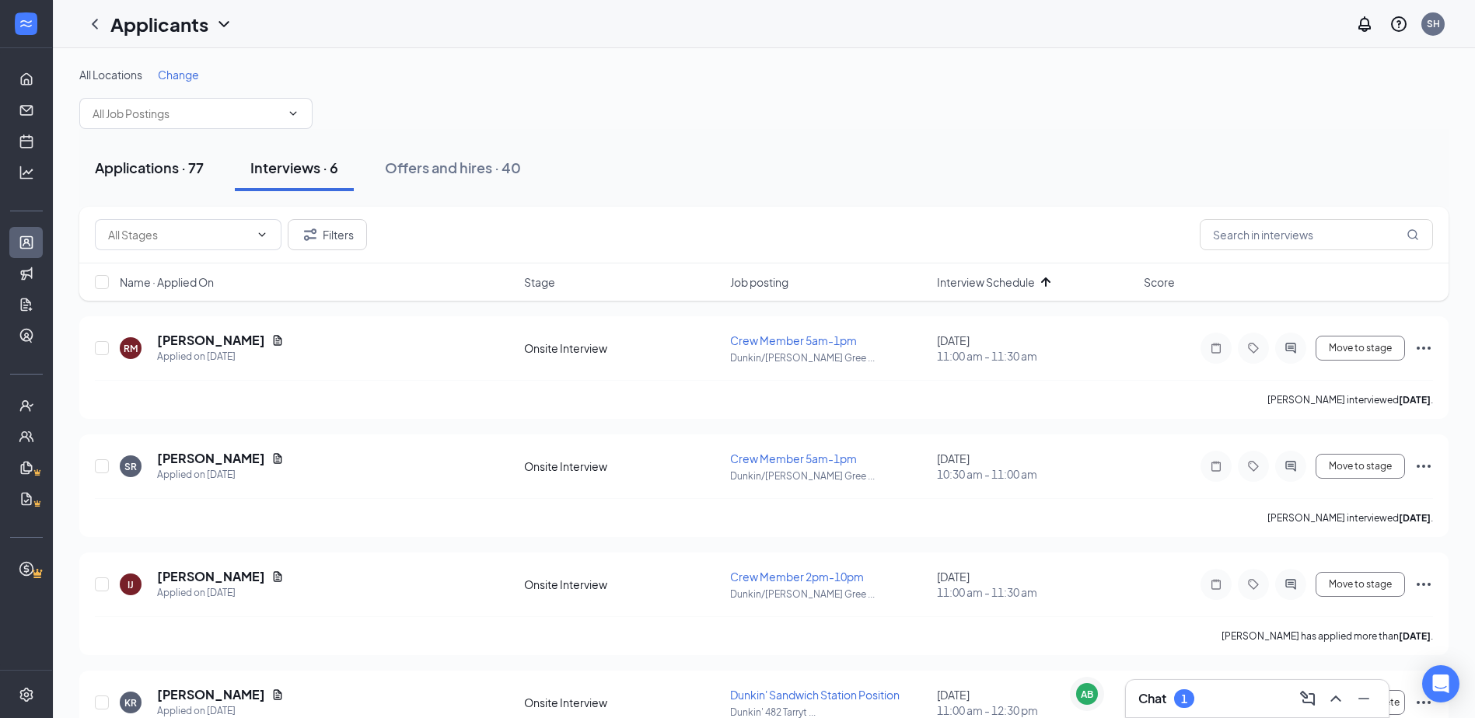
click at [172, 177] on button "Applications · 77" at bounding box center [149, 168] width 140 height 47
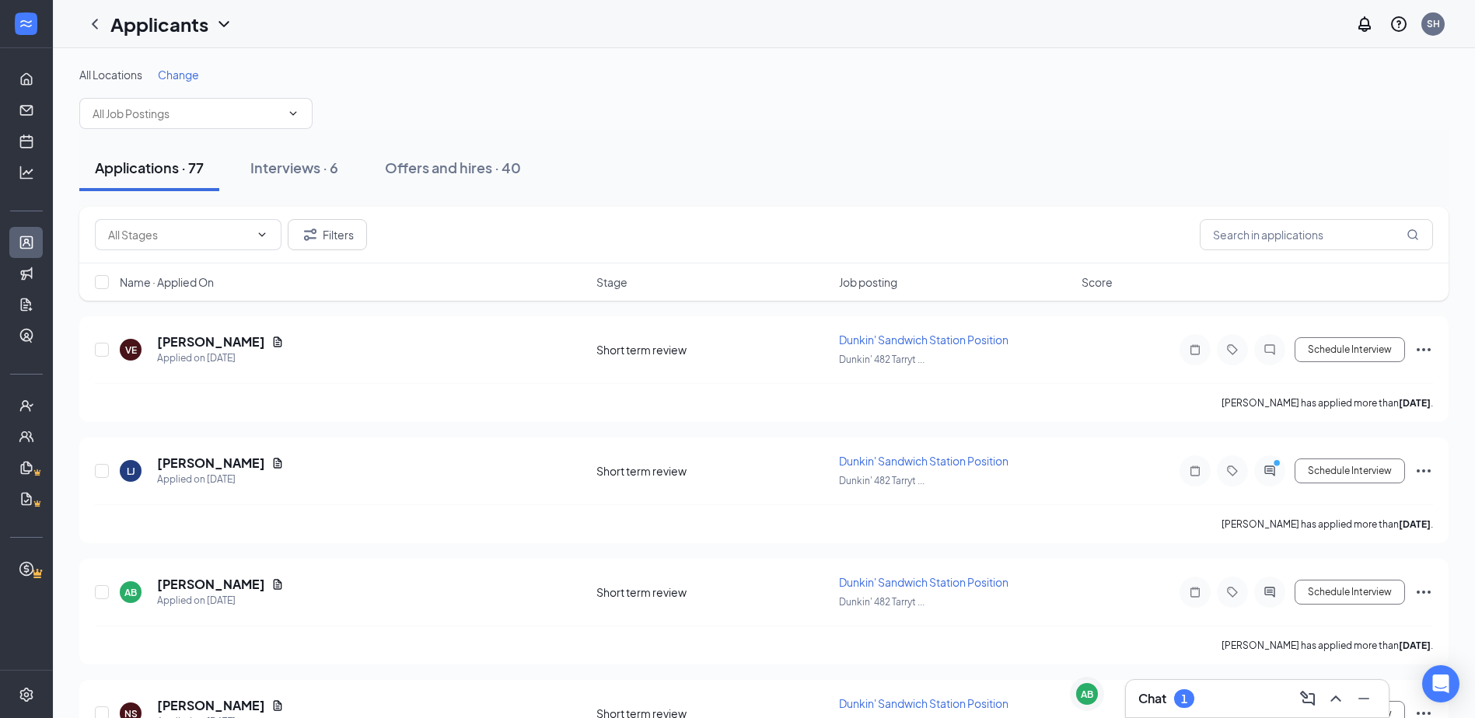
click at [791, 709] on div "Chat 1" at bounding box center [1257, 698] width 238 height 25
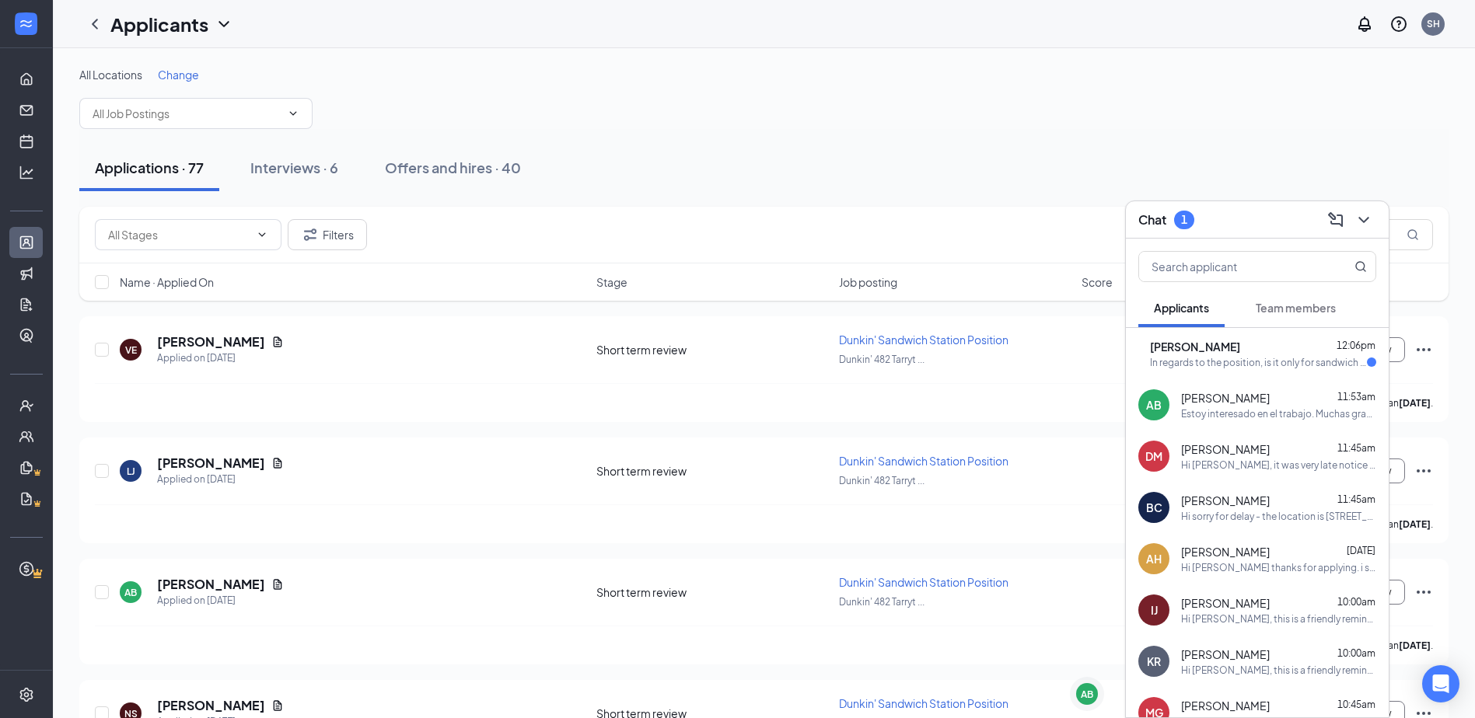
click at [791, 374] on div "[PERSON_NAME] 12:06pm In regards to the position, is it only for sandwich stati…" at bounding box center [1257, 353] width 263 height 51
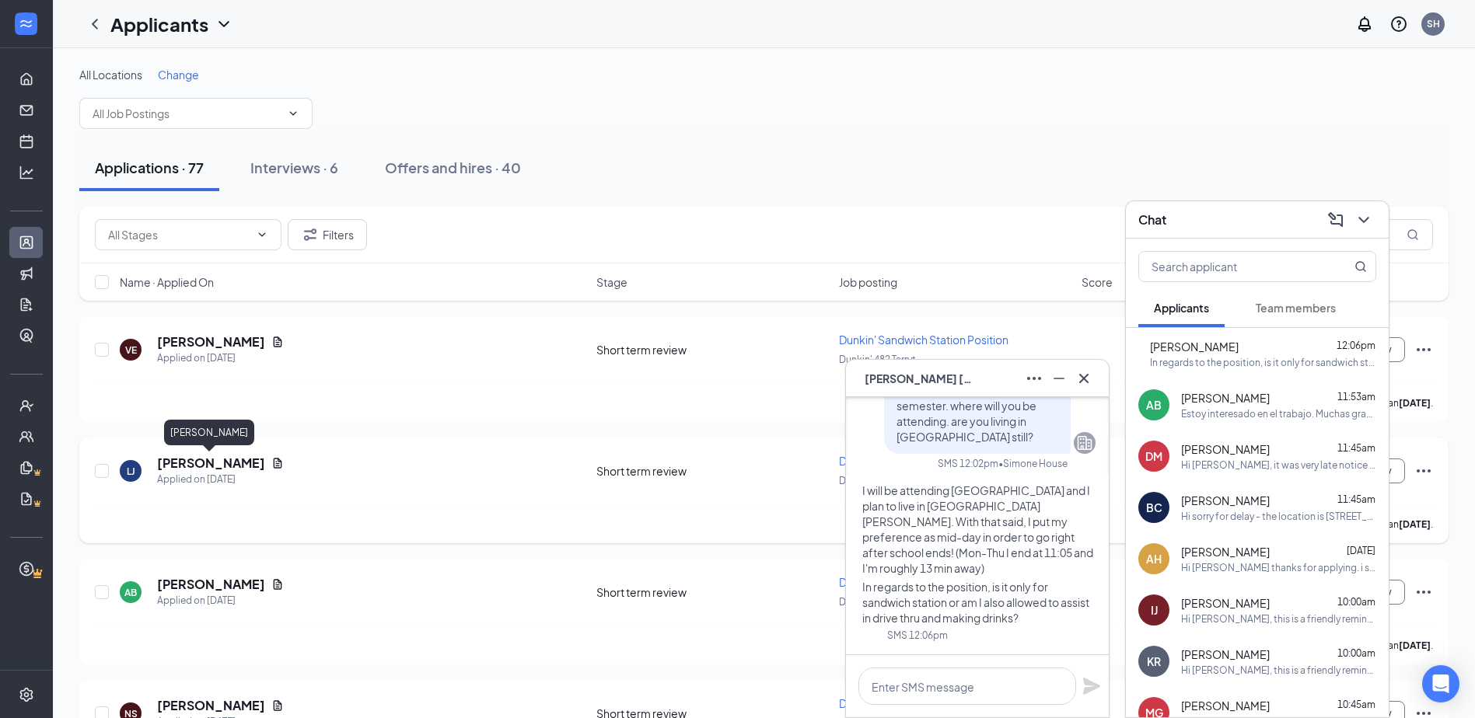
click at [215, 471] on h5 "[PERSON_NAME]" at bounding box center [211, 463] width 108 height 17
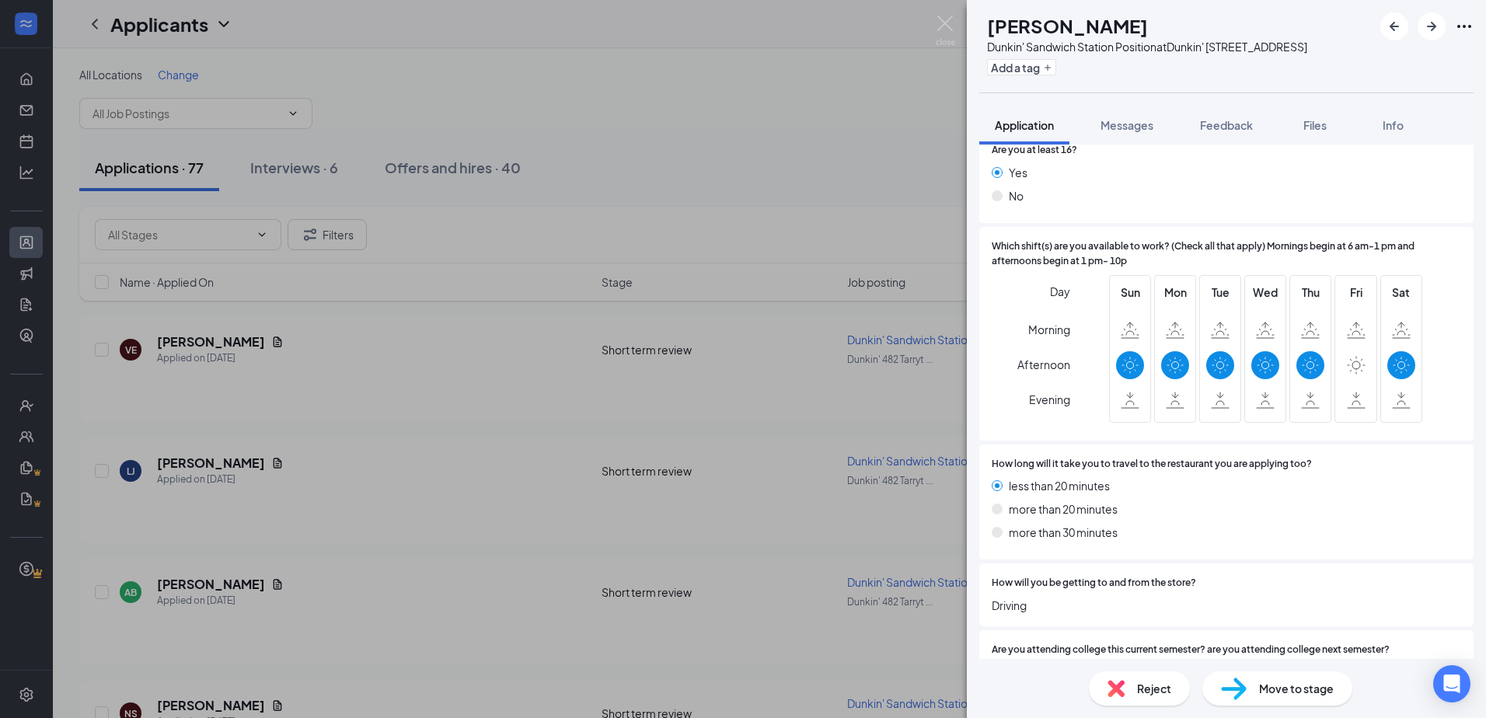
scroll to position [311, 0]
click at [791, 124] on span "Messages" at bounding box center [1127, 125] width 53 height 14
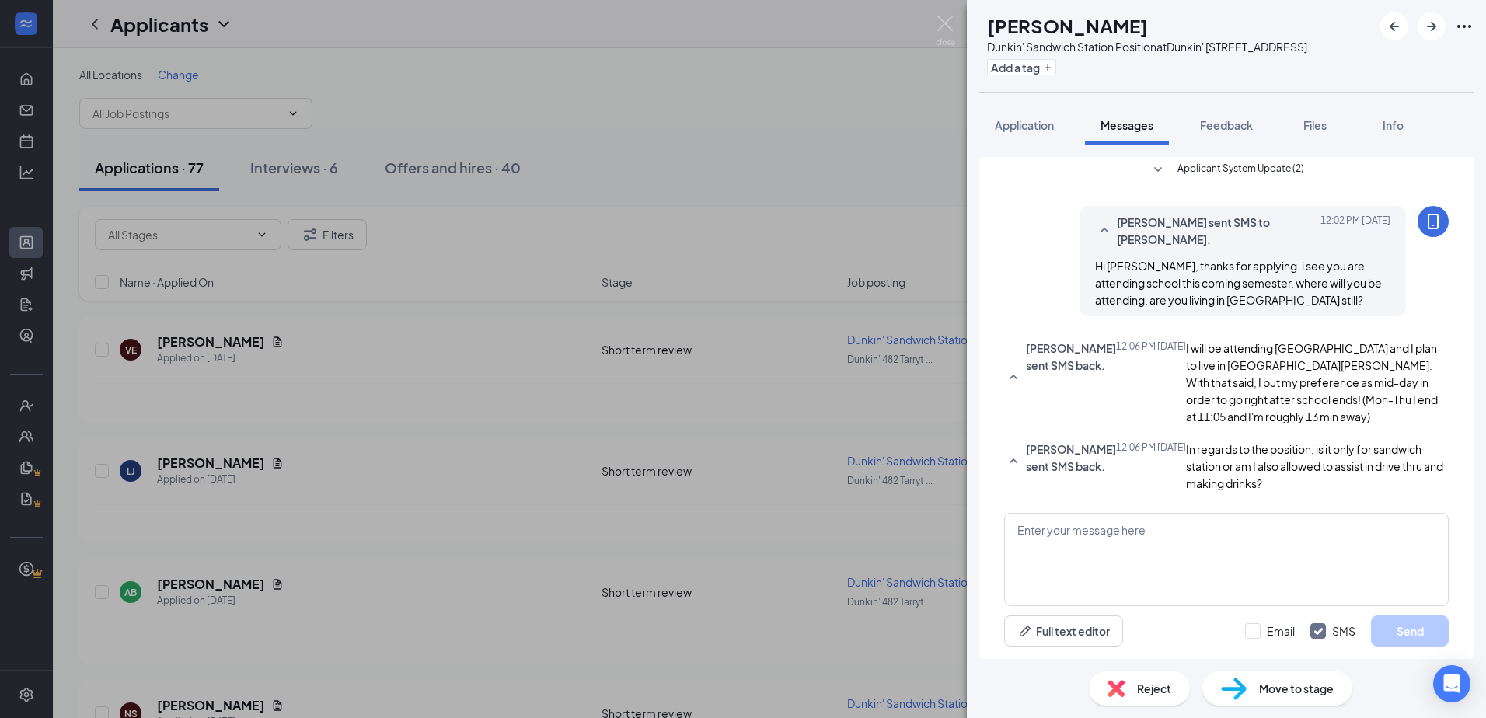
scroll to position [72, 0]
click at [791, 571] on textarea at bounding box center [1226, 559] width 445 height 93
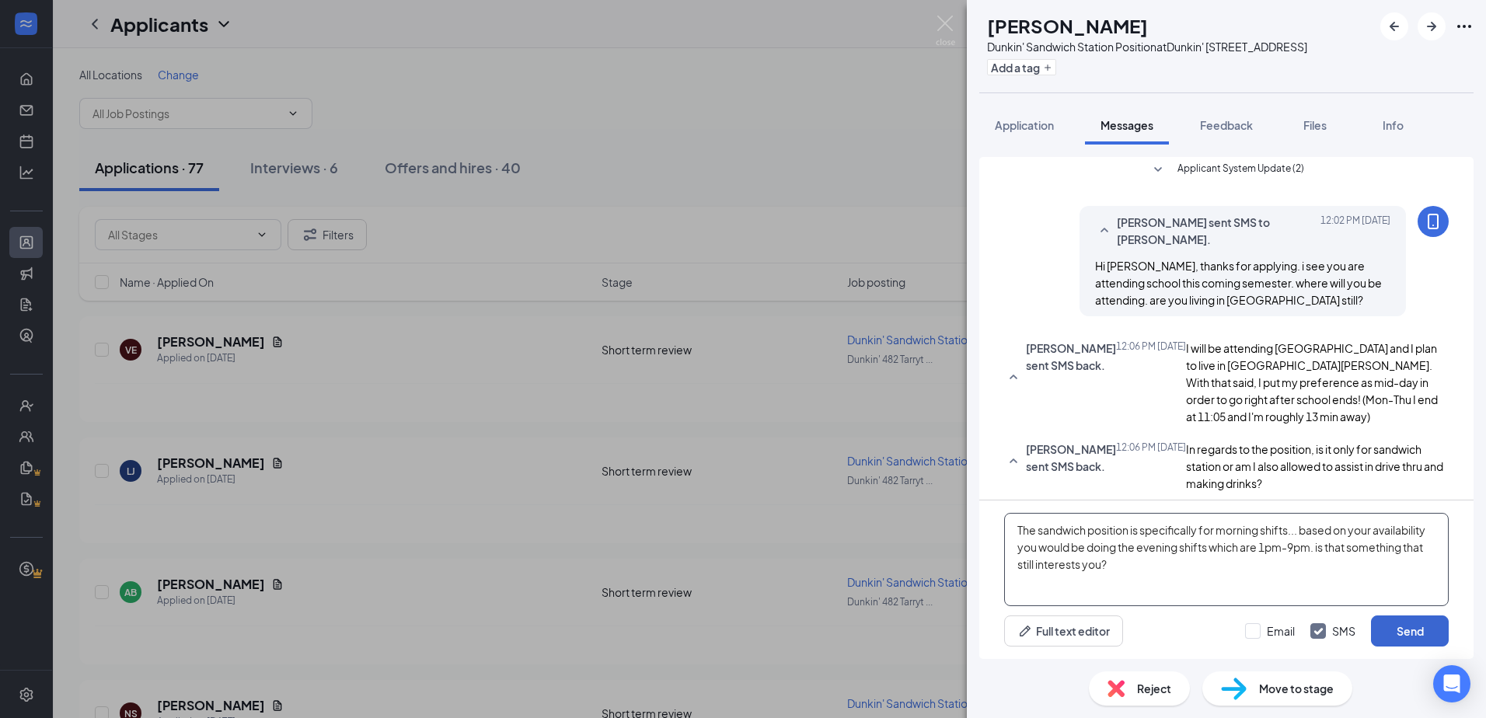
type textarea "The sandwich position is specifically for morning shifts... based on your avail…"
click at [791, 627] on button "Send" at bounding box center [1410, 631] width 78 height 31
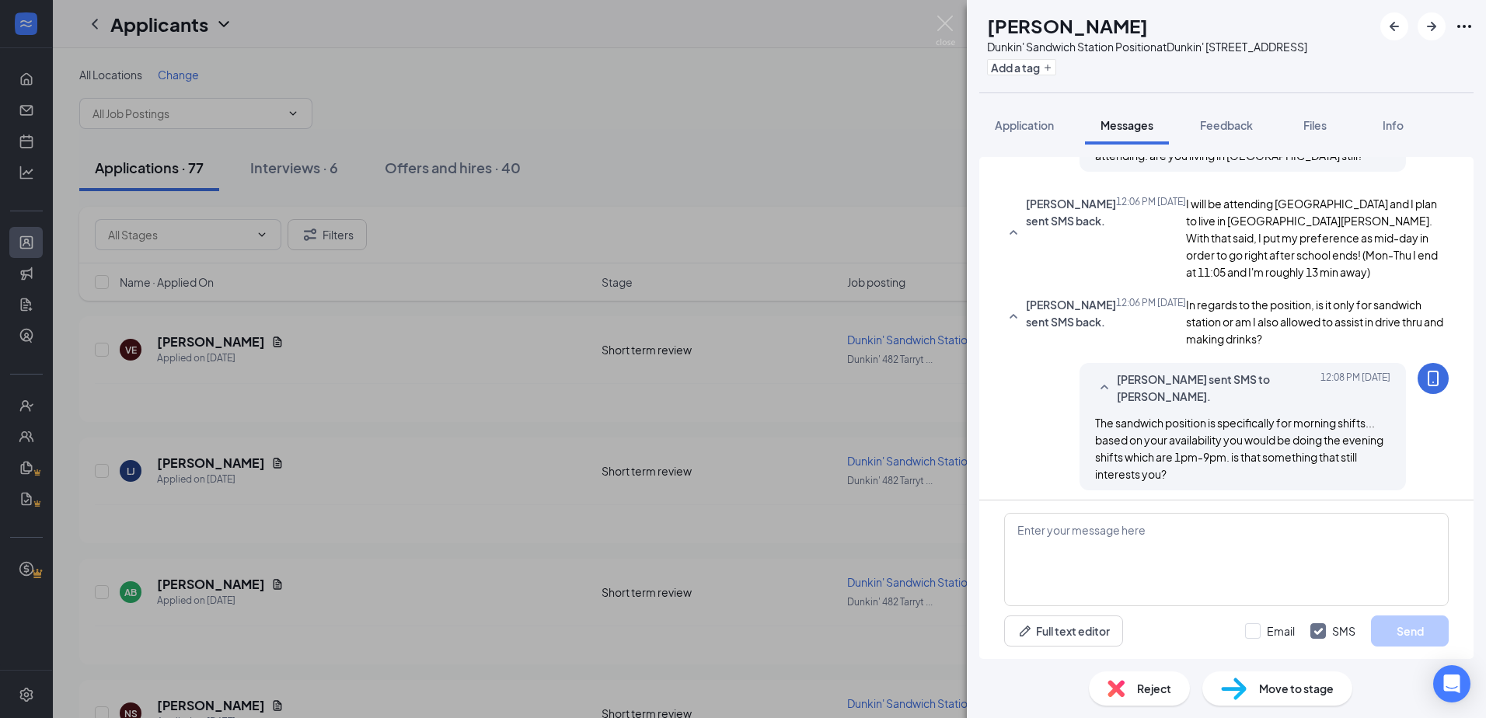
scroll to position [223, 0]
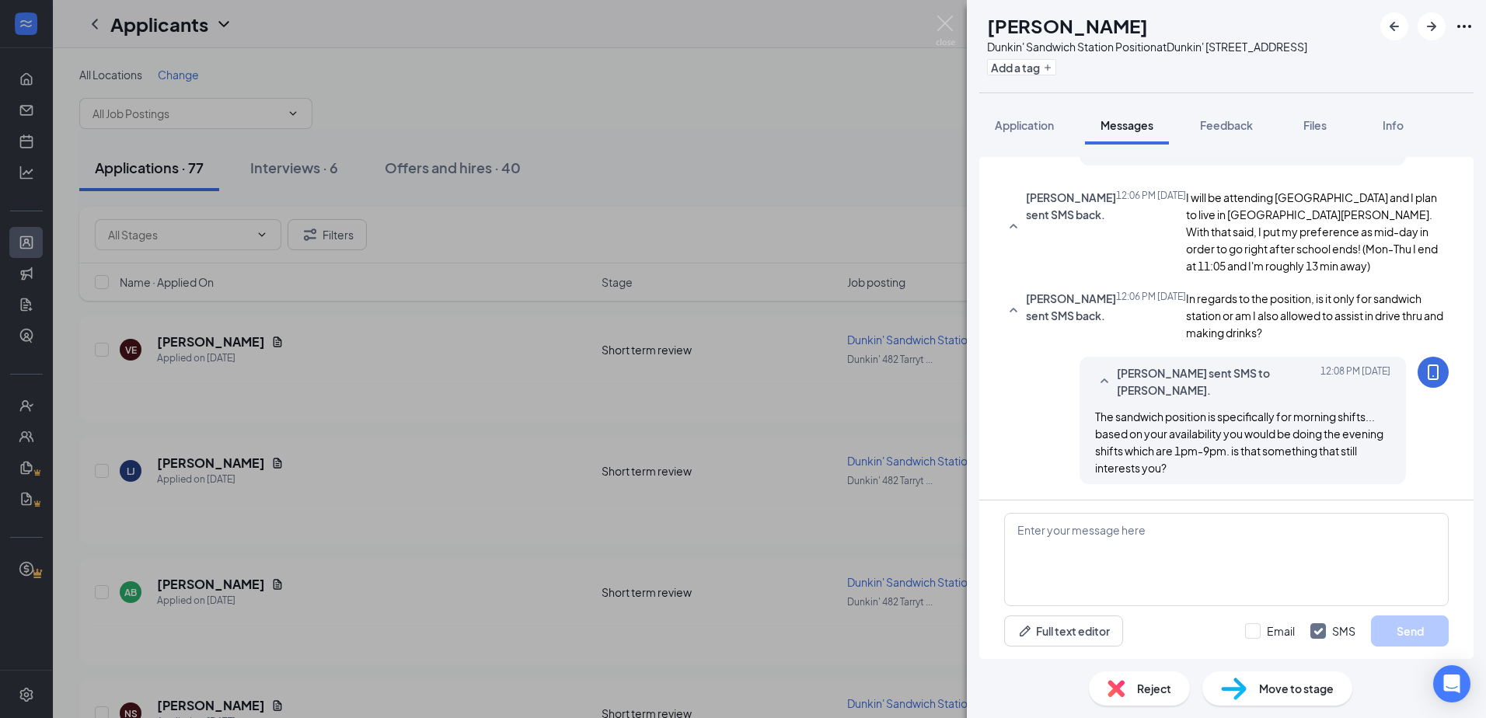
click at [655, 113] on div "[PERSON_NAME]' Sandwich Station Position at [GEOGRAPHIC_DATA][STREET_ADDRESS] A…" at bounding box center [743, 359] width 1486 height 718
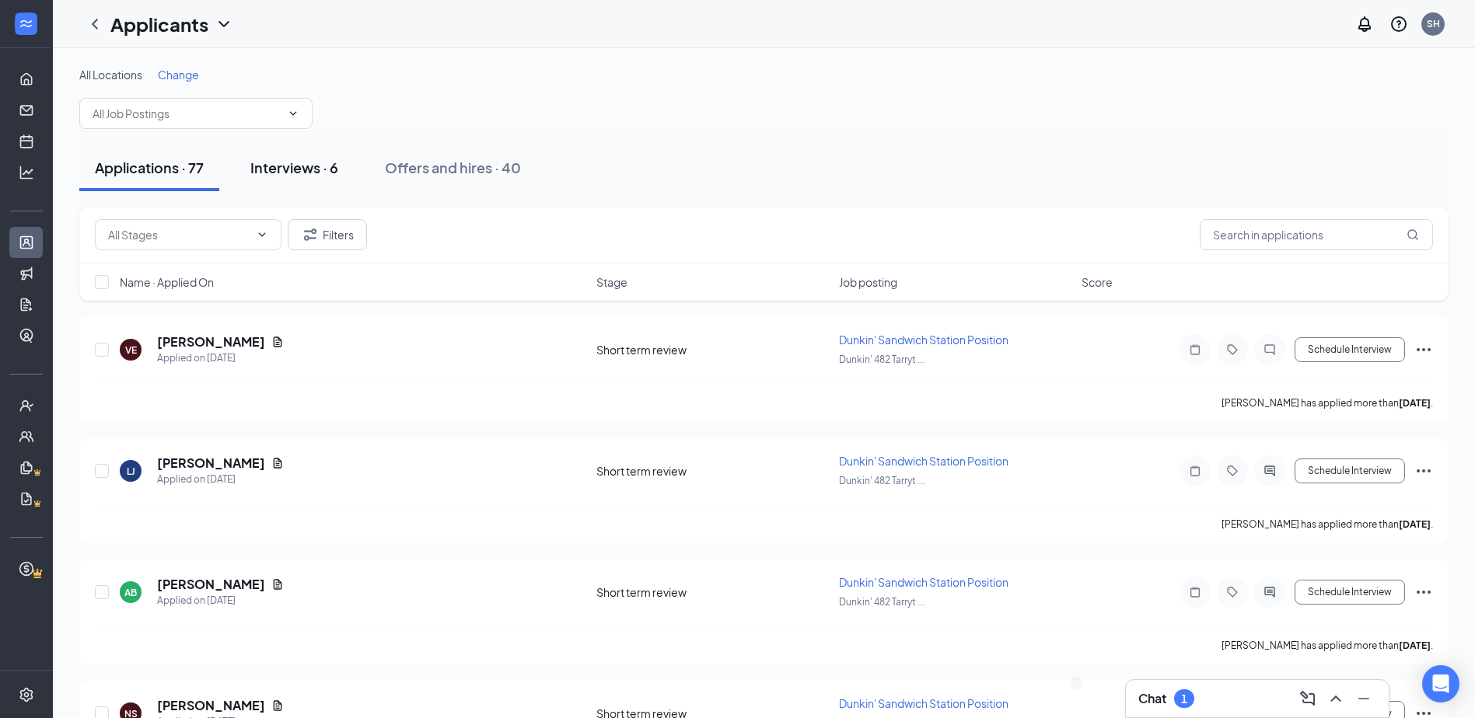
click at [284, 173] on div "Interviews · 6" at bounding box center [294, 167] width 88 height 19
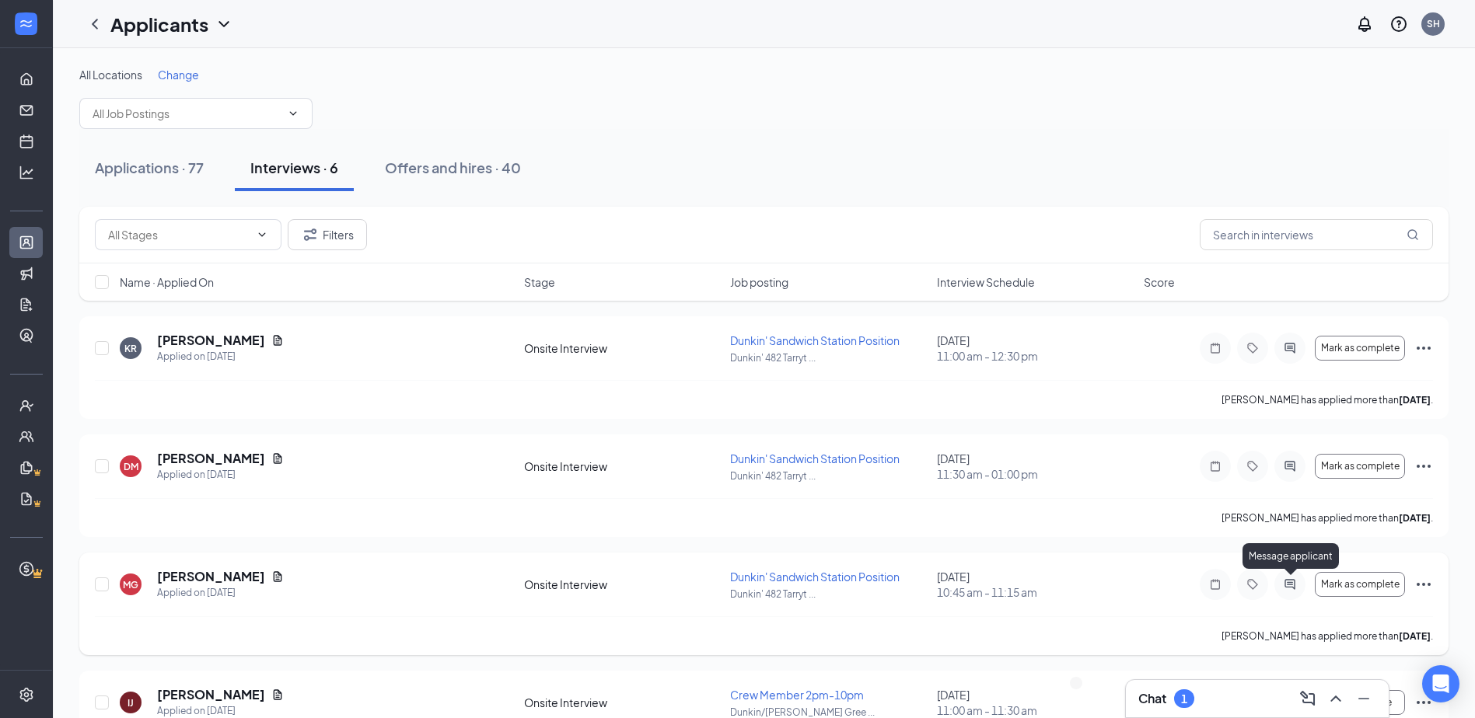
click at [791, 585] on icon "ActiveChat" at bounding box center [1289, 584] width 19 height 12
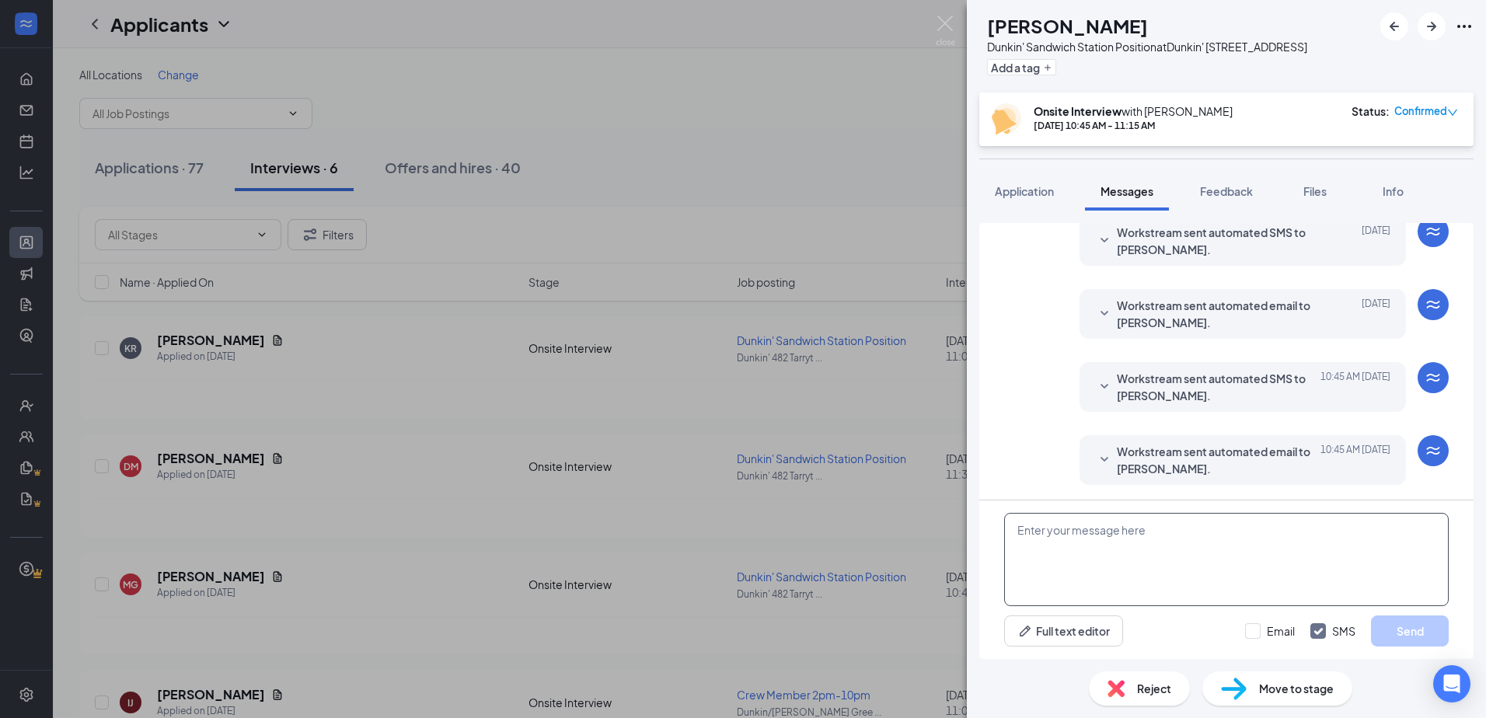
scroll to position [476, 0]
click at [791, 467] on div "Workstream sent automated email to [PERSON_NAME]. [DATE] 10:45 AM Hi [PERSON_NA…" at bounding box center [1243, 460] width 326 height 50
click at [791, 465] on span "Workstream sent automated email to [PERSON_NAME]." at bounding box center [1219, 459] width 204 height 34
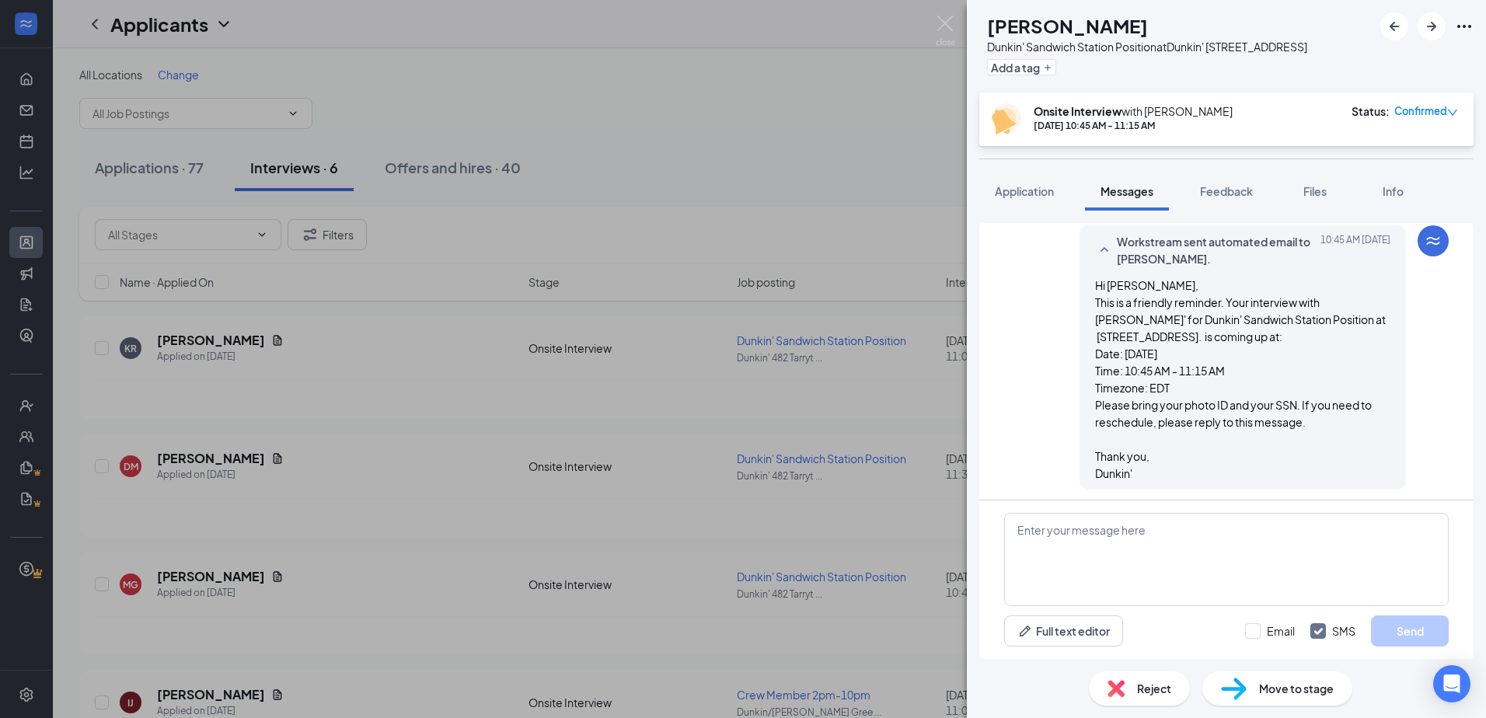
scroll to position [690, 0]
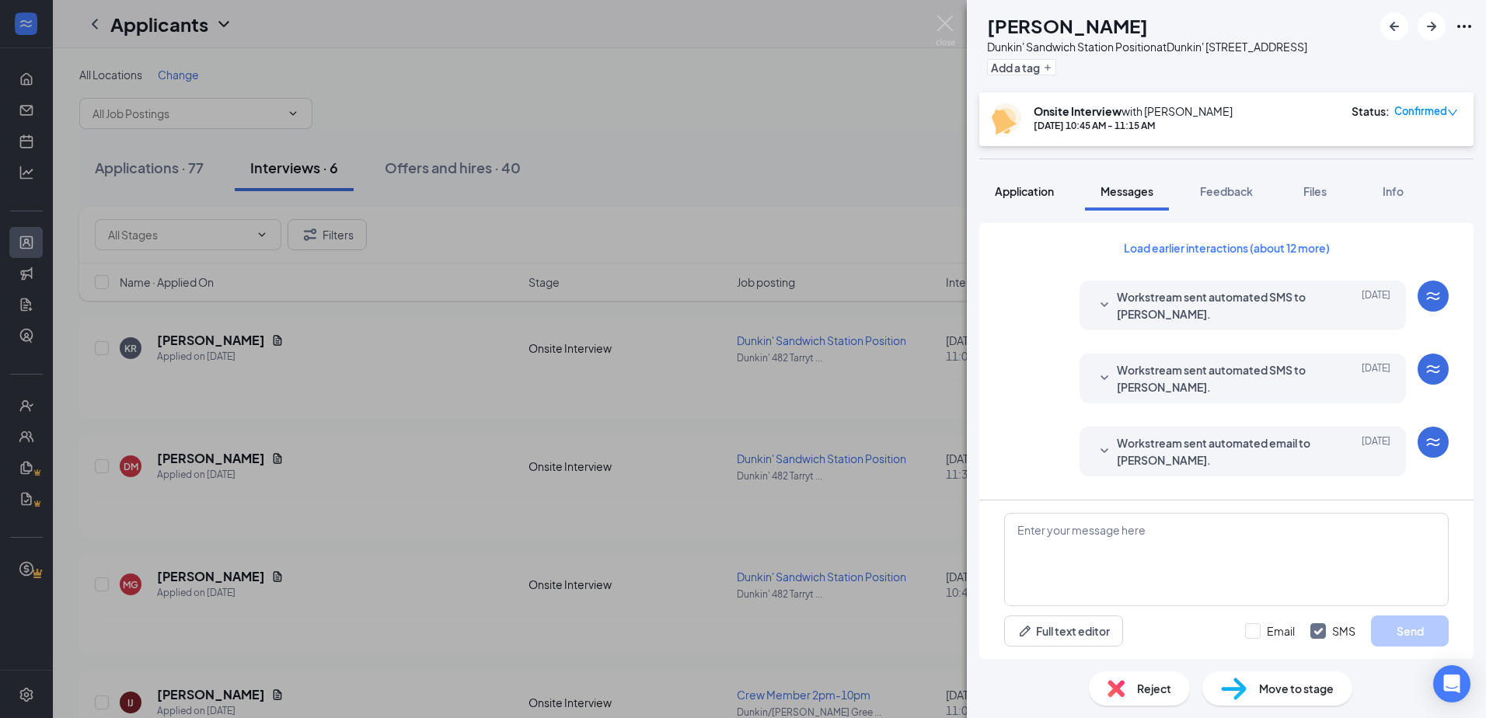
click at [791, 187] on span "Application" at bounding box center [1024, 191] width 59 height 14
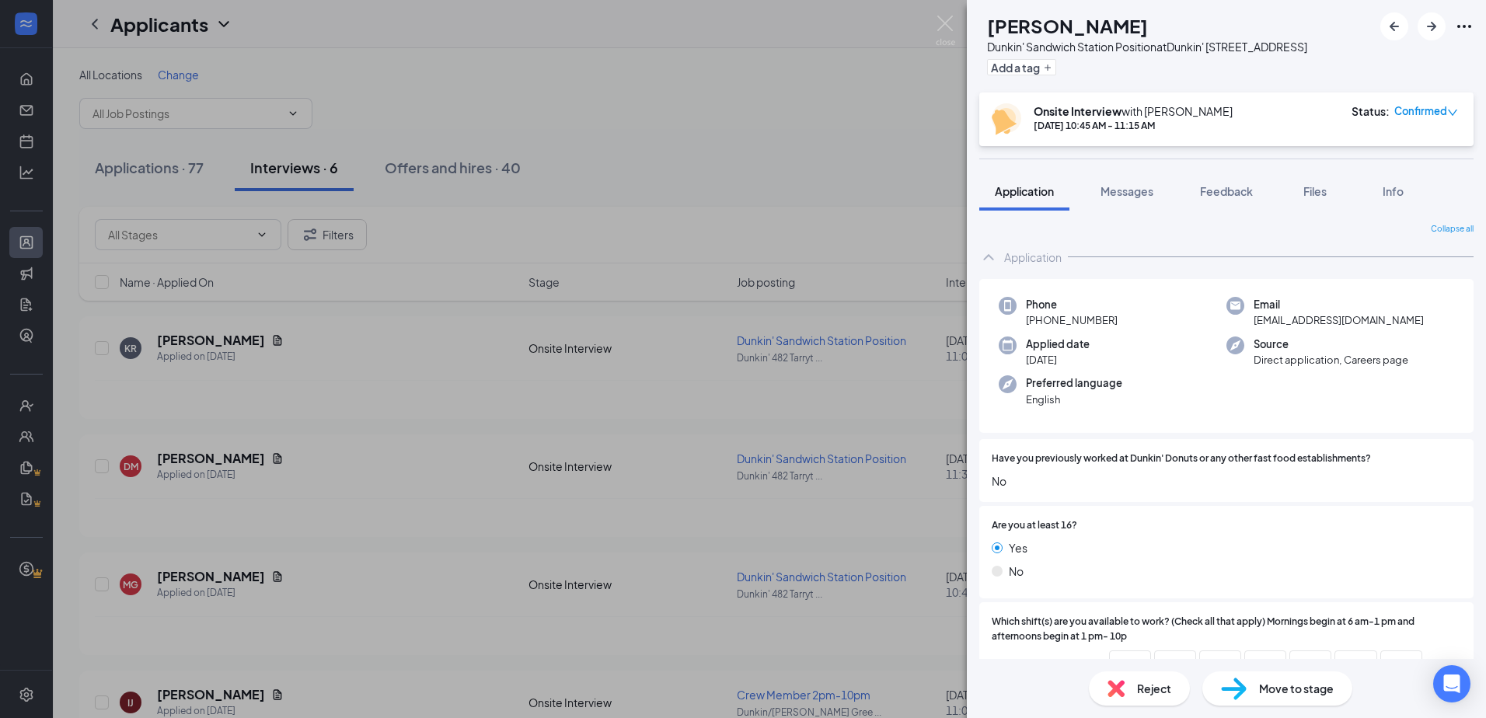
scroll to position [78, 0]
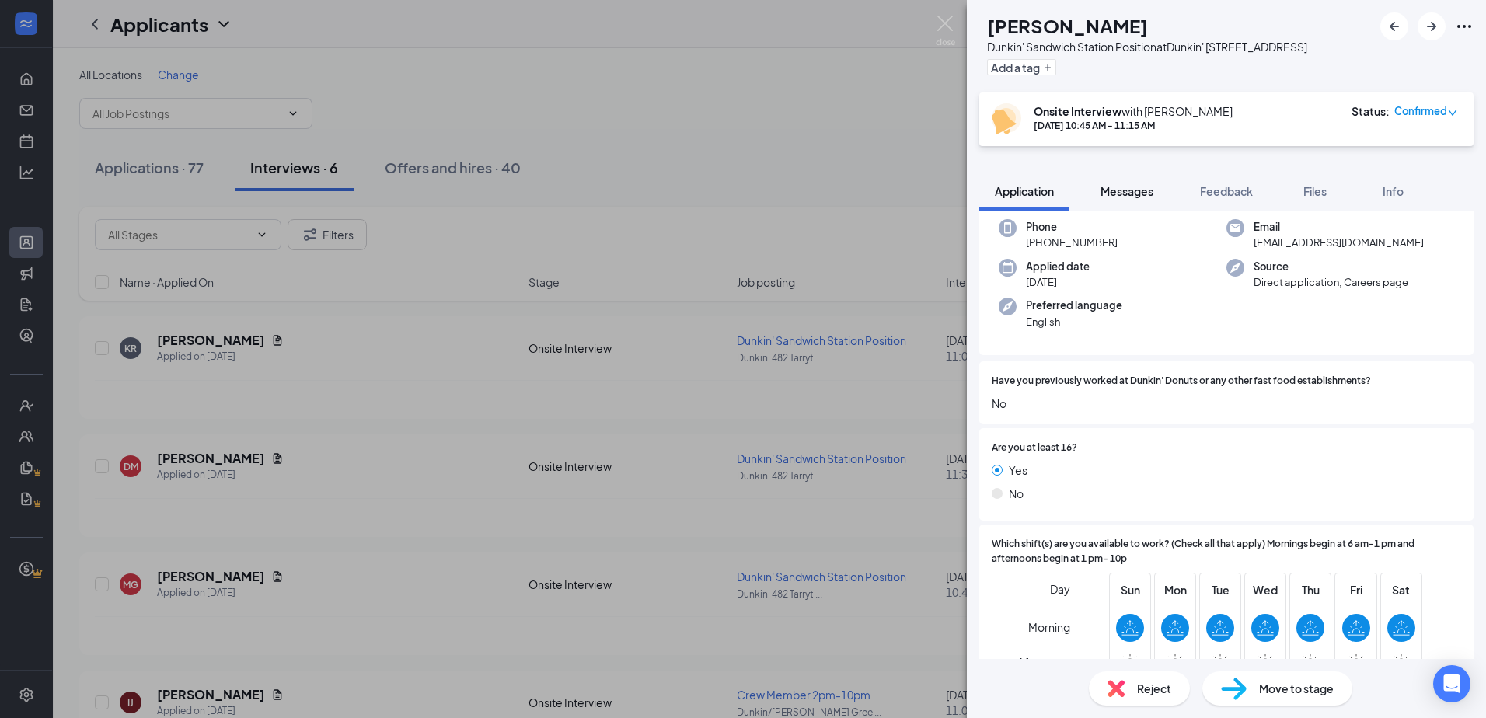
click at [791, 188] on span "Messages" at bounding box center [1127, 191] width 53 height 14
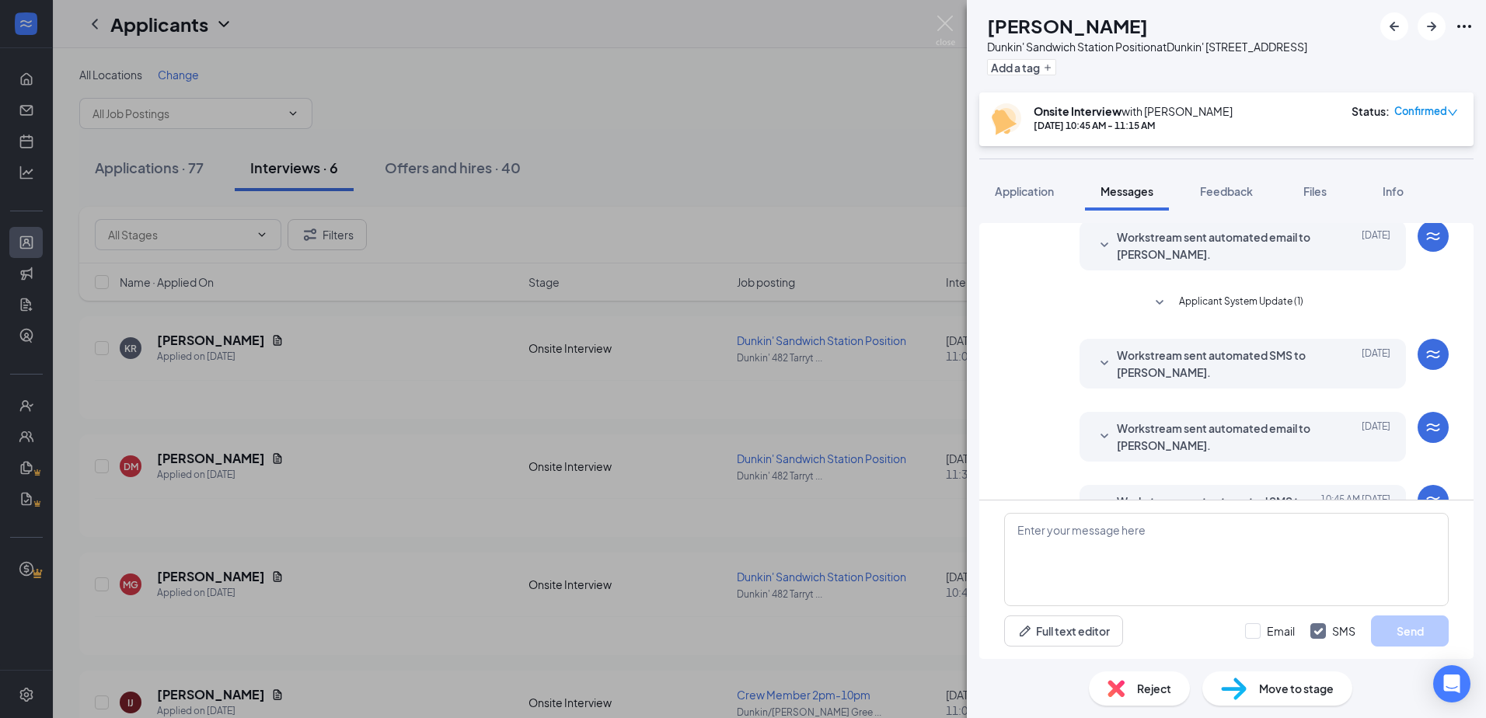
scroll to position [476, 0]
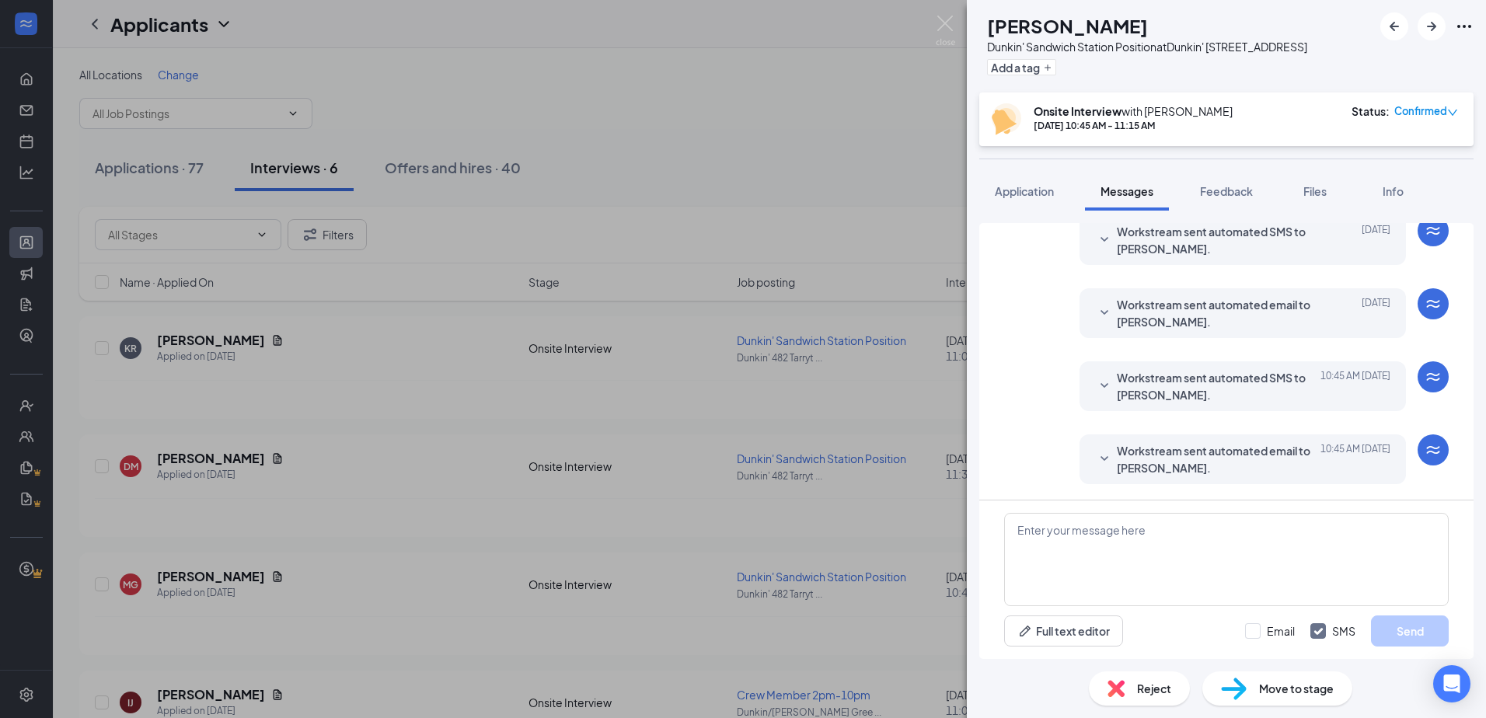
click at [791, 449] on span "Workstream sent automated email to [PERSON_NAME]." at bounding box center [1219, 459] width 204 height 34
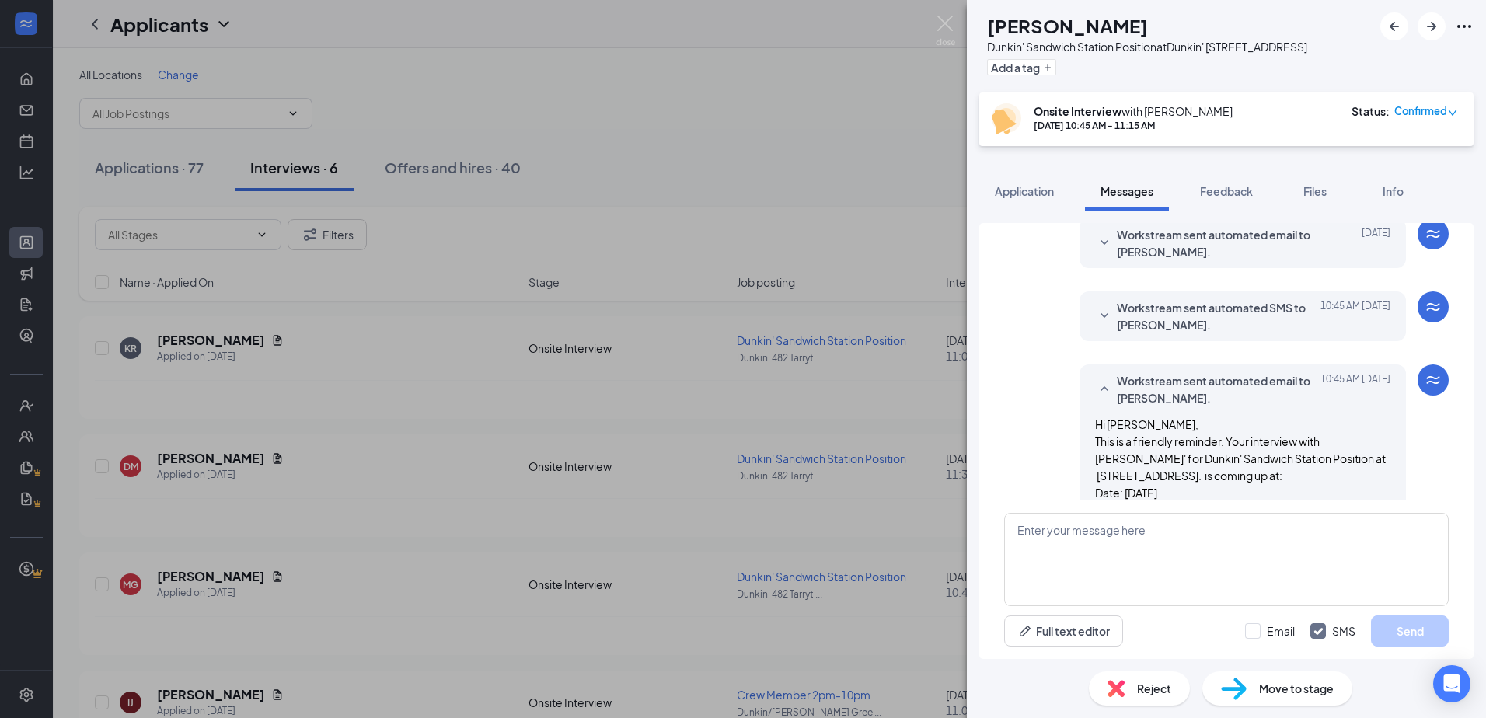
scroll to position [690, 0]
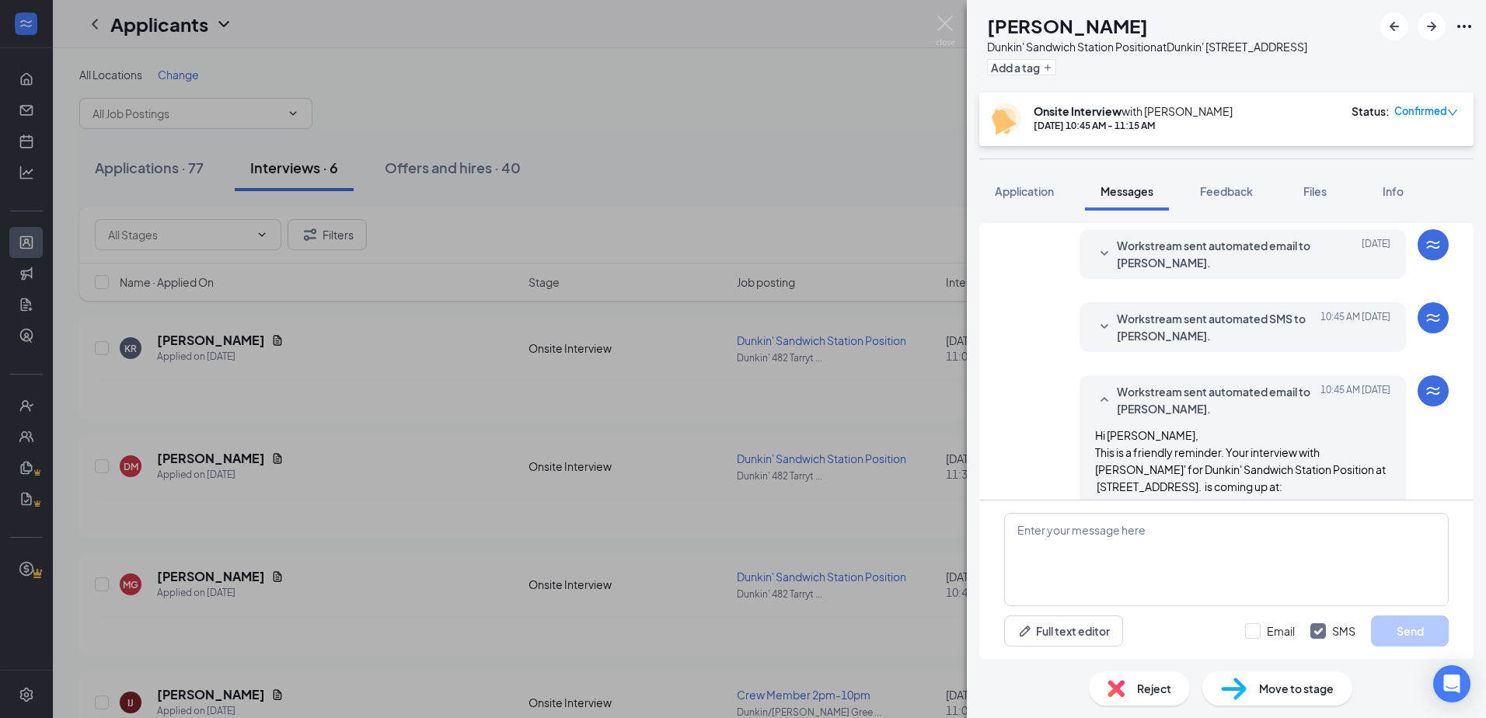
click at [791, 323] on span "Workstream sent automated SMS to [PERSON_NAME]." at bounding box center [1219, 327] width 204 height 34
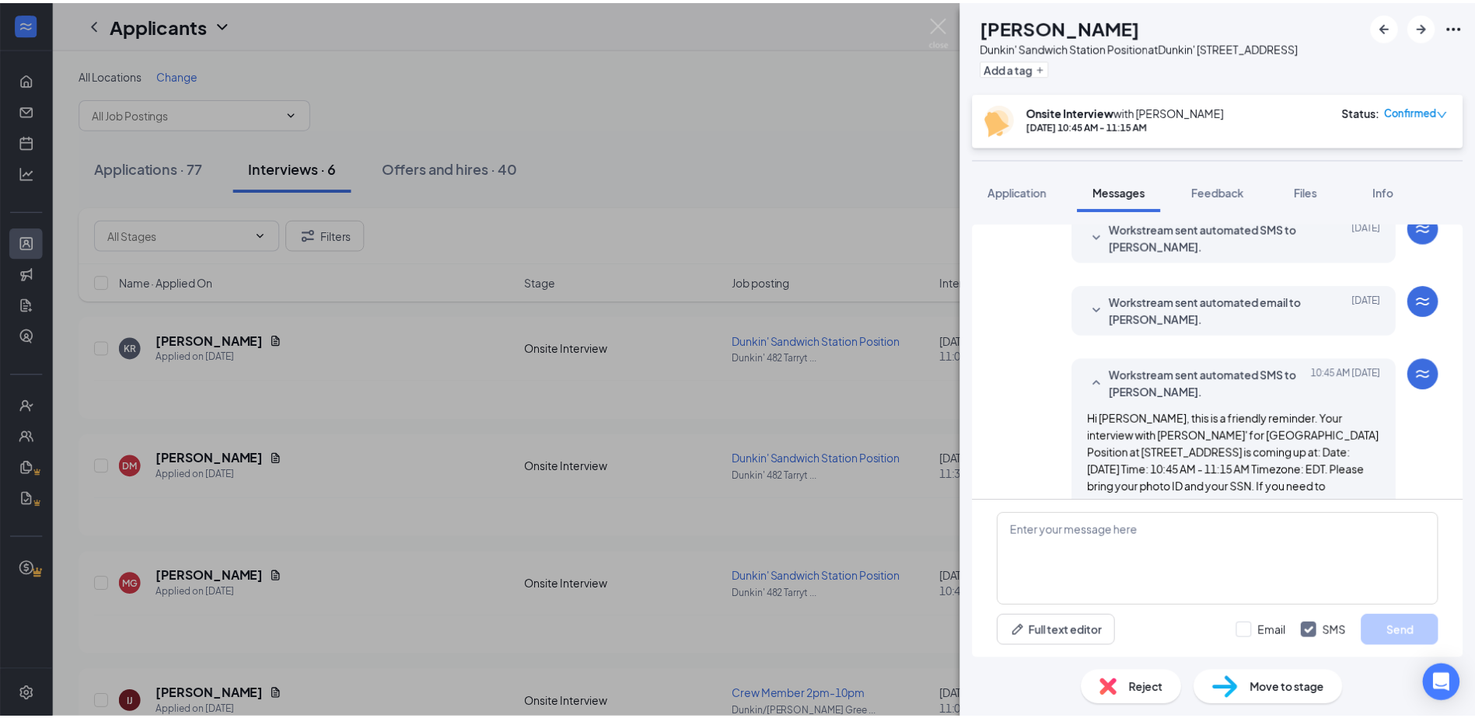
scroll to position [0, 0]
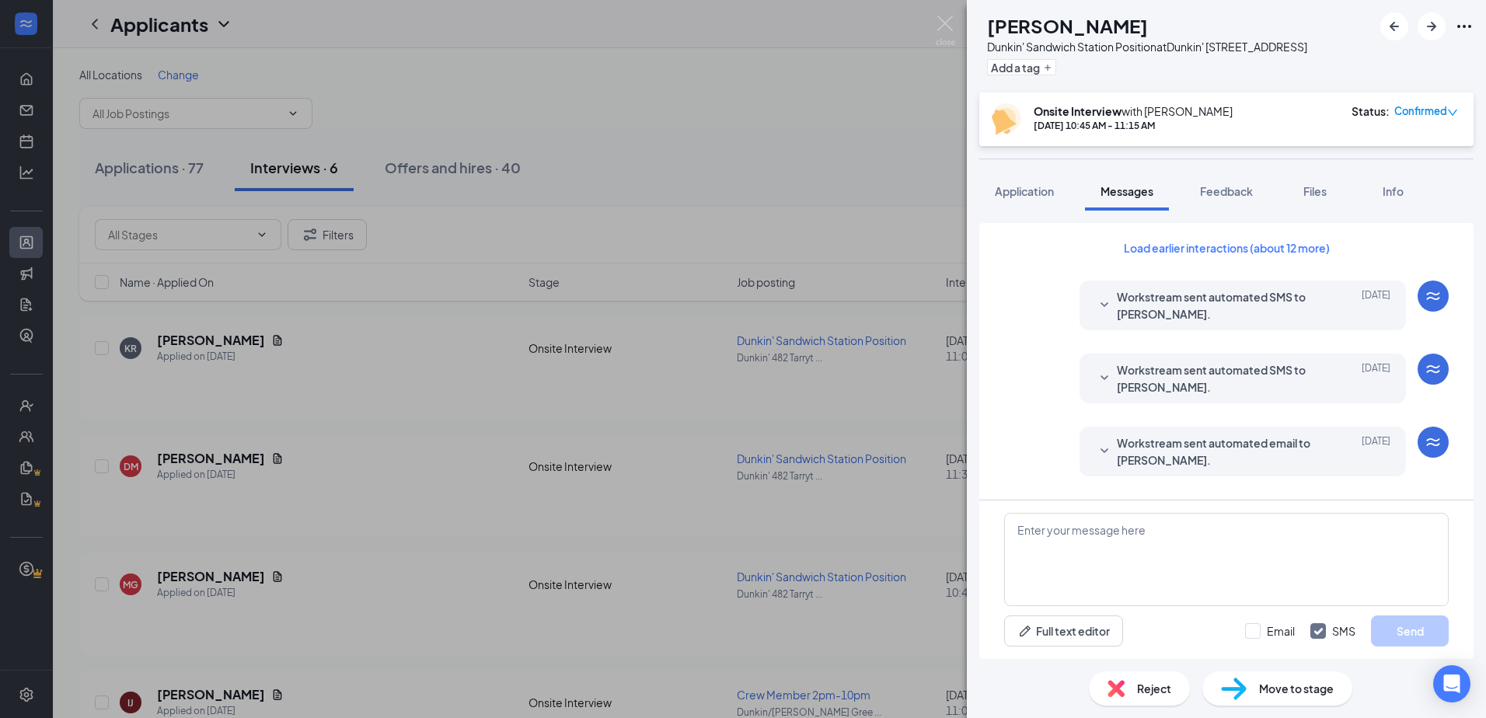
click at [671, 138] on div "MG [PERSON_NAME] Dunkin' Sandwich Station Position at [GEOGRAPHIC_DATA][STREET_…" at bounding box center [743, 359] width 1486 height 718
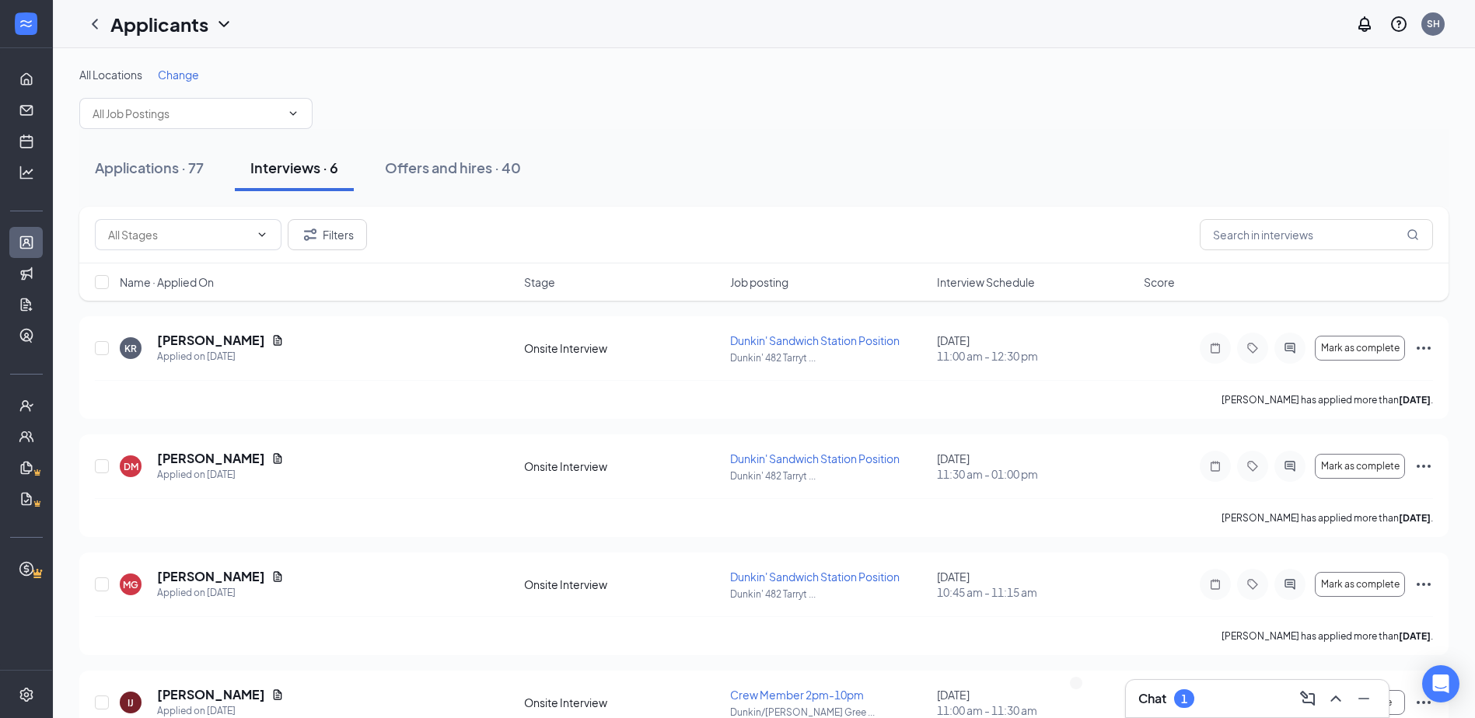
click at [299, 175] on div "Interviews · 6" at bounding box center [294, 167] width 88 height 19
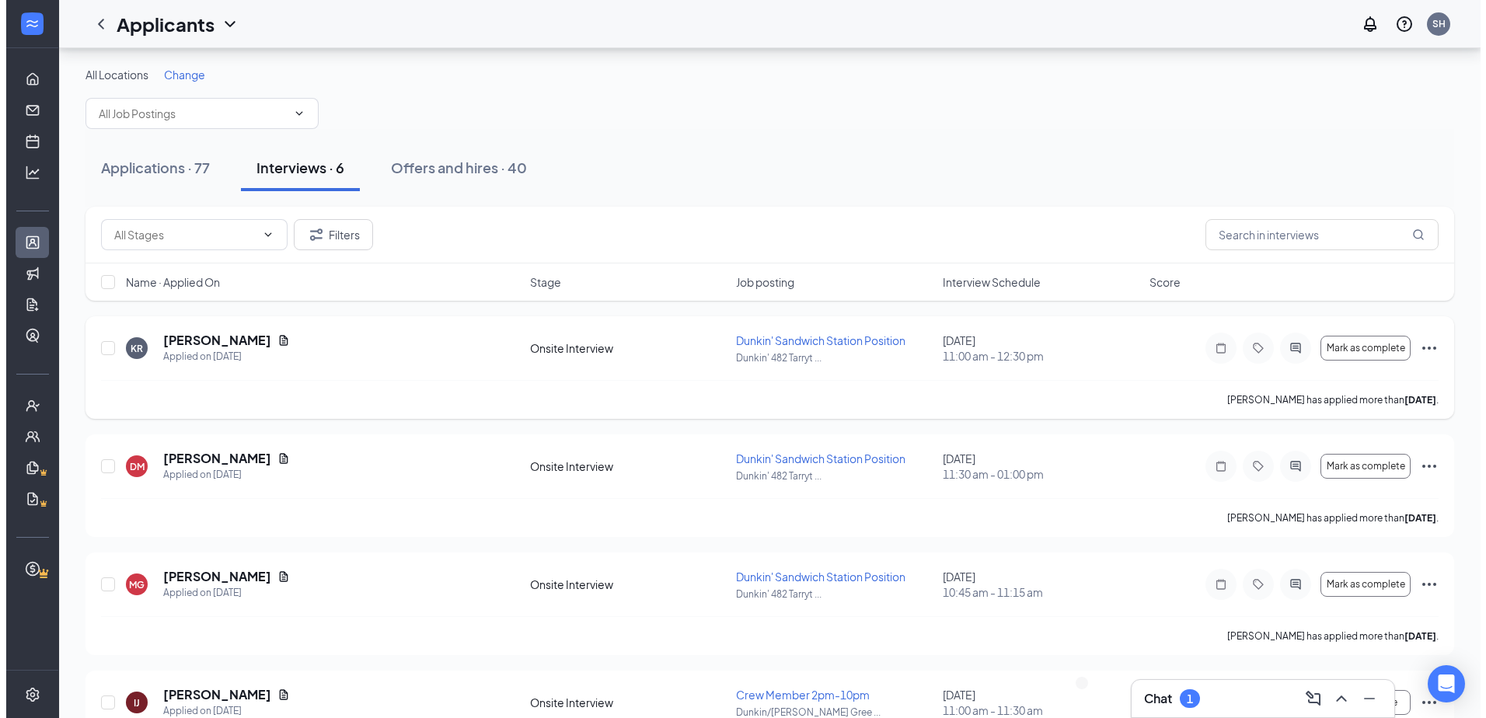
scroll to position [78, 0]
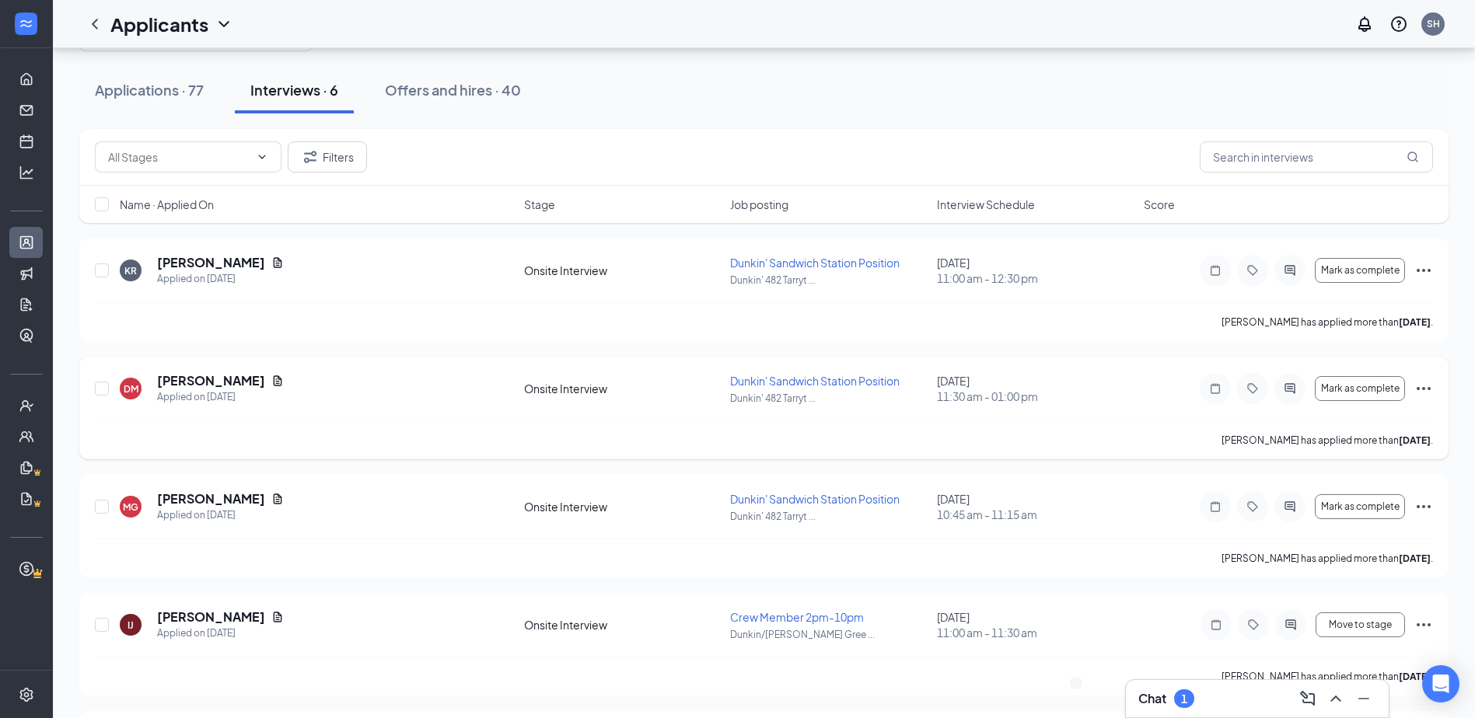
click at [791, 395] on div at bounding box center [1289, 388] width 31 height 31
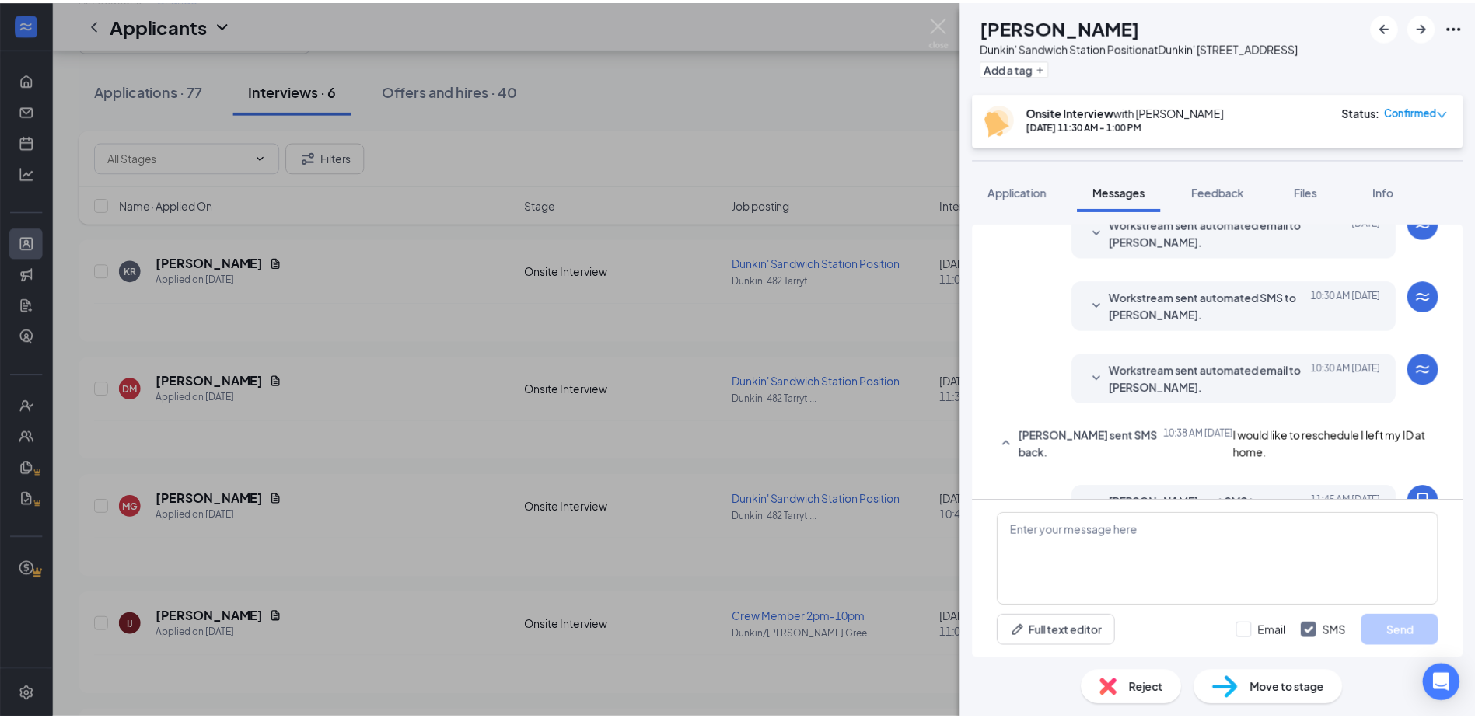
scroll to position [457, 0]
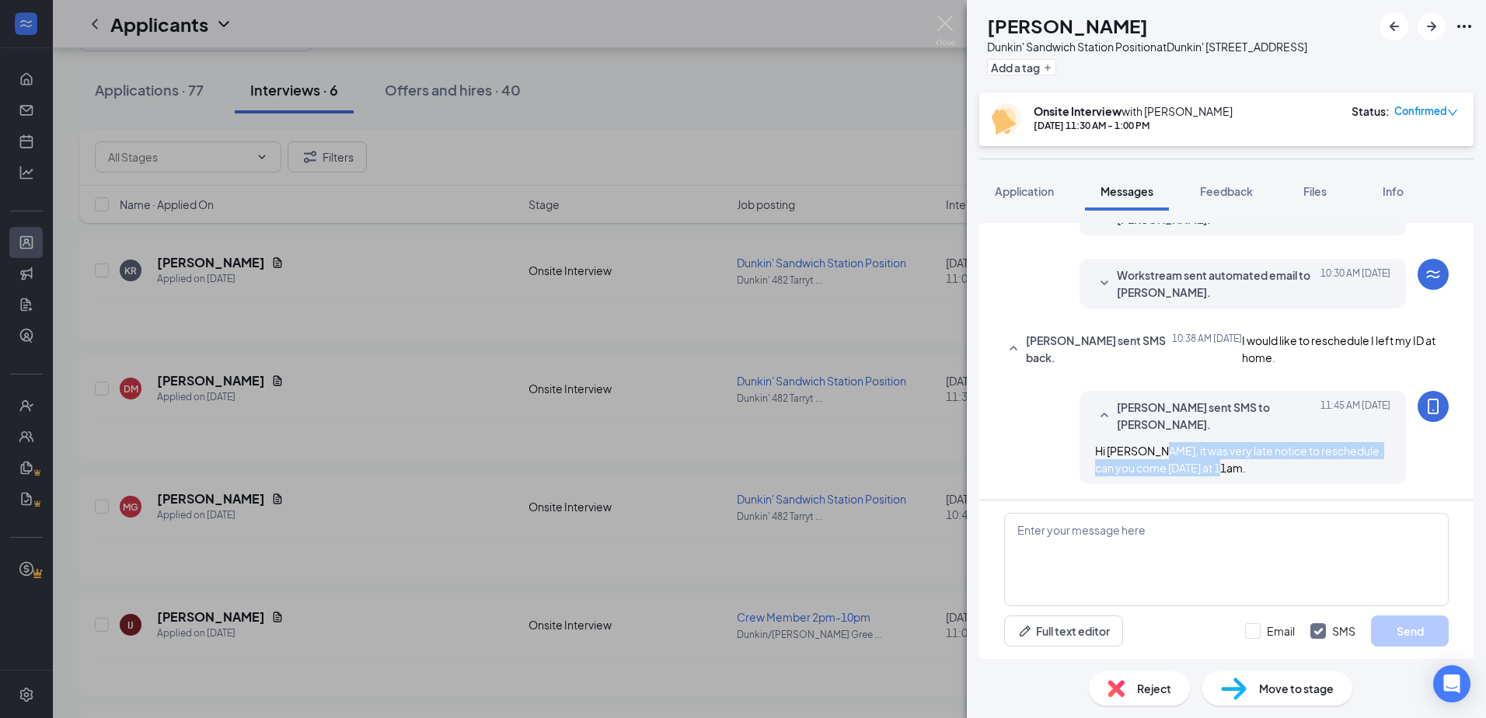
drag, startPoint x: 1239, startPoint y: 469, endPoint x: 1150, endPoint y: 456, distance: 90.4
click at [791, 456] on div "Hi [PERSON_NAME], it was very late notice to reschedule. can you come [DATE] at…" at bounding box center [1242, 459] width 295 height 34
drag, startPoint x: 1150, startPoint y: 456, endPoint x: 1238, endPoint y: 467, distance: 88.6
click at [791, 456] on span "Hi [PERSON_NAME], it was very late notice to reschedule. can you come [DATE] at…" at bounding box center [1239, 459] width 288 height 31
drag, startPoint x: 1233, startPoint y: 459, endPoint x: 1221, endPoint y: 437, distance: 24.7
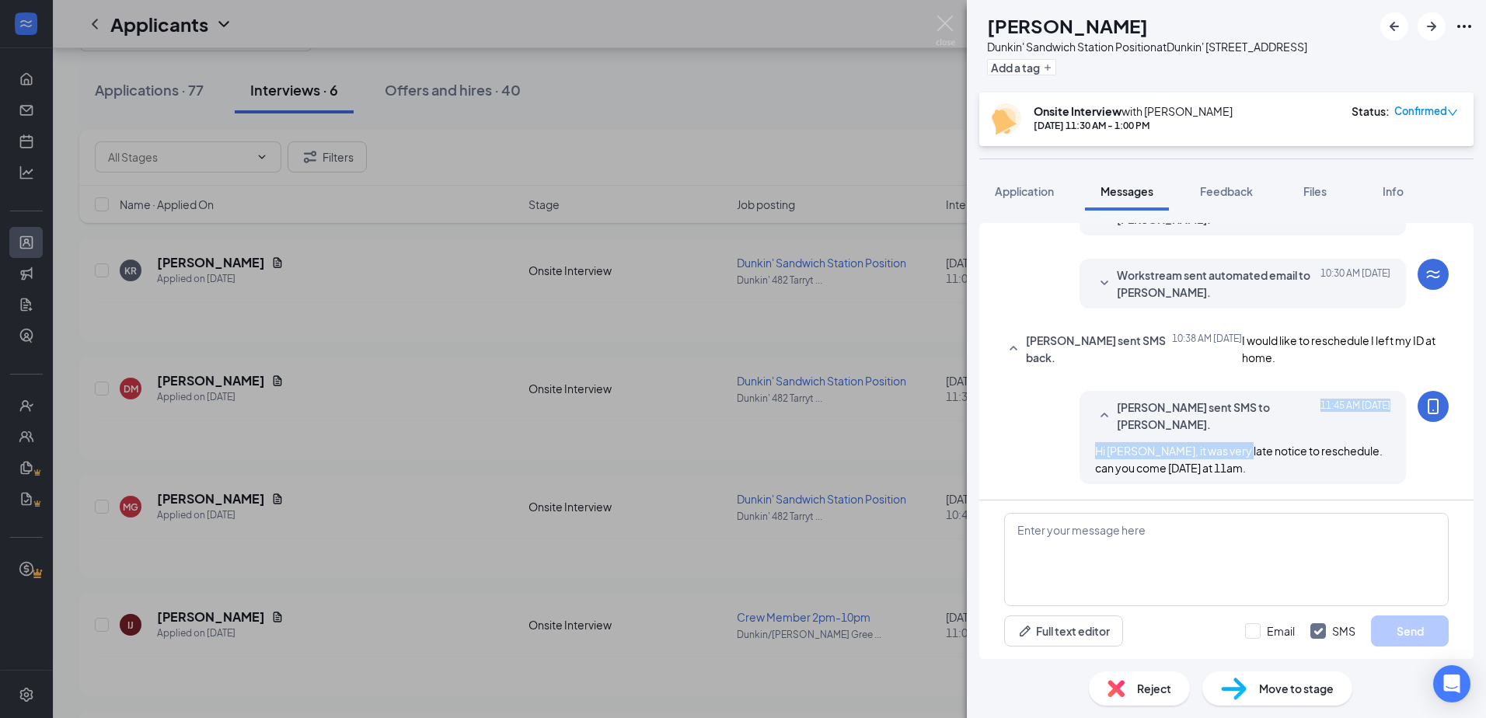
click at [791, 437] on div "[PERSON_NAME] sent SMS to [PERSON_NAME]. [DATE] 11:45 AM Hi [PERSON_NAME], it w…" at bounding box center [1243, 437] width 326 height 93
drag, startPoint x: 1221, startPoint y: 437, endPoint x: 1221, endPoint y: 466, distance: 29.5
click at [791, 466] on div "Hi [PERSON_NAME], it was very late notice to reschedule. can you come [DATE] at…" at bounding box center [1242, 459] width 295 height 34
click at [754, 157] on div "[PERSON_NAME] Dunkin' Sandwich Station Position at Dunkin' [STREET_ADDRESS] Add…" at bounding box center [743, 359] width 1486 height 718
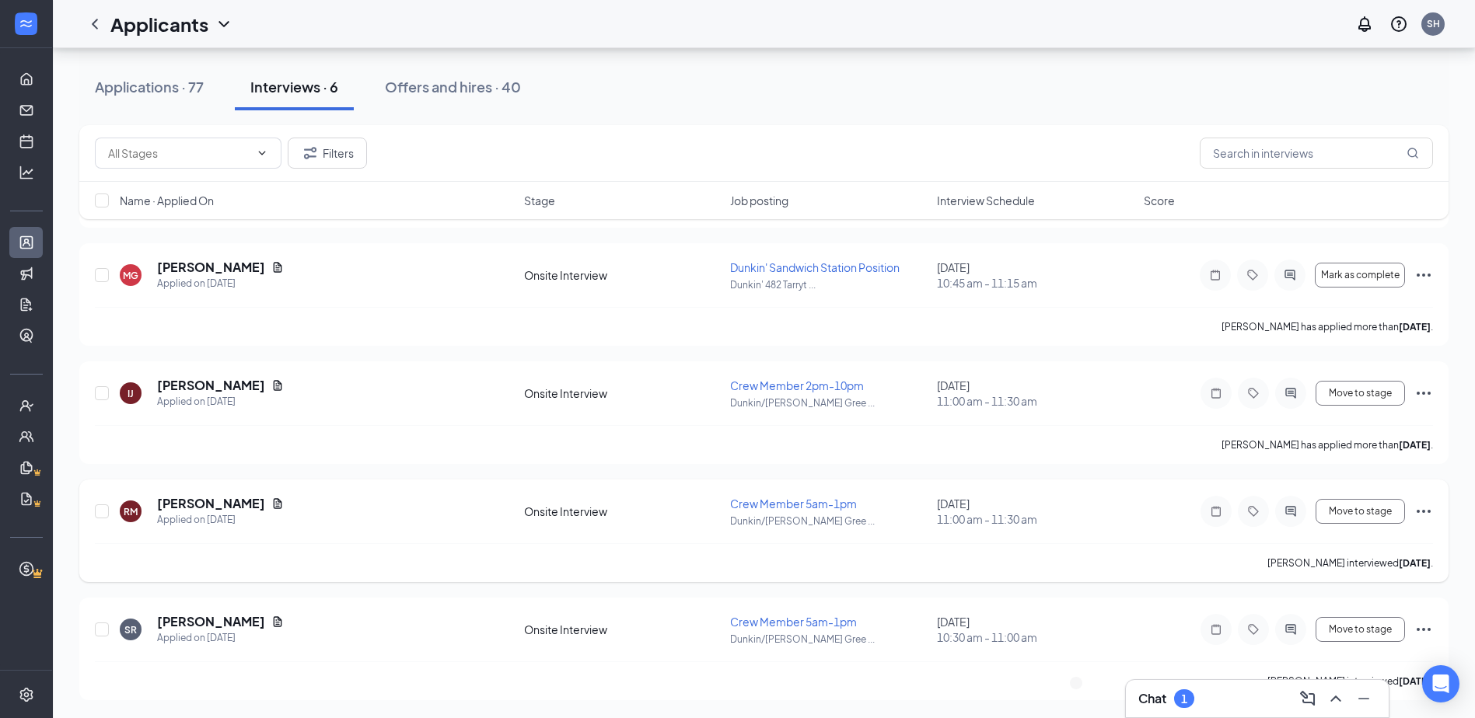
scroll to position [310, 0]
drag, startPoint x: 1264, startPoint y: 447, endPoint x: 1423, endPoint y: 436, distance: 158.9
click at [791, 436] on div "[PERSON_NAME] has applied more than [DATE] ." at bounding box center [764, 443] width 1338 height 39
click at [791, 711] on div "Chat 1" at bounding box center [1257, 698] width 263 height 37
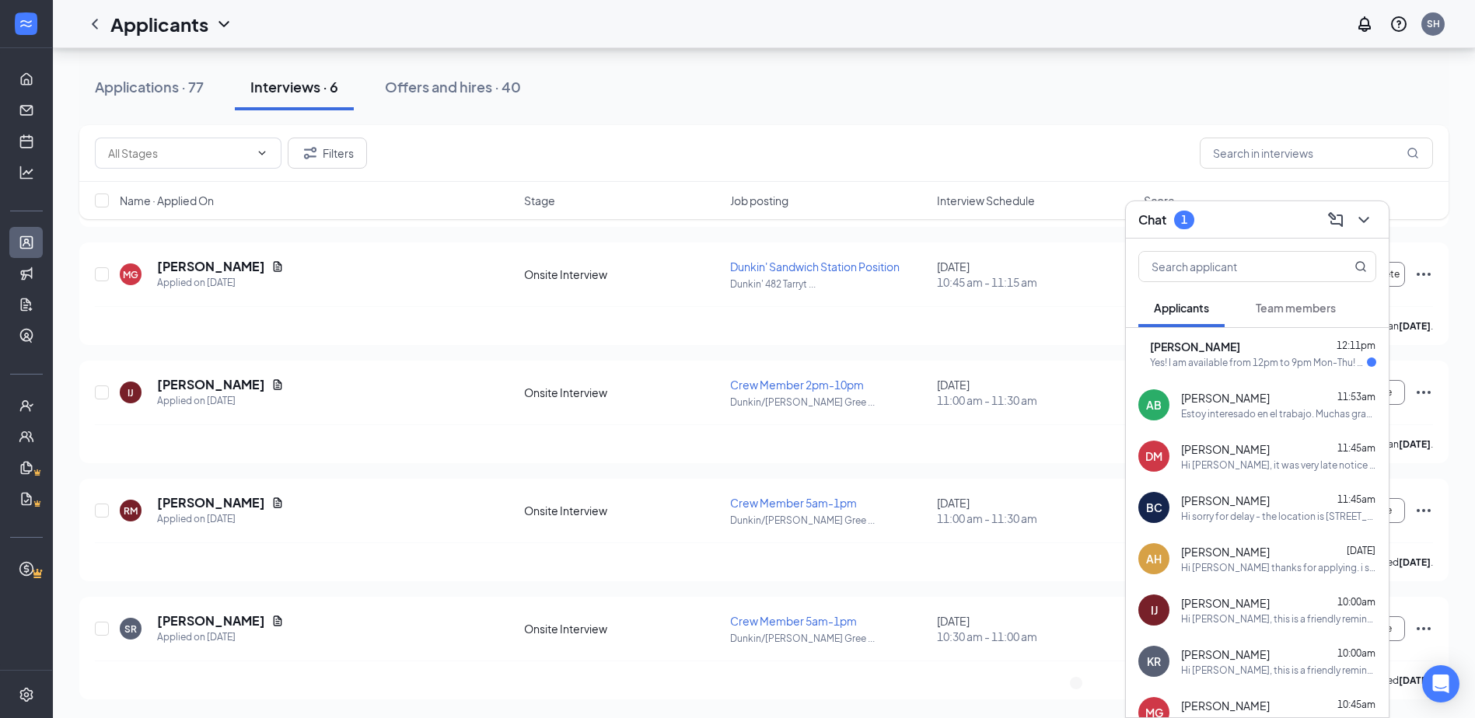
click at [791, 354] on span "[PERSON_NAME]" at bounding box center [1195, 347] width 90 height 16
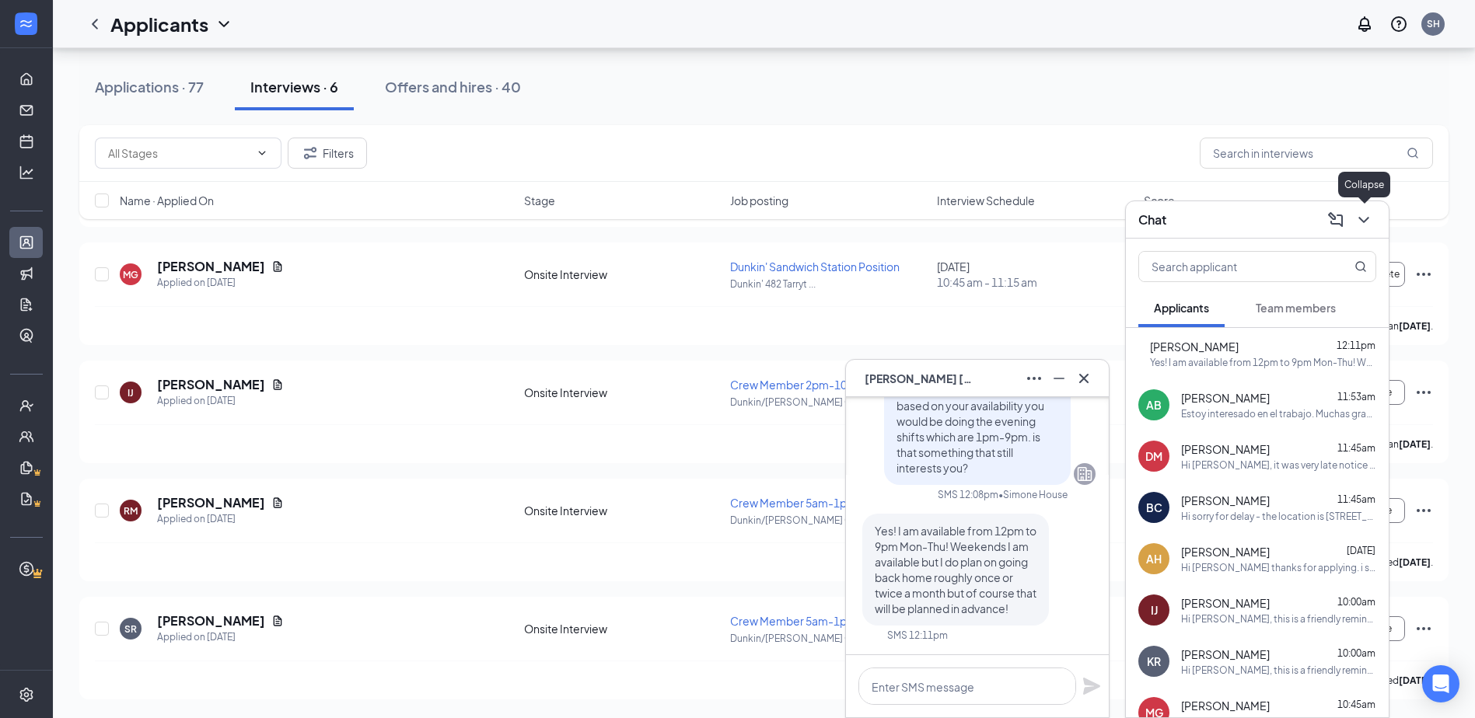
click at [791, 231] on button at bounding box center [1363, 220] width 25 height 25
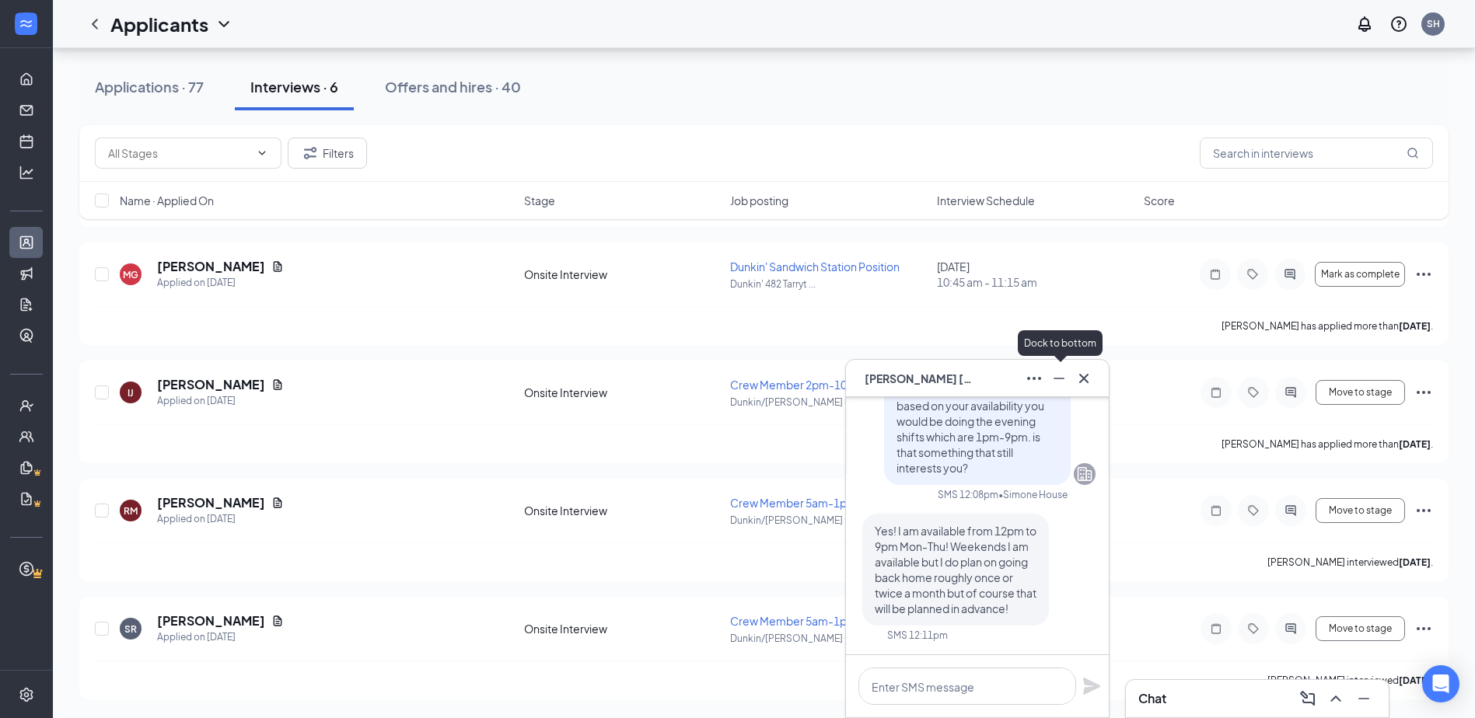
click at [791, 375] on button at bounding box center [1058, 378] width 25 height 25
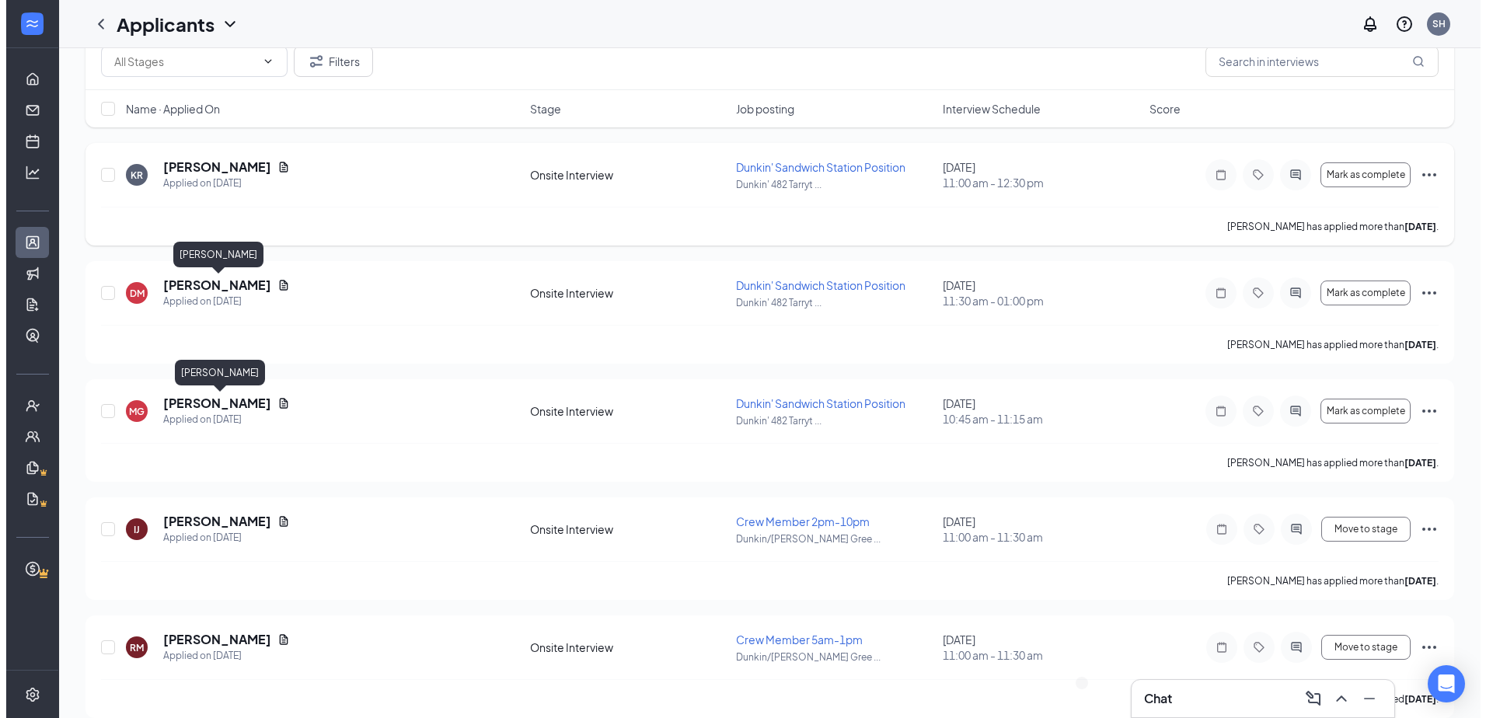
scroll to position [0, 0]
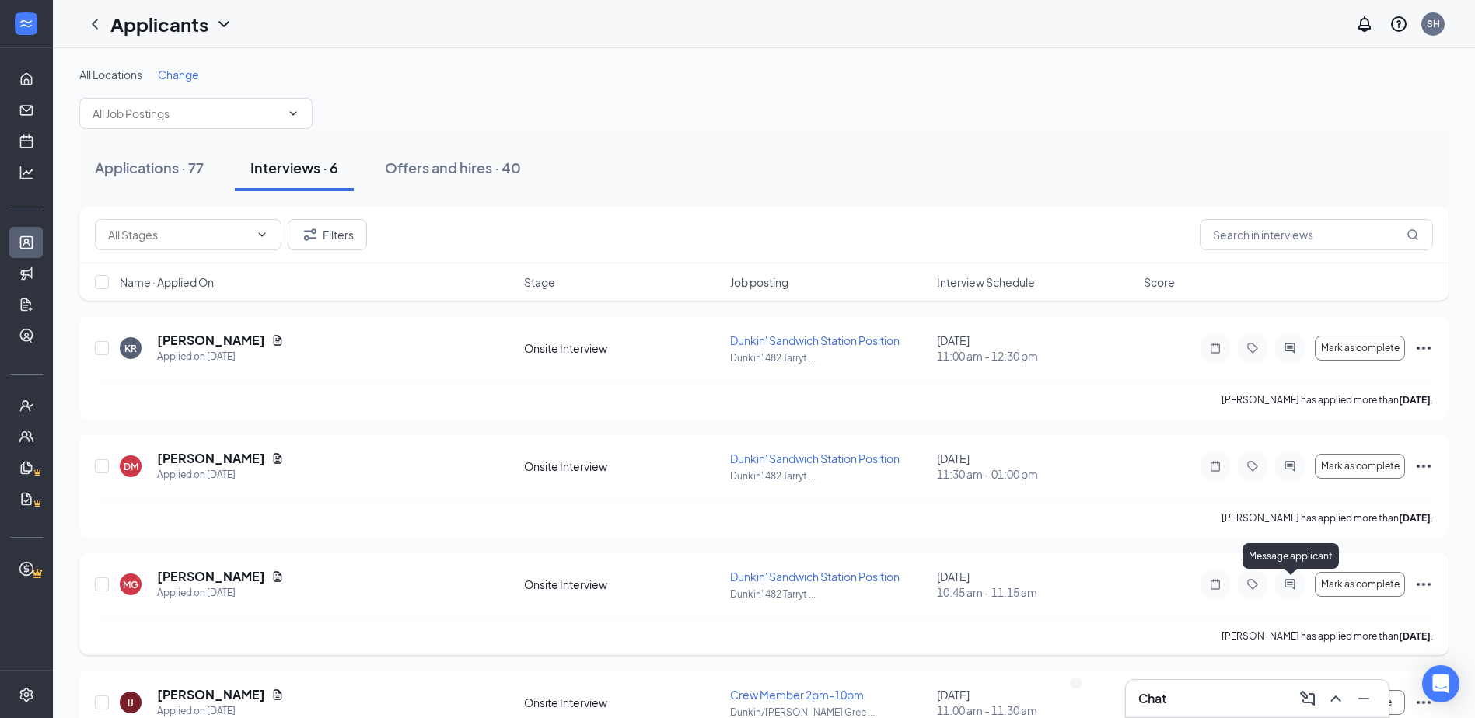
click at [791, 585] on icon "ActiveChat" at bounding box center [1289, 584] width 19 height 12
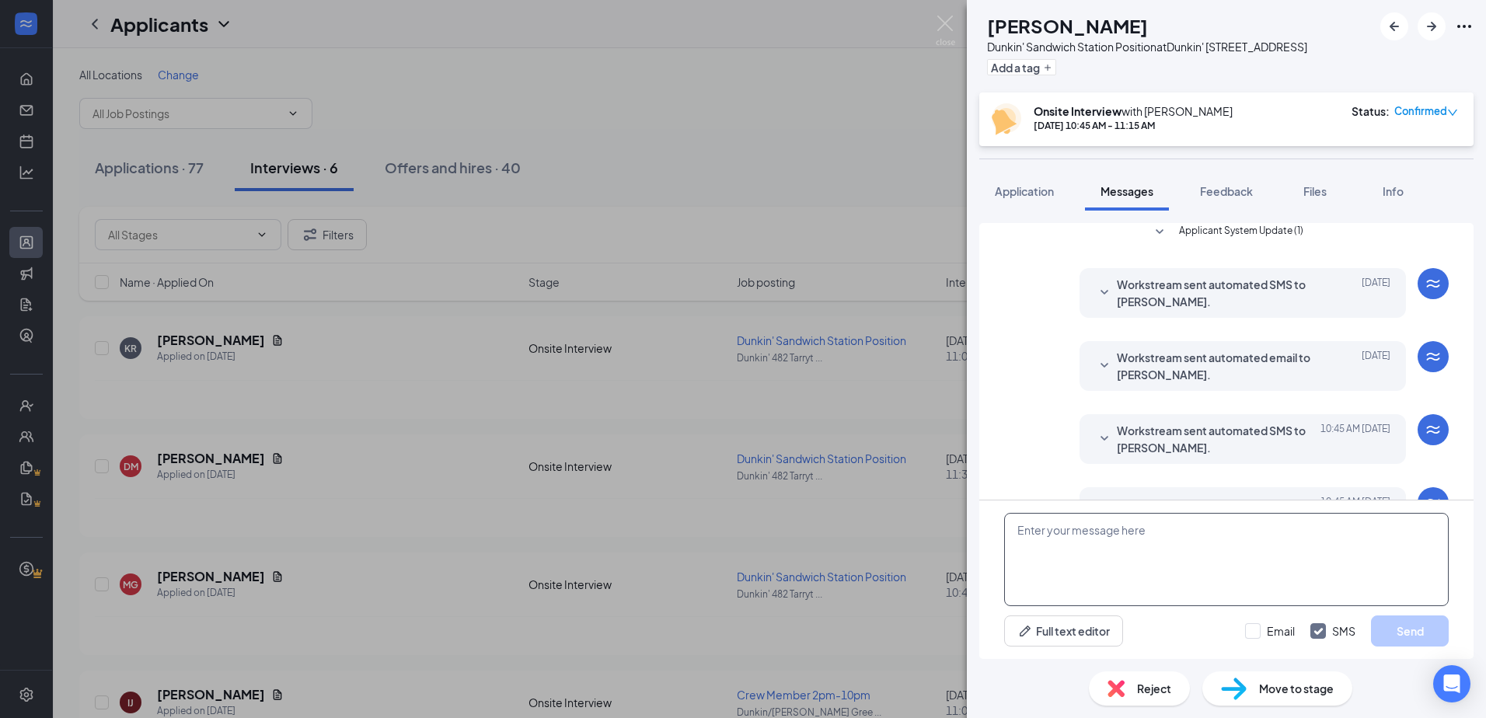
scroll to position [476, 0]
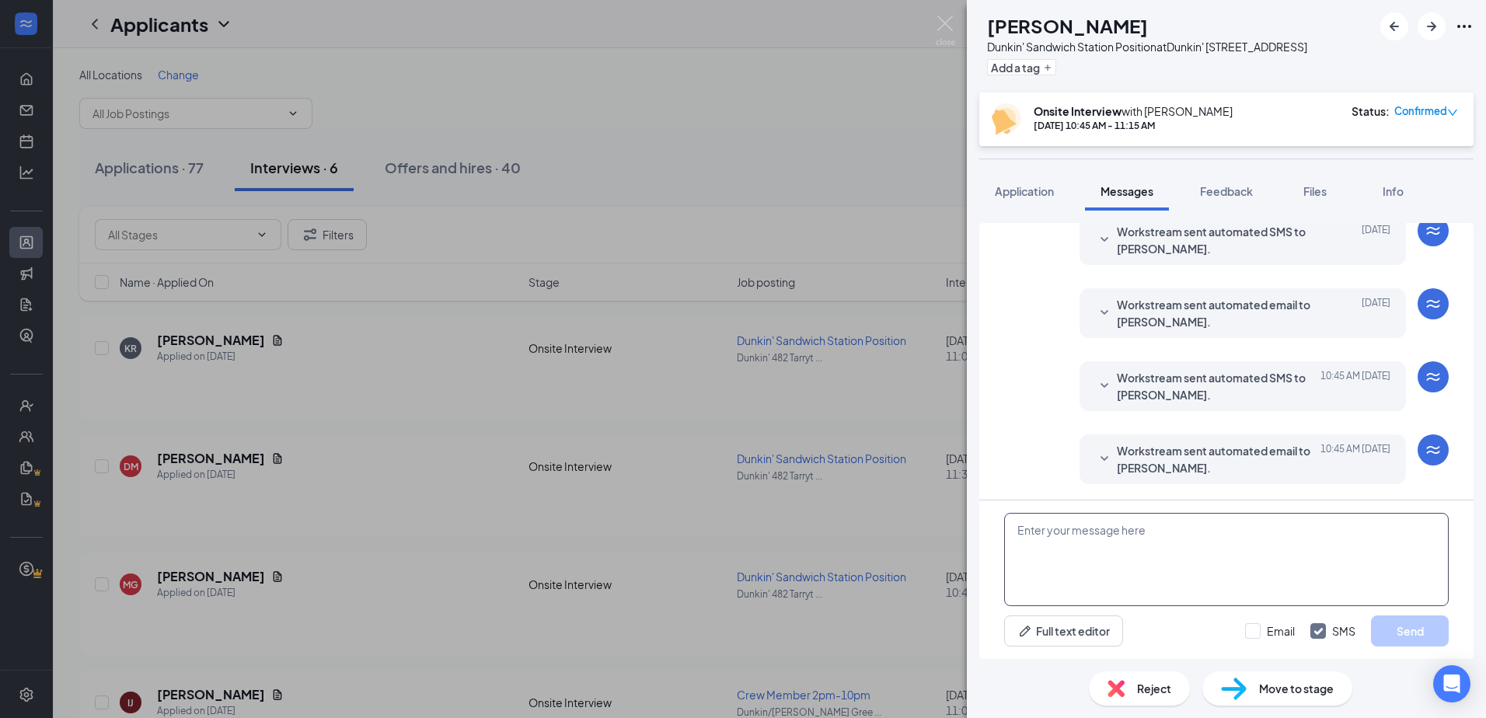
click at [791, 532] on textarea at bounding box center [1226, 559] width 445 height 93
click at [791, 455] on span "Workstream sent automated email to [PERSON_NAME]." at bounding box center [1219, 459] width 204 height 34
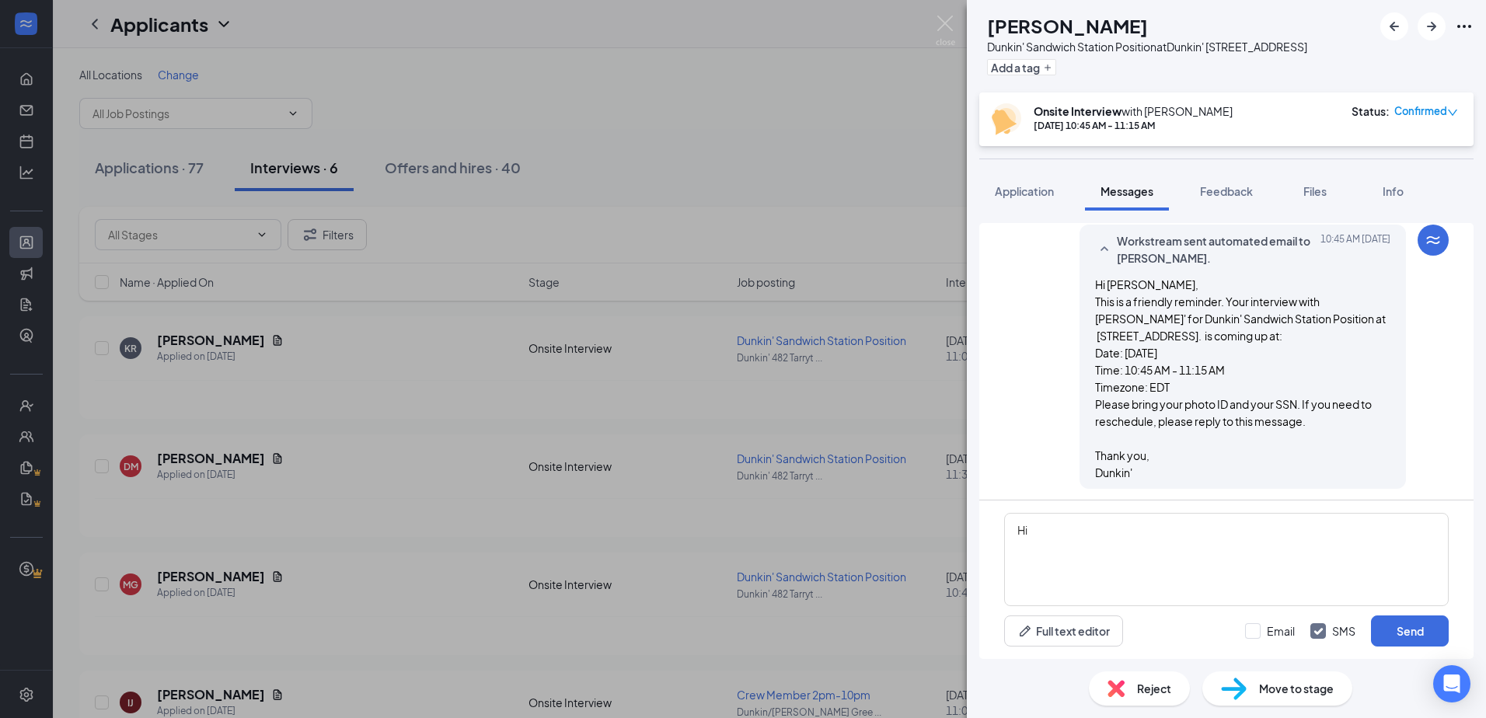
scroll to position [690, 0]
click at [791, 544] on textarea "Hi" at bounding box center [1226, 559] width 445 height 93
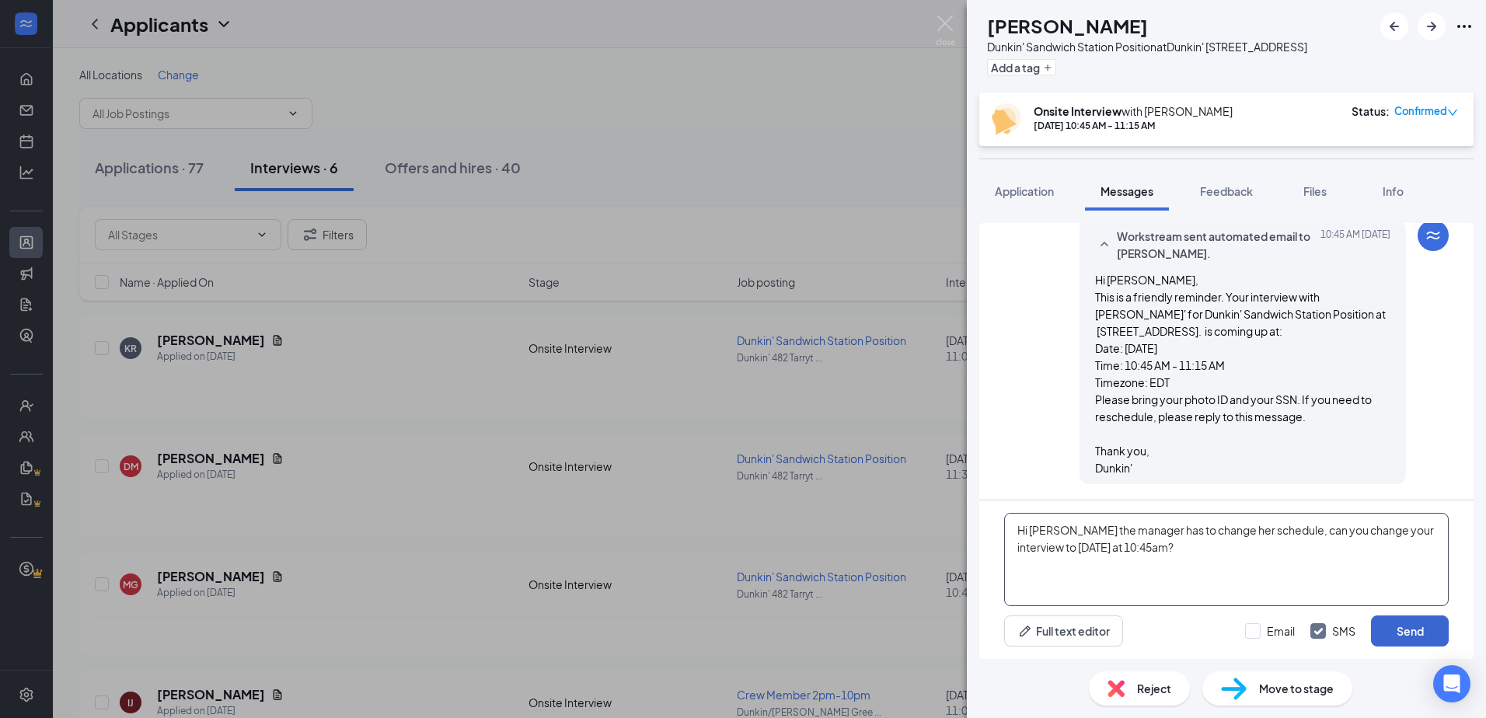
type textarea "Hi [PERSON_NAME] the manager has to change her schedule, can you change your in…"
click at [791, 642] on button "Send" at bounding box center [1410, 631] width 78 height 31
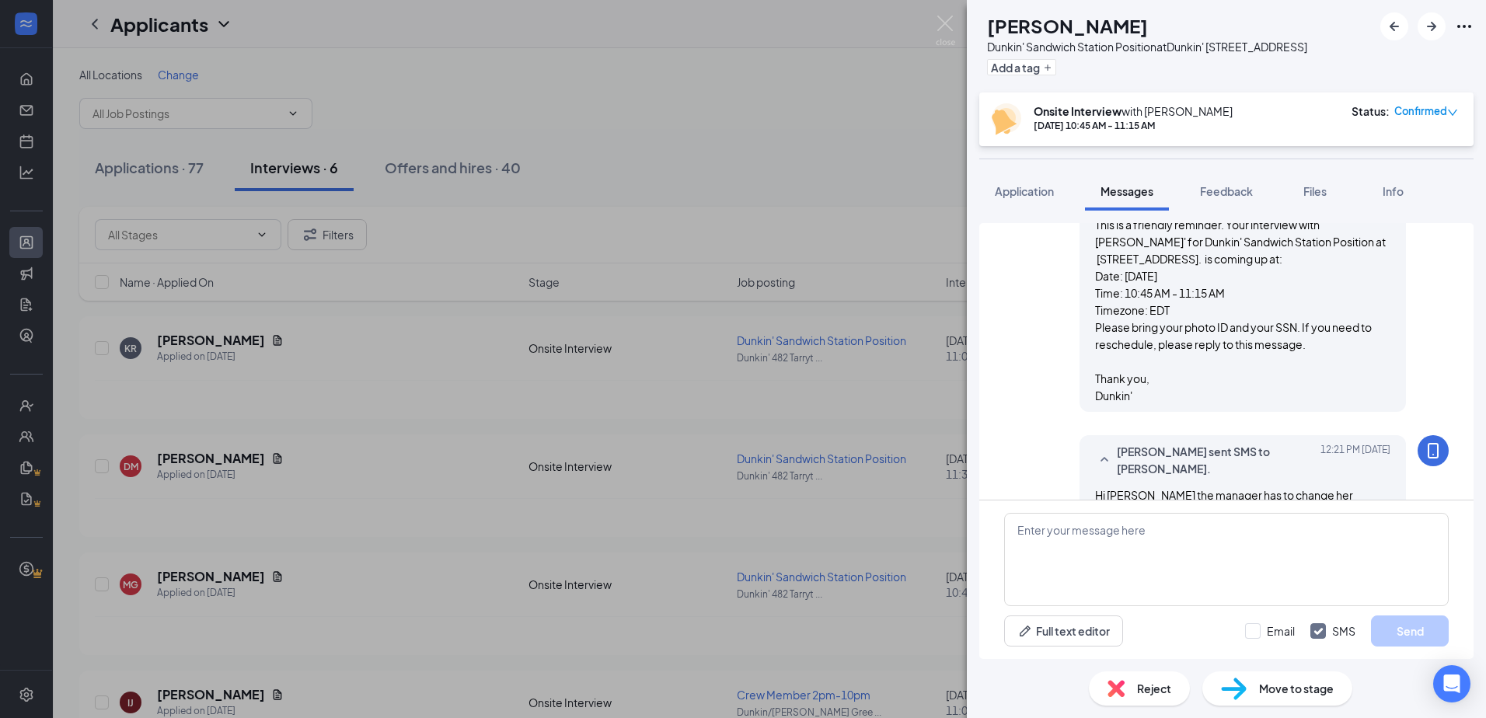
scroll to position [807, 0]
